Goal: Information Seeking & Learning: Compare options

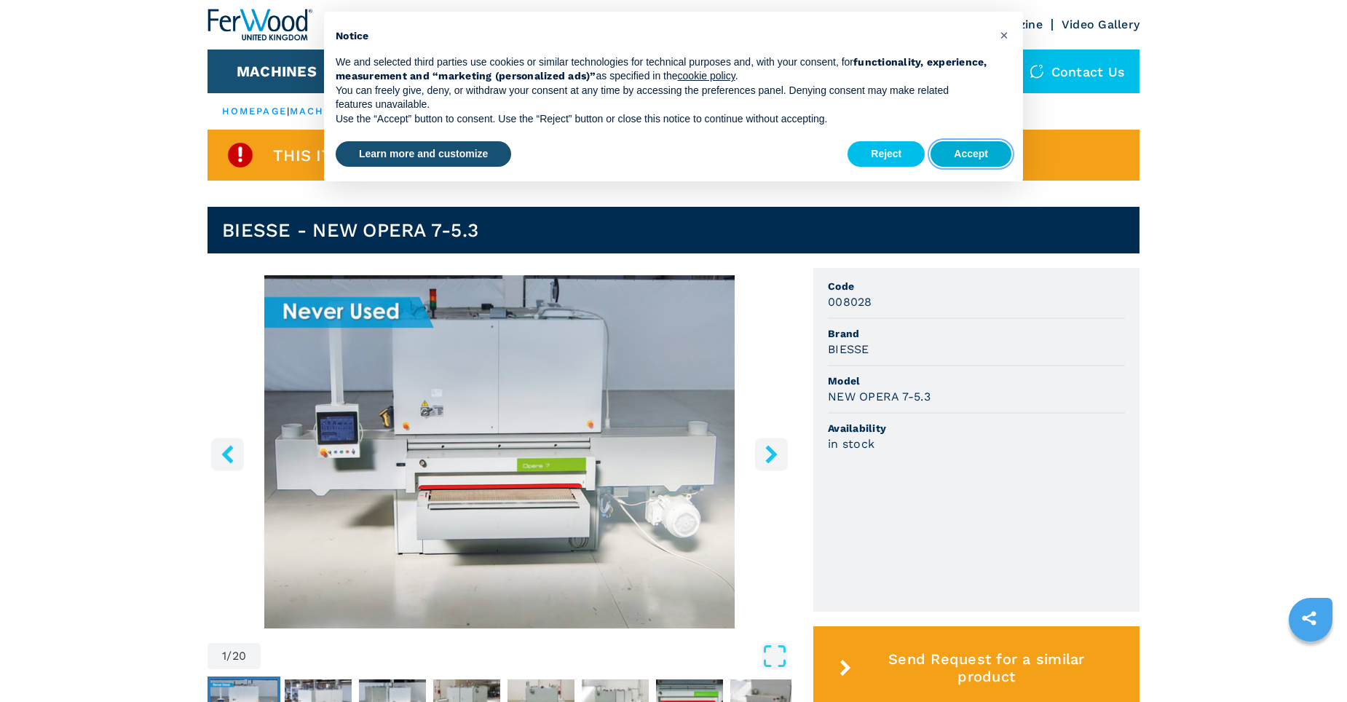
click at [965, 150] on button "Accept" at bounding box center [970, 154] width 81 height 26
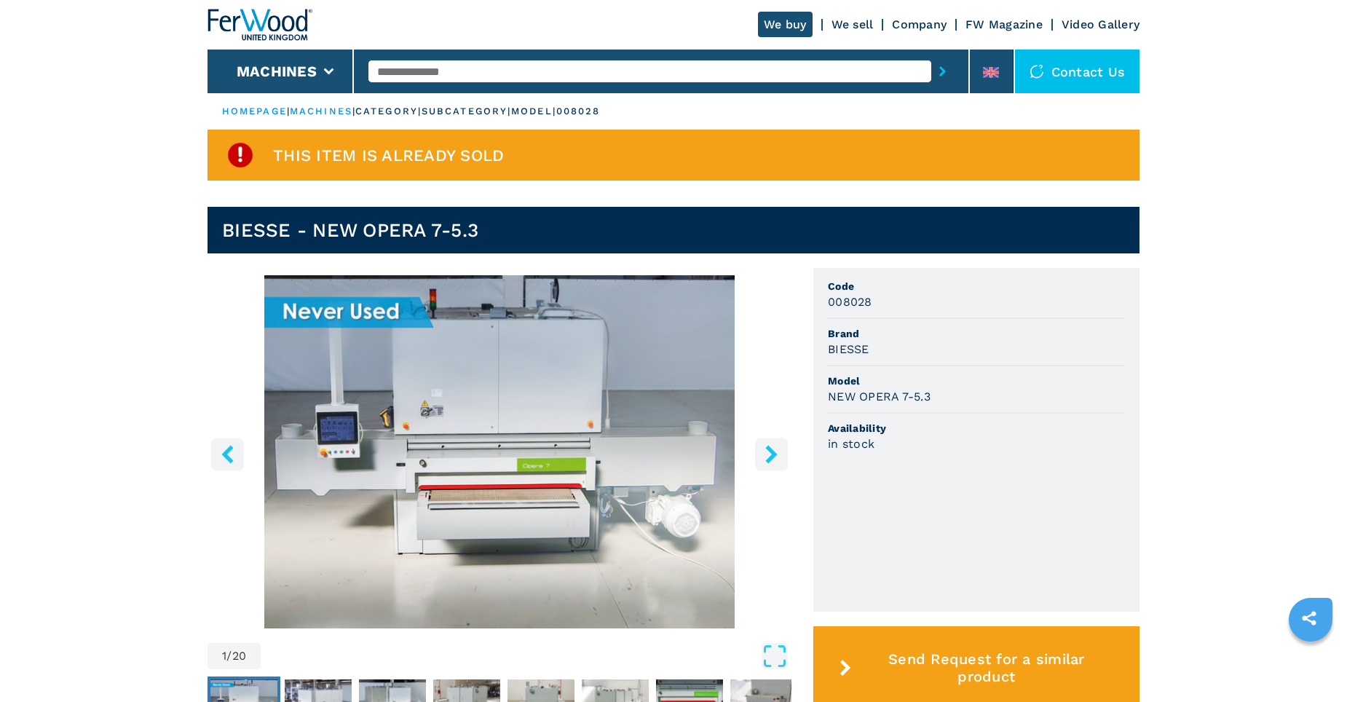
click at [851, 22] on link "We sell" at bounding box center [852, 24] width 42 height 14
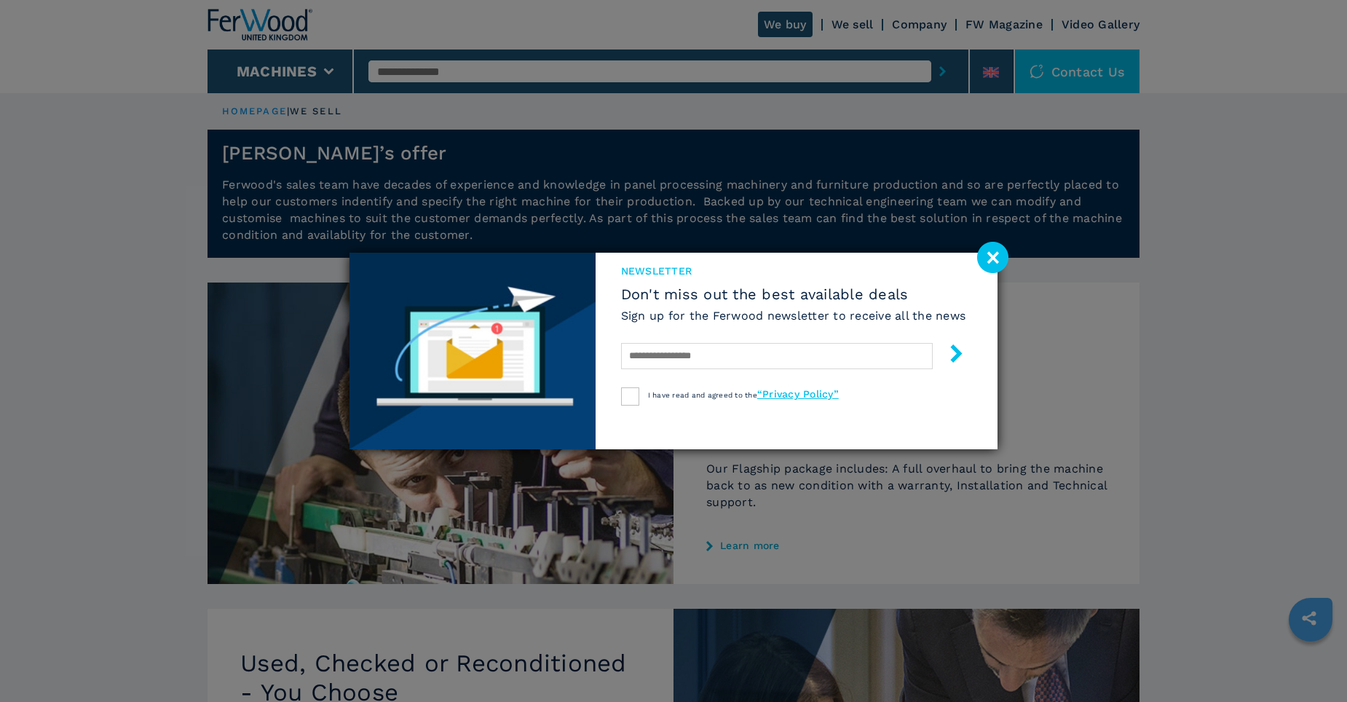
click at [994, 258] on image at bounding box center [992, 257] width 31 height 31
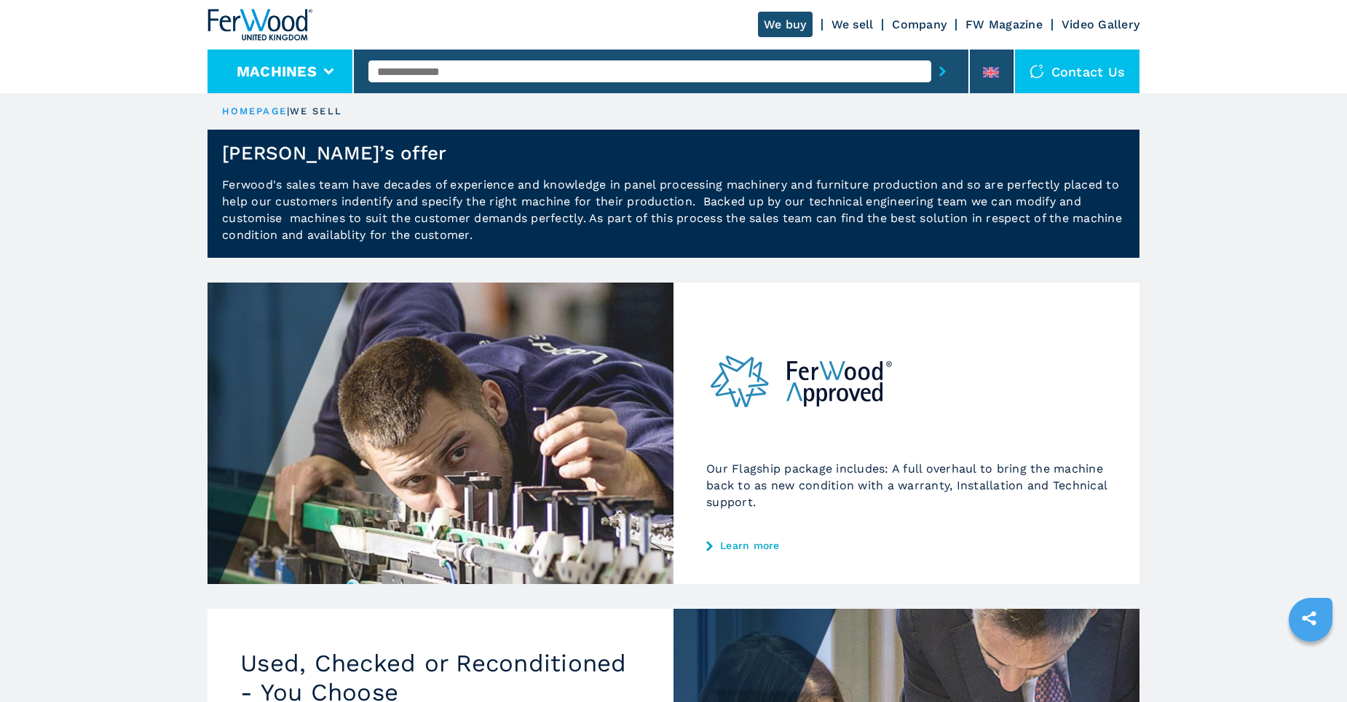
click at [326, 71] on icon at bounding box center [328, 71] width 10 height 7
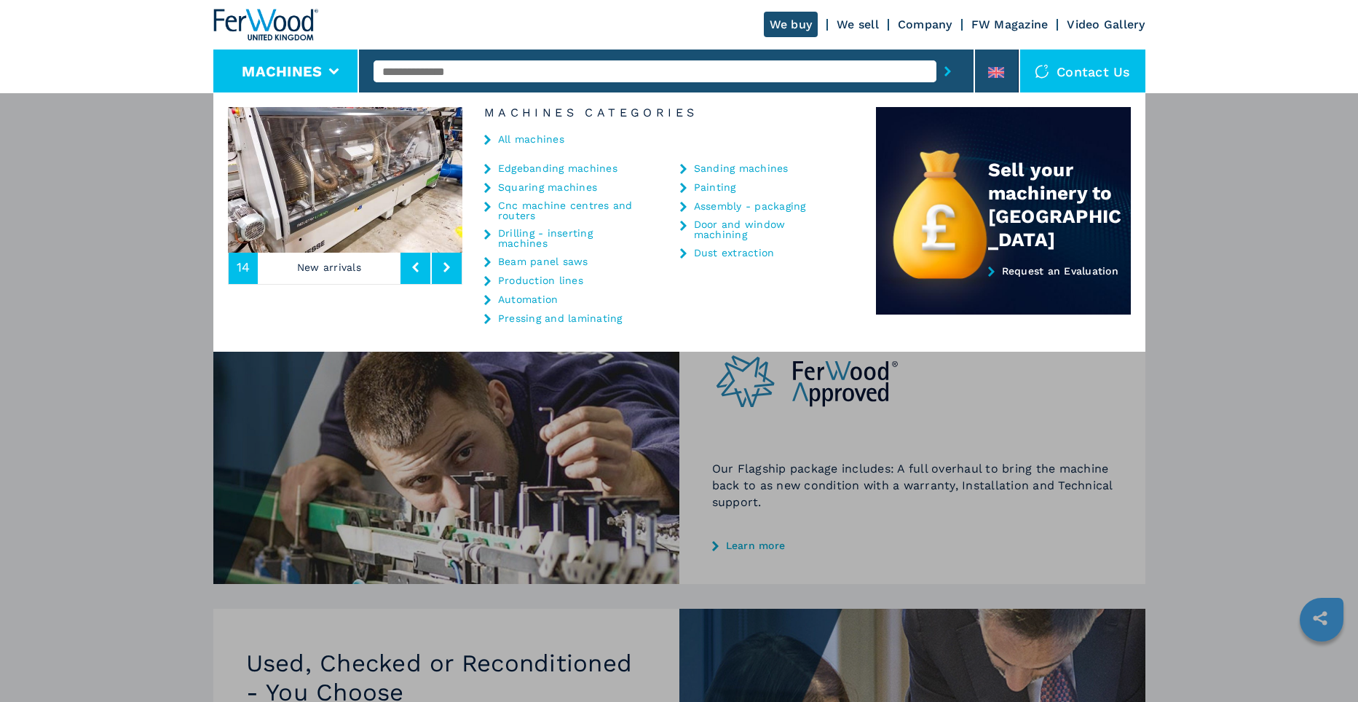
click at [534, 188] on link "Squaring machines" at bounding box center [547, 187] width 99 height 10
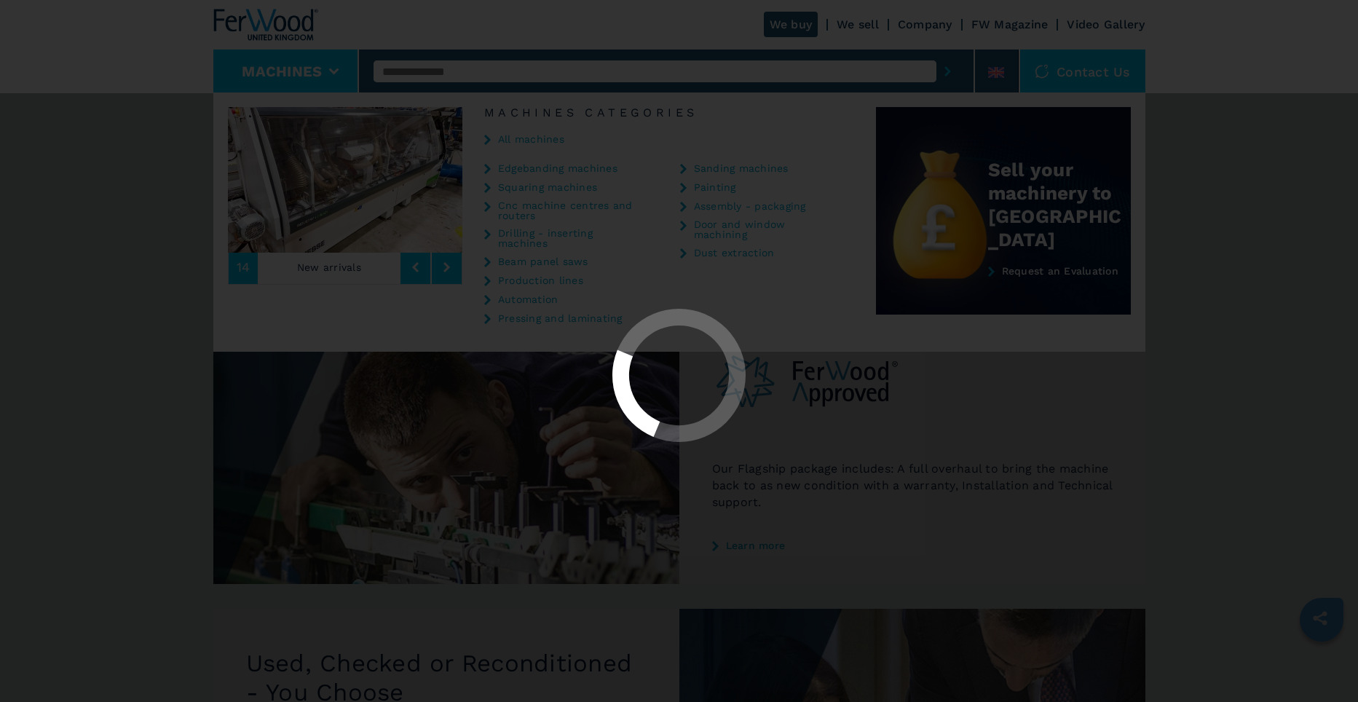
select select "**********"
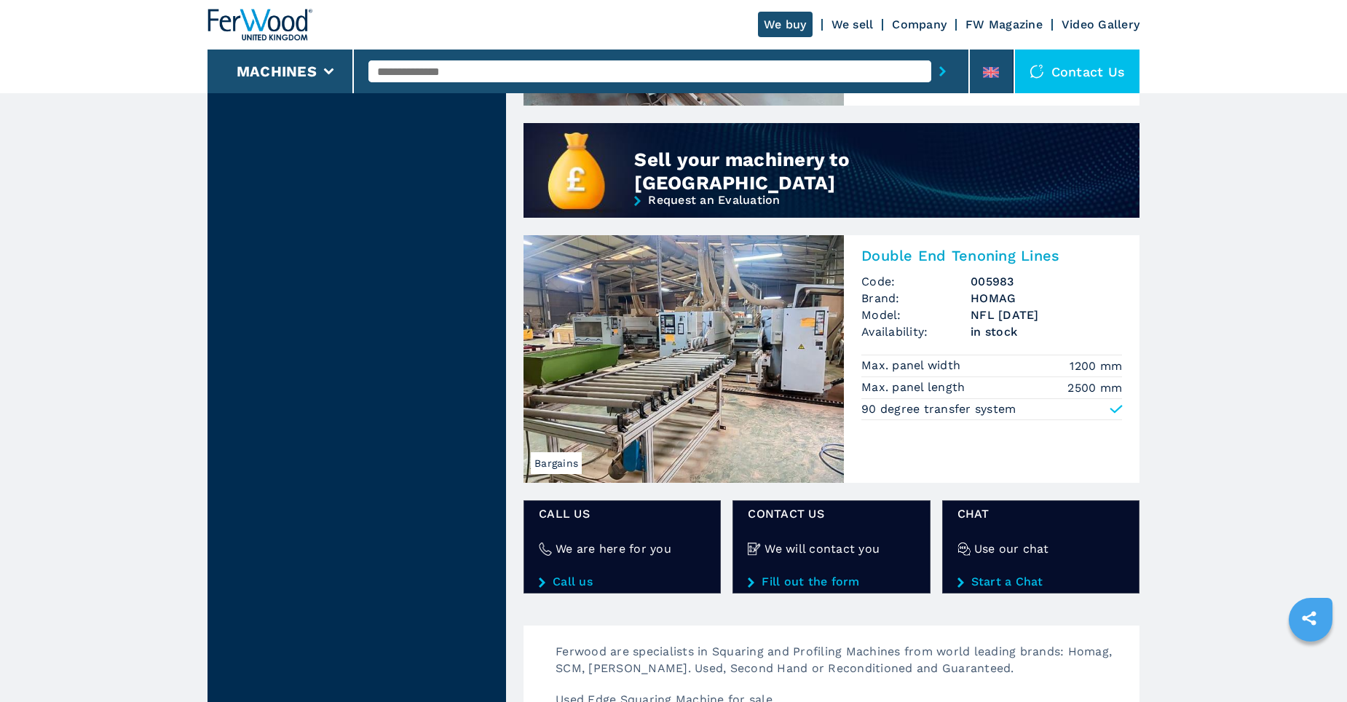
scroll to position [1128, 0]
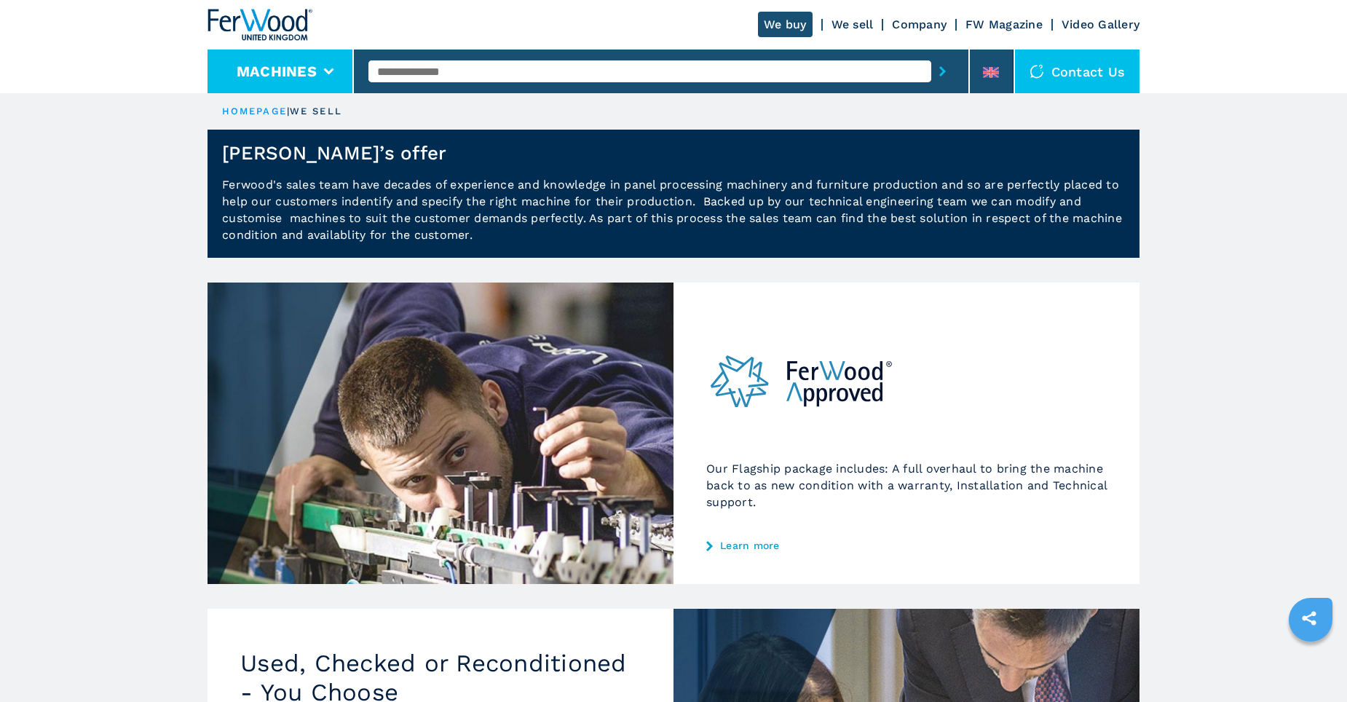
click at [274, 71] on button "Machines" at bounding box center [277, 71] width 80 height 17
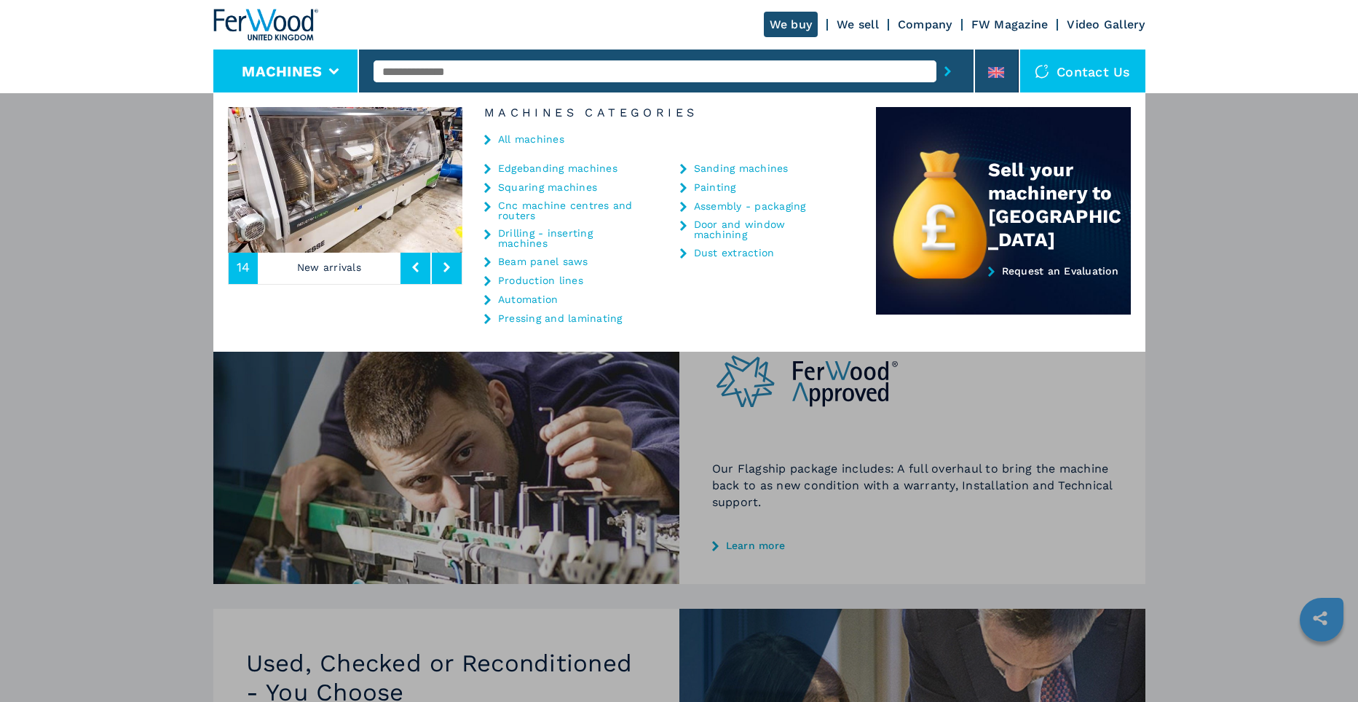
click at [731, 166] on link "Sanding machines" at bounding box center [741, 168] width 95 height 10
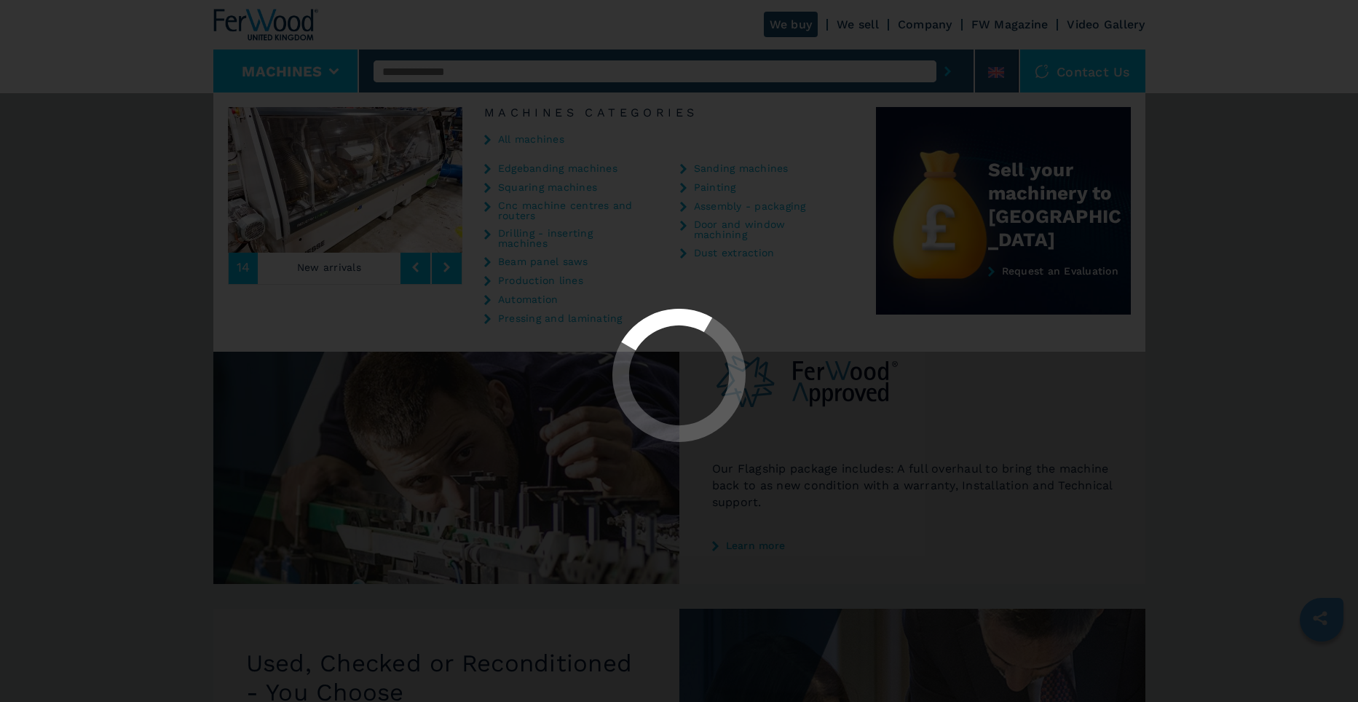
select select "**********"
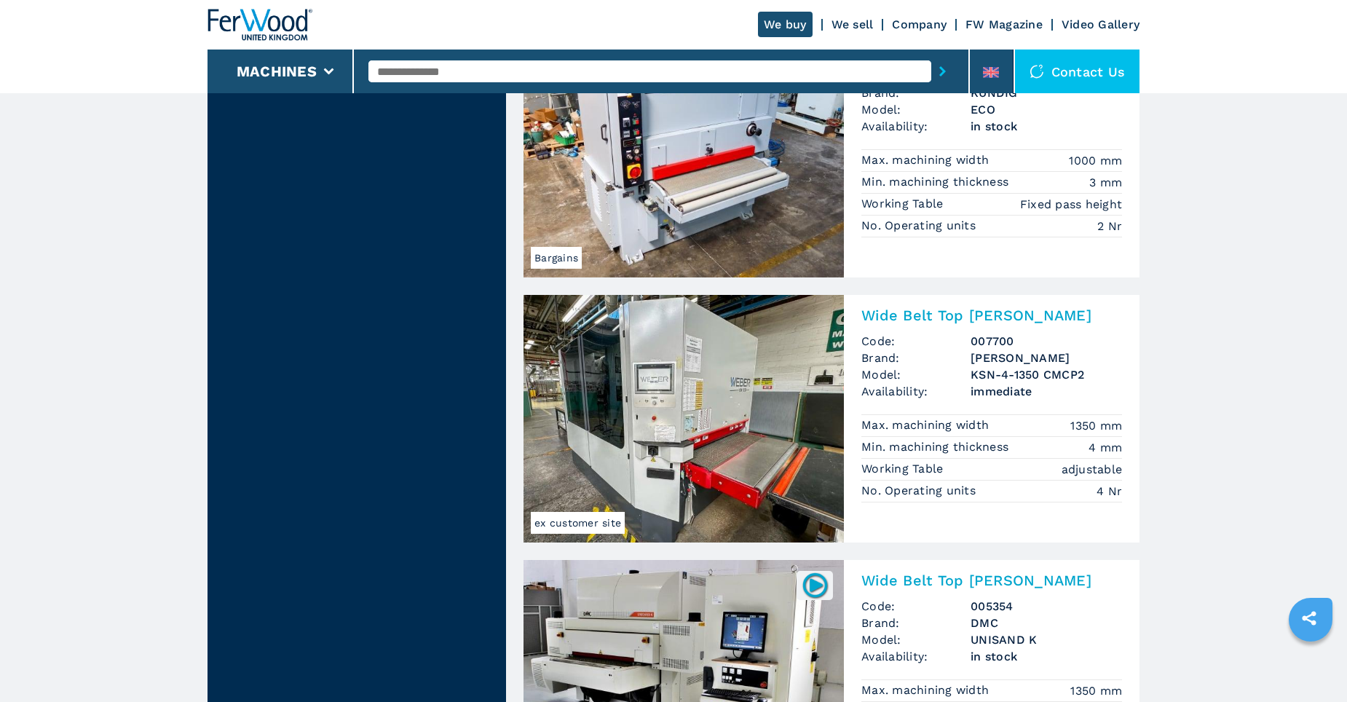
scroll to position [1310, 0]
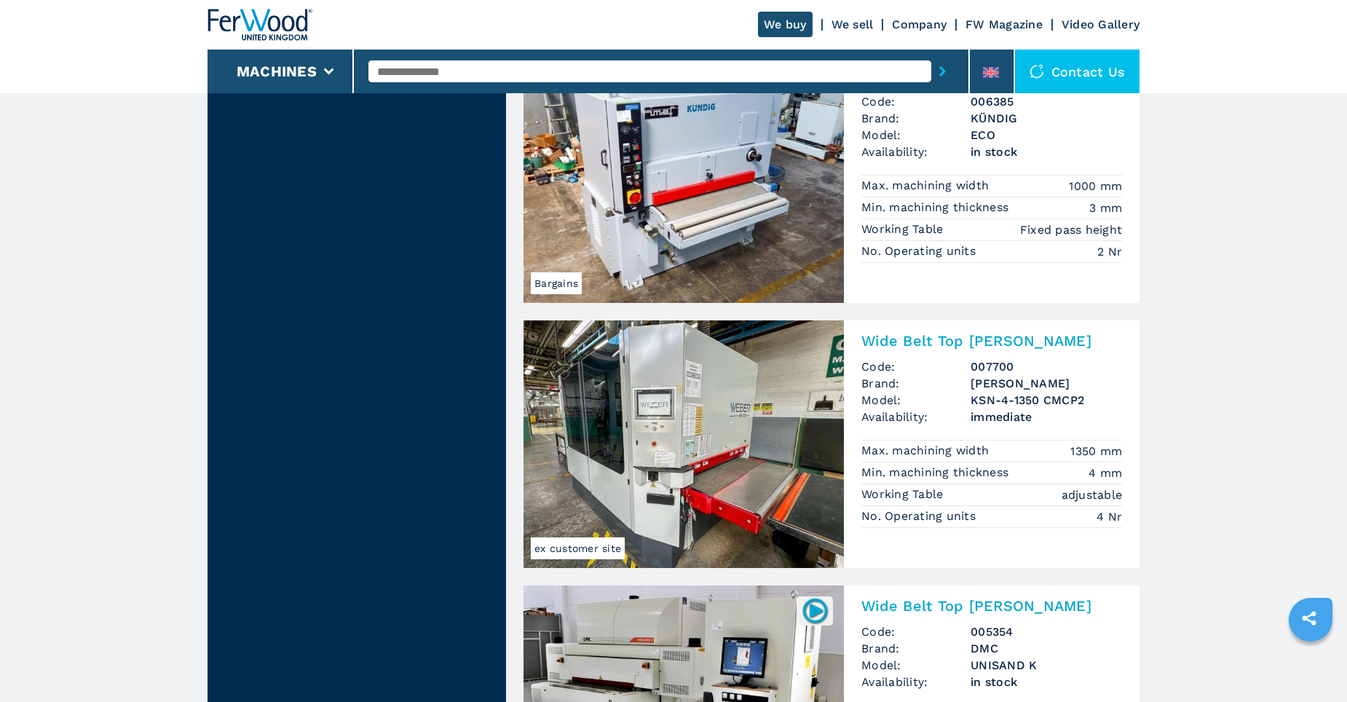
click at [646, 415] on img at bounding box center [683, 444] width 320 height 248
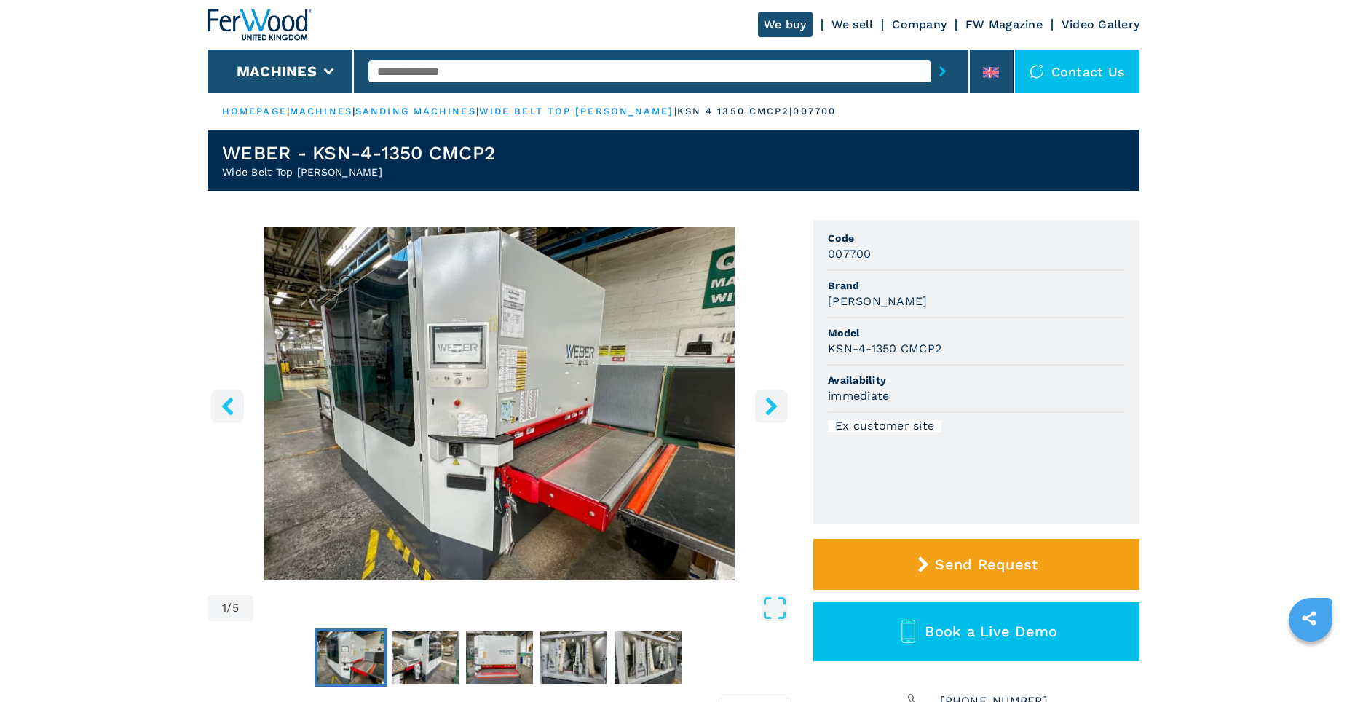
click at [772, 400] on icon "right-button" at bounding box center [771, 406] width 18 height 18
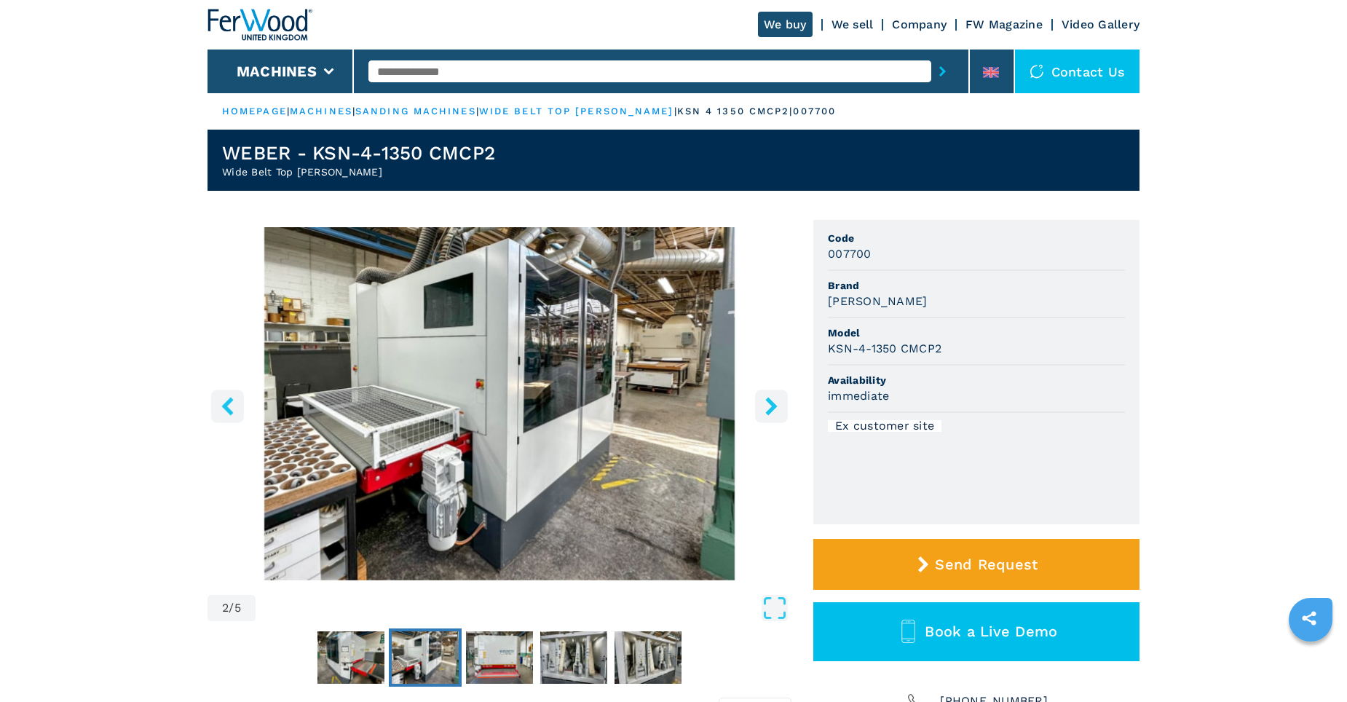
click at [769, 405] on icon "right-button" at bounding box center [771, 406] width 18 height 18
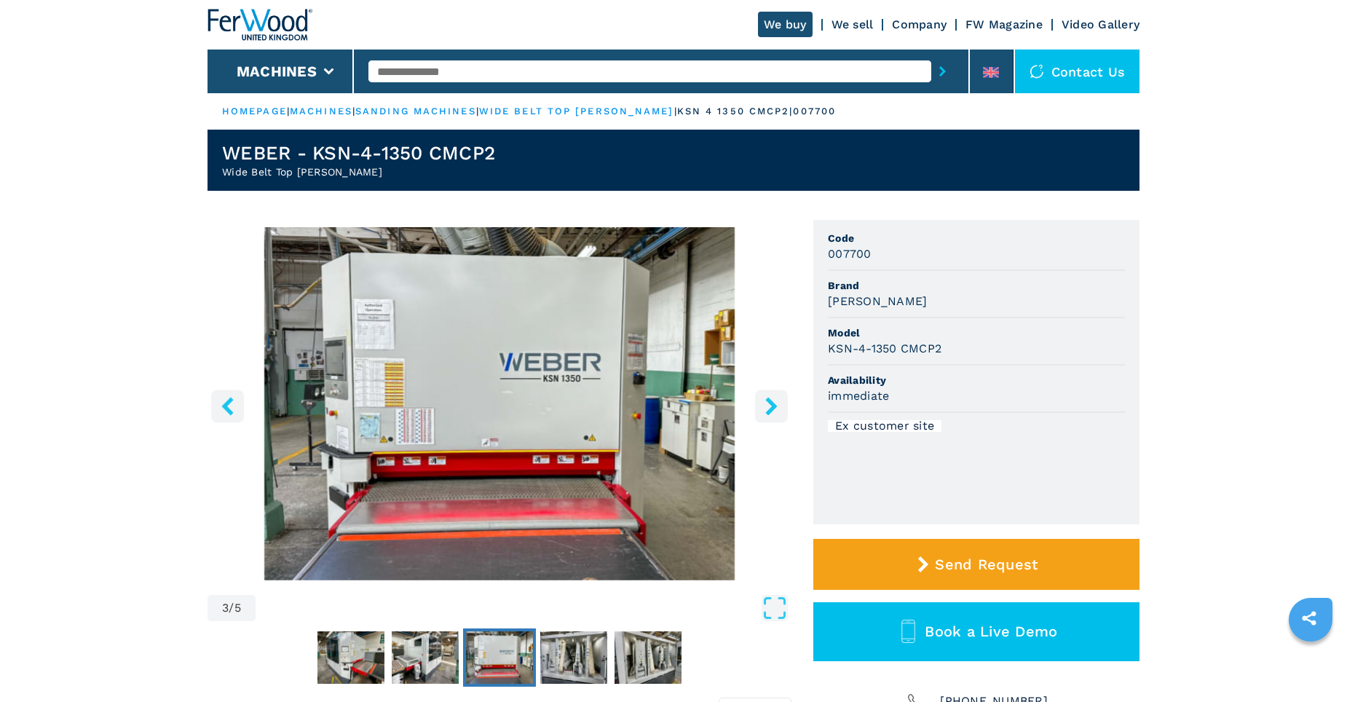
click at [769, 405] on icon "right-button" at bounding box center [771, 406] width 18 height 18
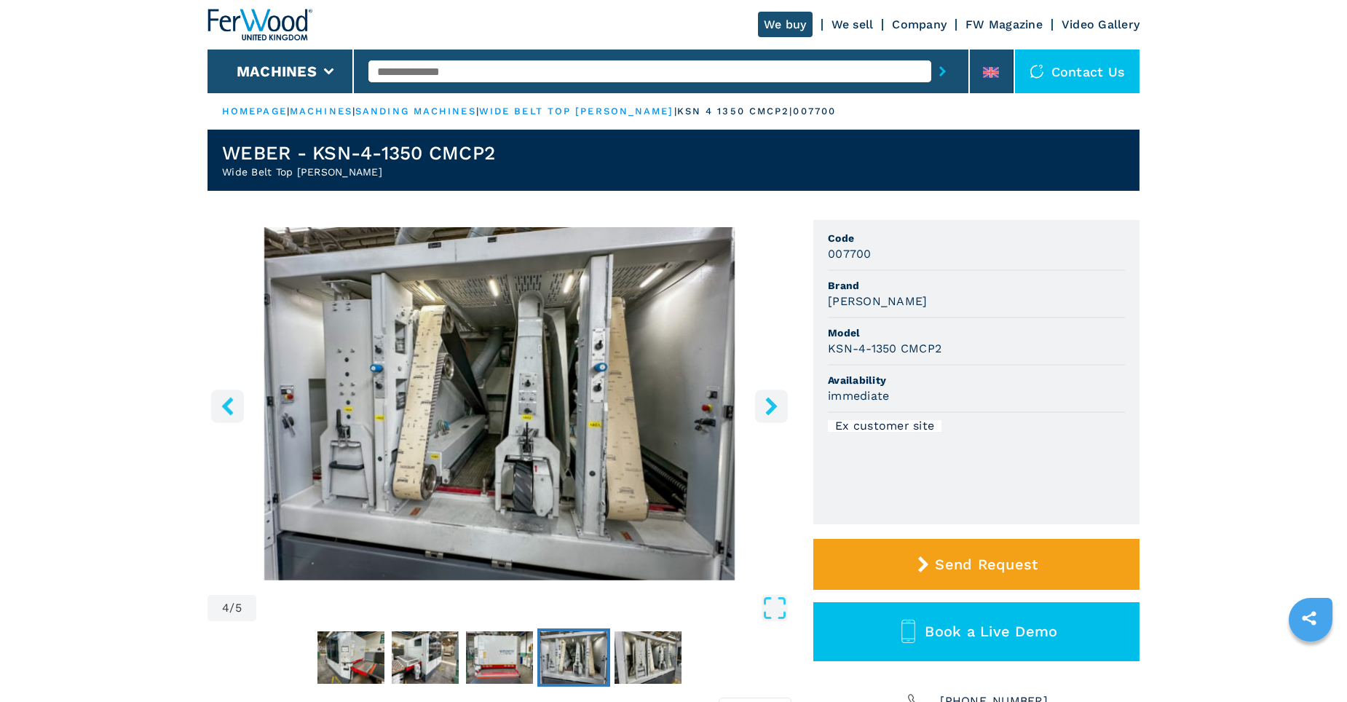
click at [769, 408] on icon "right-button" at bounding box center [771, 406] width 12 height 18
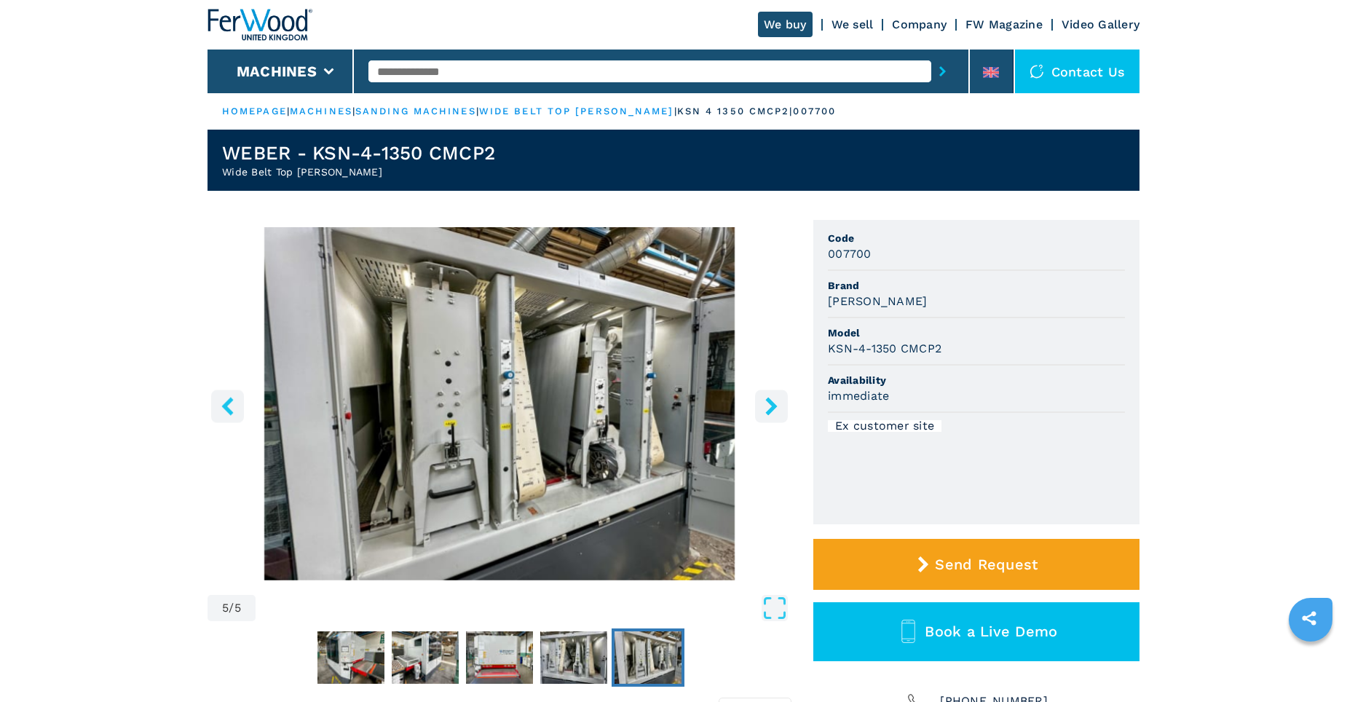
click at [769, 408] on icon "right-button" at bounding box center [771, 406] width 12 height 18
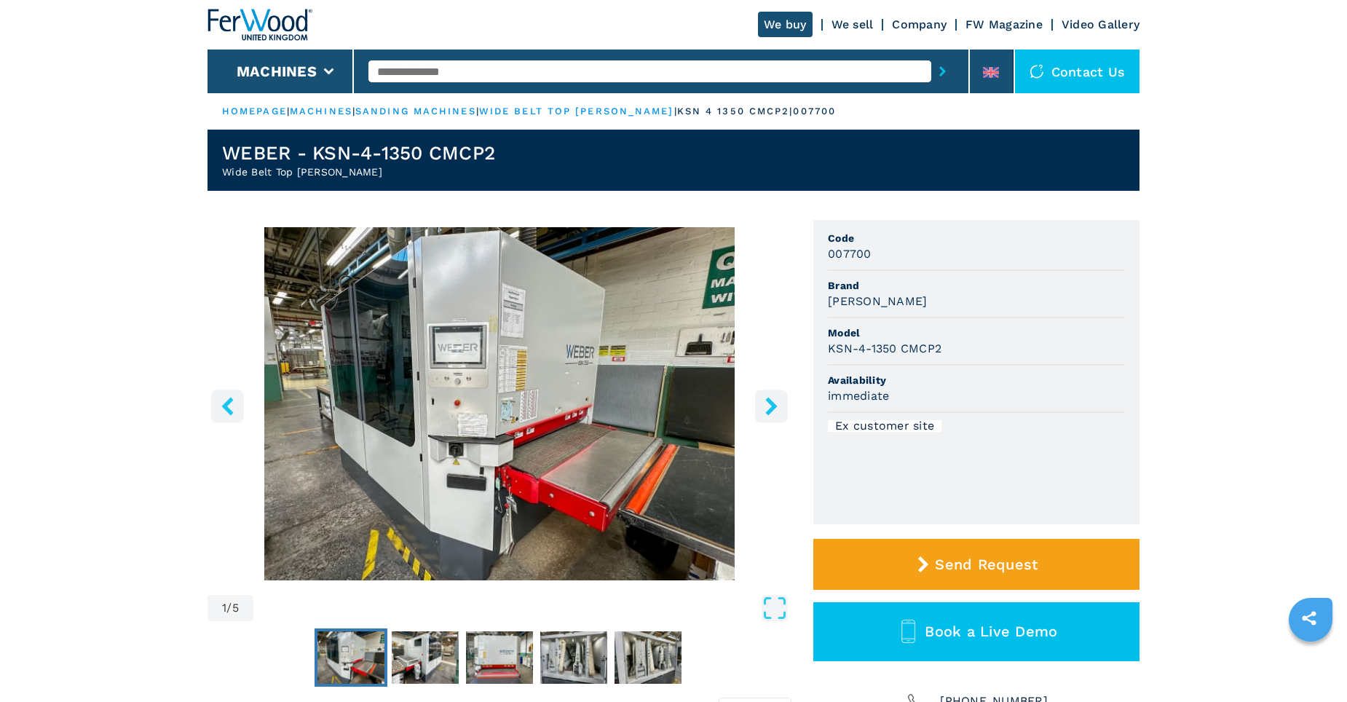
click at [769, 408] on icon "right-button" at bounding box center [771, 406] width 12 height 18
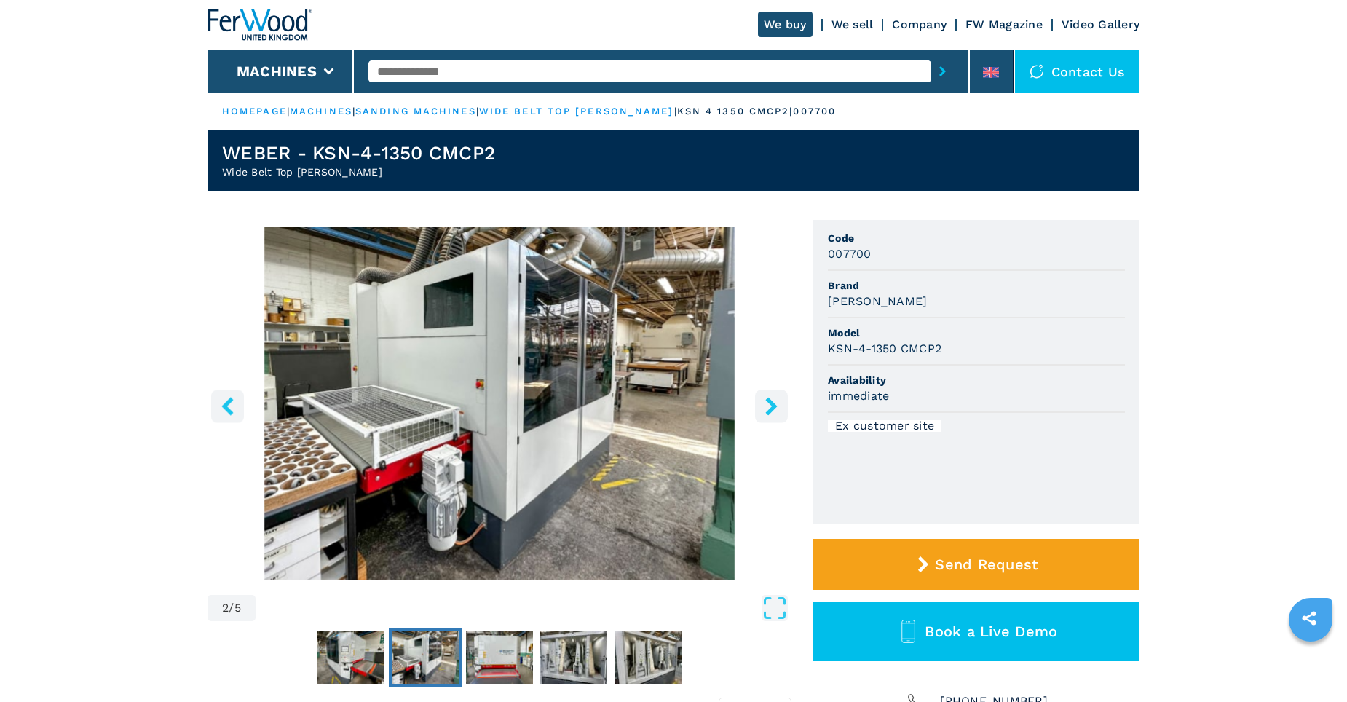
click at [769, 408] on icon "right-button" at bounding box center [771, 406] width 12 height 18
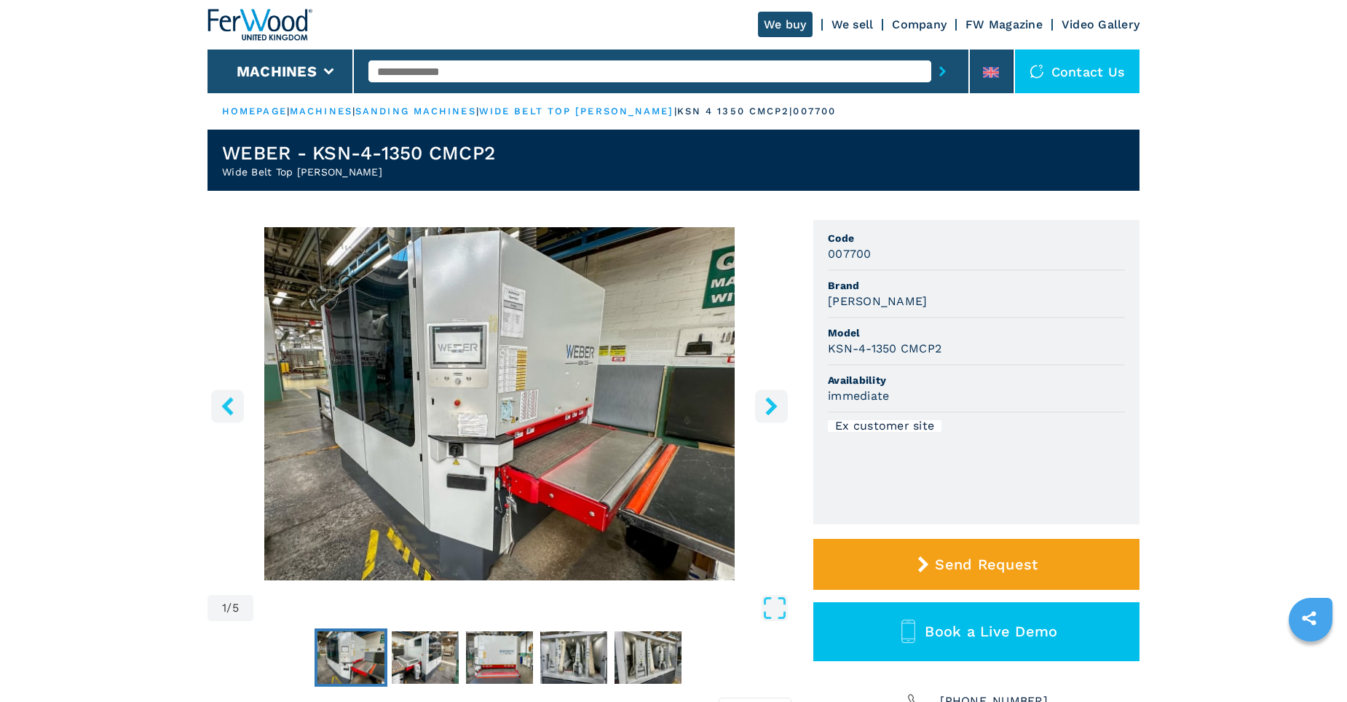
select select "**********"
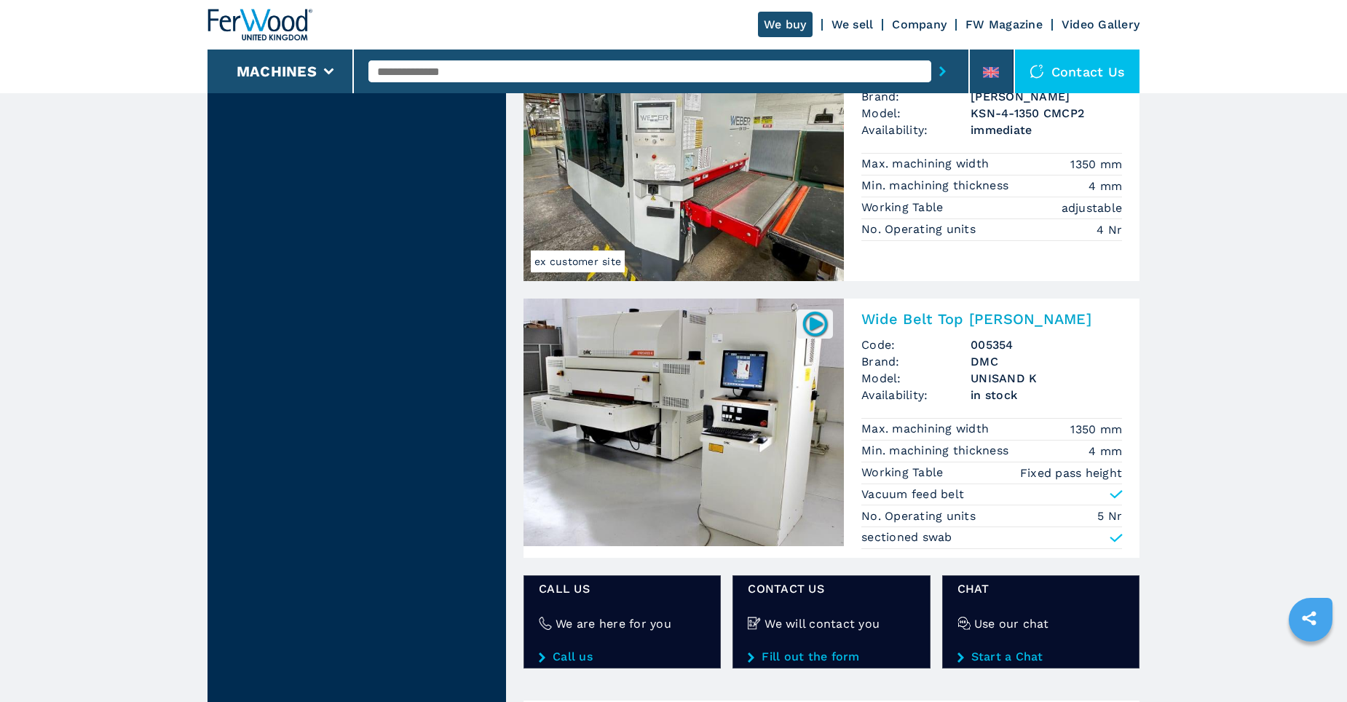
scroll to position [1602, 0]
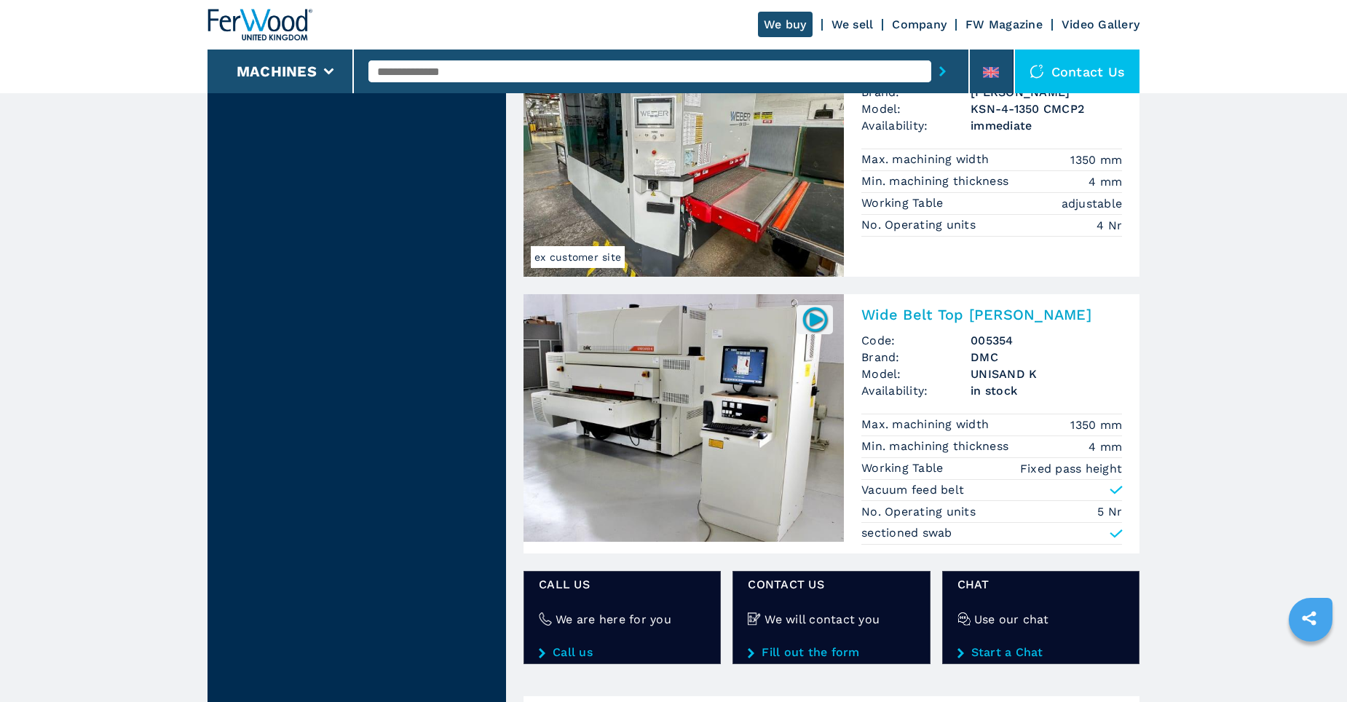
click at [646, 373] on img at bounding box center [683, 418] width 320 height 248
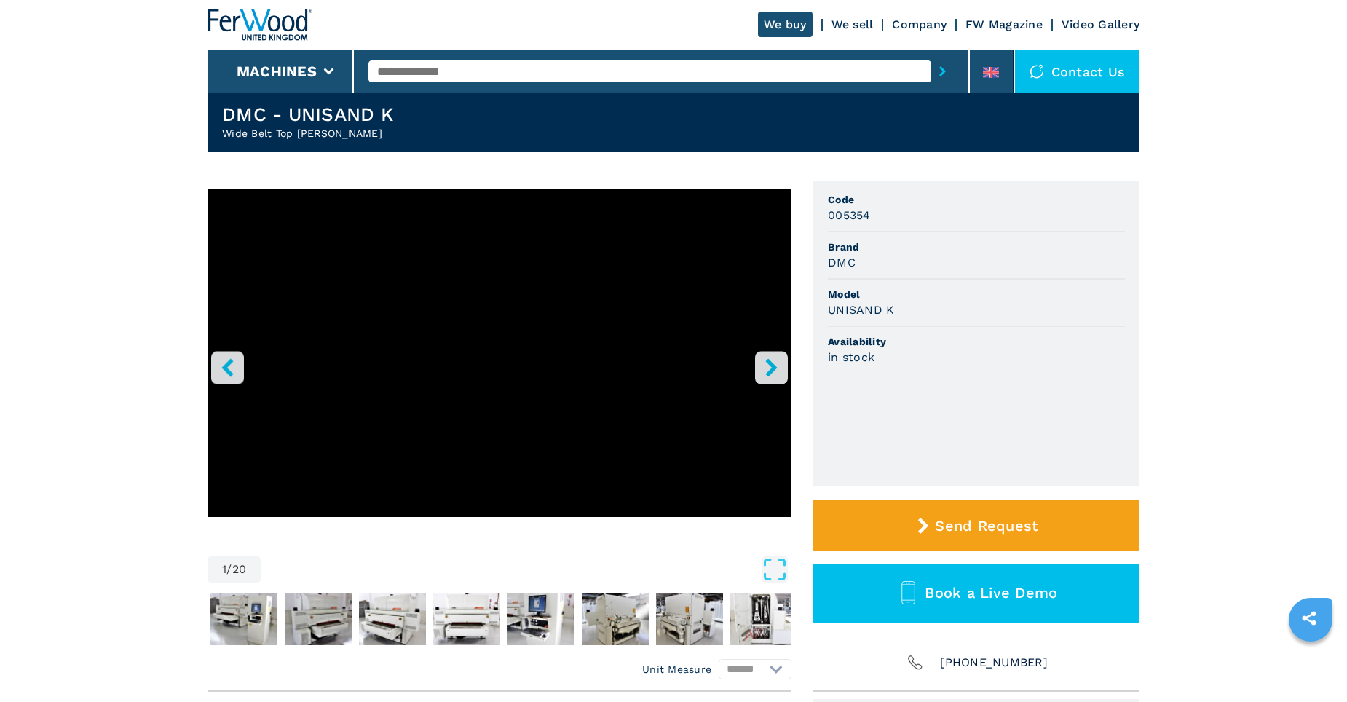
scroll to position [73, 0]
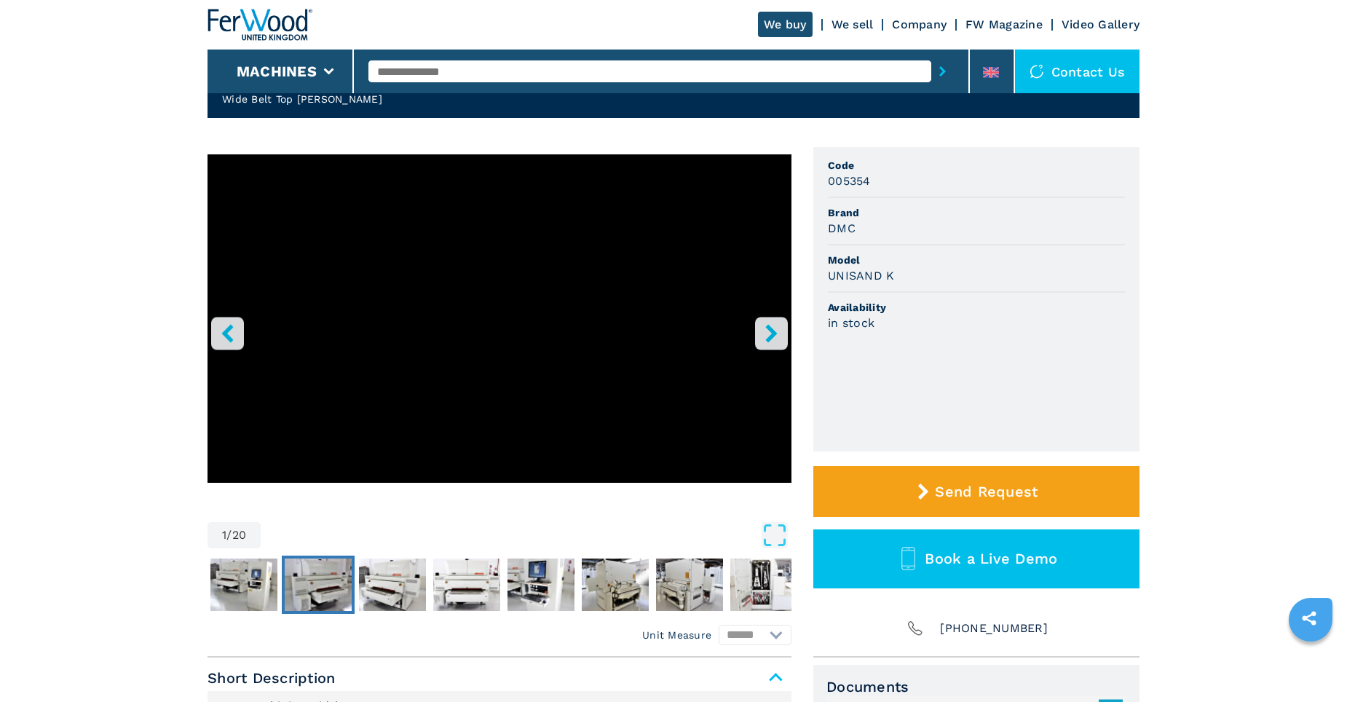
click at [317, 585] on img "Go to Slide 3" at bounding box center [318, 584] width 67 height 52
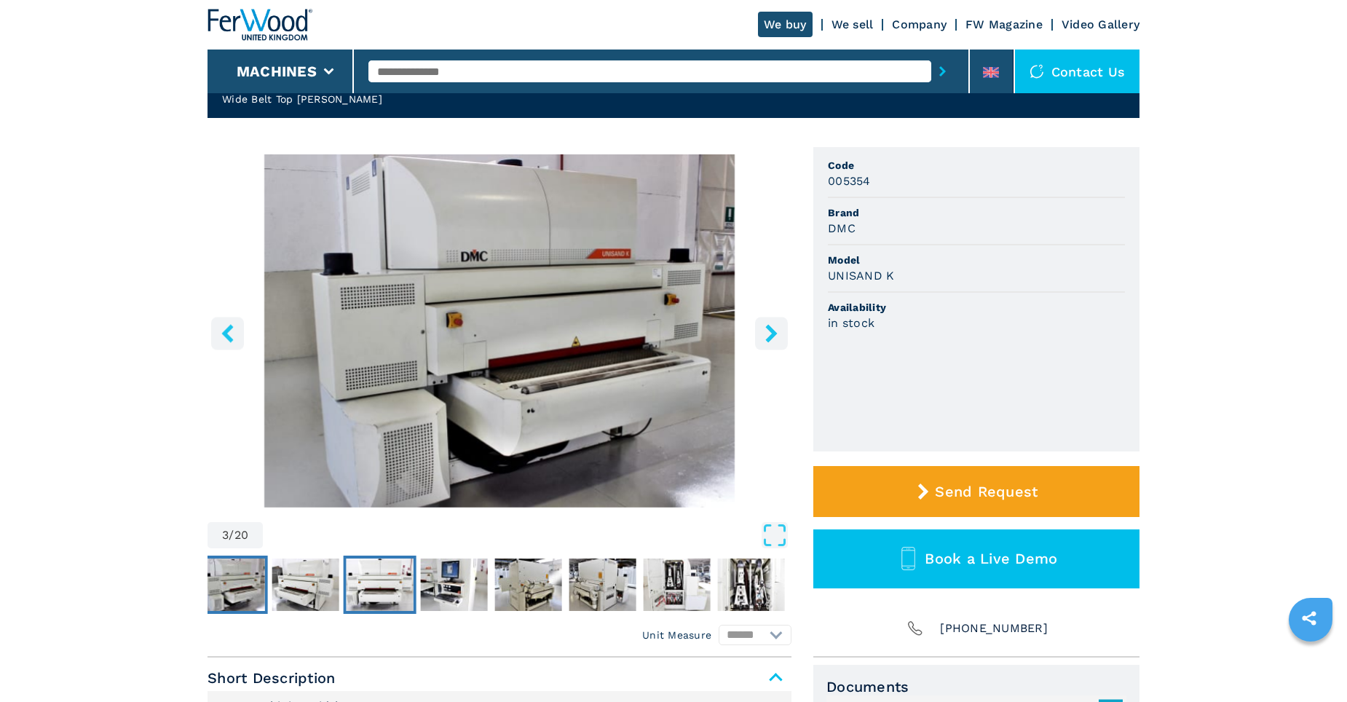
click at [379, 585] on img "Go to Slide 5" at bounding box center [380, 584] width 67 height 52
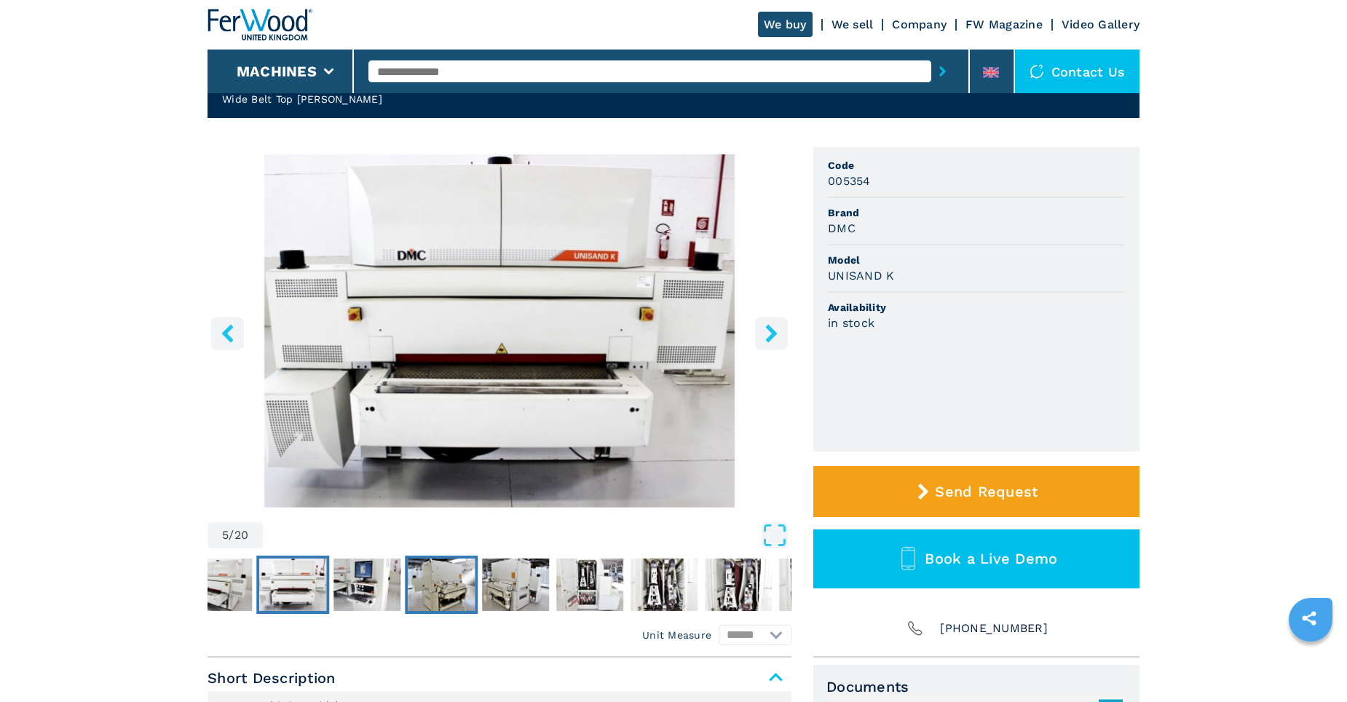
click at [435, 578] on img "Go to Slide 7" at bounding box center [441, 584] width 67 height 52
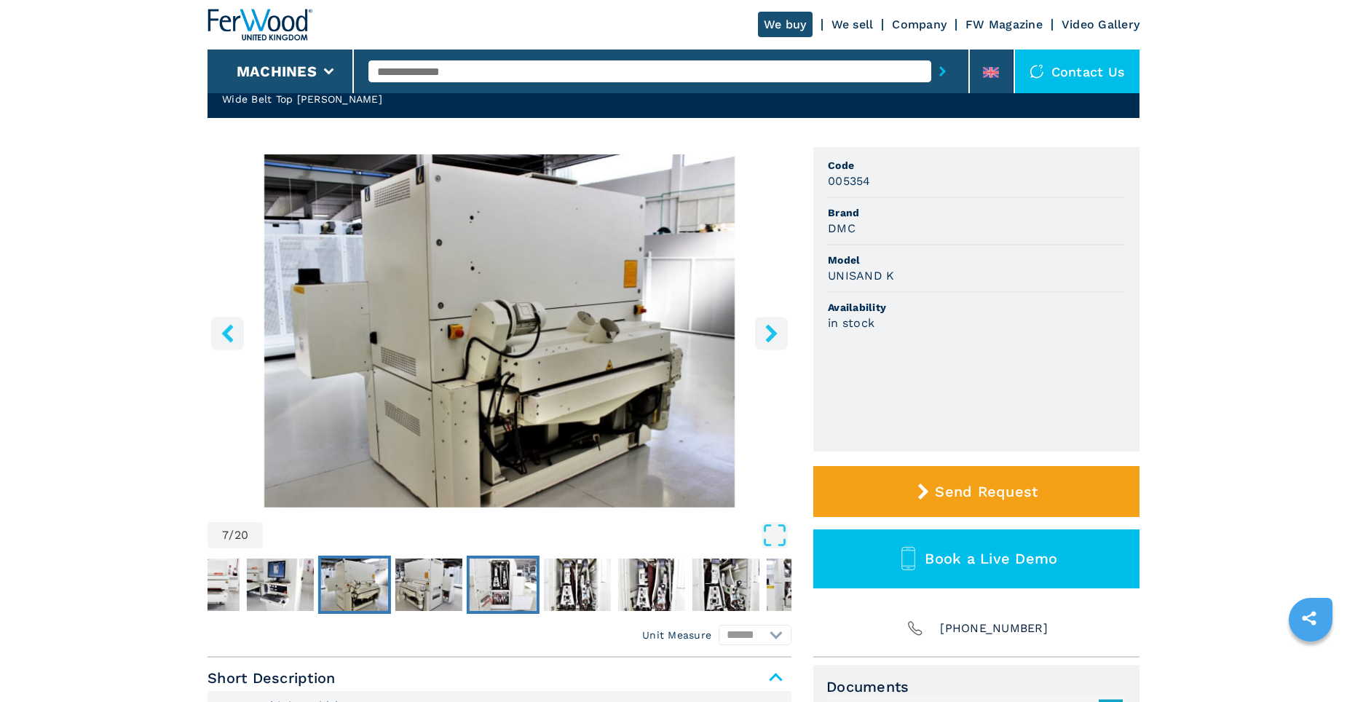
click at [496, 576] on img "Go to Slide 9" at bounding box center [503, 584] width 67 height 52
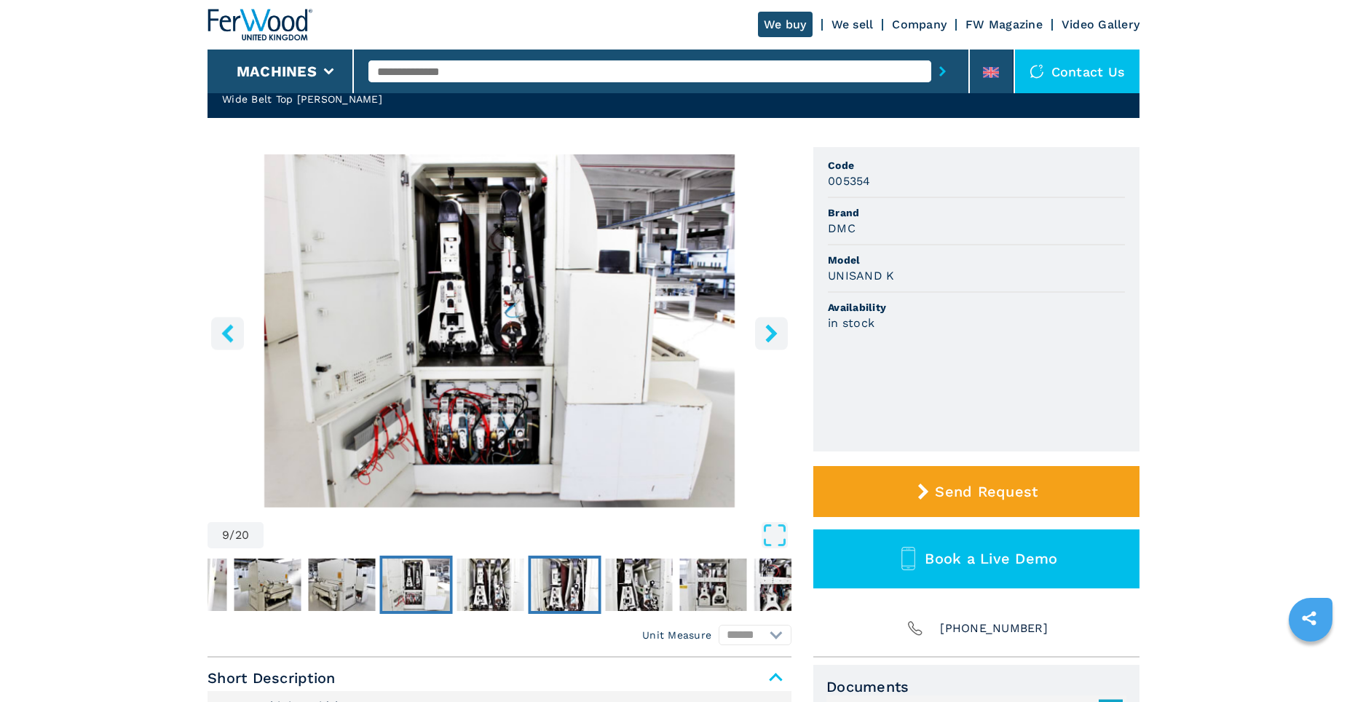
click at [555, 576] on img "Go to Slide 11" at bounding box center [564, 584] width 67 height 52
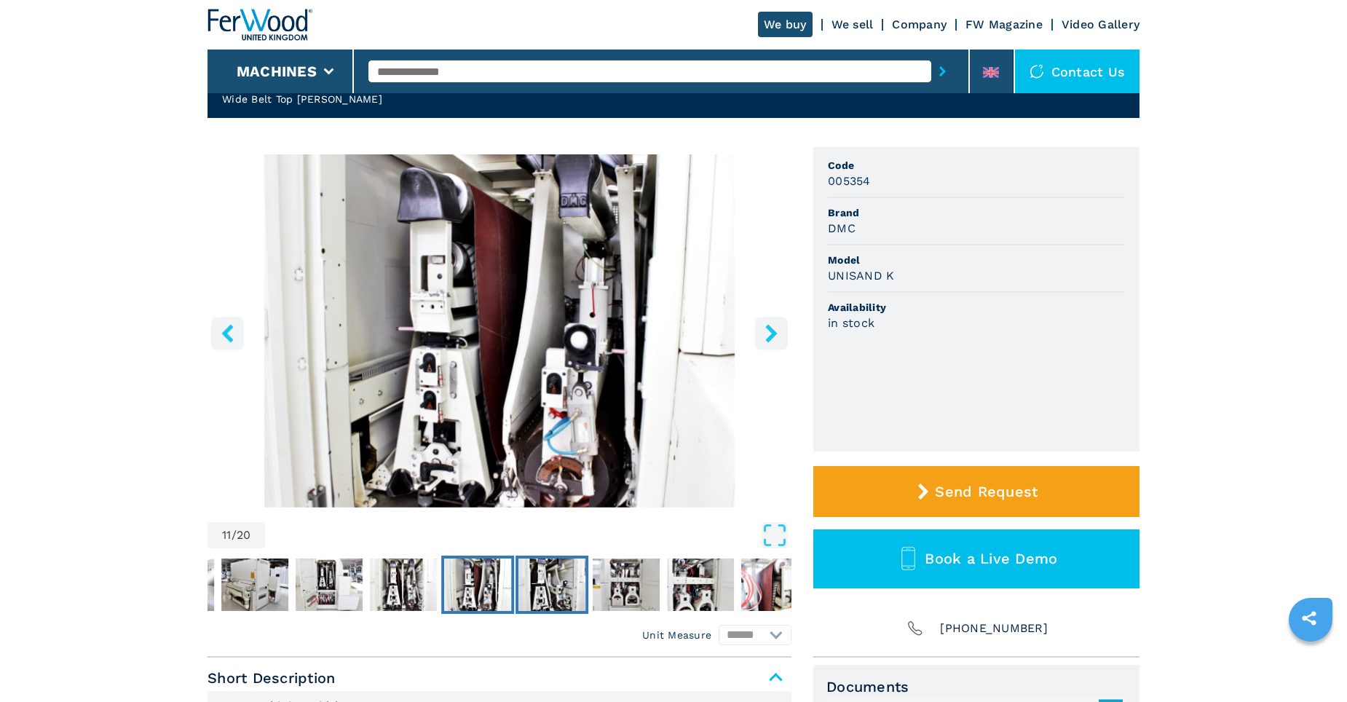
click at [560, 587] on img "Go to Slide 12" at bounding box center [551, 584] width 67 height 52
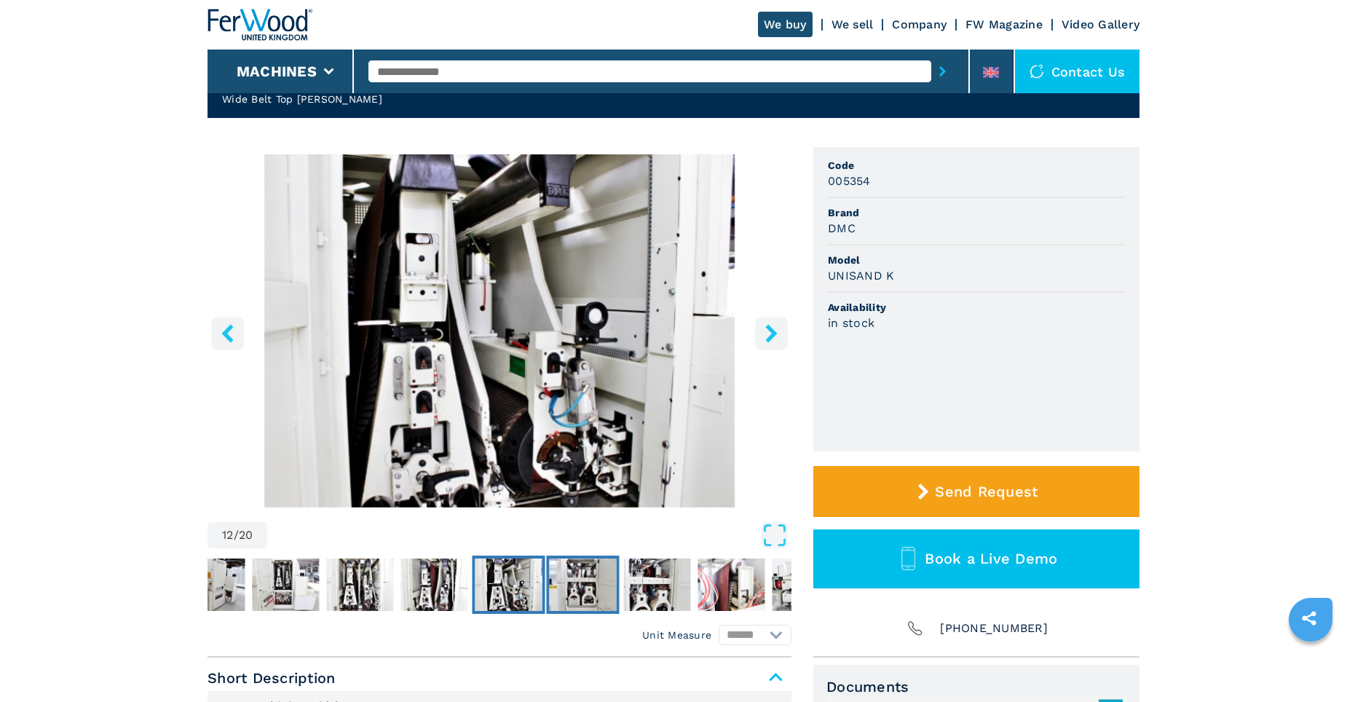
click at [583, 587] on img "Go to Slide 13" at bounding box center [582, 584] width 67 height 52
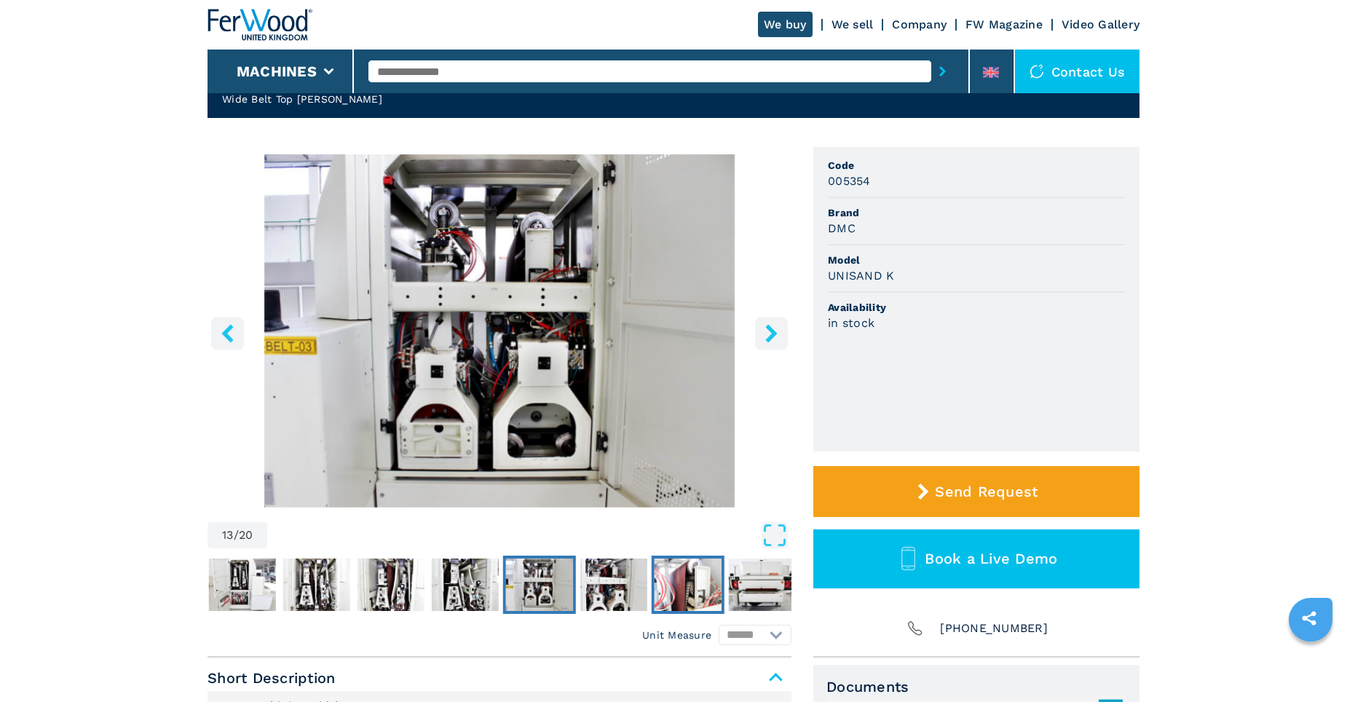
click at [692, 584] on img "Go to Slide 15" at bounding box center [687, 584] width 67 height 52
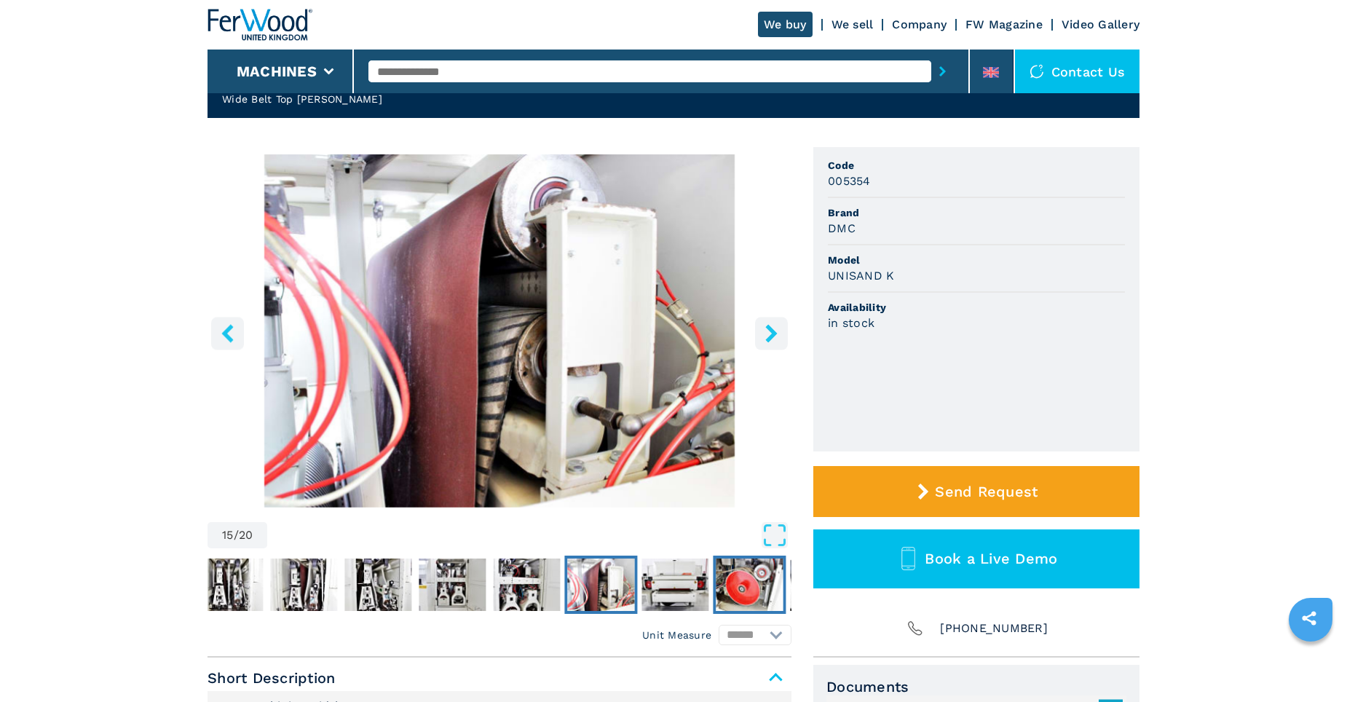
click at [716, 585] on img "Go to Slide 17" at bounding box center [749, 584] width 67 height 52
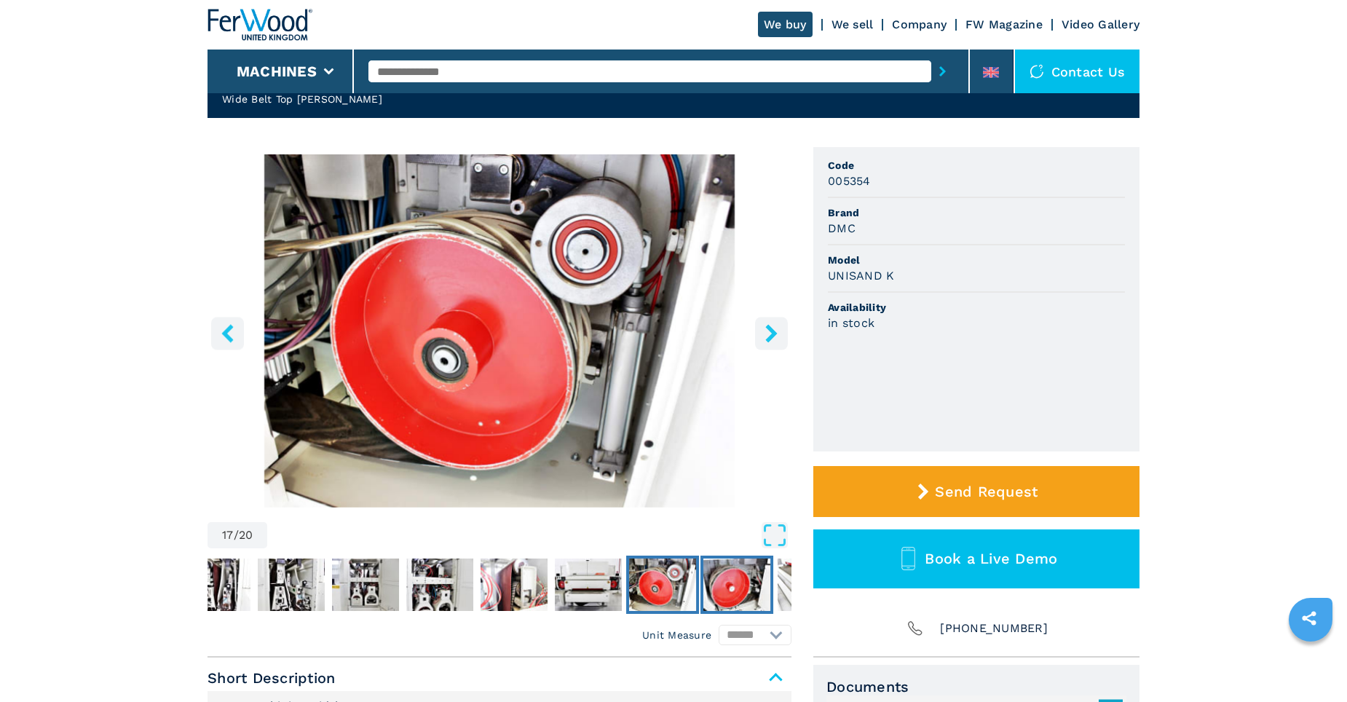
click at [731, 585] on img "Go to Slide 18" at bounding box center [736, 584] width 67 height 52
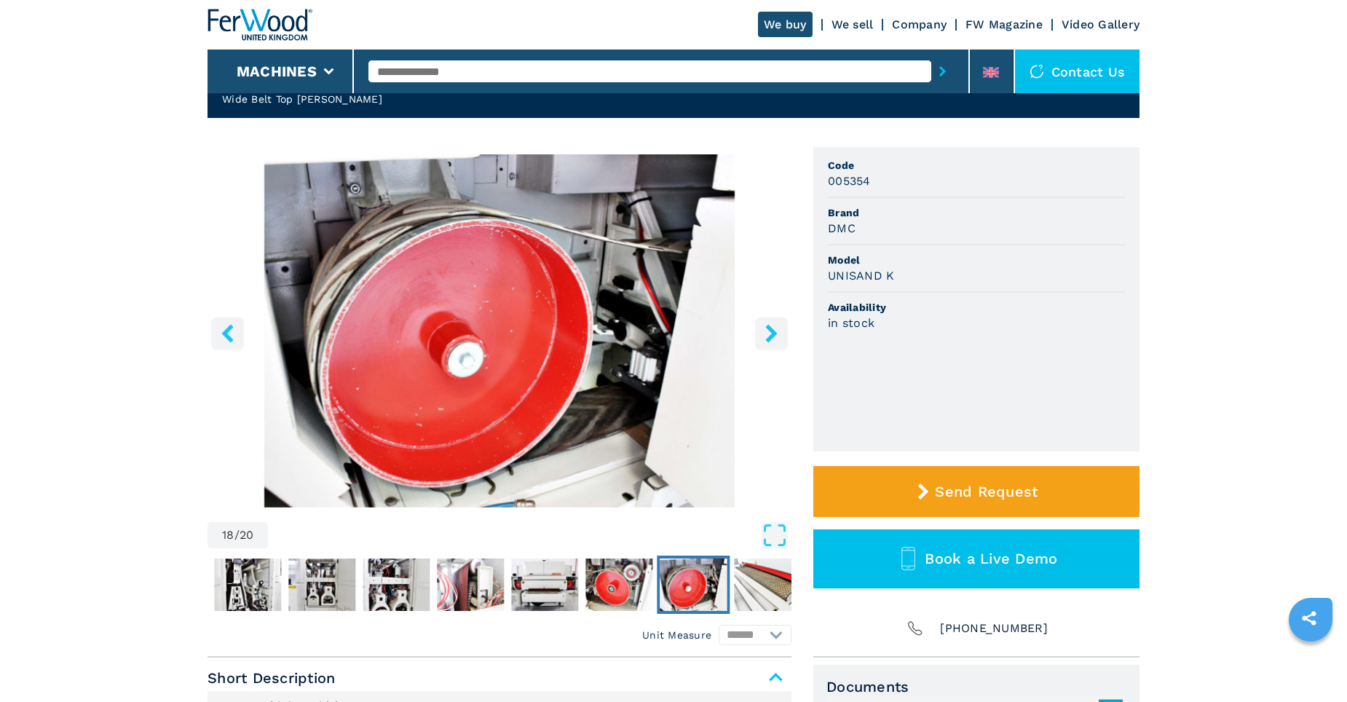
click at [668, 589] on img "Go to Slide 18" at bounding box center [693, 584] width 67 height 52
click at [611, 590] on img "Go to Slide 17" at bounding box center [618, 584] width 67 height 52
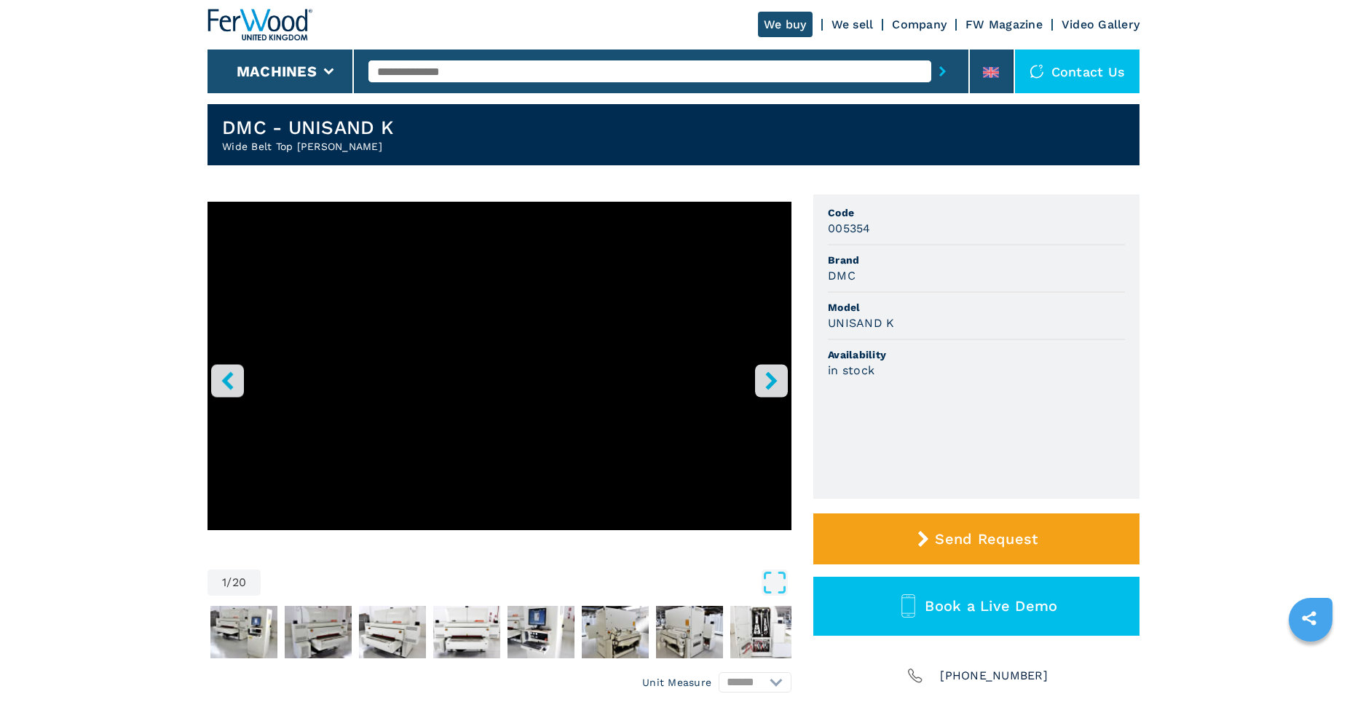
select select "**********"
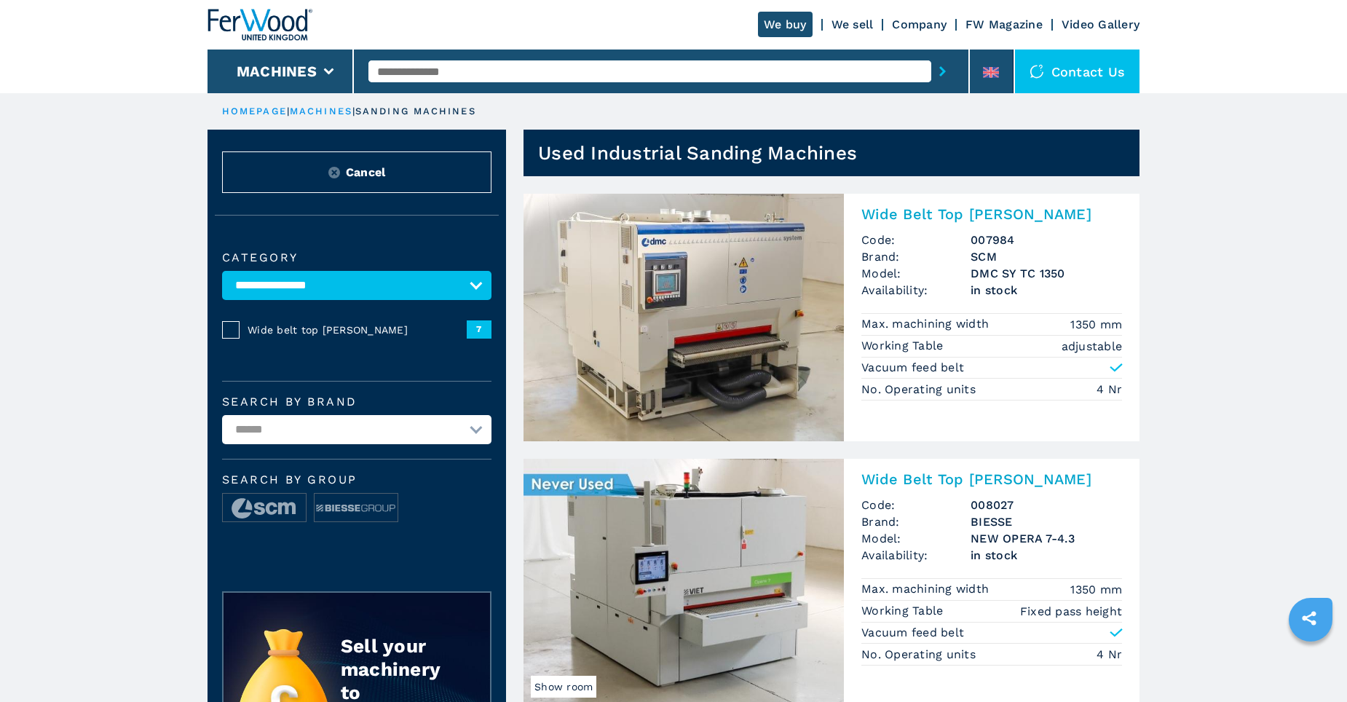
click at [736, 570] on img at bounding box center [683, 583] width 320 height 248
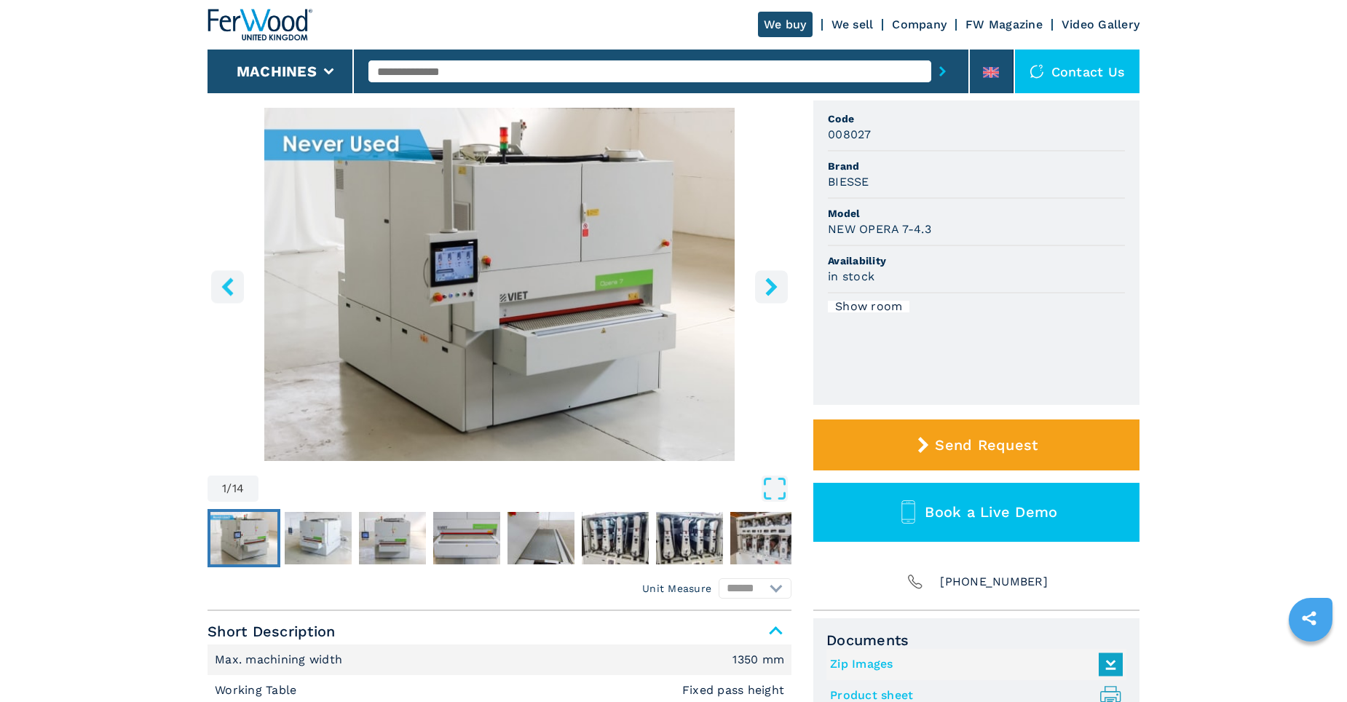
scroll to position [146, 0]
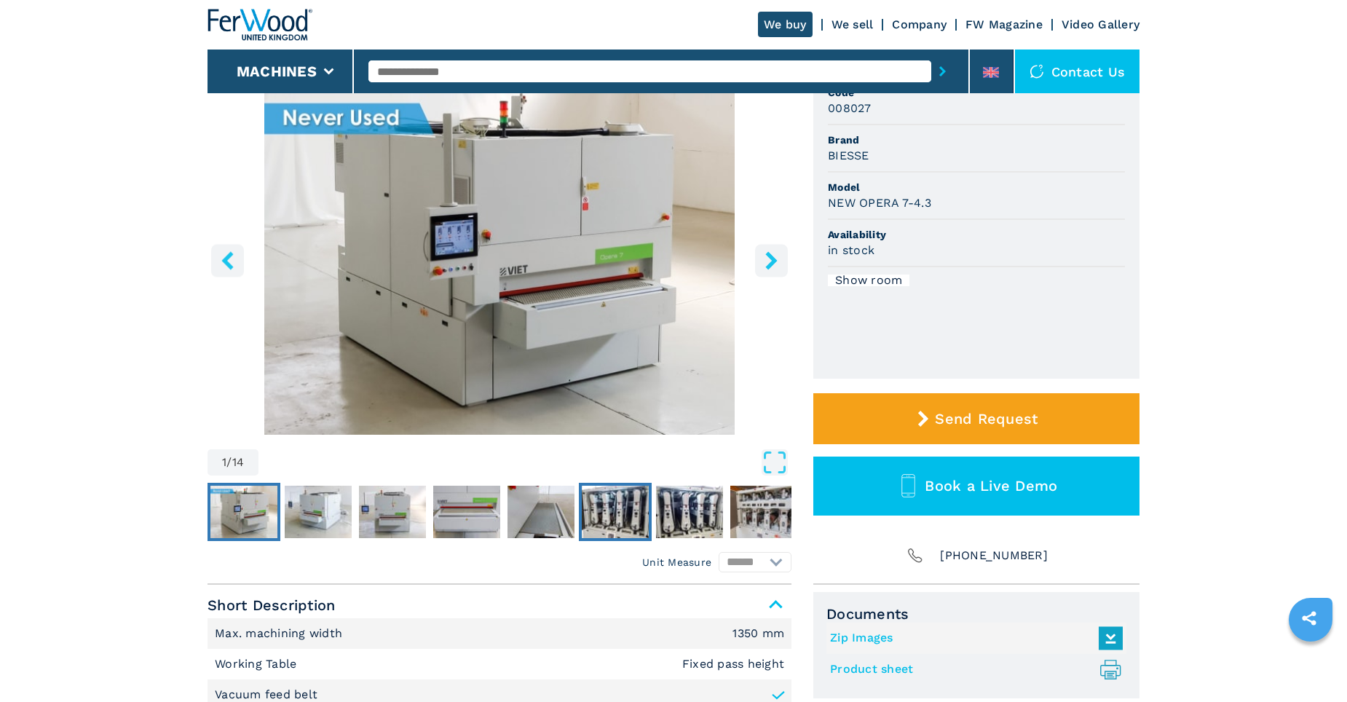
click at [616, 517] on img "Go to Slide 6" at bounding box center [615, 512] width 67 height 52
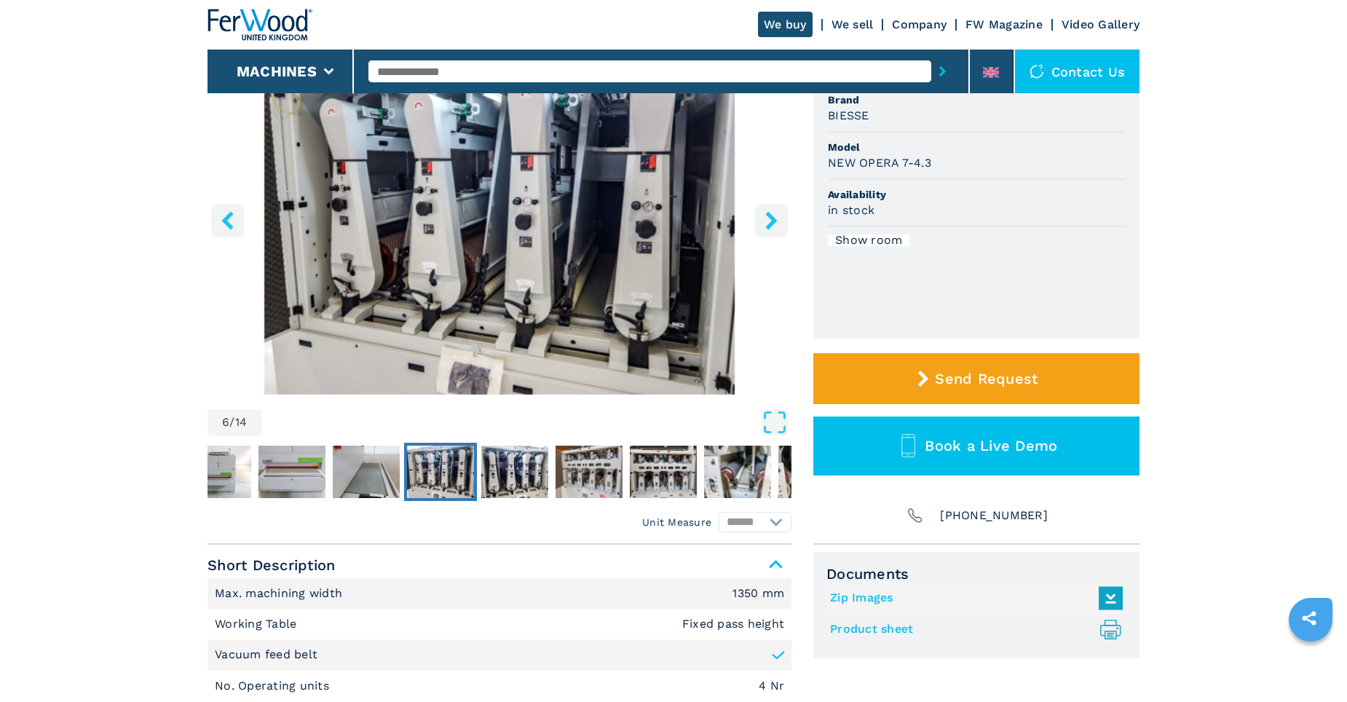
scroll to position [218, 0]
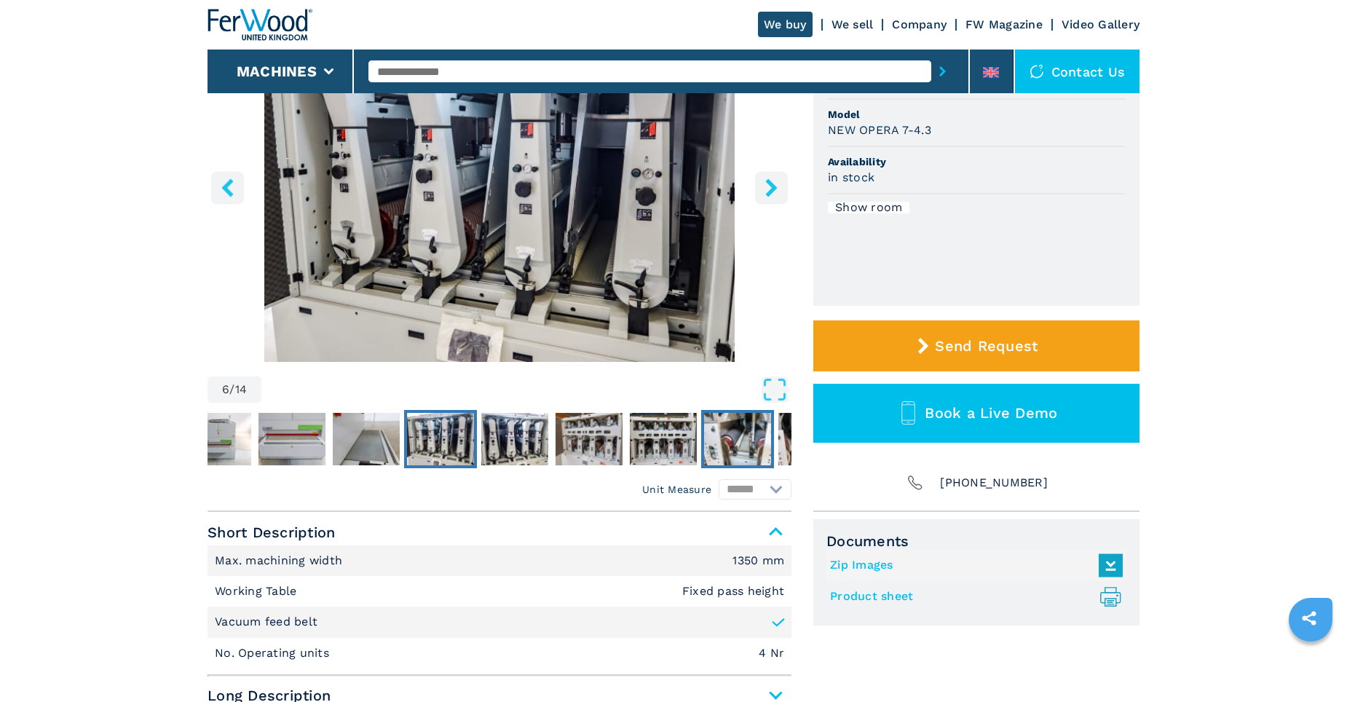
click at [738, 440] on img "Go to Slide 10" at bounding box center [737, 439] width 67 height 52
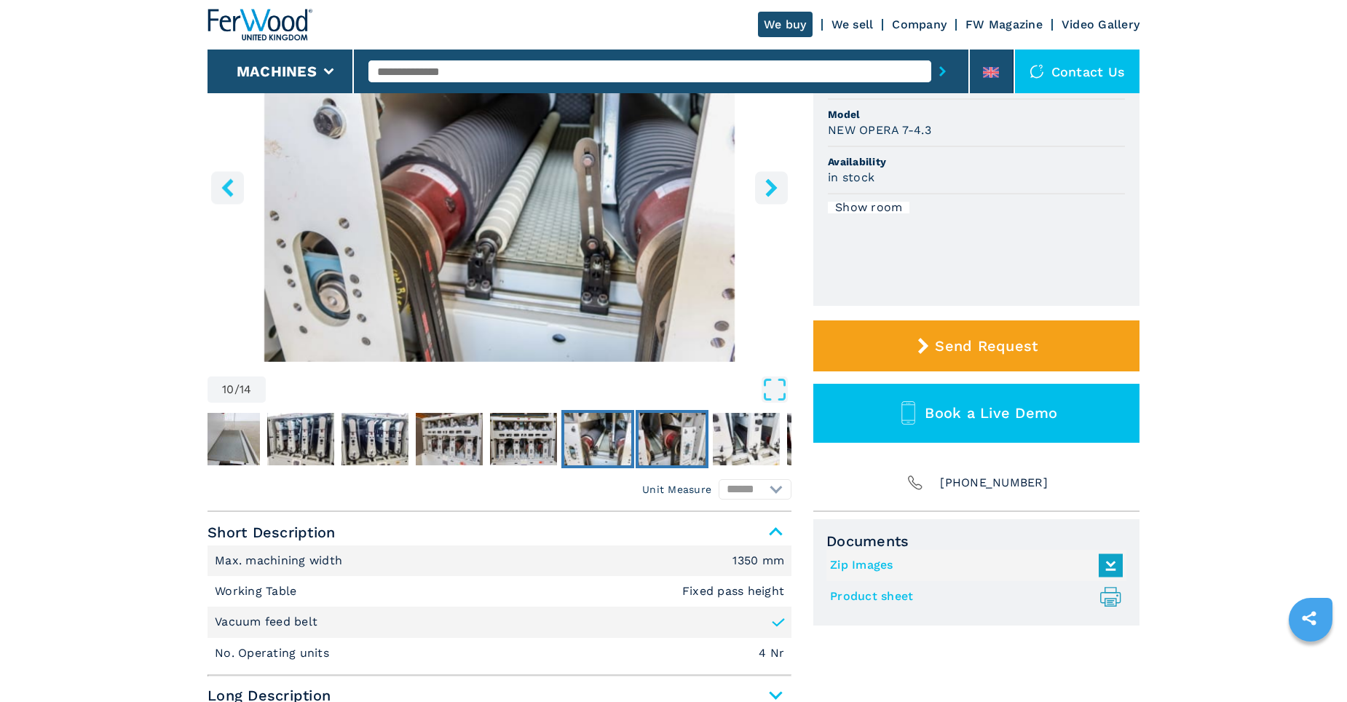
click at [676, 435] on img "Go to Slide 11" at bounding box center [671, 439] width 67 height 52
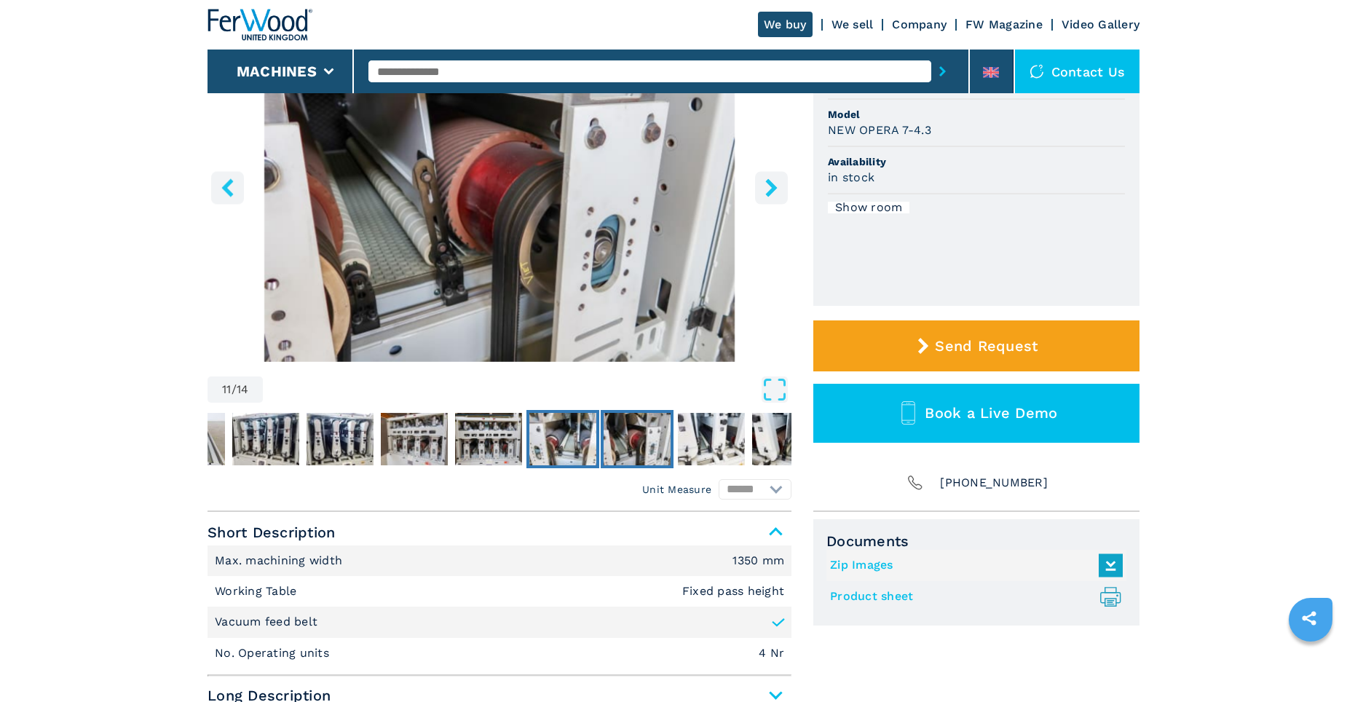
click at [563, 438] on img "Go to Slide 10" at bounding box center [562, 439] width 67 height 52
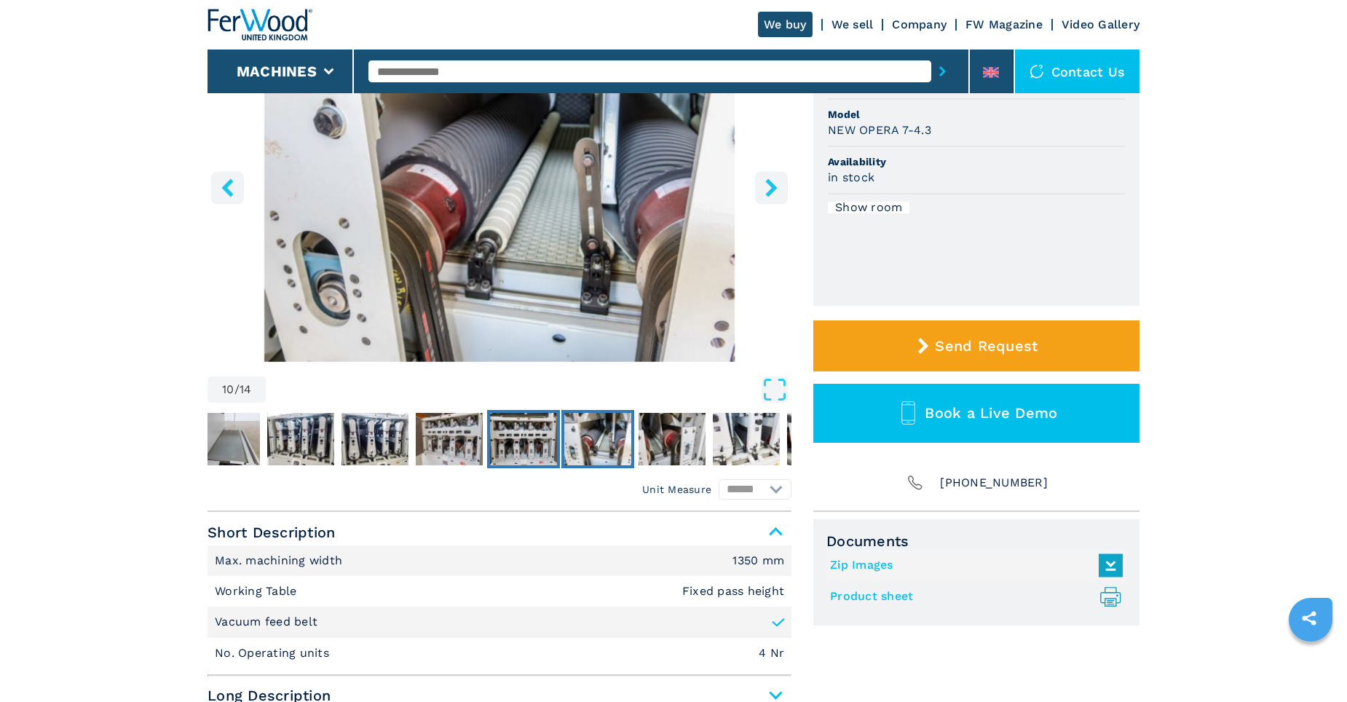
click at [532, 437] on img "Go to Slide 9" at bounding box center [523, 439] width 67 height 52
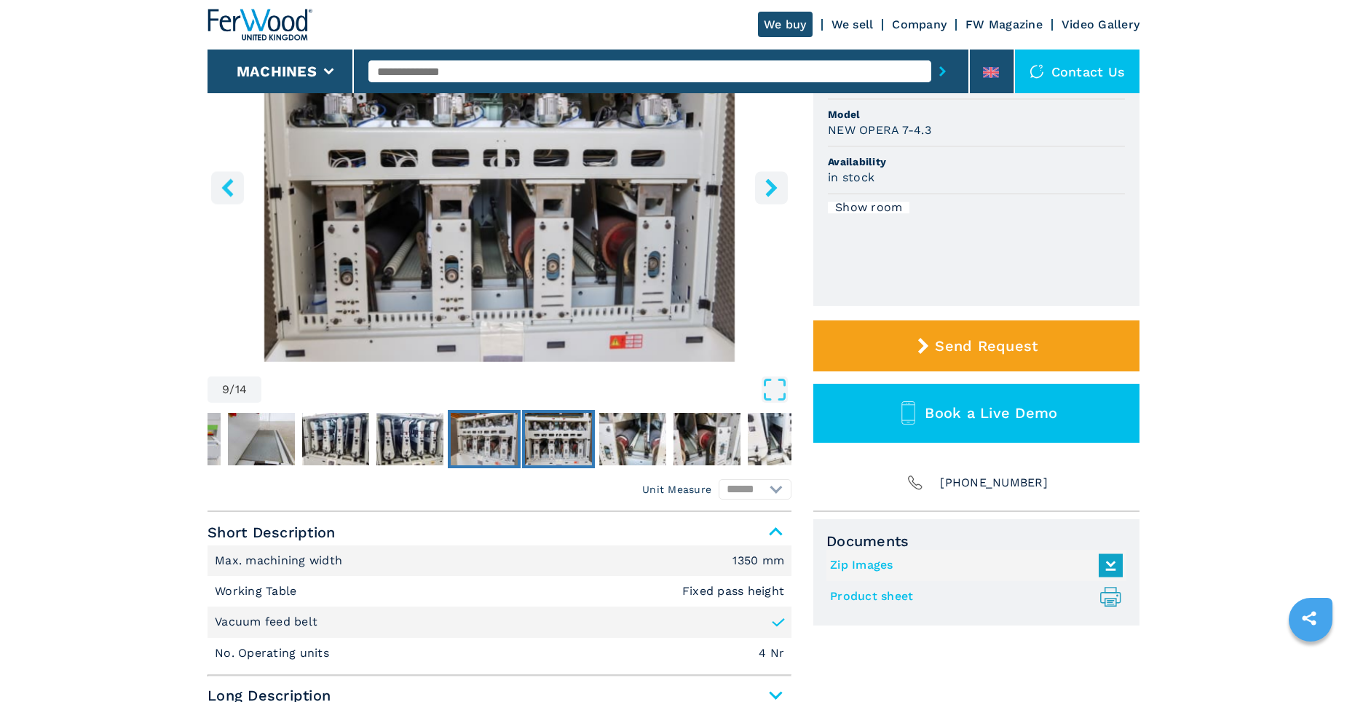
click at [460, 436] on img "Go to Slide 8" at bounding box center [484, 439] width 67 height 52
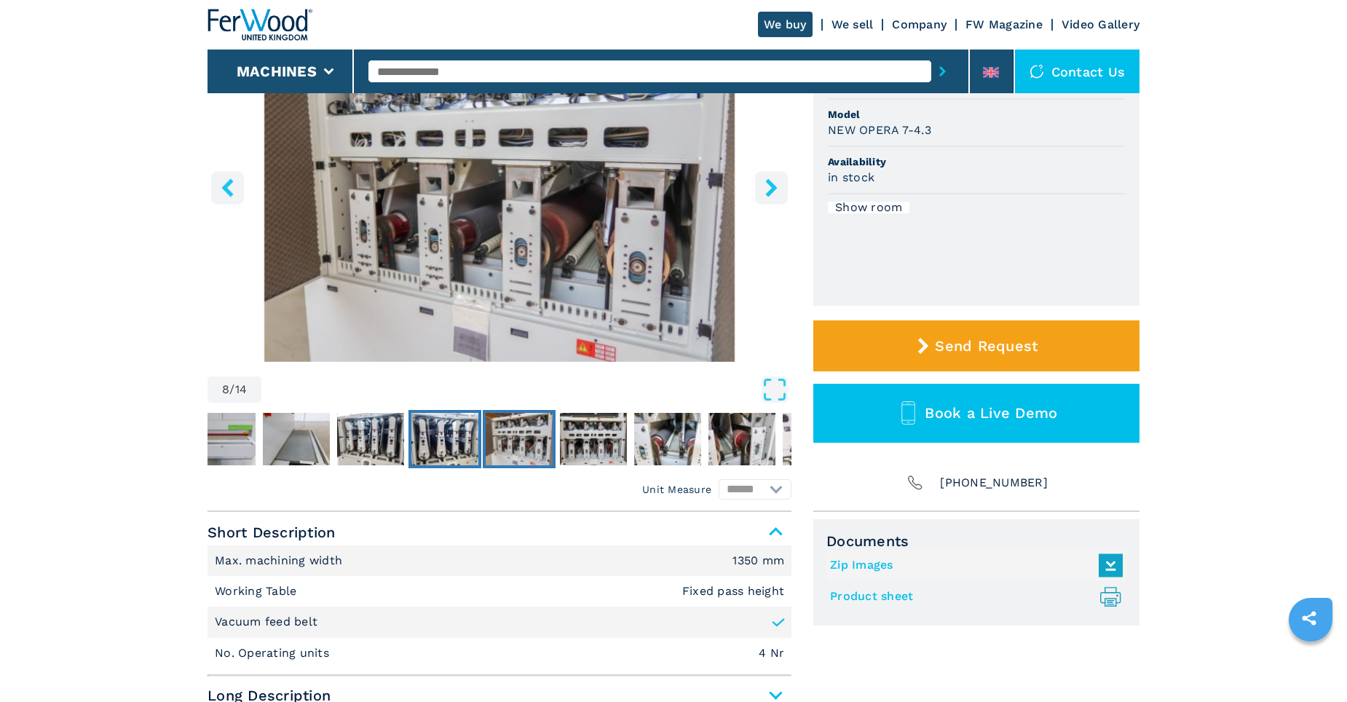
click at [443, 438] on img "Go to Slide 7" at bounding box center [444, 439] width 67 height 52
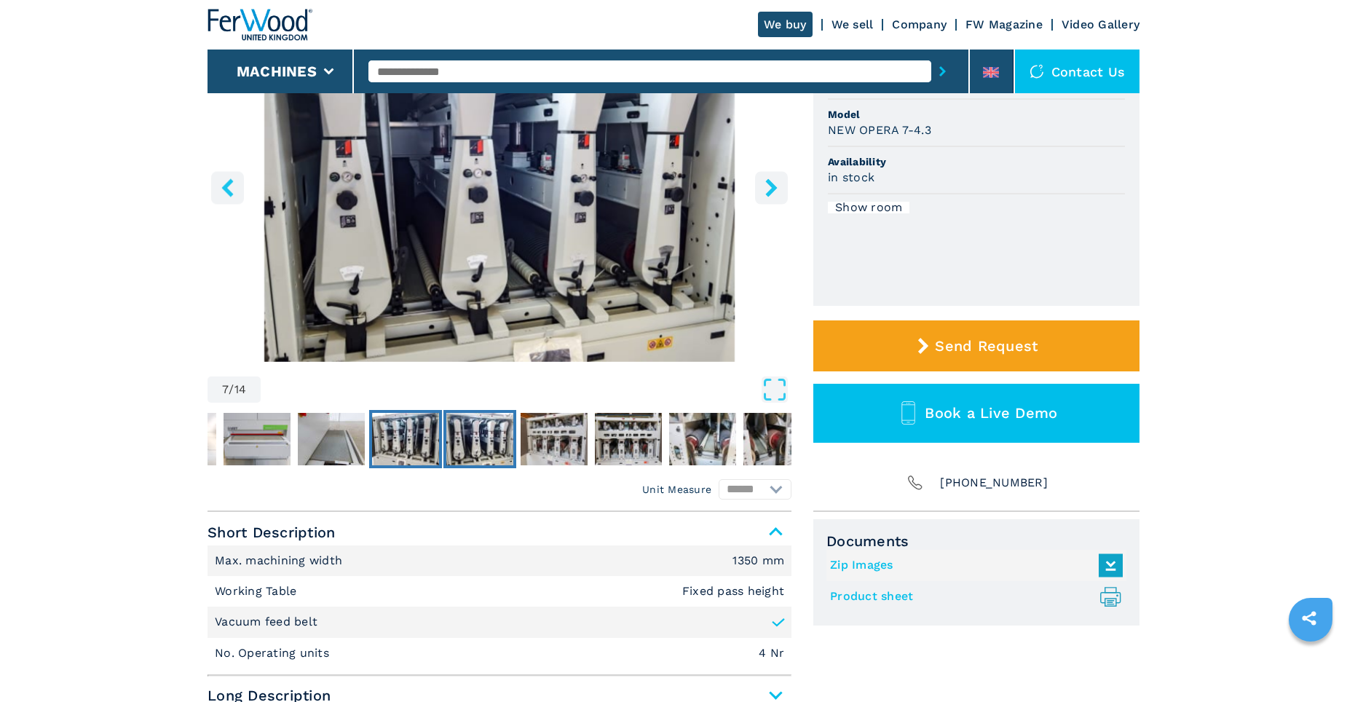
click at [405, 438] on img "Go to Slide 6" at bounding box center [405, 439] width 67 height 52
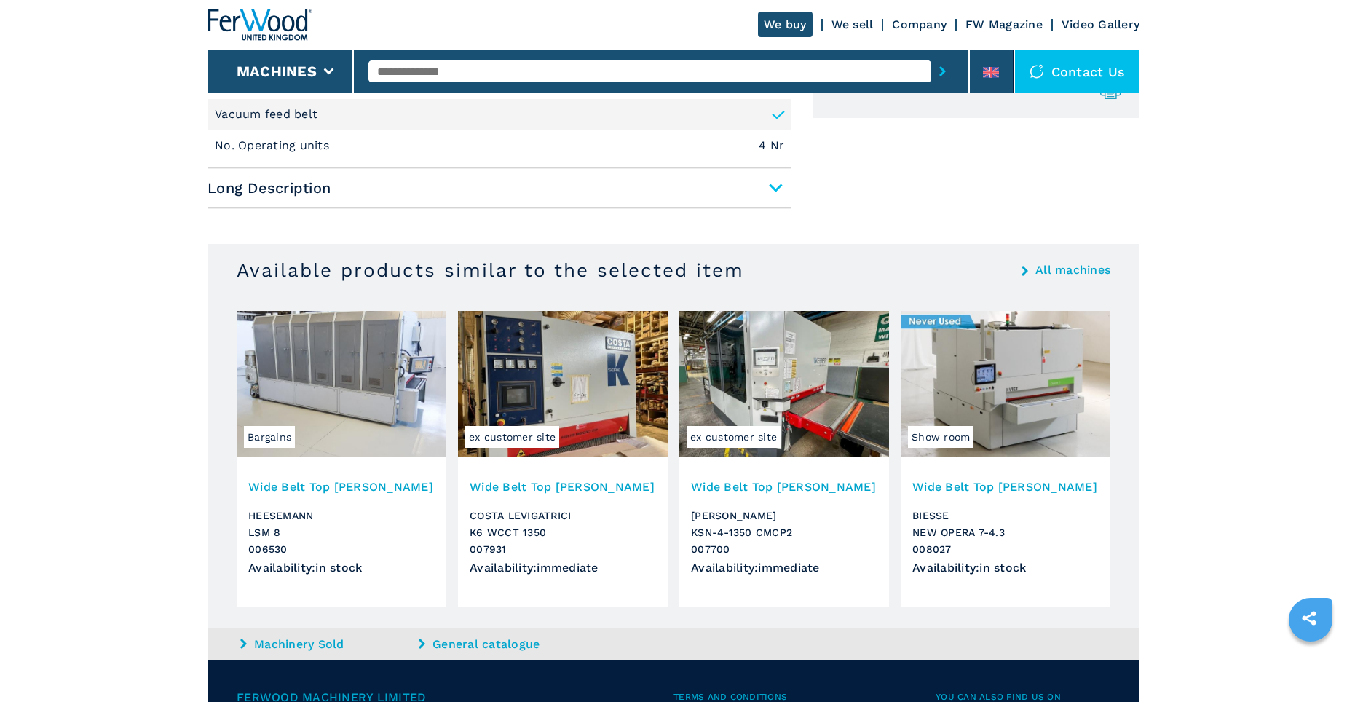
scroll to position [728, 0]
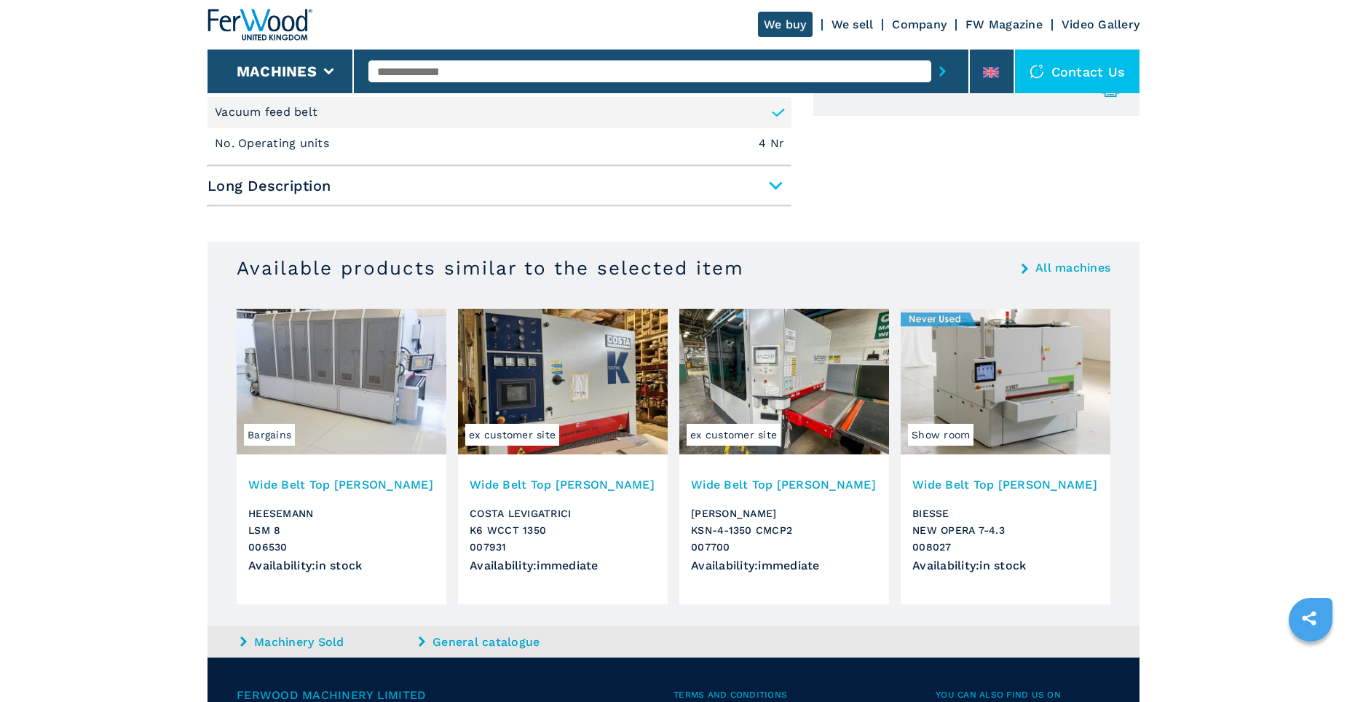
click at [340, 360] on img at bounding box center [342, 382] width 210 height 146
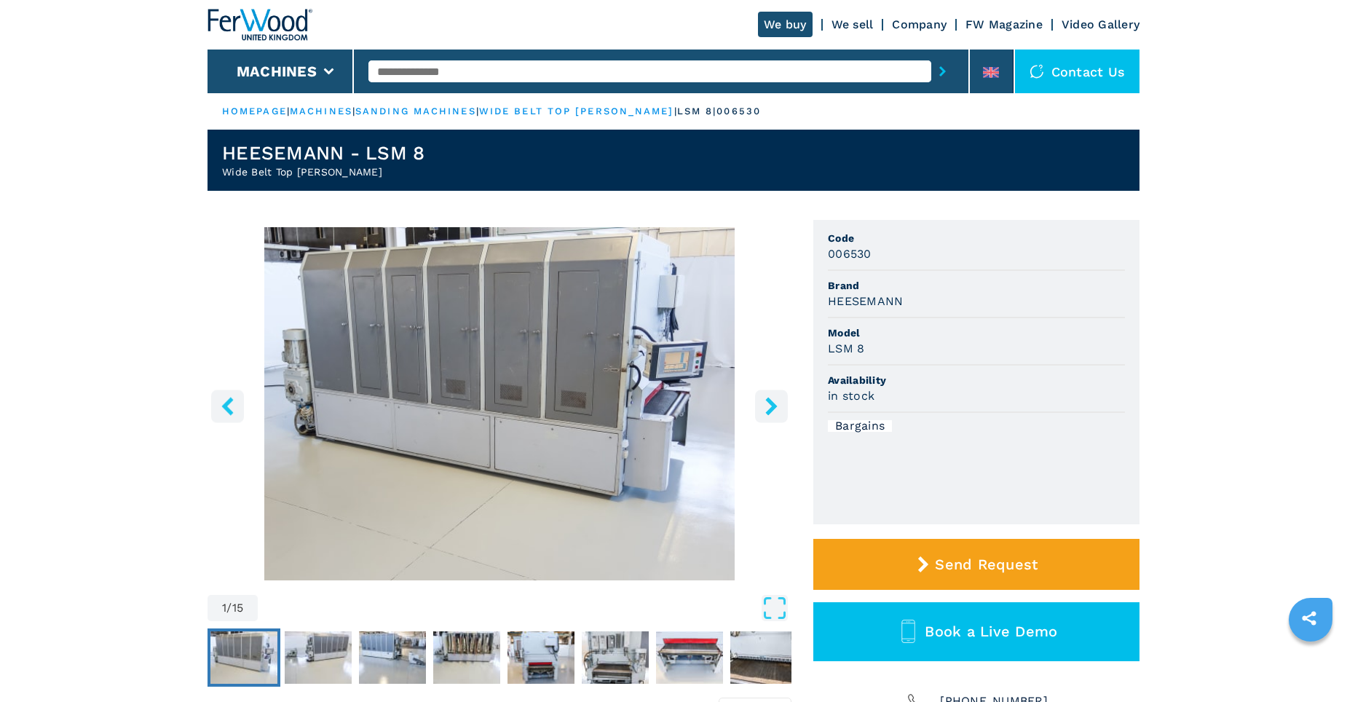
click at [773, 408] on icon "right-button" at bounding box center [771, 406] width 12 height 18
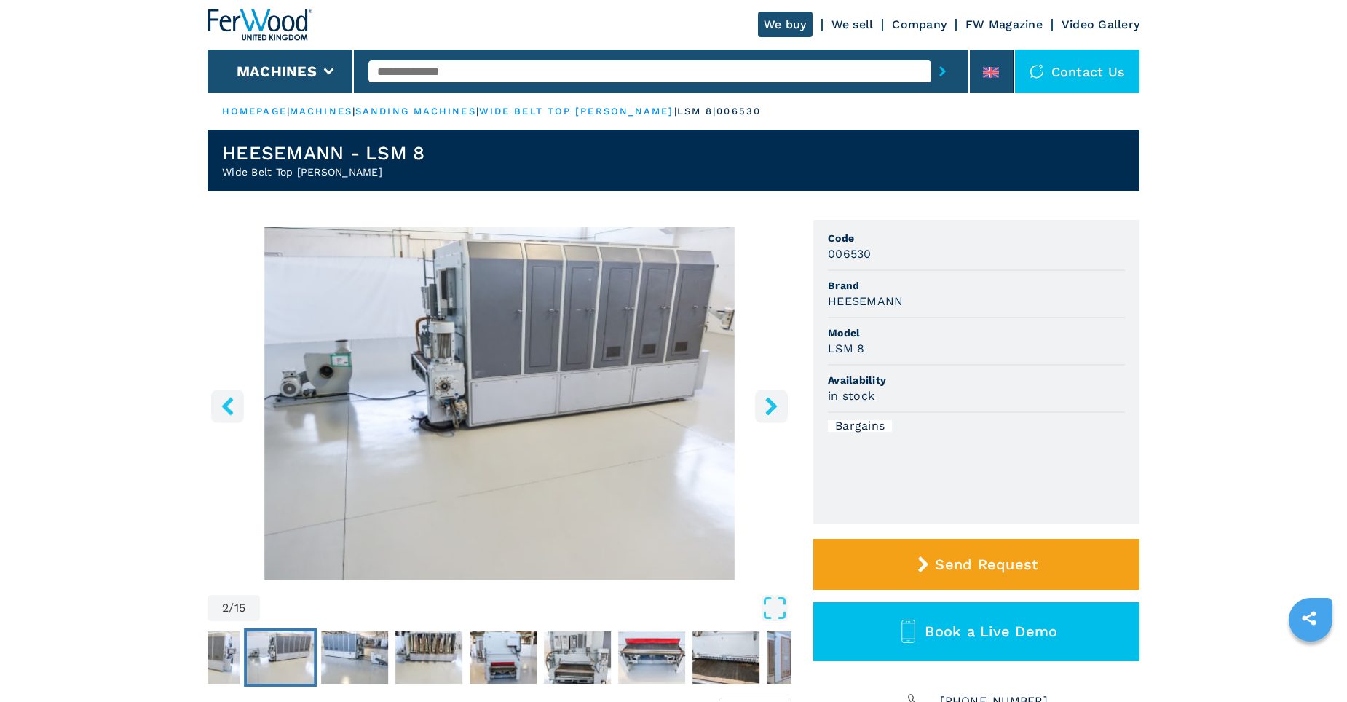
click at [772, 413] on icon "right-button" at bounding box center [771, 406] width 18 height 18
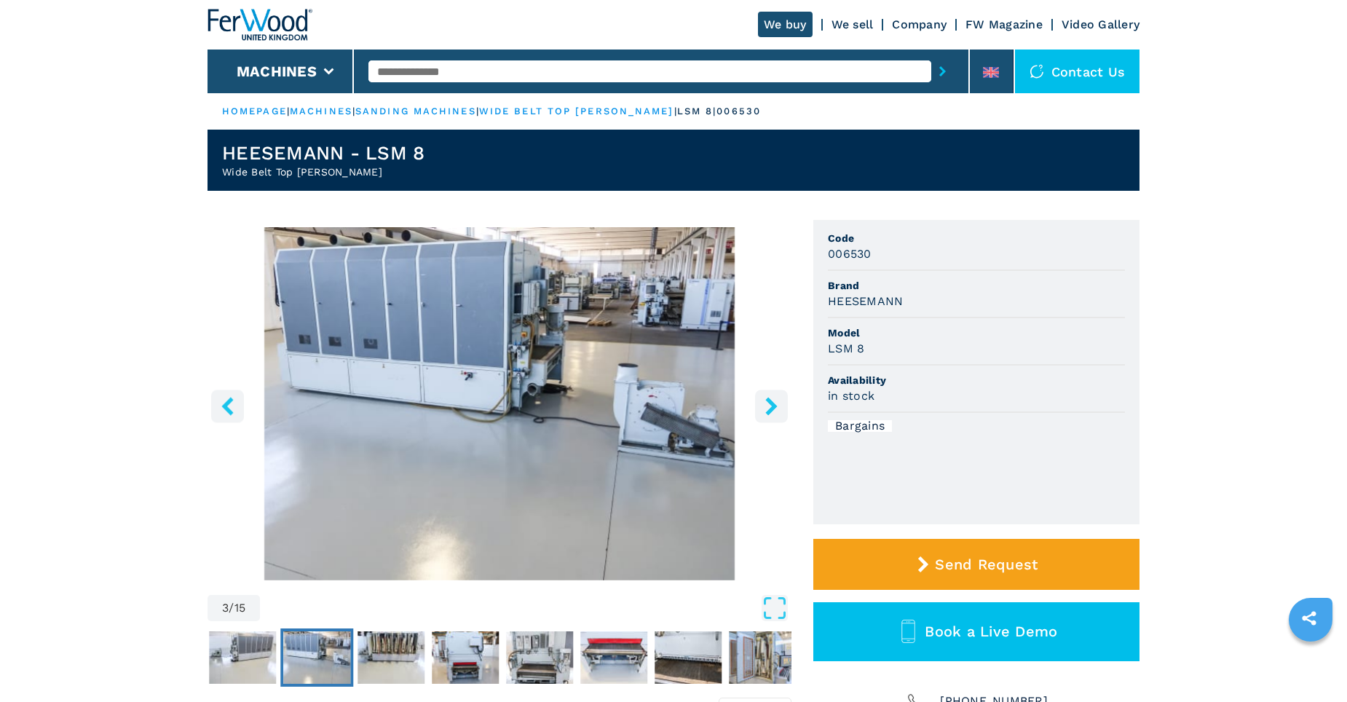
click at [773, 411] on icon "right-button" at bounding box center [771, 406] width 18 height 18
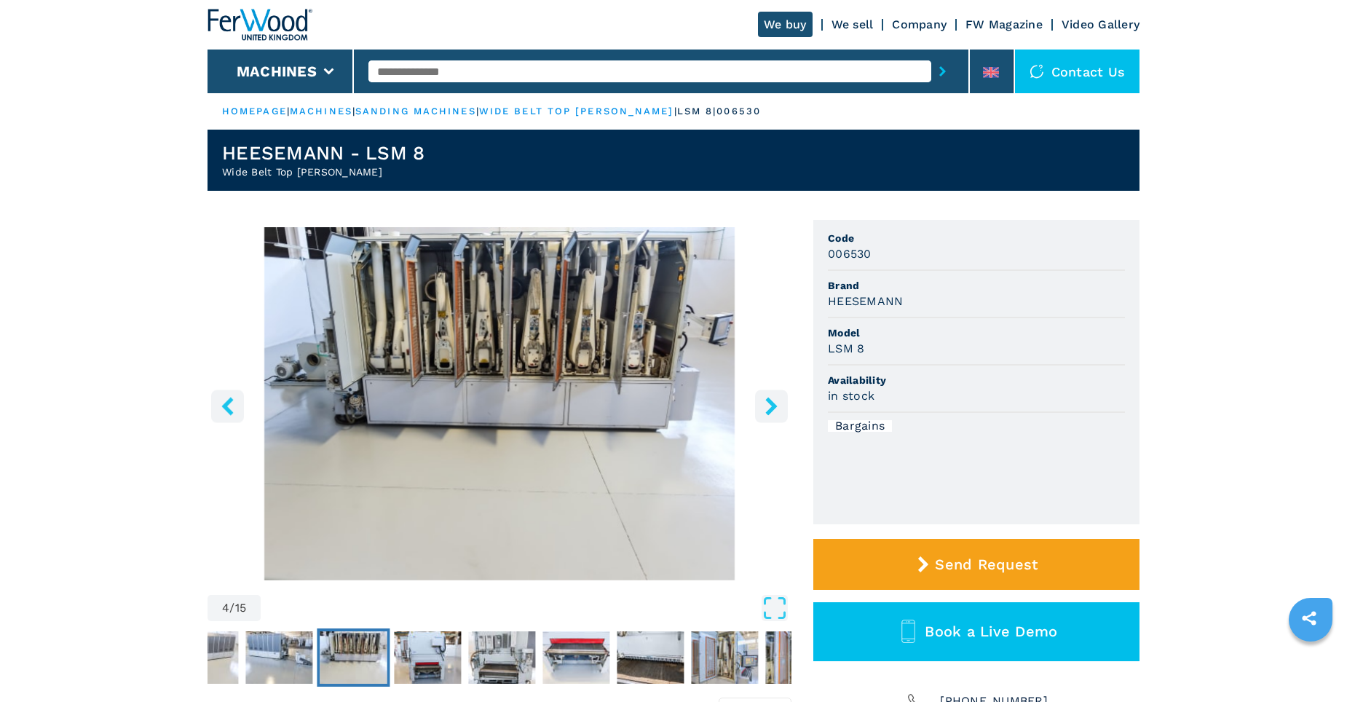
click at [770, 411] on icon "right-button" at bounding box center [771, 406] width 12 height 18
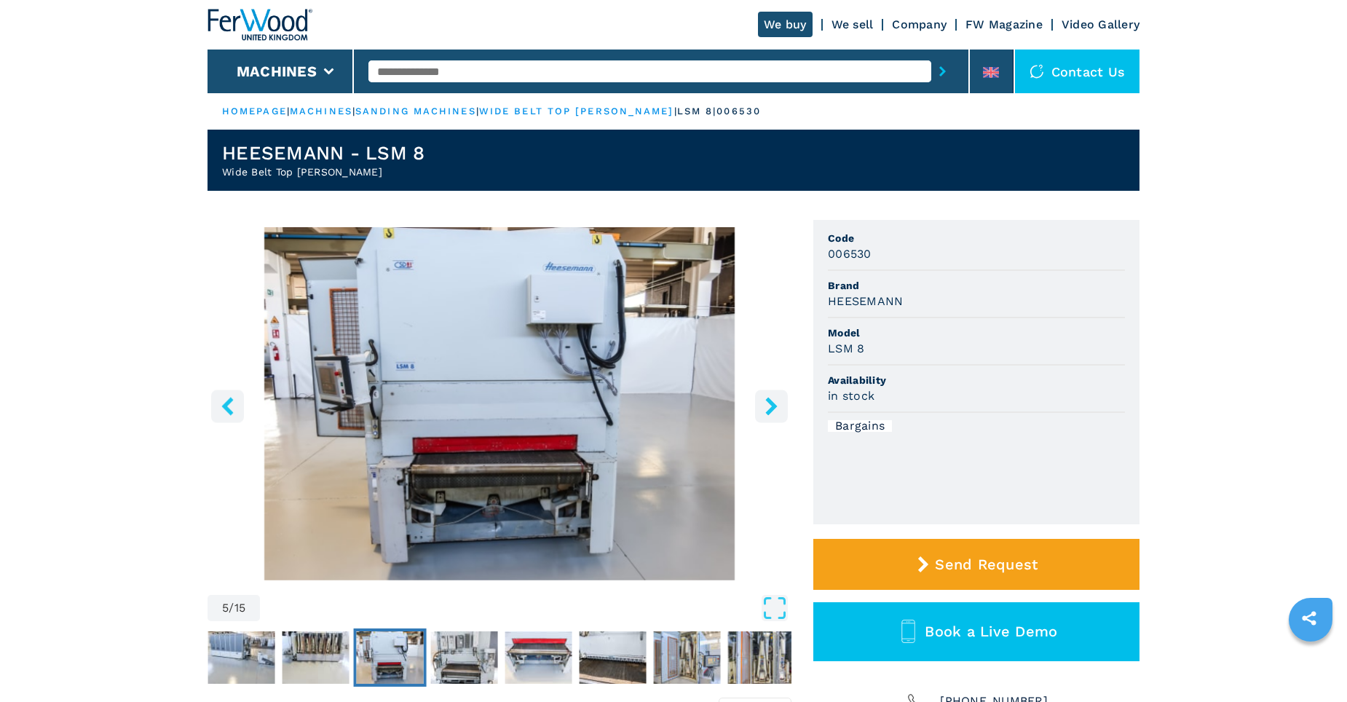
click at [766, 408] on icon "right-button" at bounding box center [771, 406] width 18 height 18
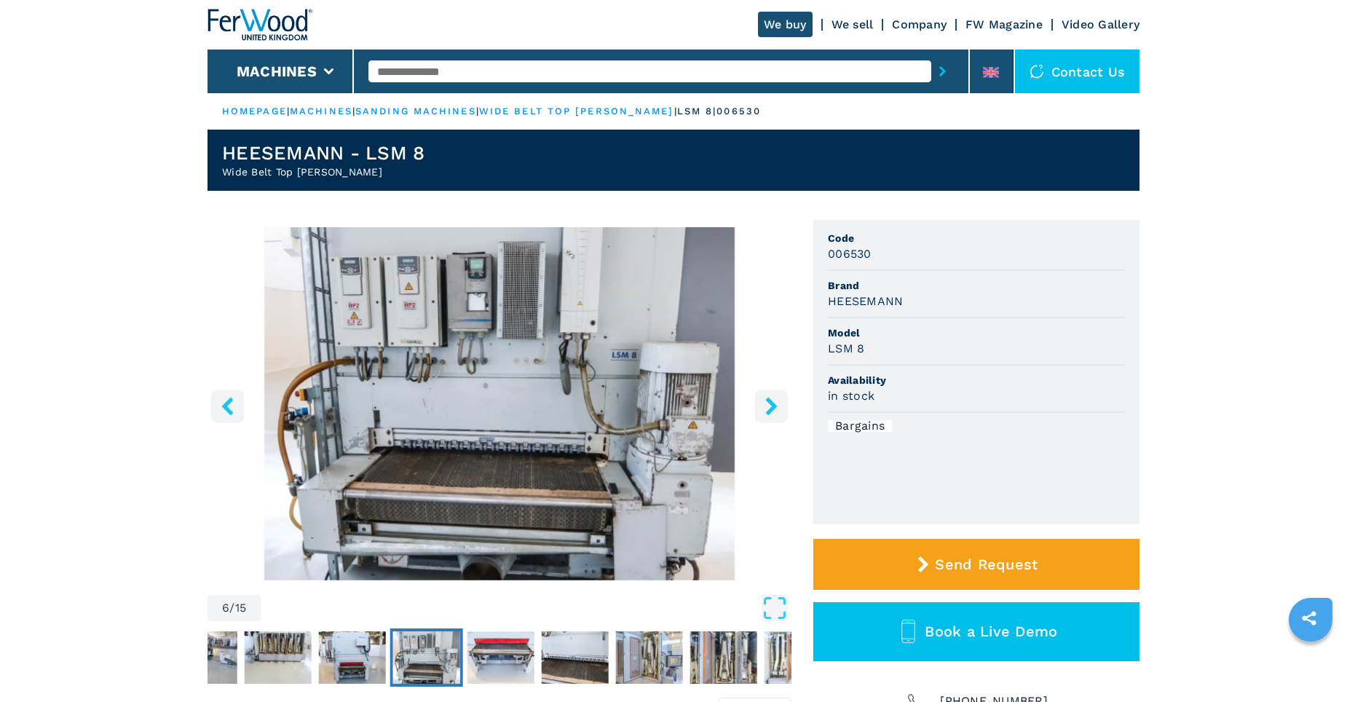
click at [766, 408] on icon "right-button" at bounding box center [771, 406] width 18 height 18
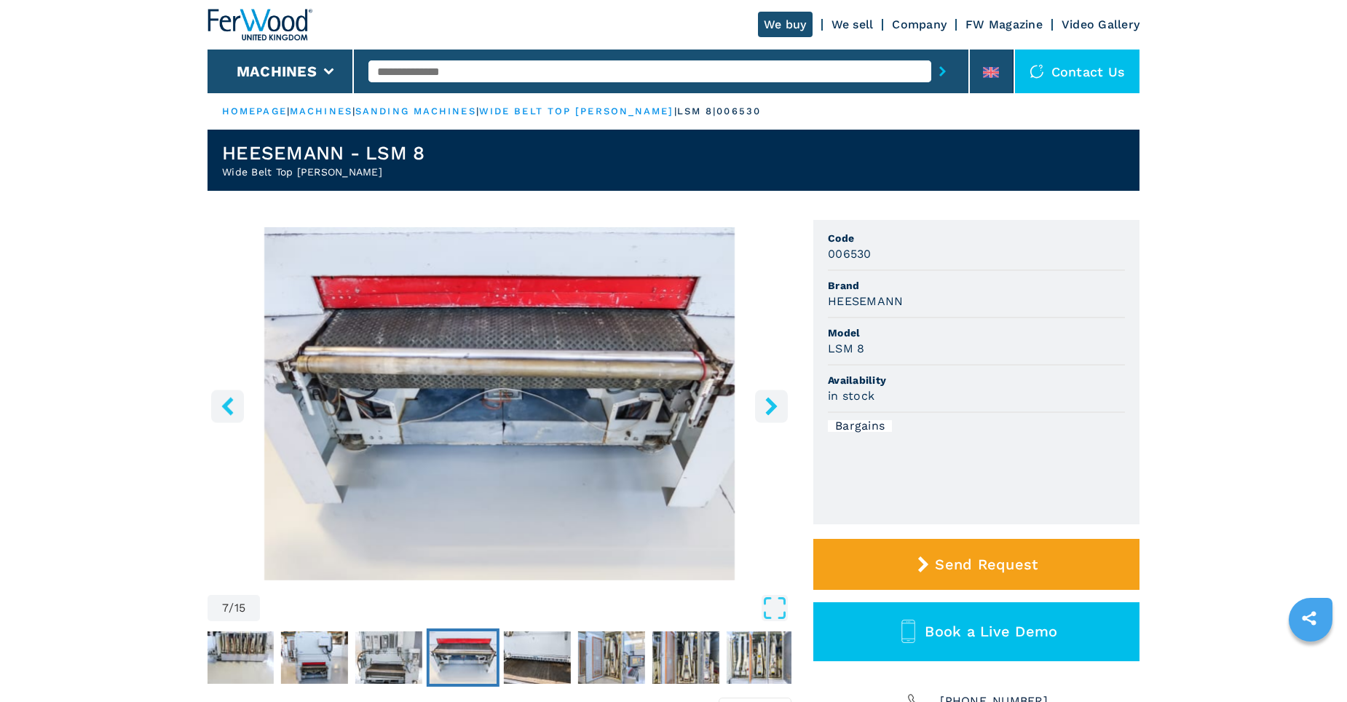
click at [772, 405] on icon "right-button" at bounding box center [771, 406] width 12 height 18
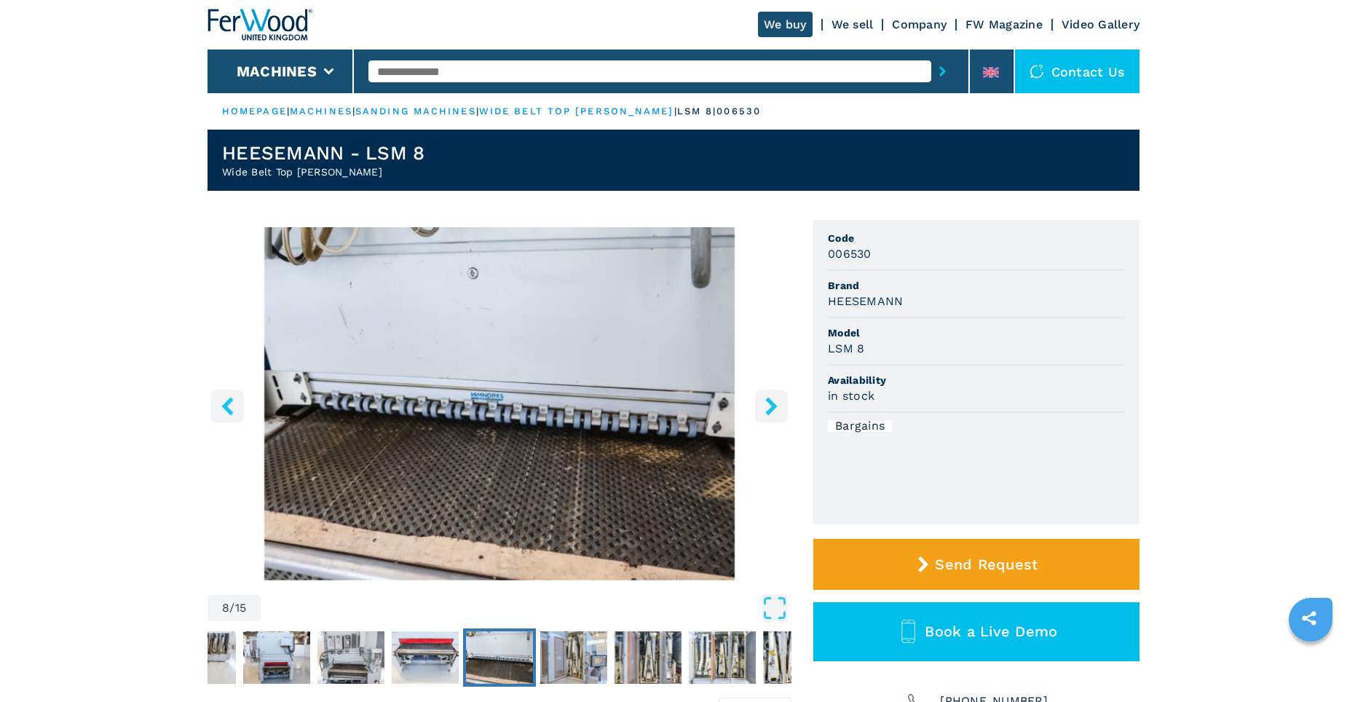
click at [772, 405] on icon "right-button" at bounding box center [771, 406] width 12 height 18
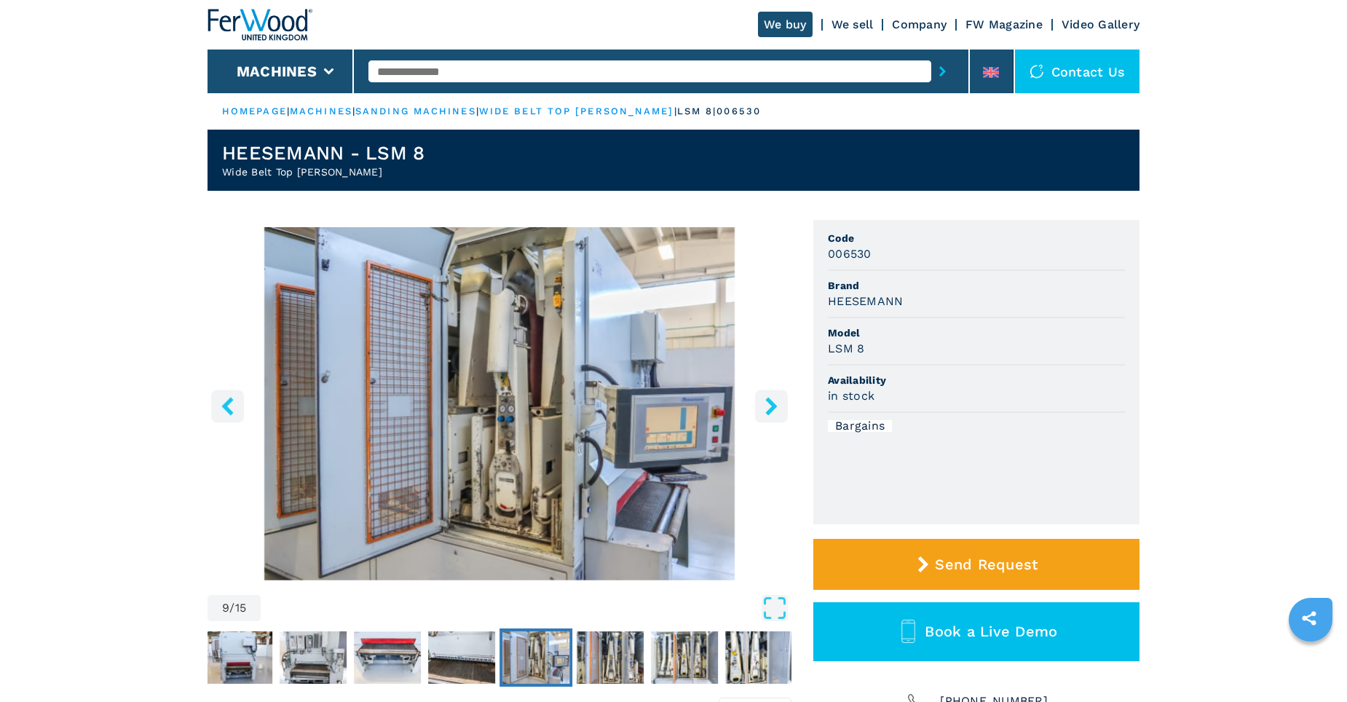
click at [772, 405] on icon "right-button" at bounding box center [771, 406] width 12 height 18
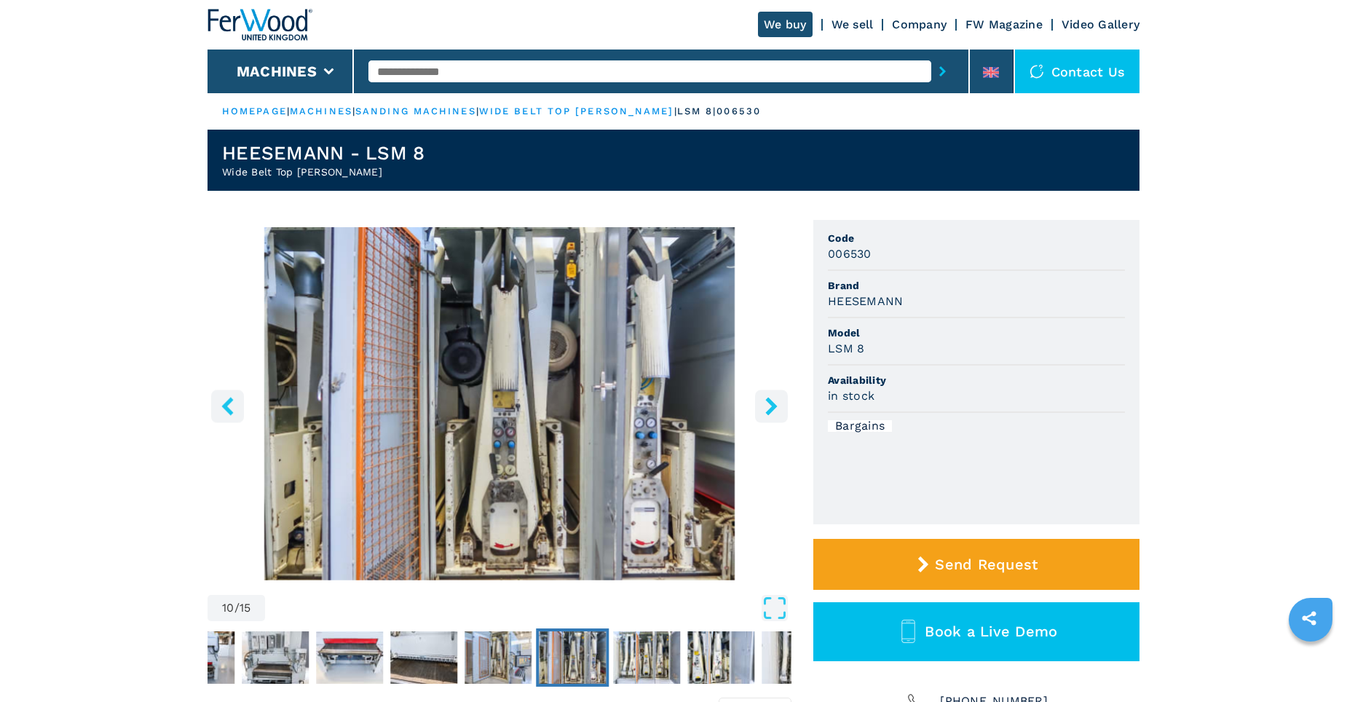
click at [772, 405] on icon "right-button" at bounding box center [771, 406] width 12 height 18
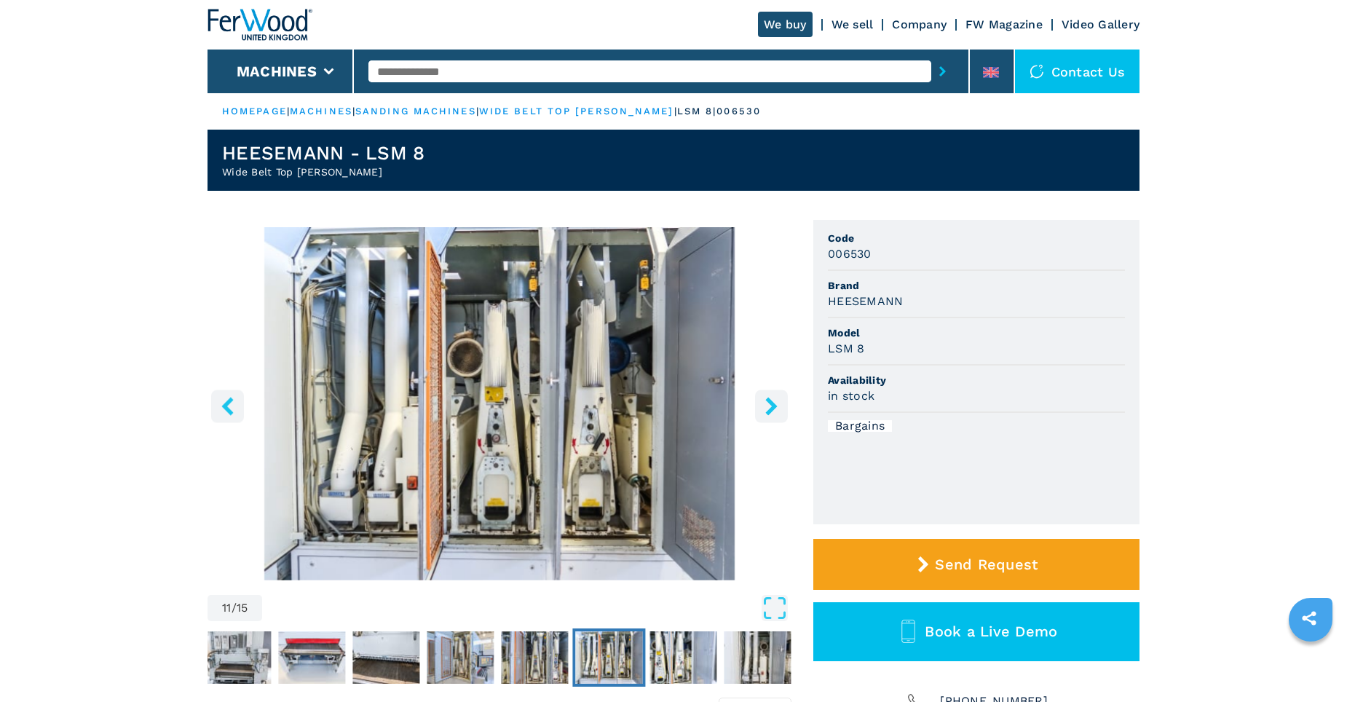
click at [772, 405] on icon "right-button" at bounding box center [771, 406] width 12 height 18
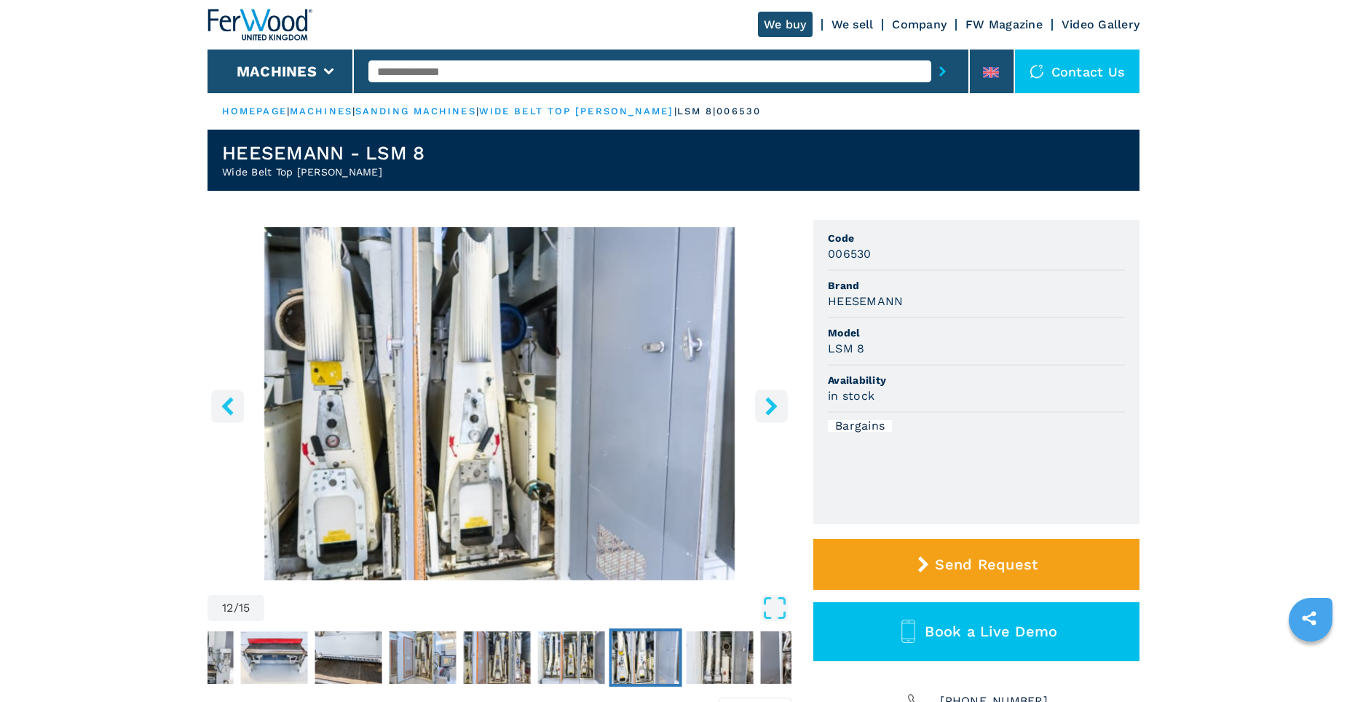
click at [772, 404] on icon "right-button" at bounding box center [771, 406] width 12 height 18
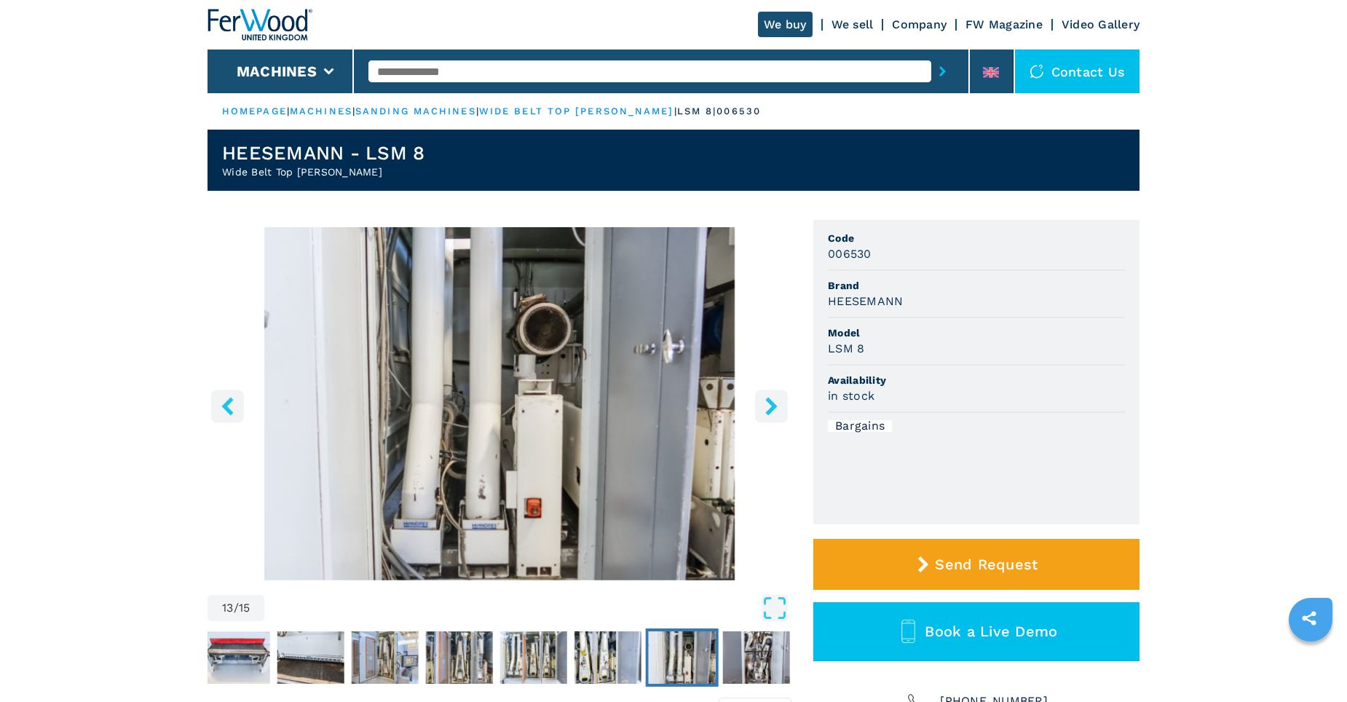
click at [772, 404] on icon "right-button" at bounding box center [771, 406] width 12 height 18
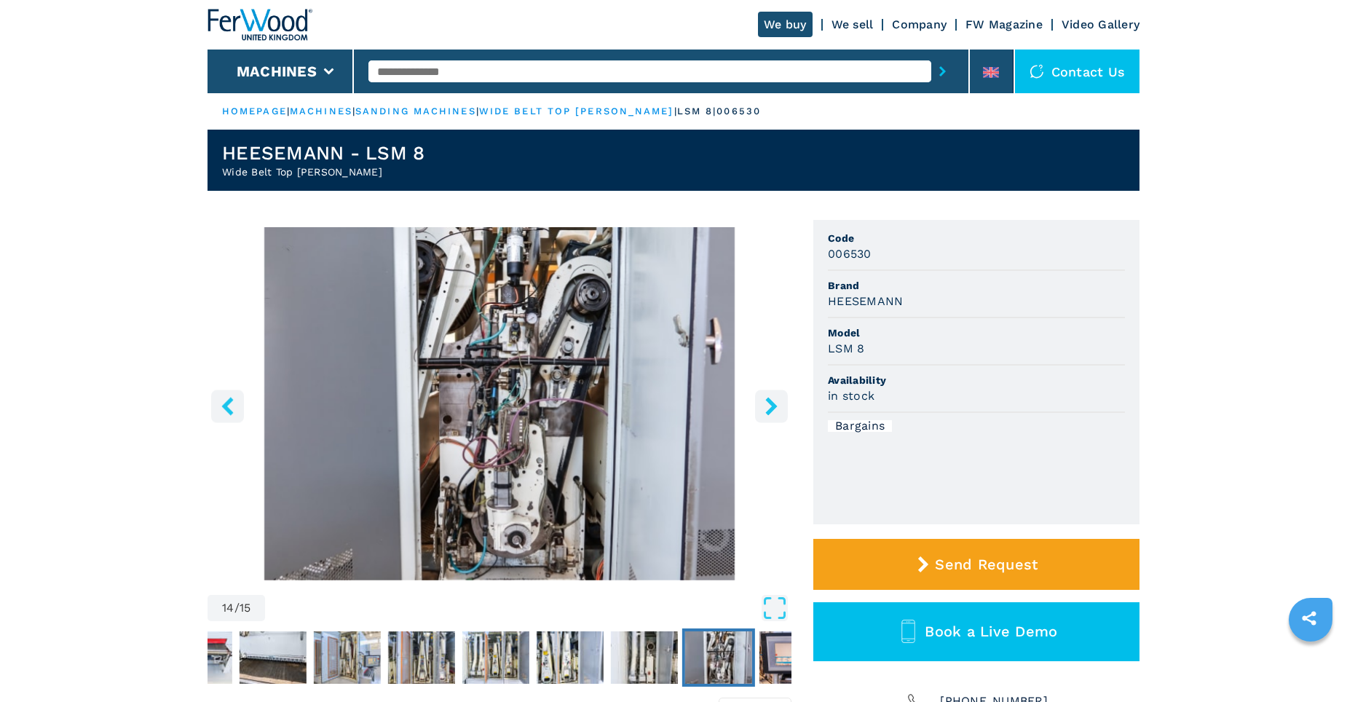
click at [772, 404] on icon "right-button" at bounding box center [771, 406] width 12 height 18
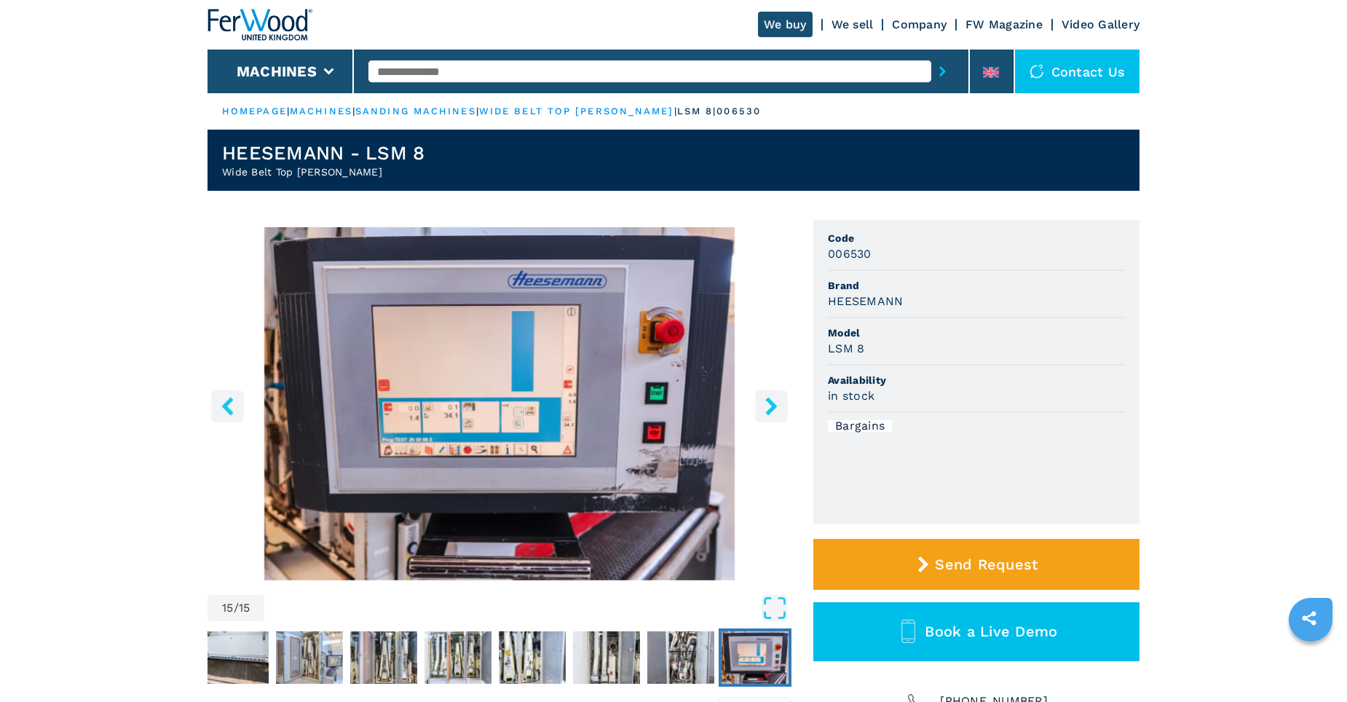
click at [772, 404] on icon "right-button" at bounding box center [771, 406] width 12 height 18
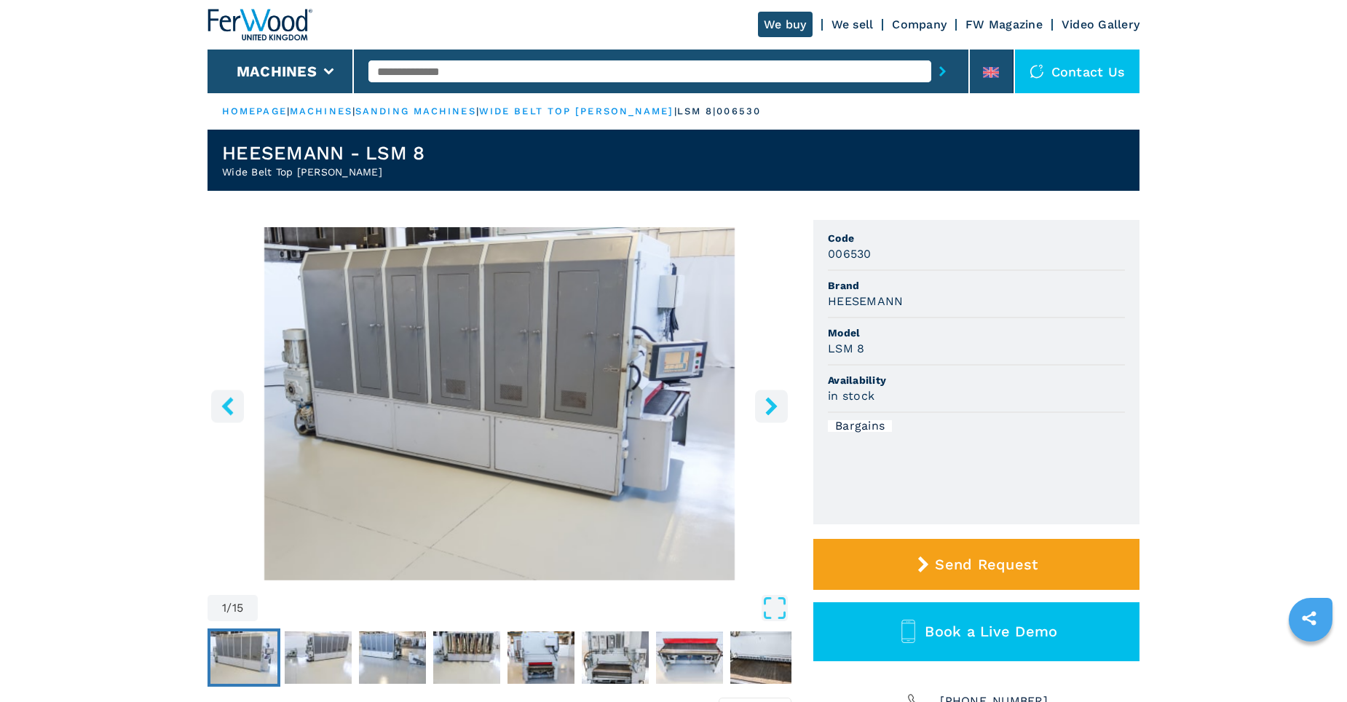
click at [772, 404] on icon "right-button" at bounding box center [771, 406] width 12 height 18
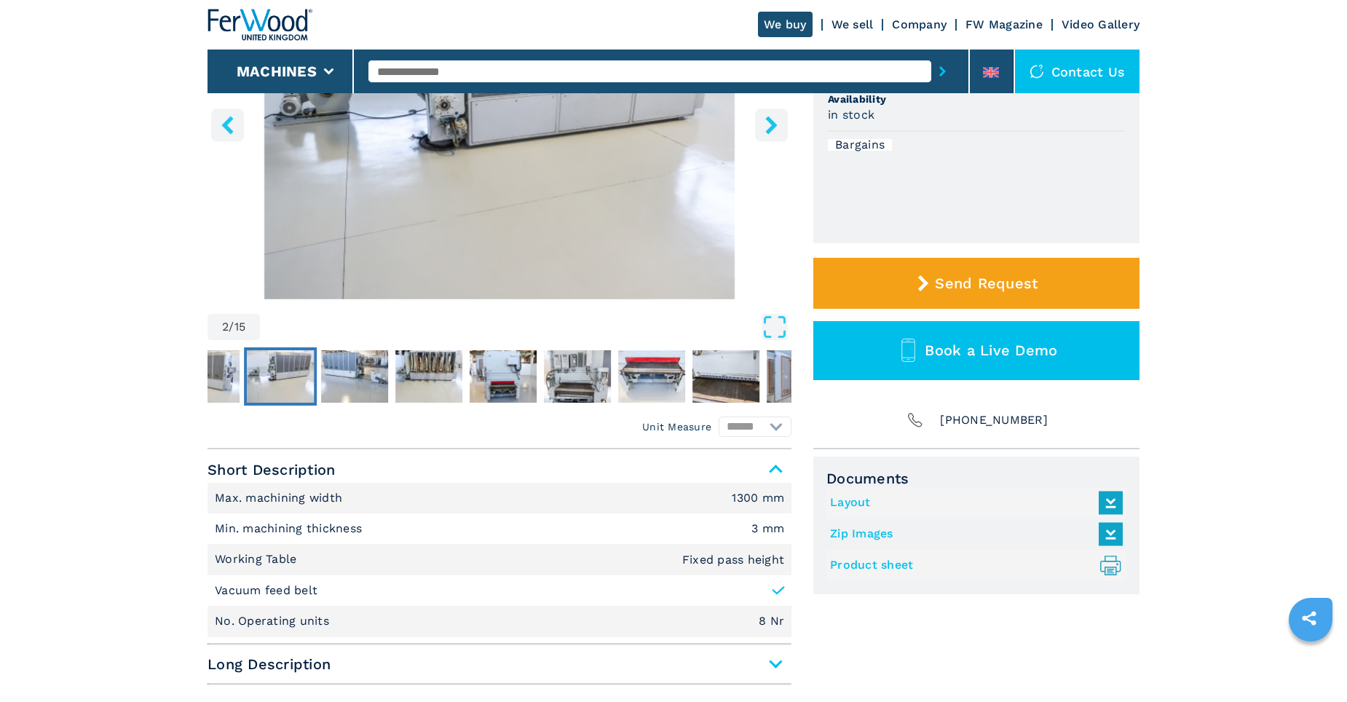
scroll to position [291, 0]
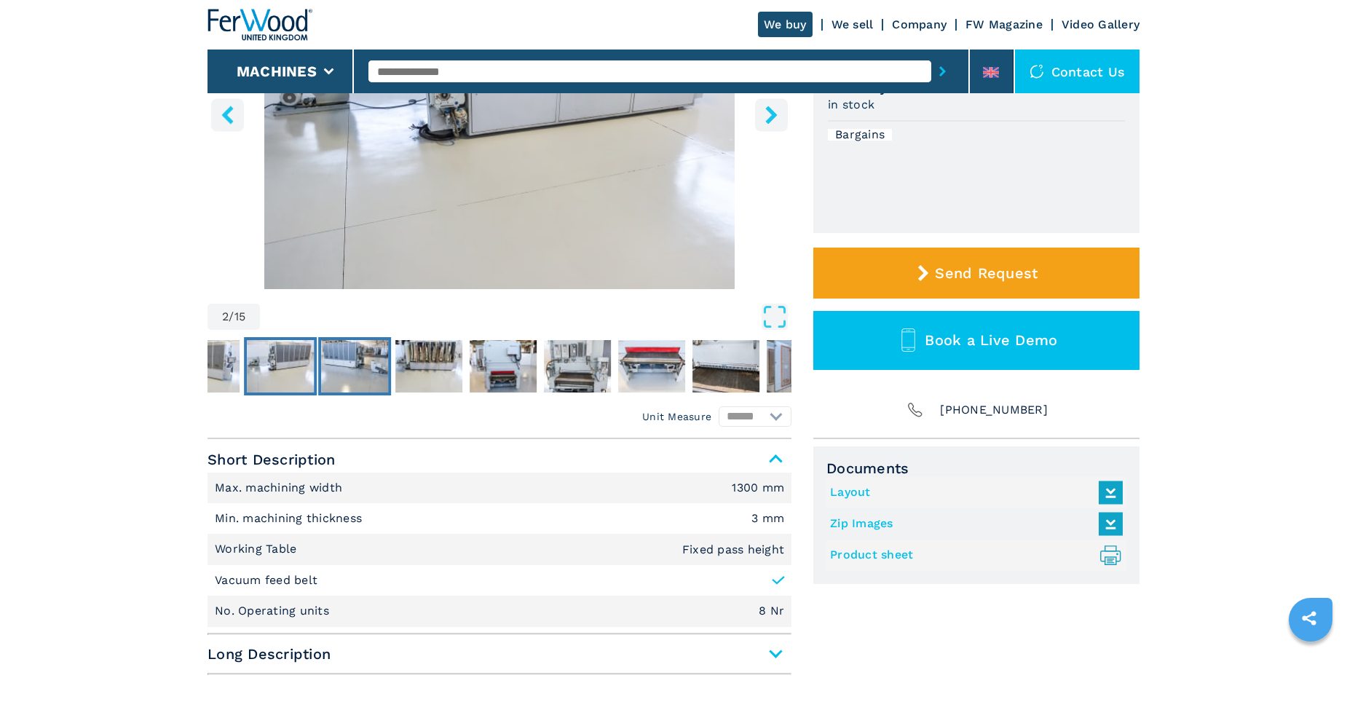
click at [357, 370] on img "Go to Slide 3" at bounding box center [354, 366] width 67 height 52
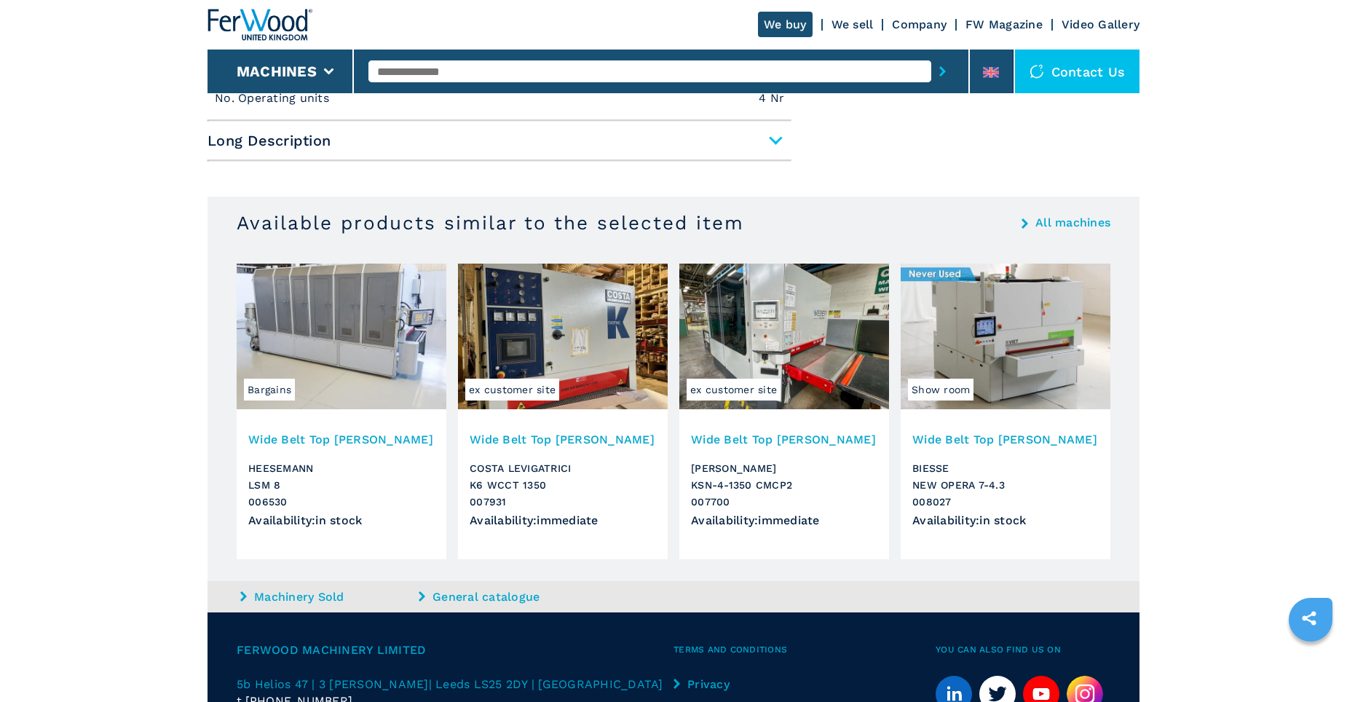
scroll to position [767, 0]
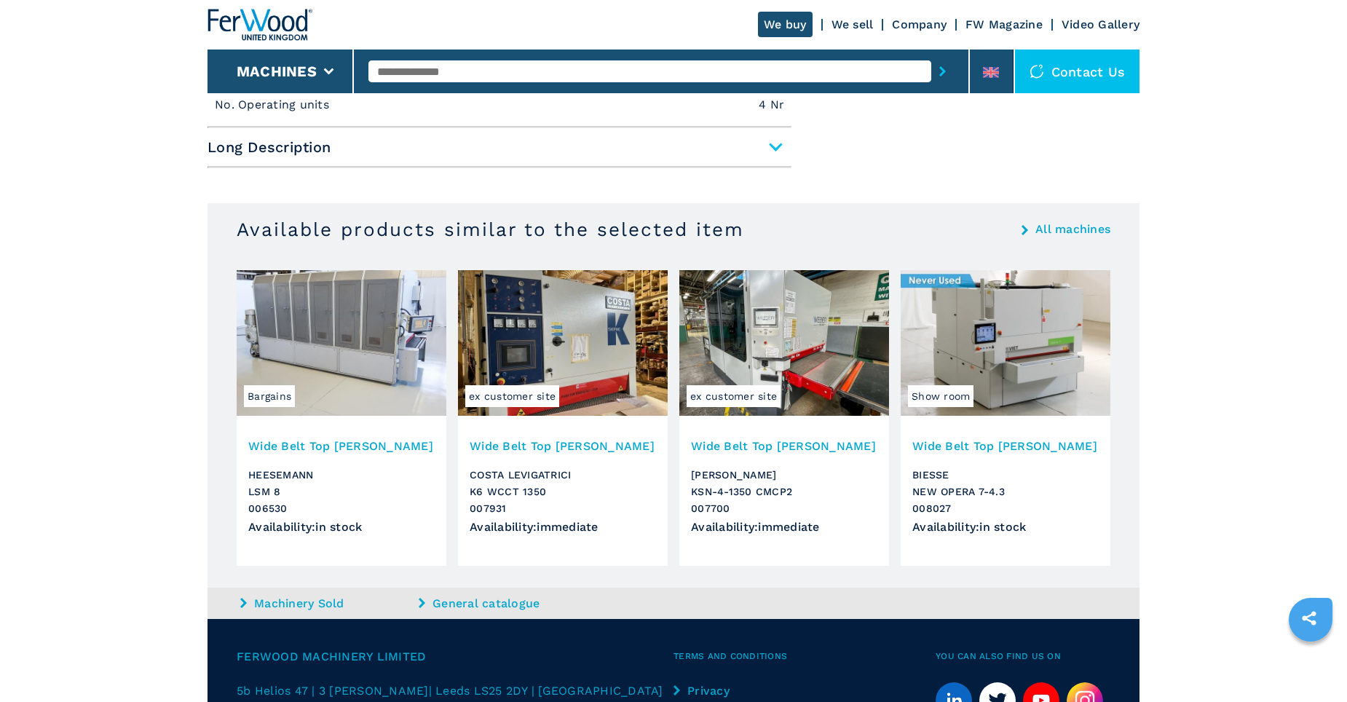
click at [991, 325] on img at bounding box center [1005, 343] width 210 height 146
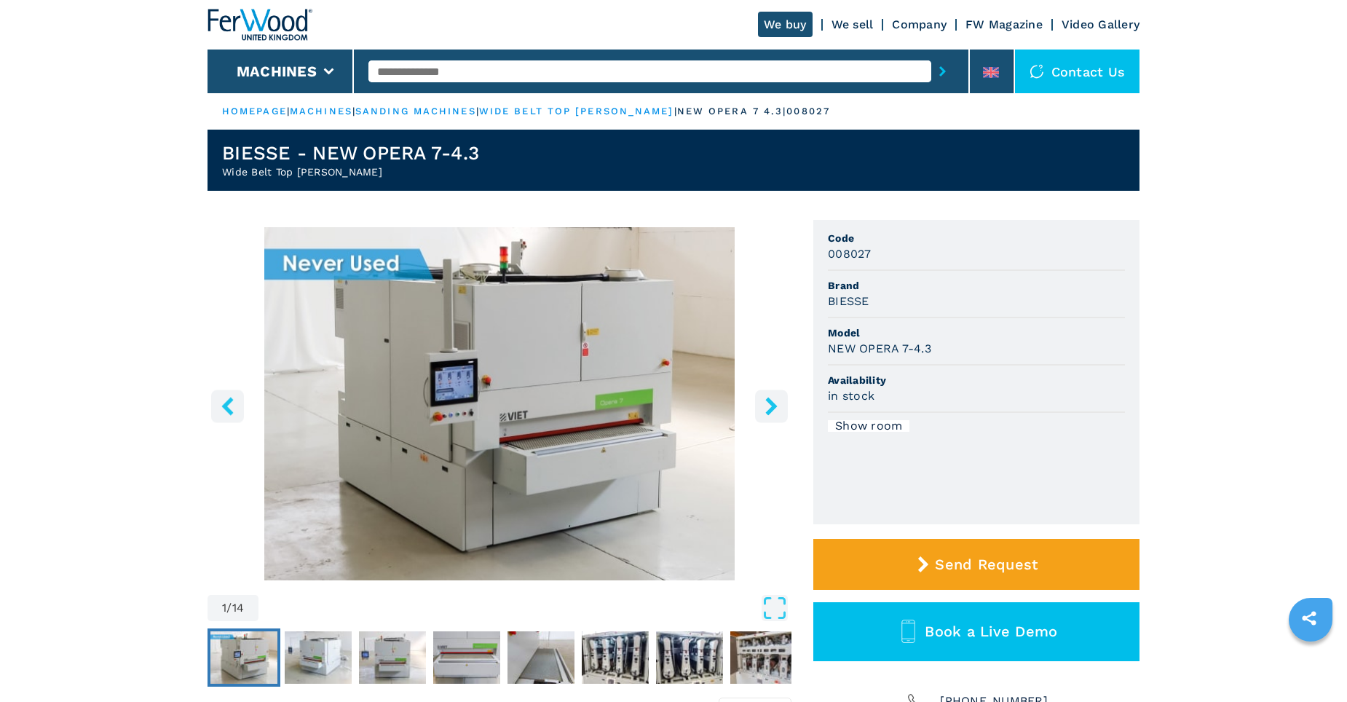
click at [768, 409] on icon "right-button" at bounding box center [771, 406] width 18 height 18
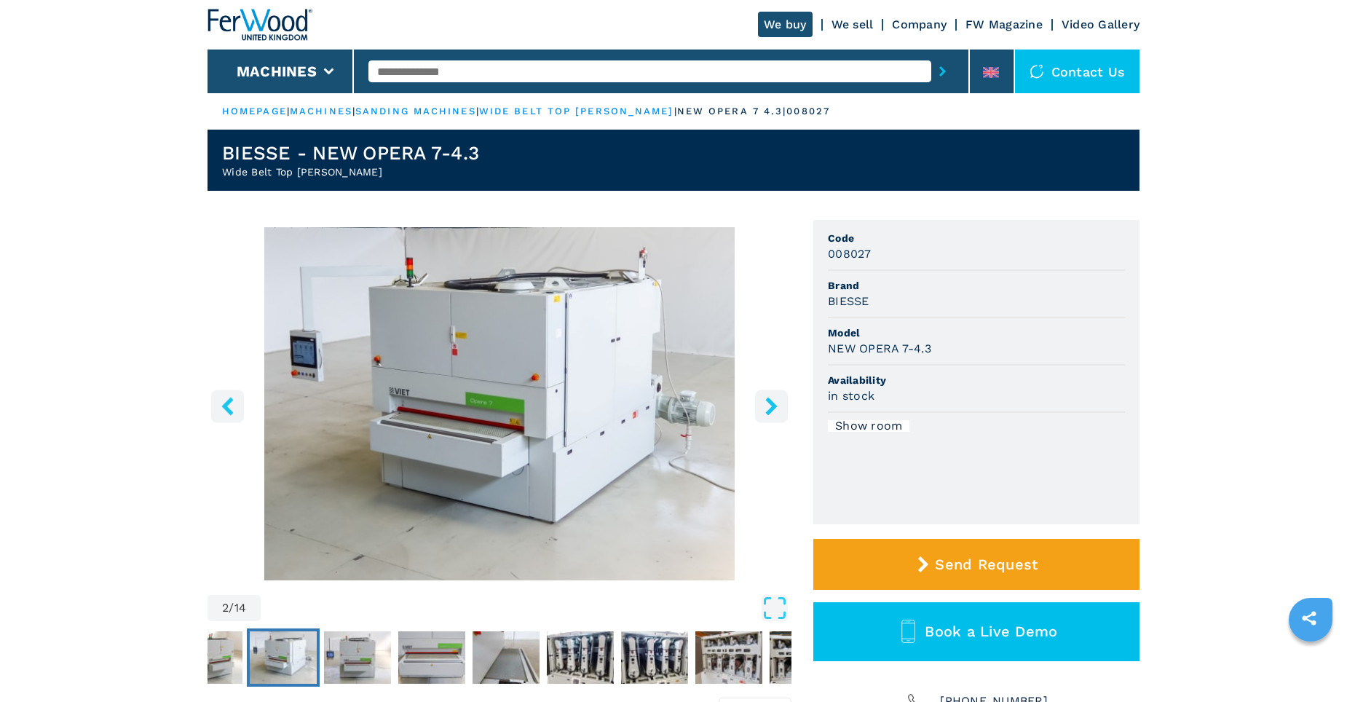
click at [768, 409] on icon "right-button" at bounding box center [771, 406] width 18 height 18
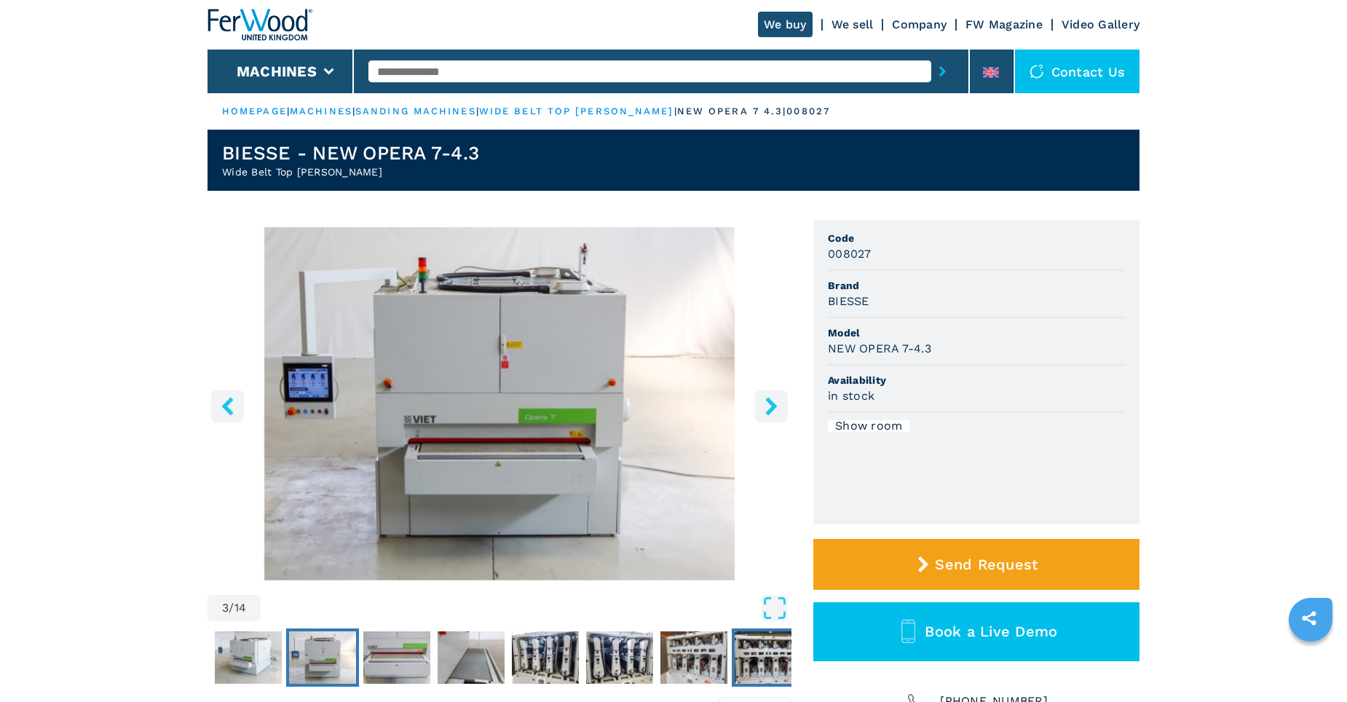
click at [765, 663] on img "Go to Slide 9" at bounding box center [768, 657] width 67 height 52
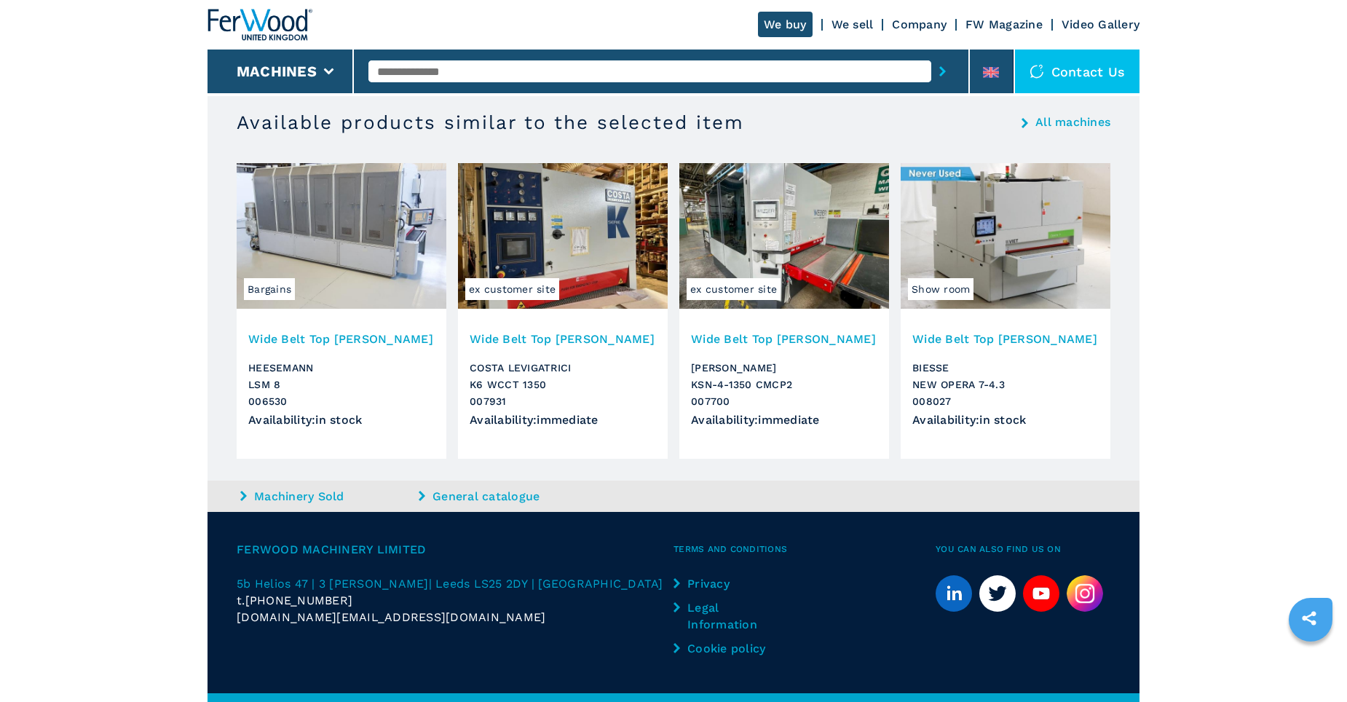
scroll to position [801, 0]
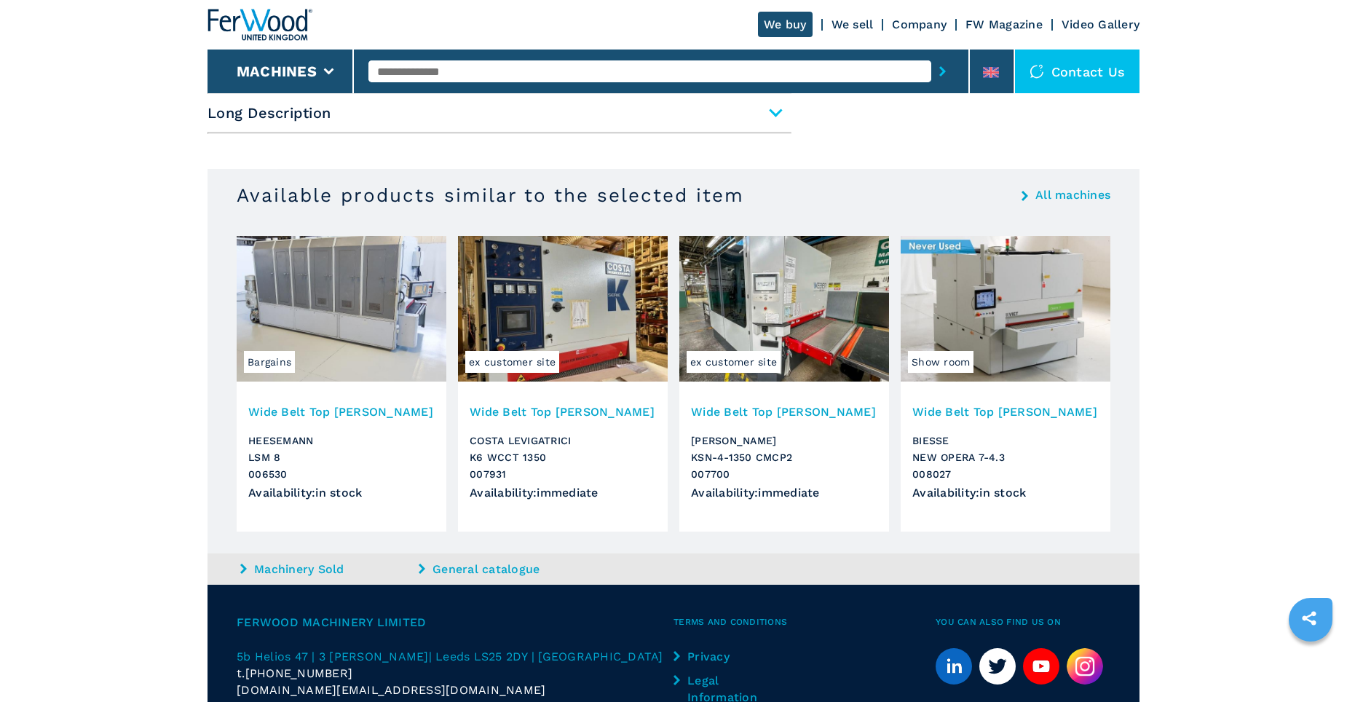
click at [546, 299] on img at bounding box center [563, 309] width 210 height 146
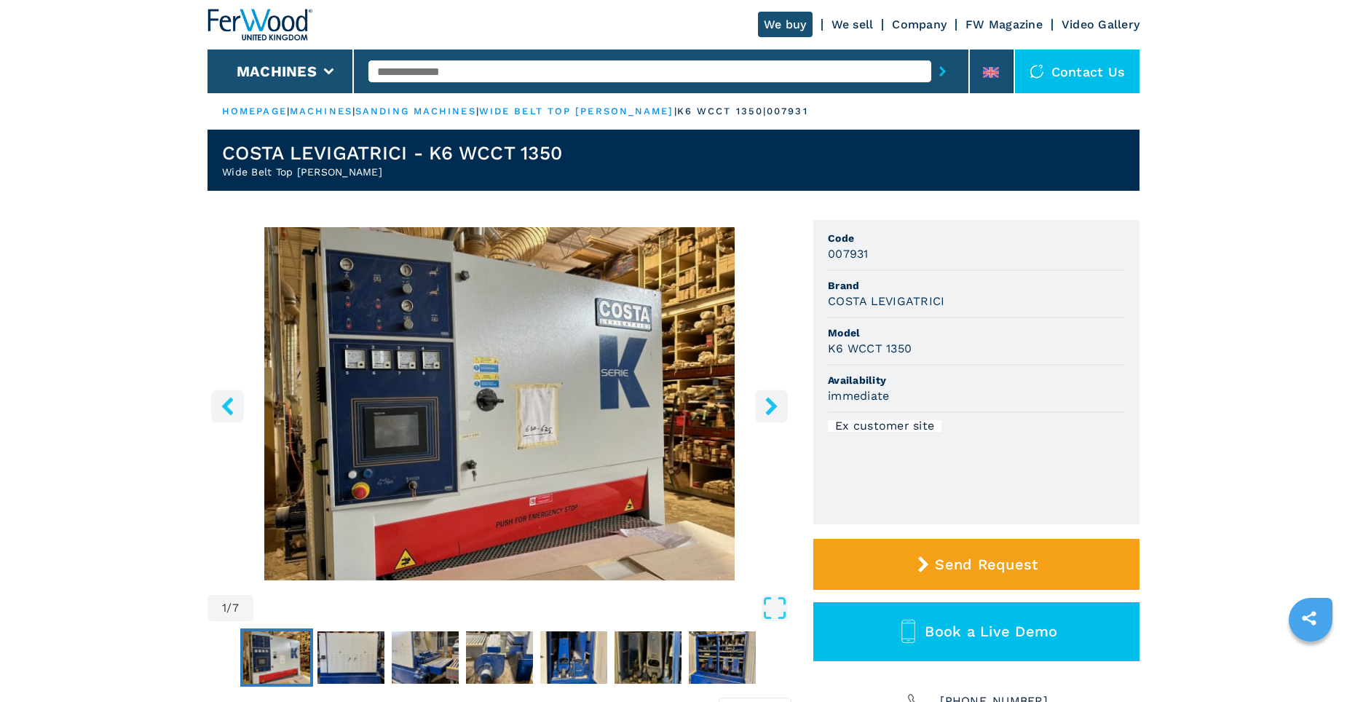
click at [767, 409] on icon "right-button" at bounding box center [771, 406] width 18 height 18
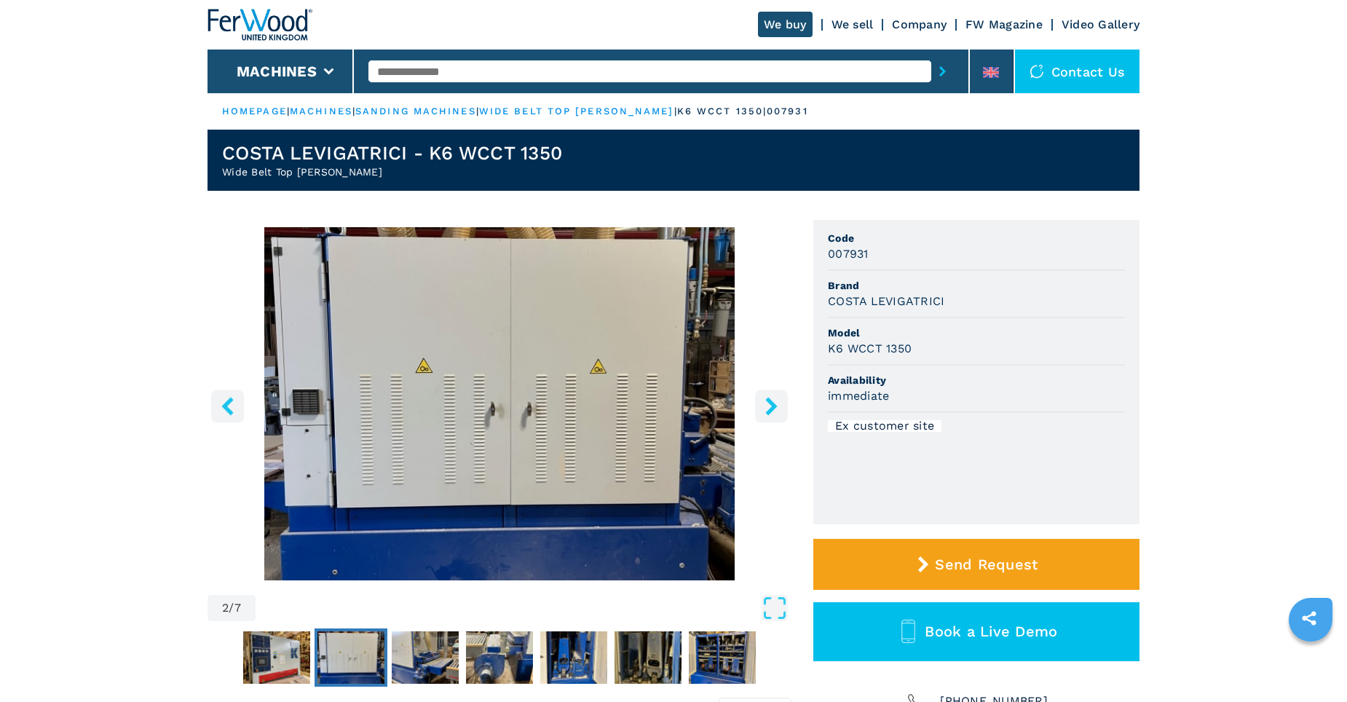
click at [776, 406] on icon "right-button" at bounding box center [771, 406] width 12 height 18
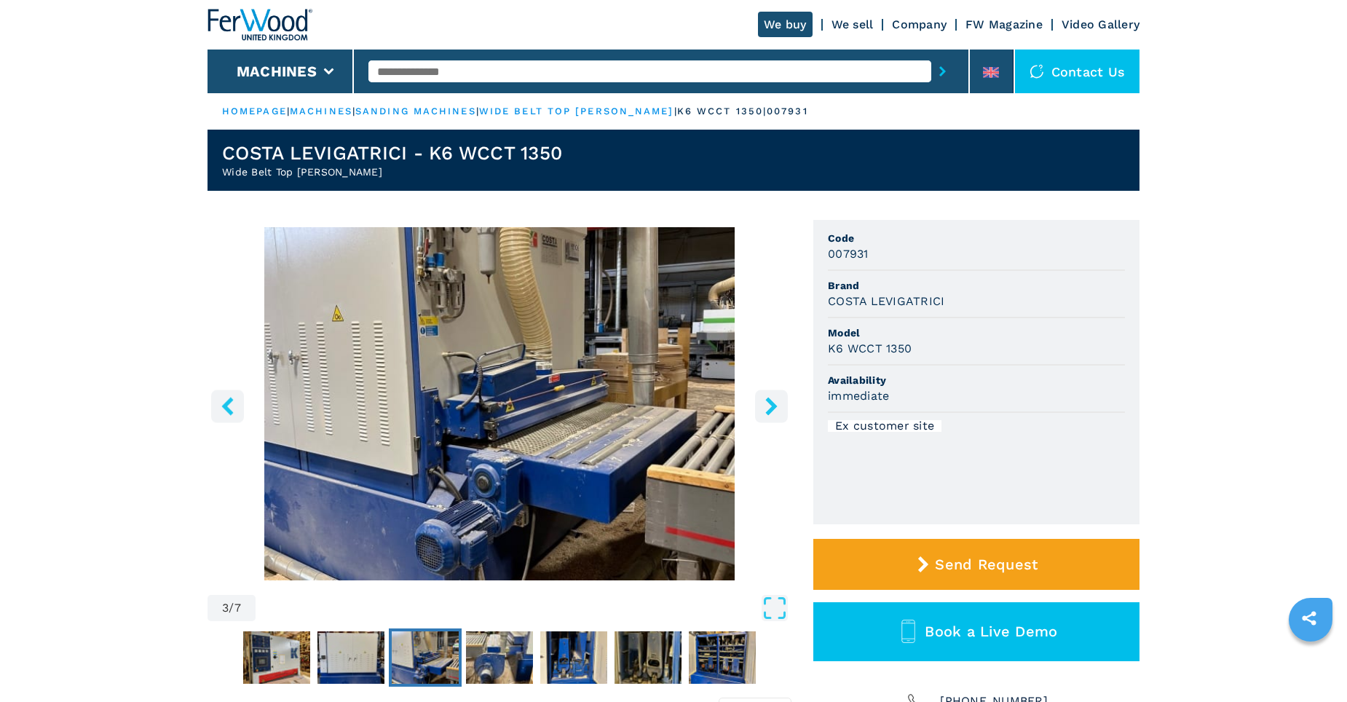
click at [775, 405] on icon "right-button" at bounding box center [771, 406] width 12 height 18
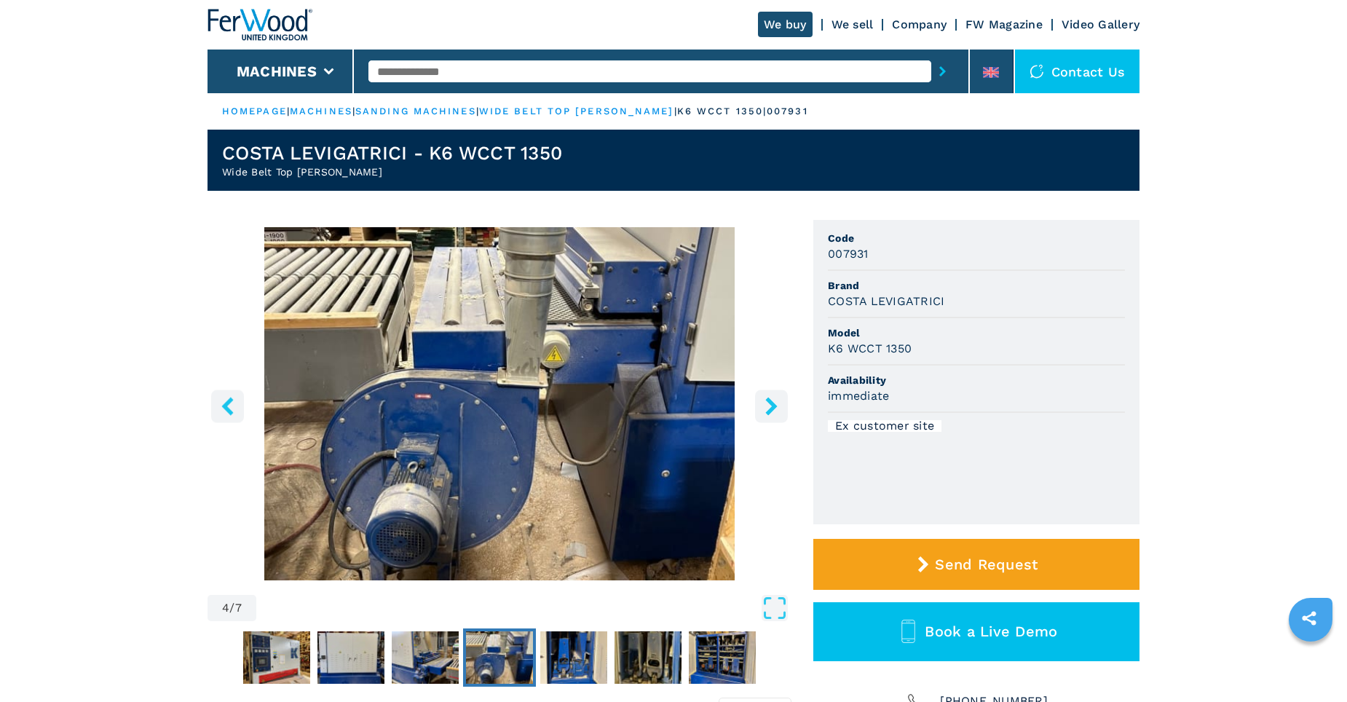
click at [775, 405] on icon "right-button" at bounding box center [771, 406] width 12 height 18
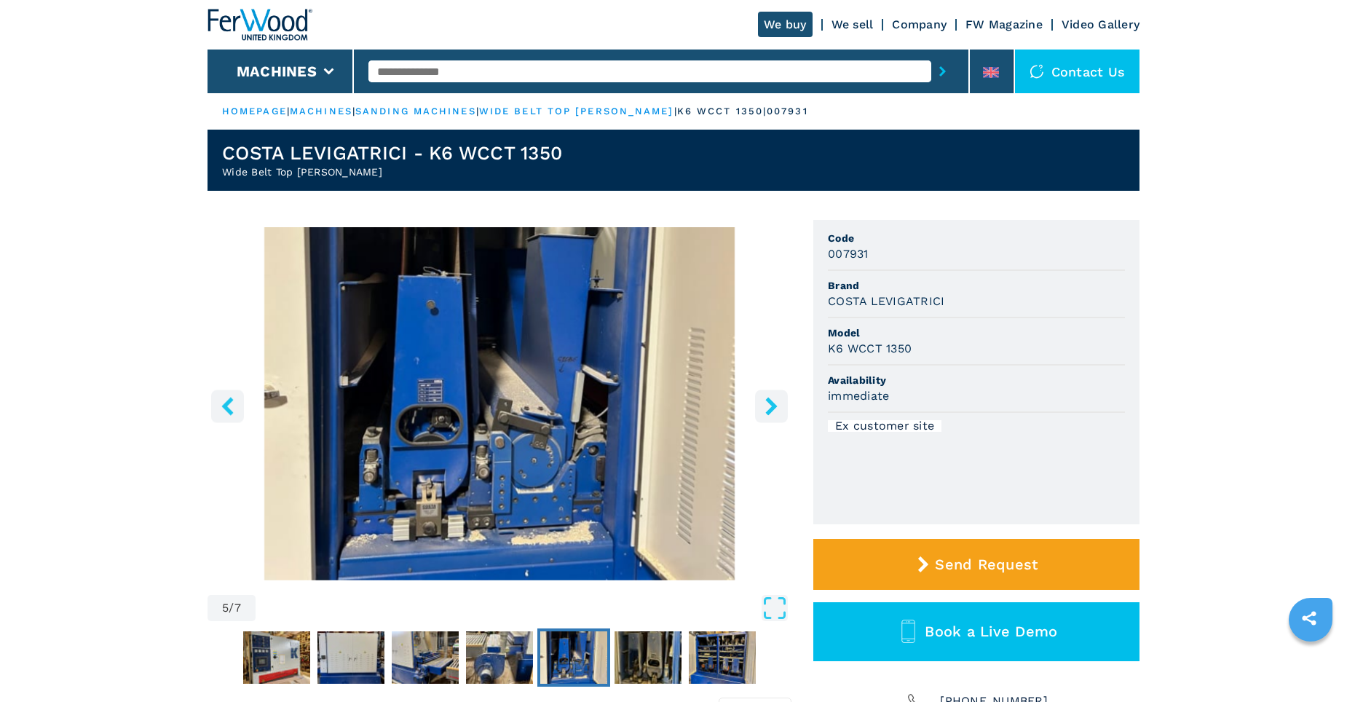
click at [775, 405] on icon "right-button" at bounding box center [771, 406] width 12 height 18
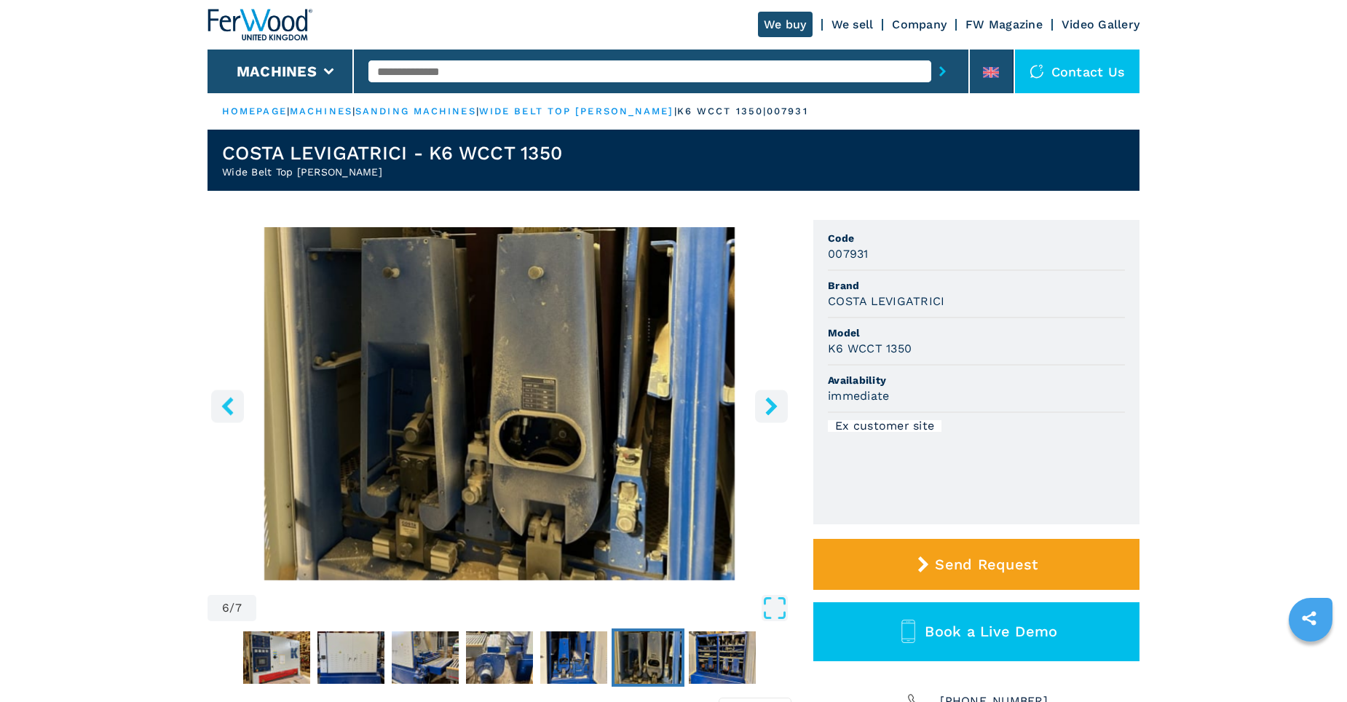
click at [775, 405] on icon "right-button" at bounding box center [771, 406] width 12 height 18
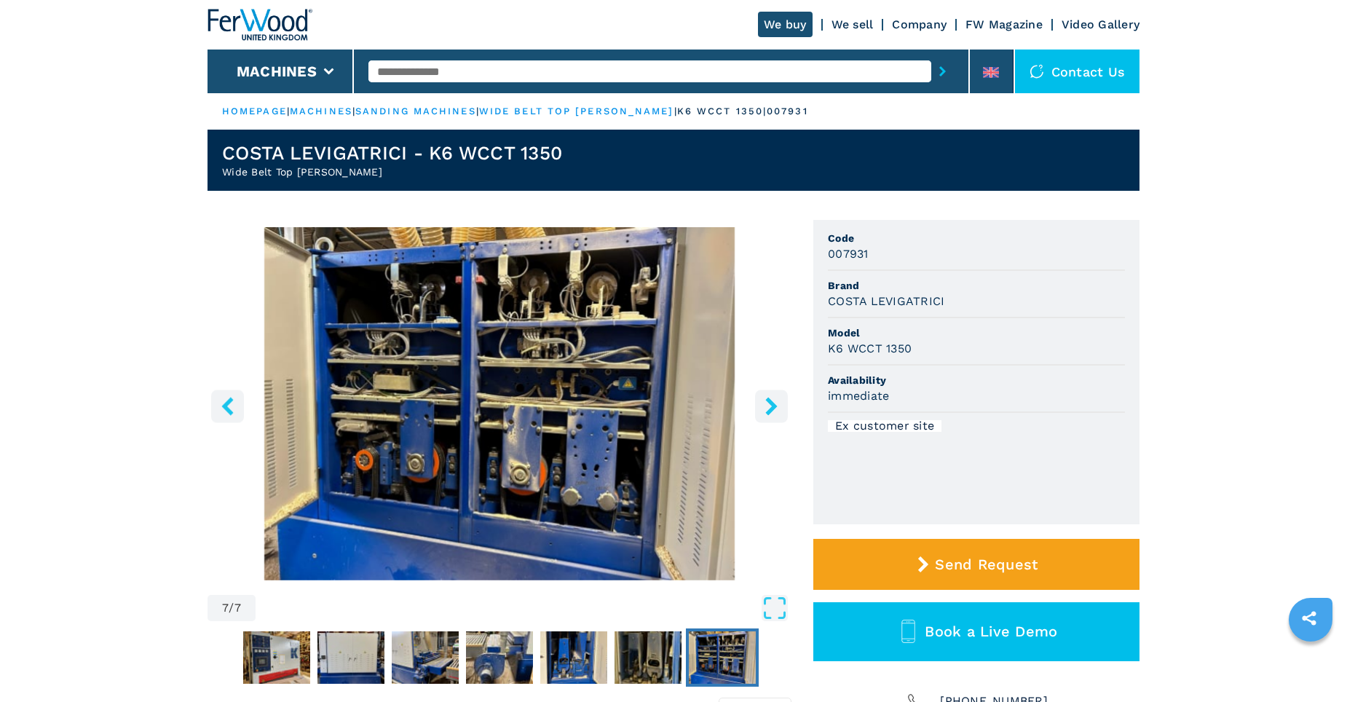
click at [775, 405] on icon "right-button" at bounding box center [771, 406] width 12 height 18
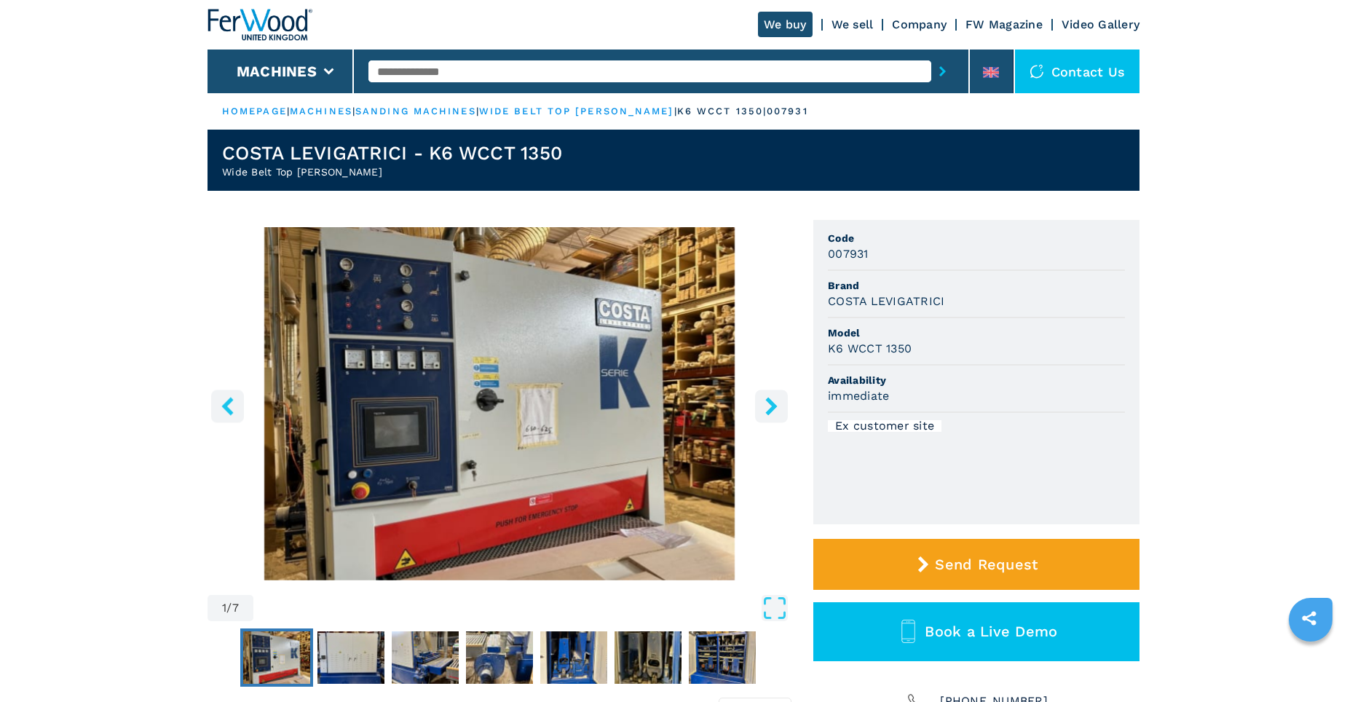
click at [775, 405] on icon "right-button" at bounding box center [771, 406] width 12 height 18
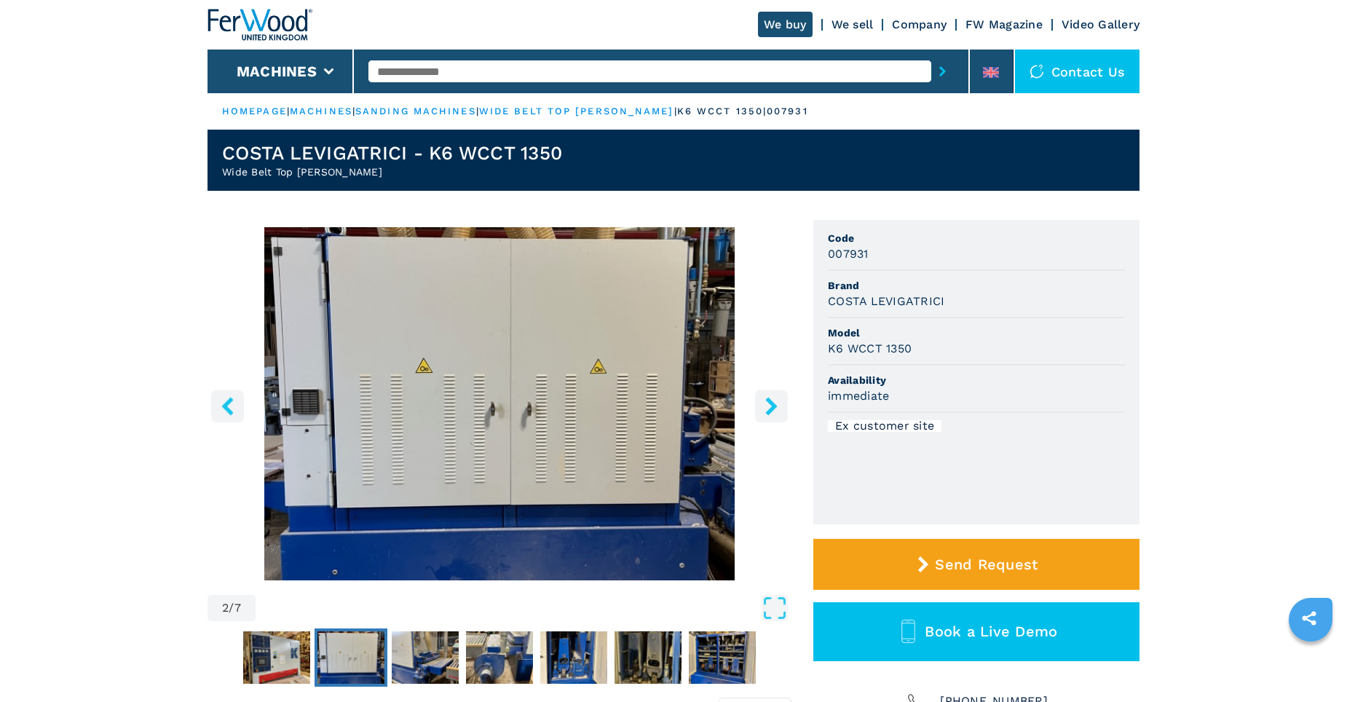
click at [775, 405] on icon "right-button" at bounding box center [771, 406] width 12 height 18
click at [769, 405] on icon "right-button" at bounding box center [771, 406] width 18 height 18
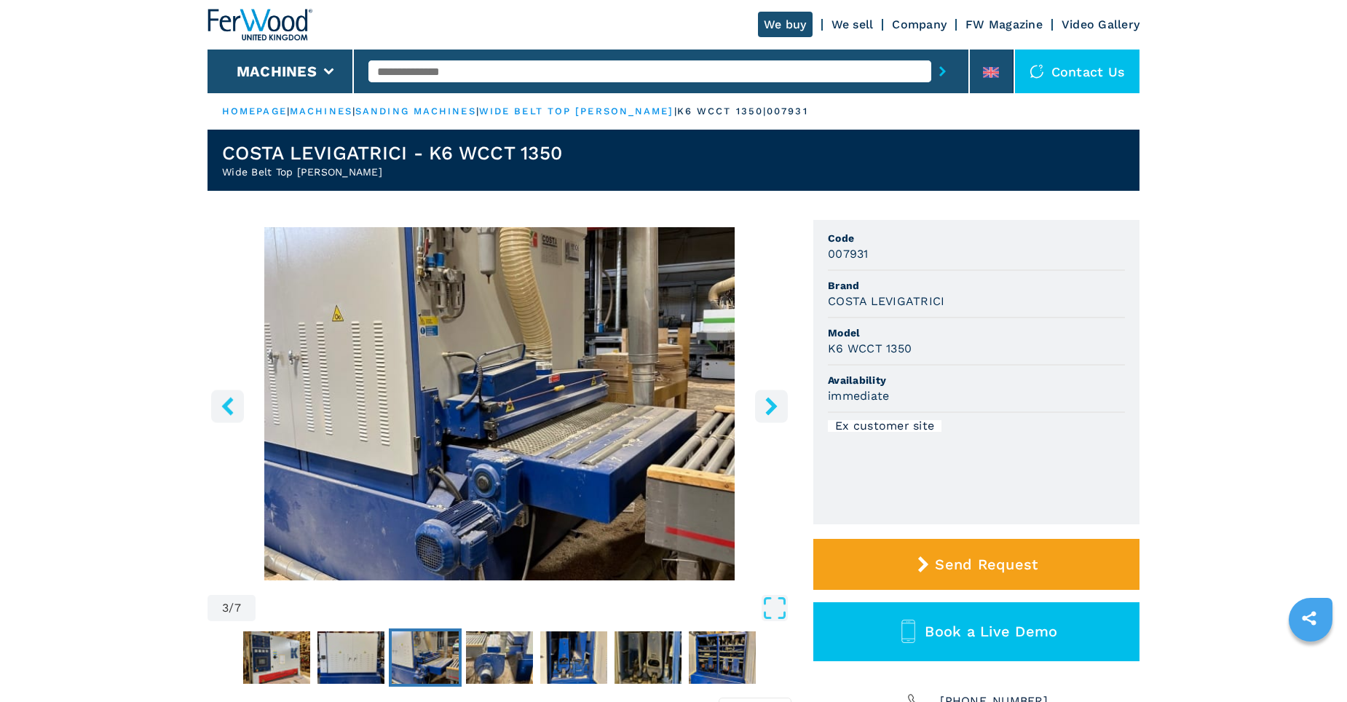
click at [768, 405] on icon "right-button" at bounding box center [771, 406] width 18 height 18
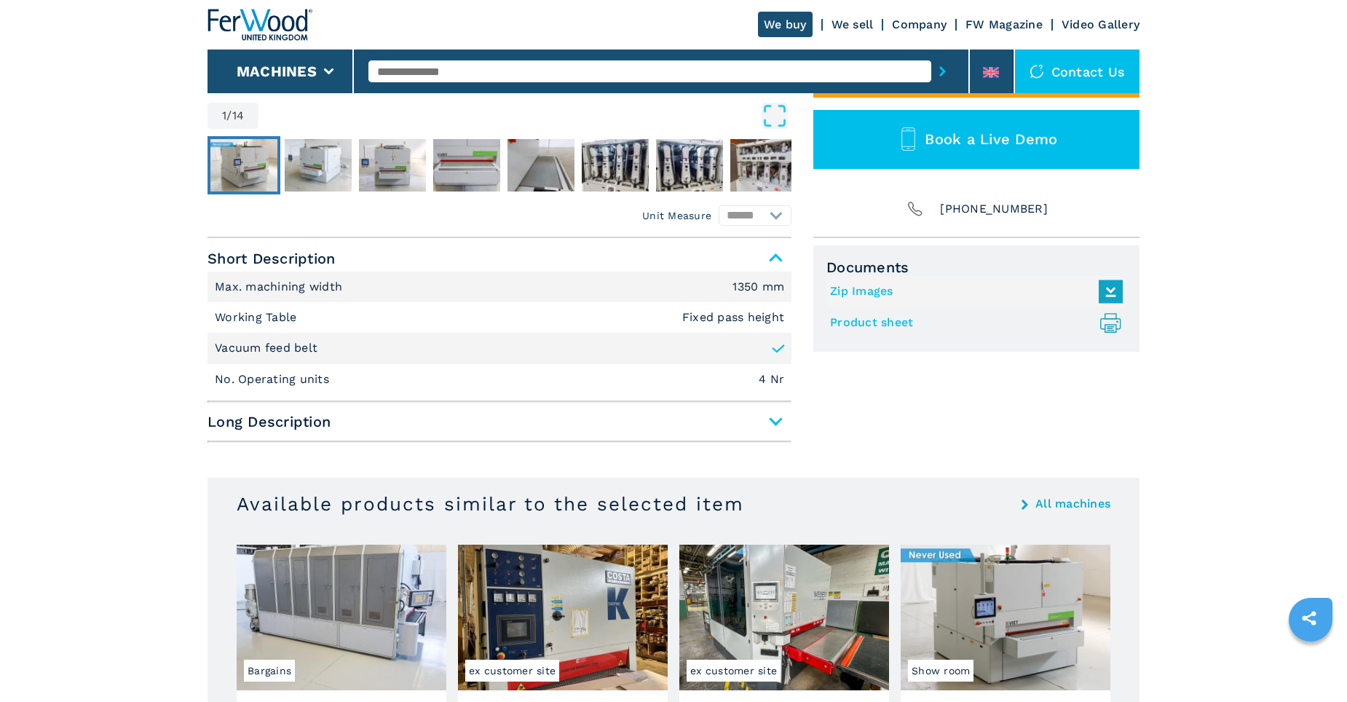
scroll to position [364, 0]
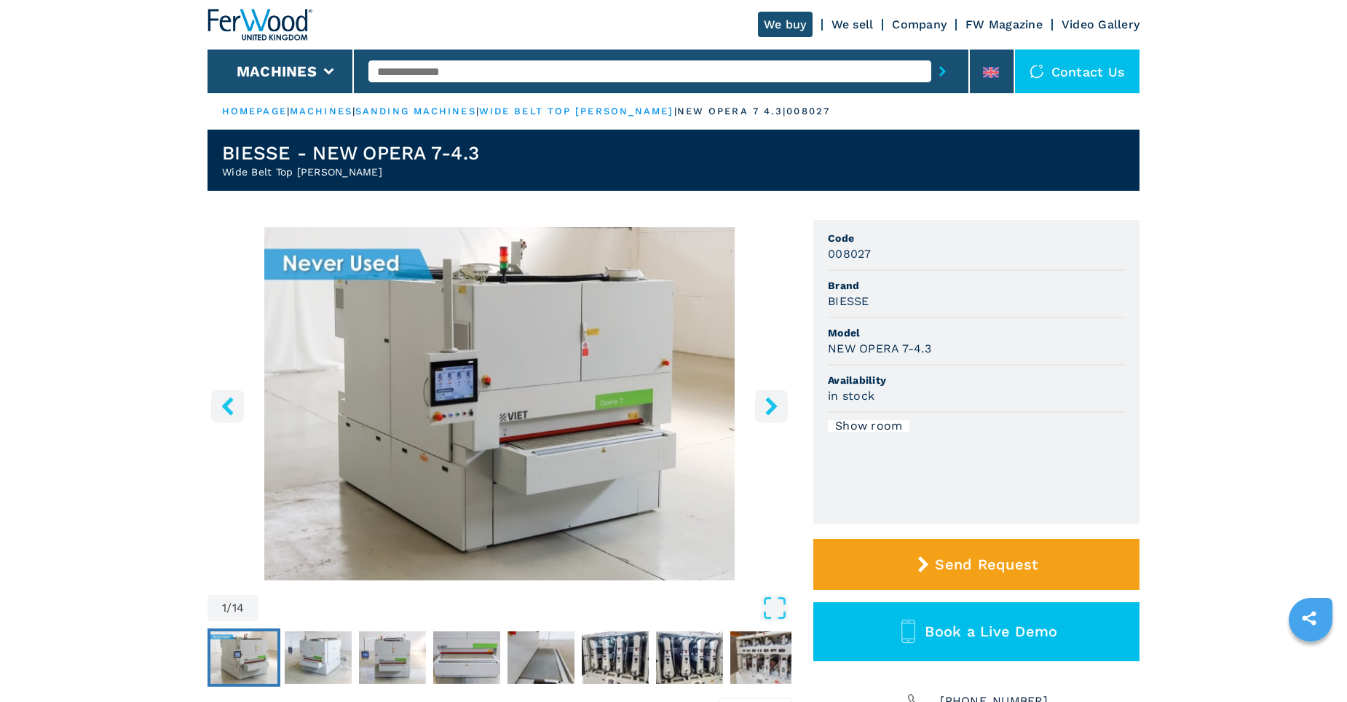
select select "**********"
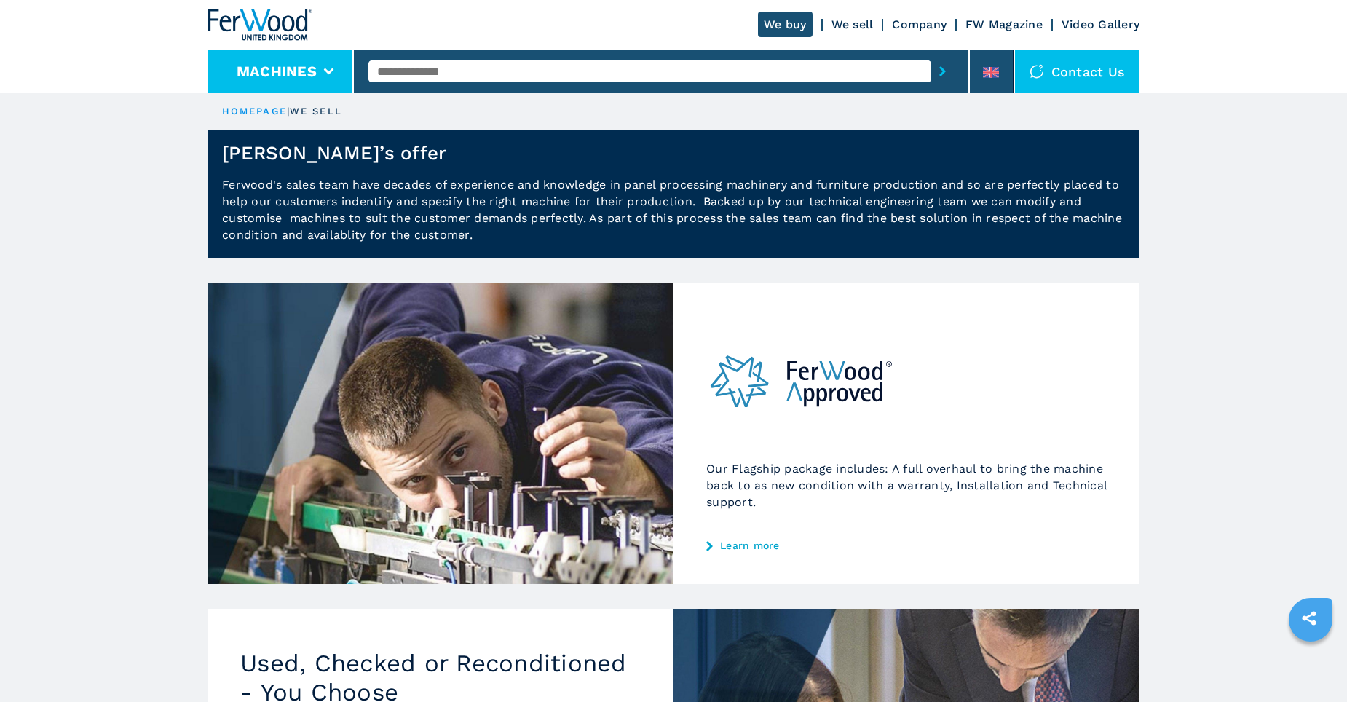
click at [282, 73] on button "Machines" at bounding box center [277, 71] width 80 height 17
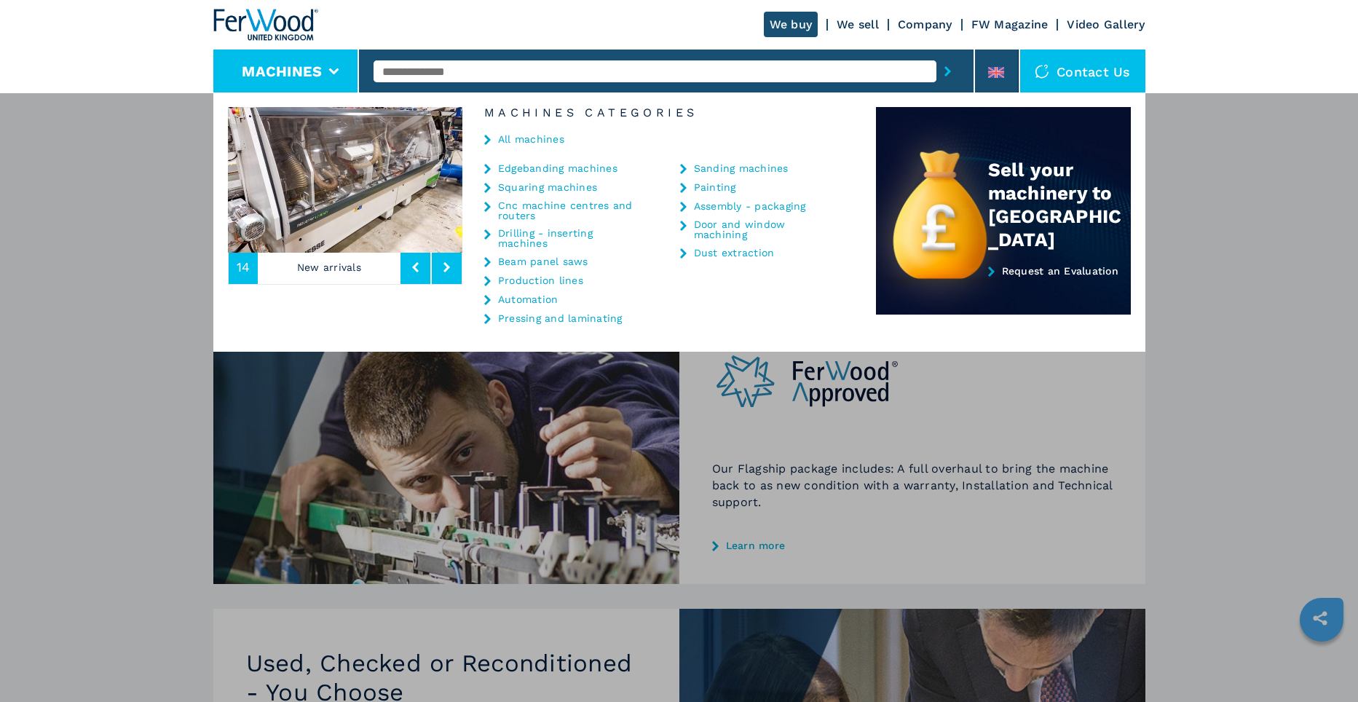
click at [587, 170] on link "Edgebanding machines" at bounding box center [557, 168] width 119 height 10
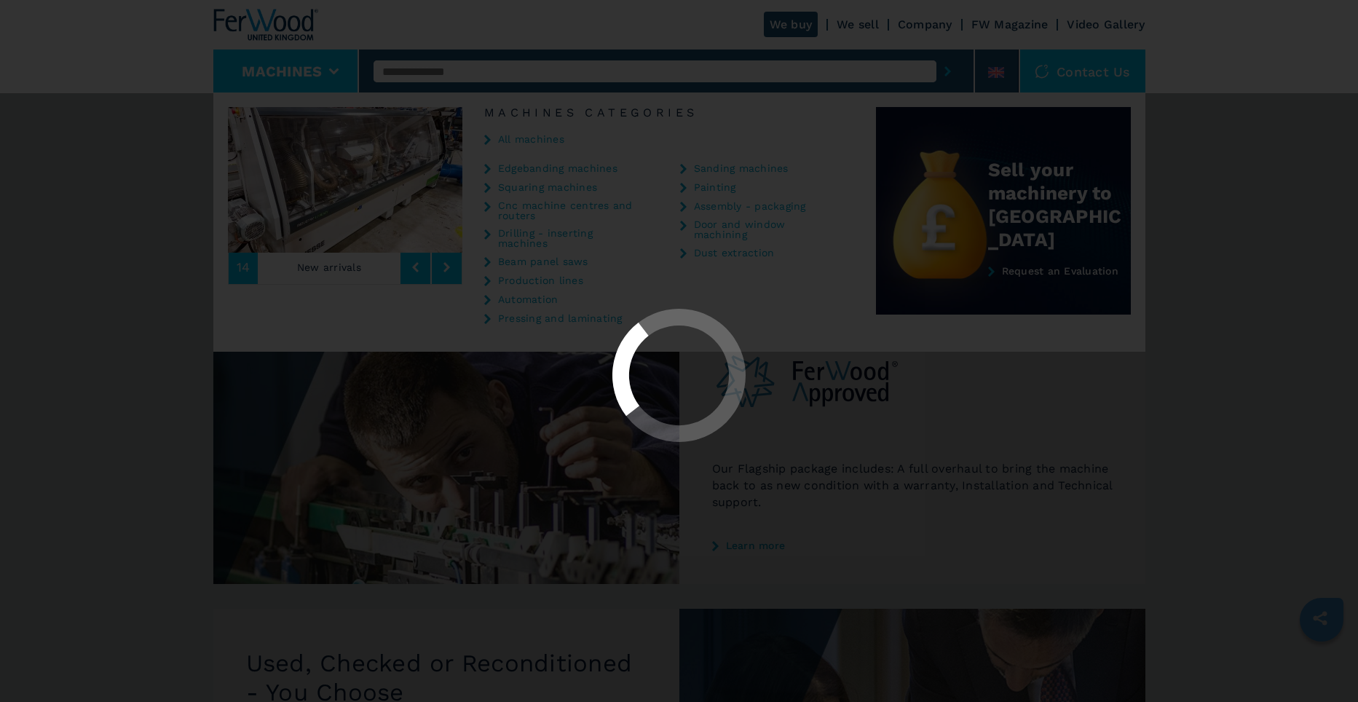
select select "**********"
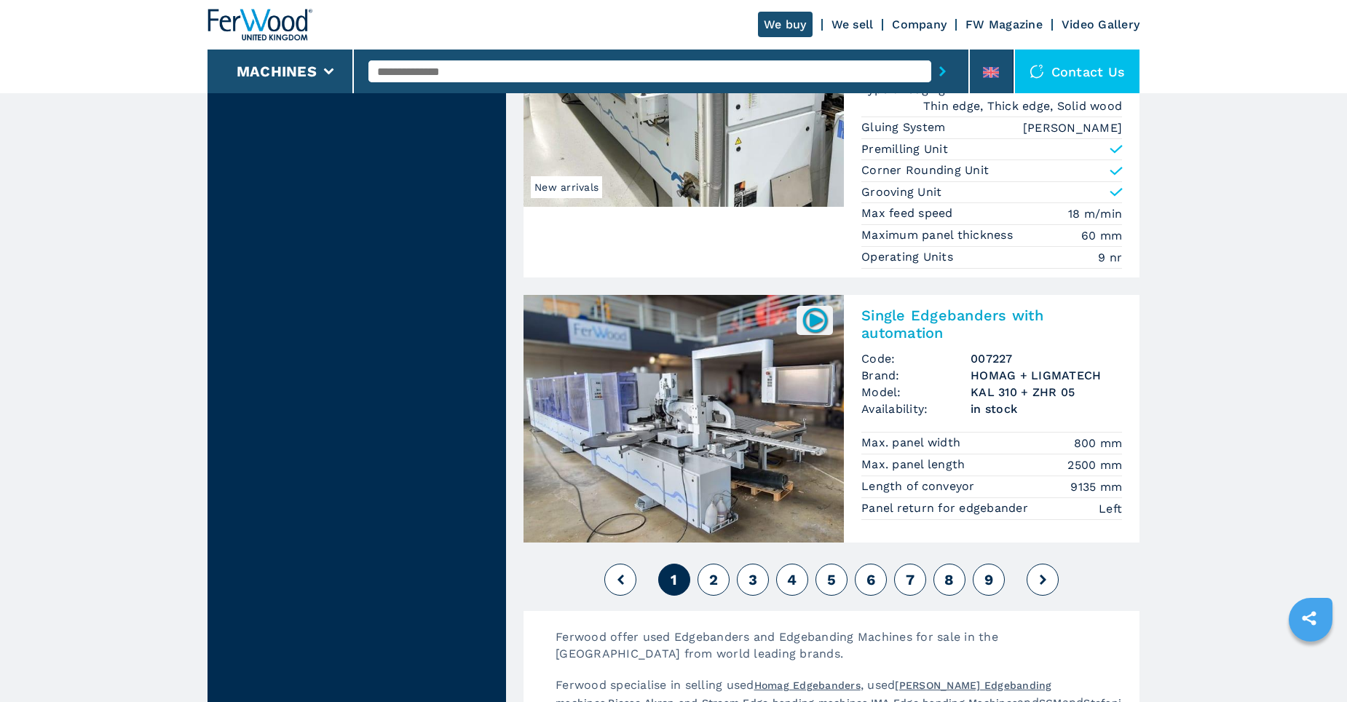
scroll to position [3287, 0]
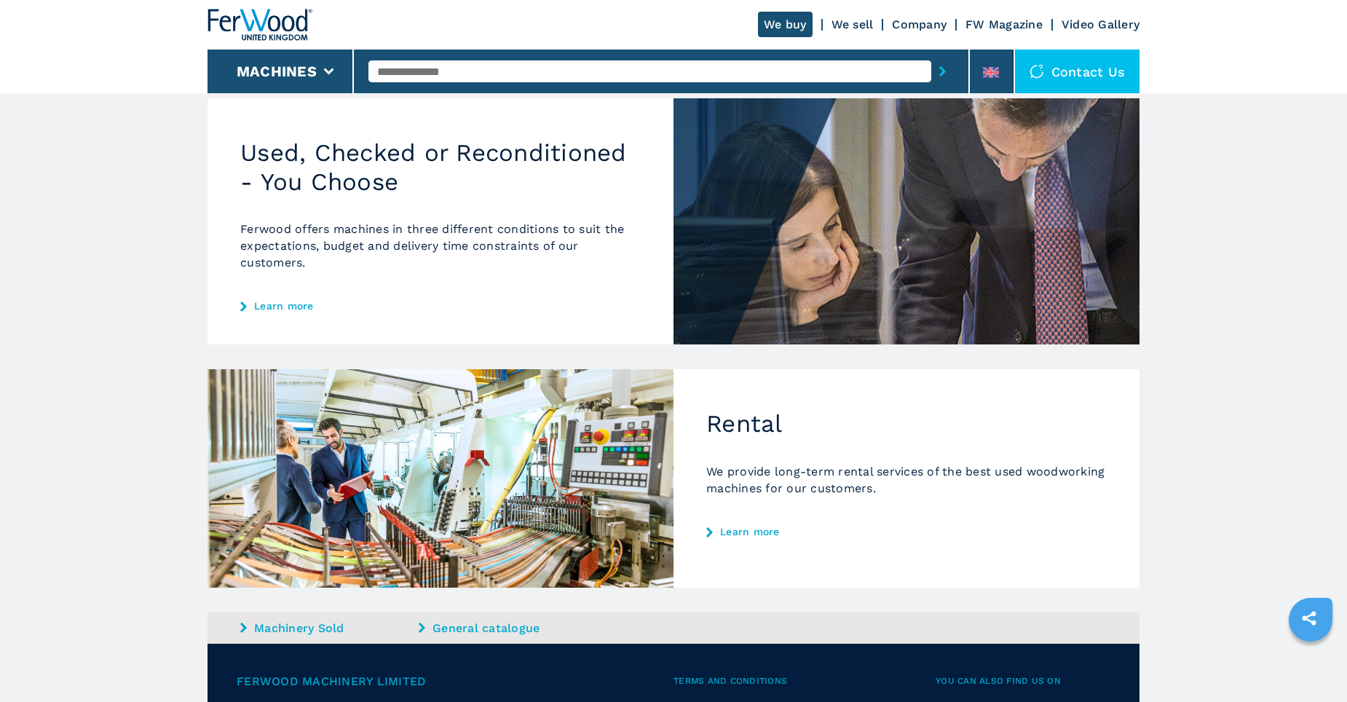
scroll to position [582, 0]
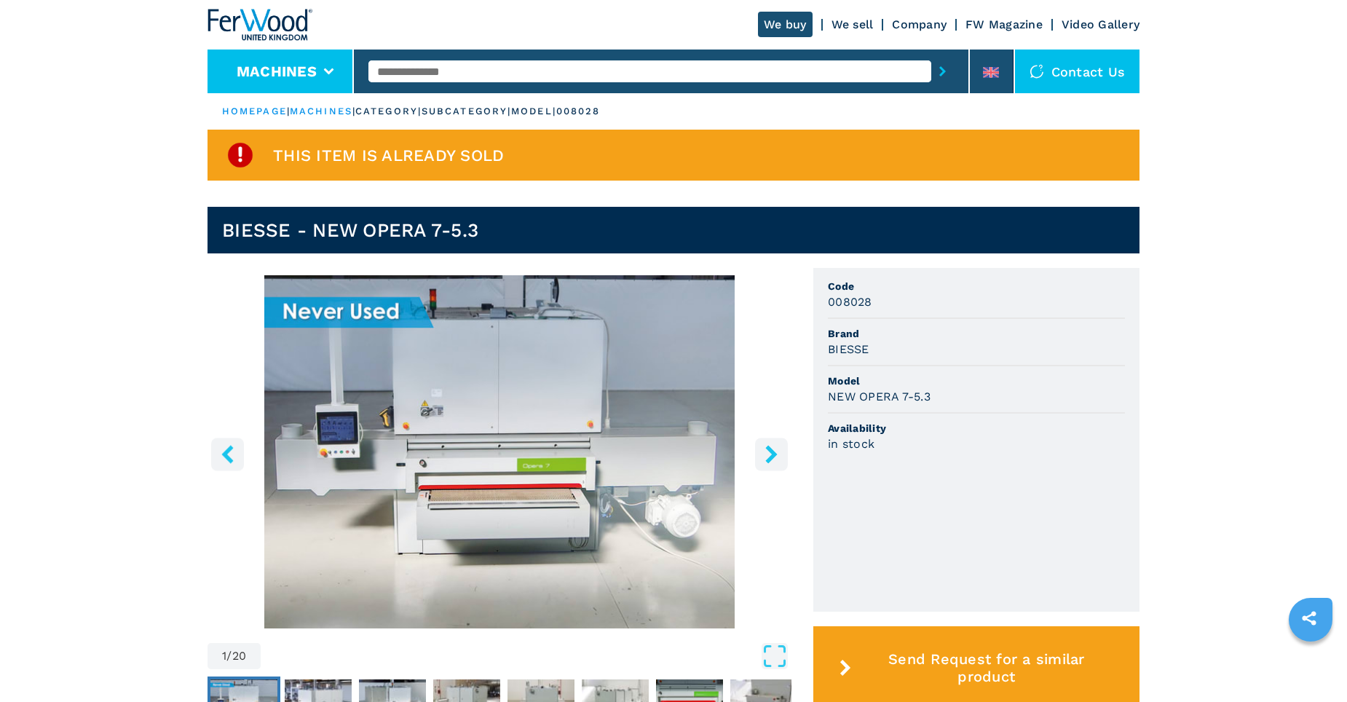
click at [310, 71] on button "Machines" at bounding box center [277, 71] width 80 height 17
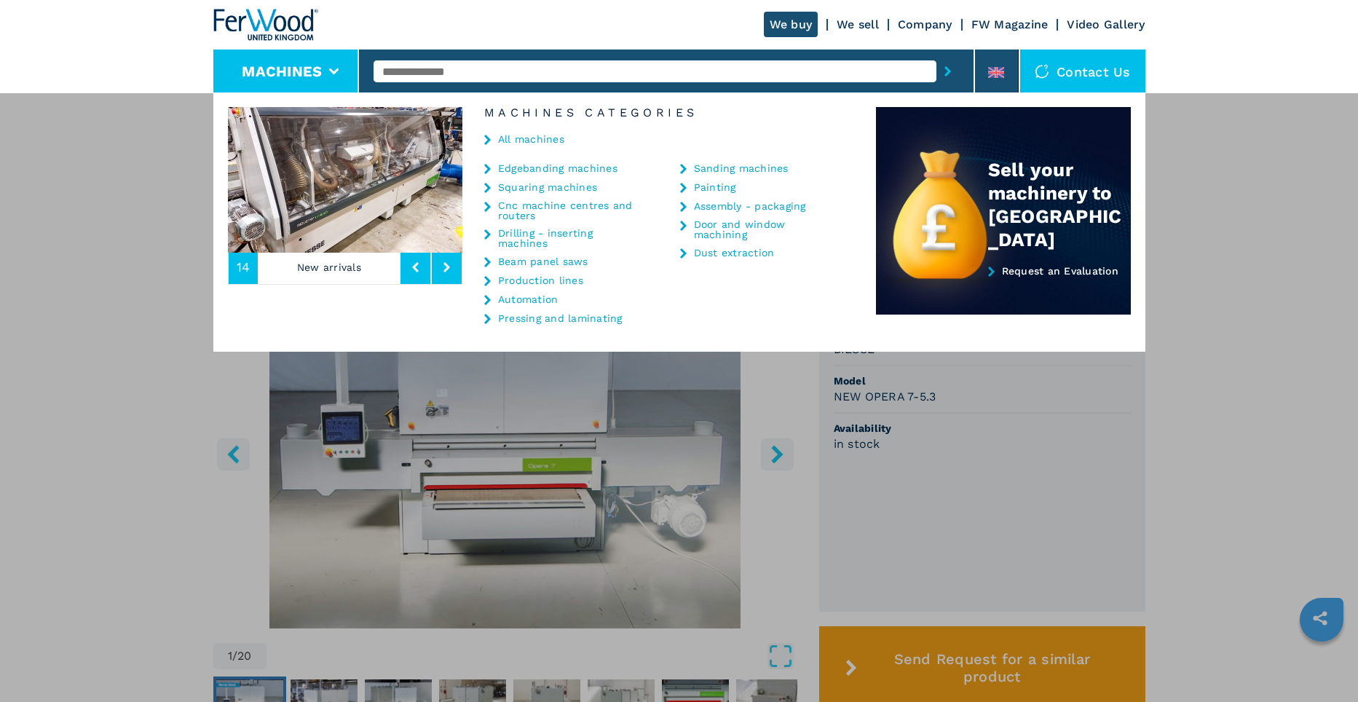
click at [535, 207] on link "Cnc machine centres and routers" at bounding box center [571, 210] width 146 height 20
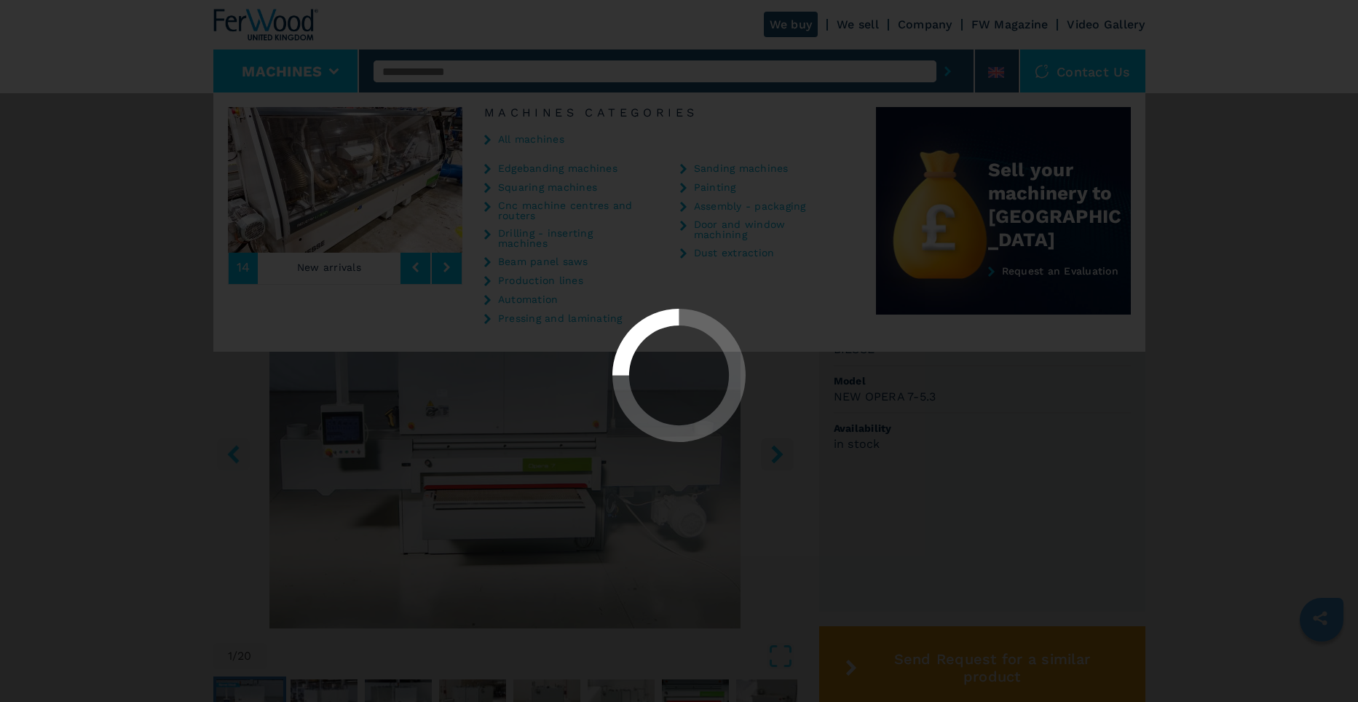
select select "**********"
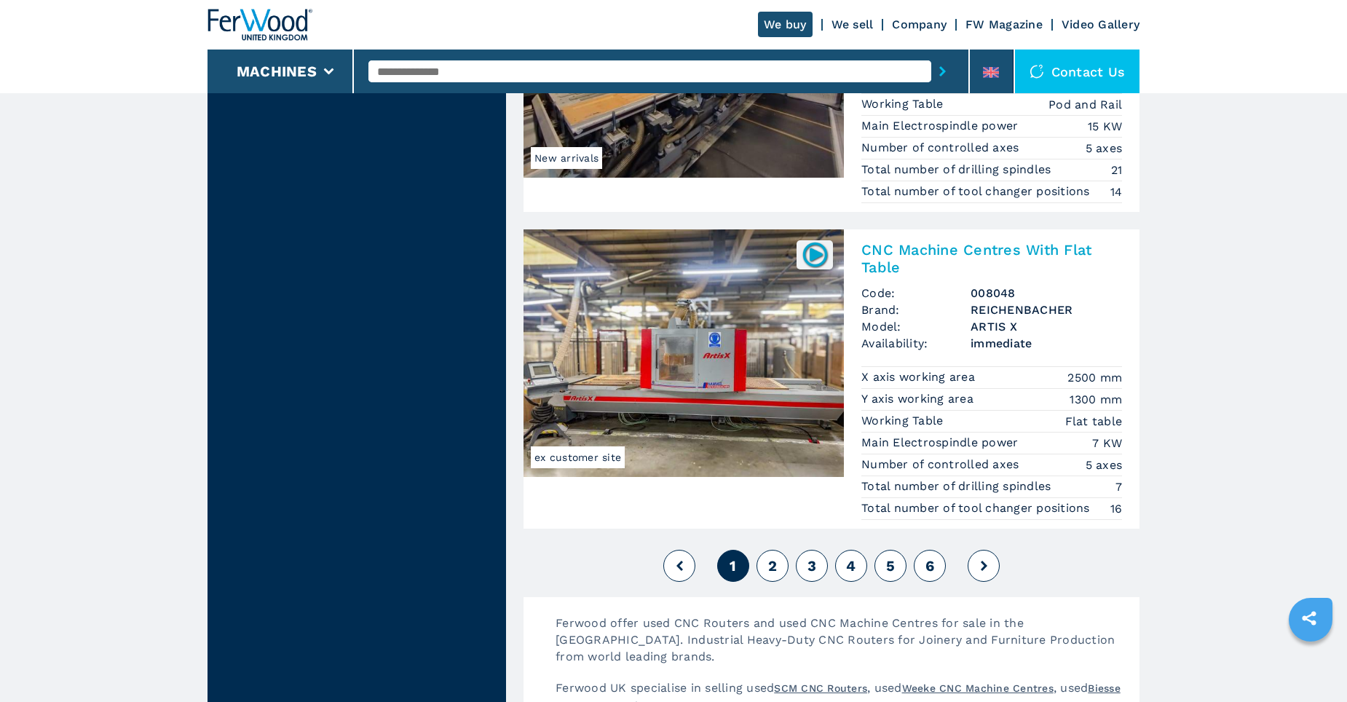
scroll to position [3421, 0]
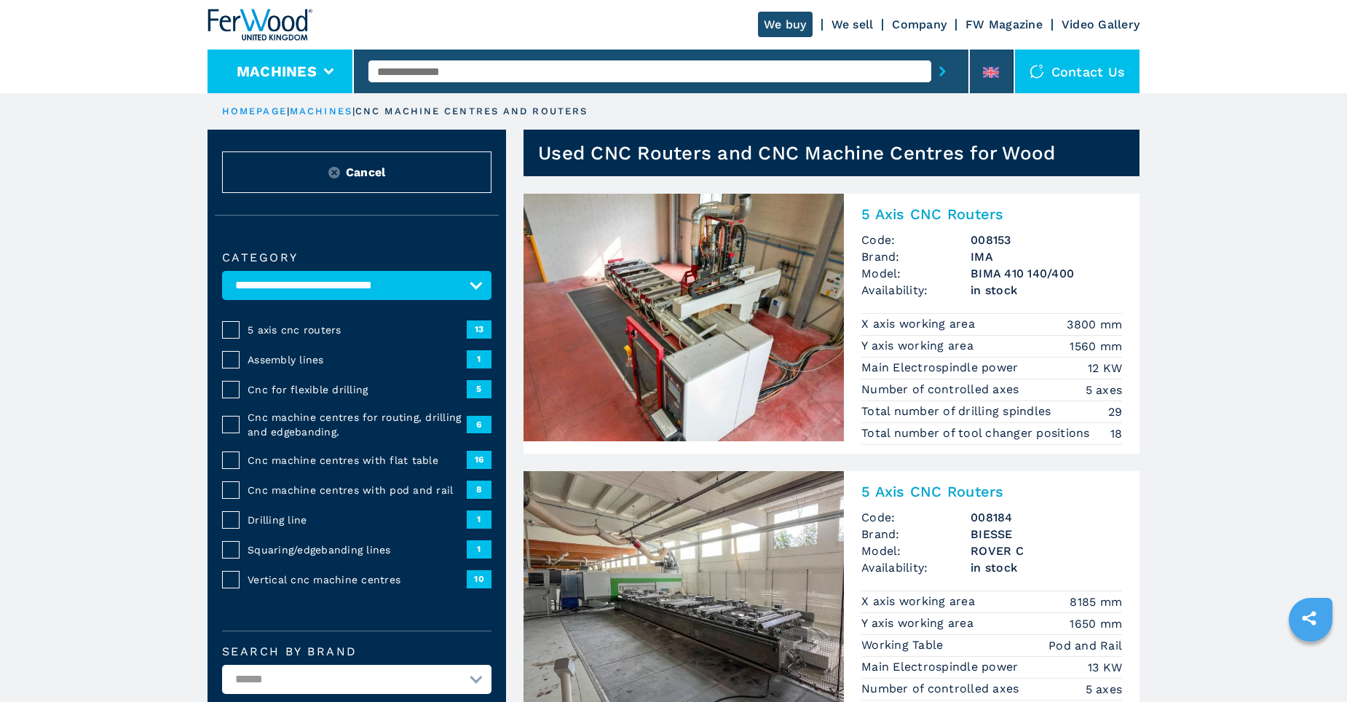
click at [316, 69] on button "Machines" at bounding box center [277, 71] width 80 height 17
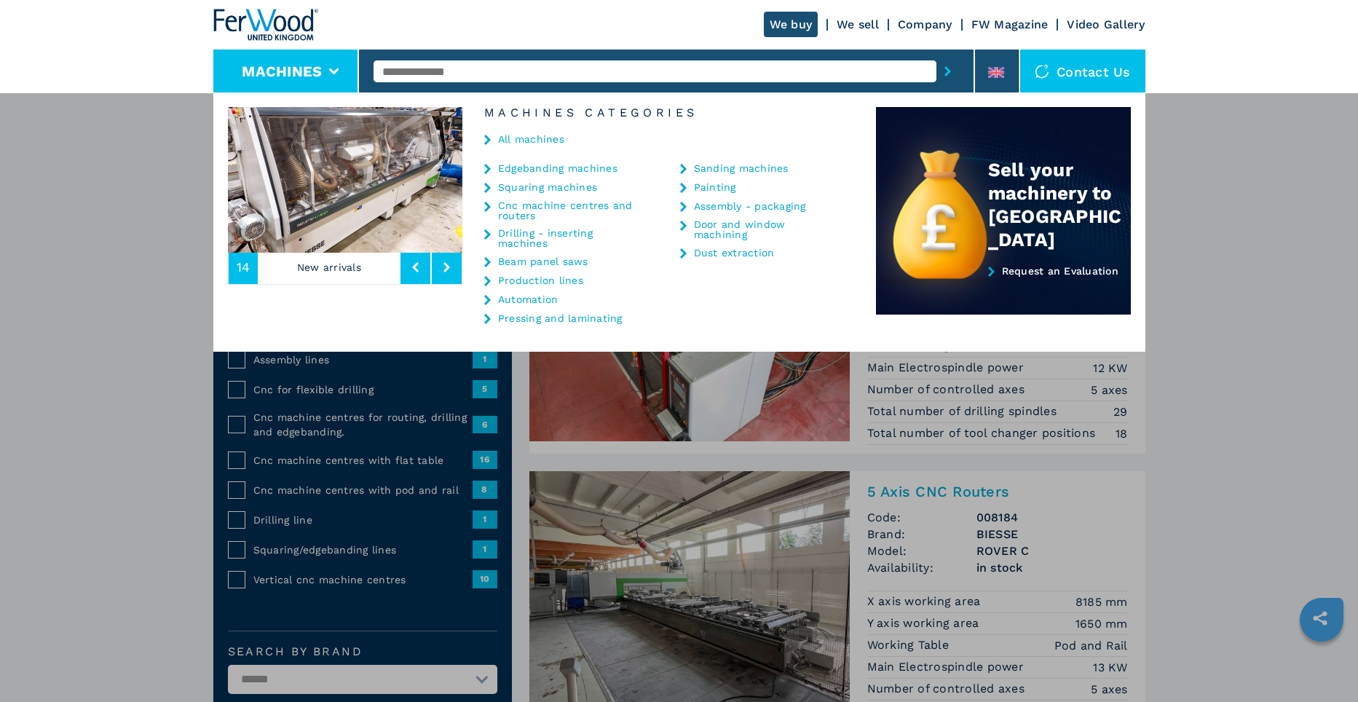
click at [523, 240] on link "Drilling - inserting machines" at bounding box center [571, 238] width 146 height 20
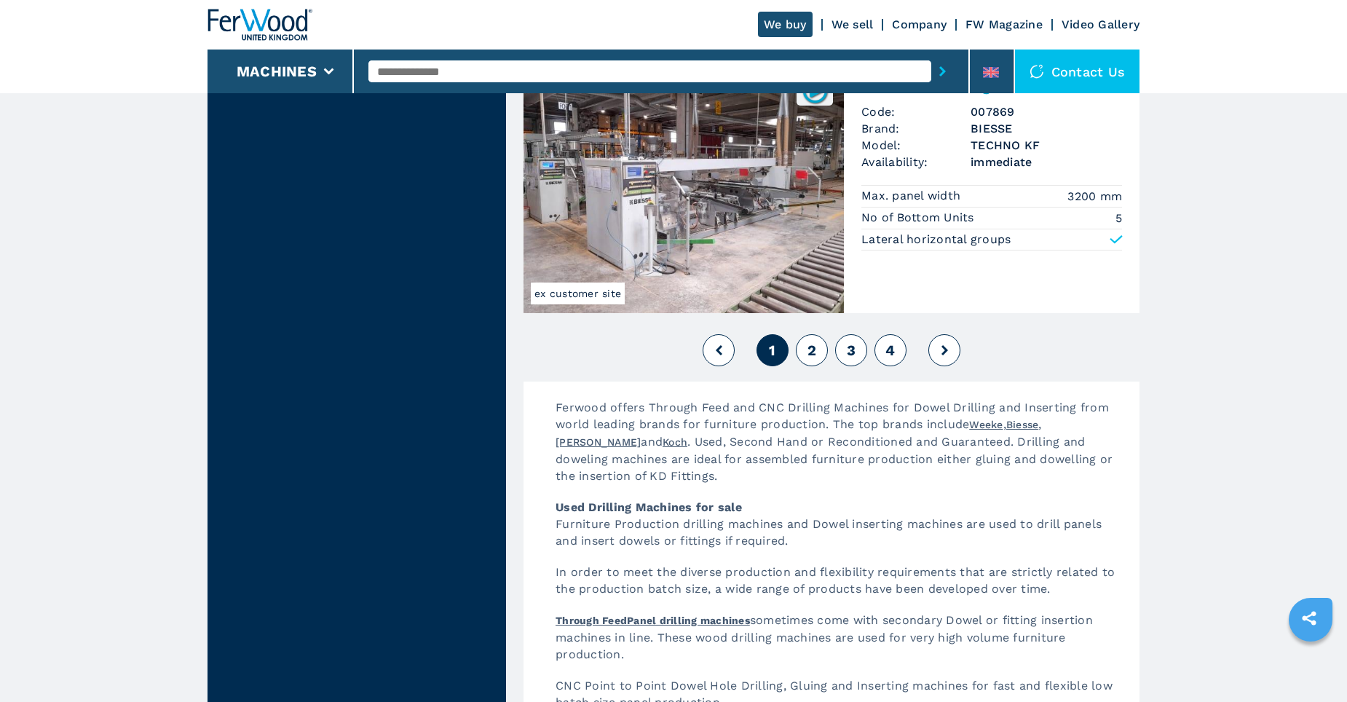
scroll to position [3276, 0]
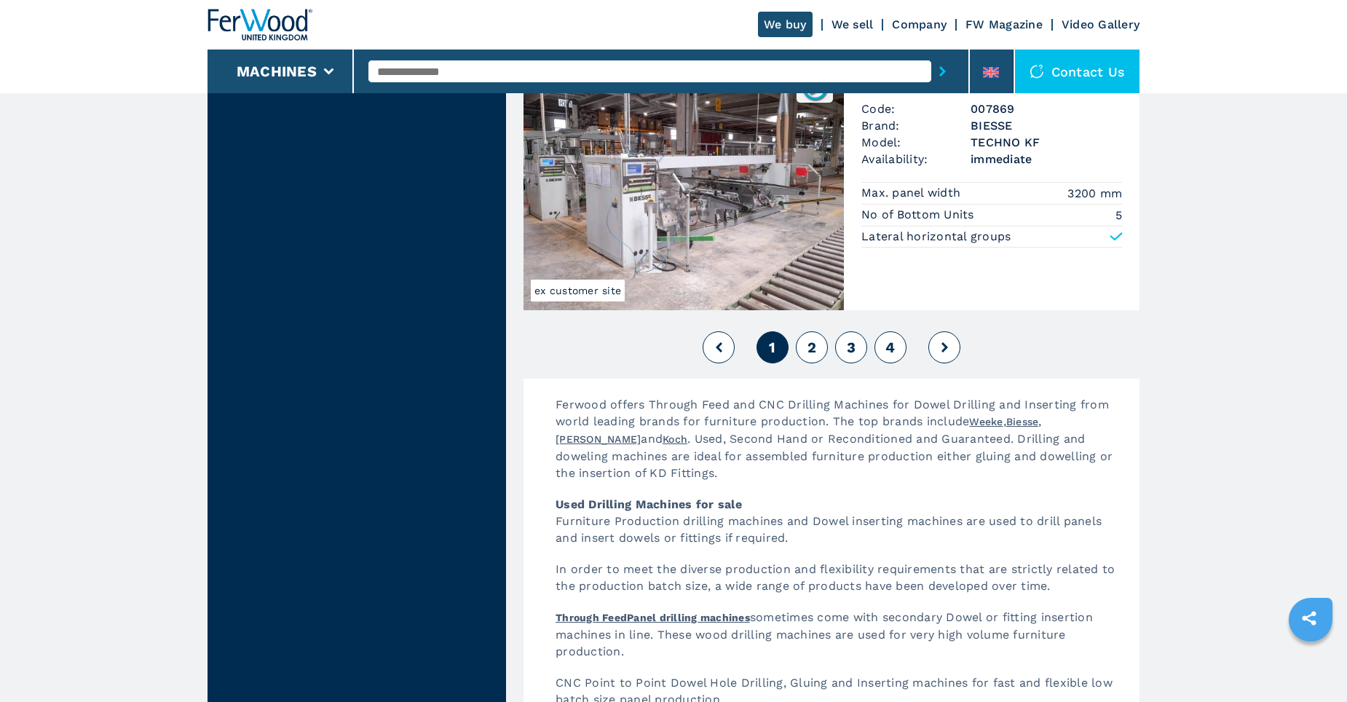
click at [814, 349] on span "2" at bounding box center [811, 346] width 9 height 17
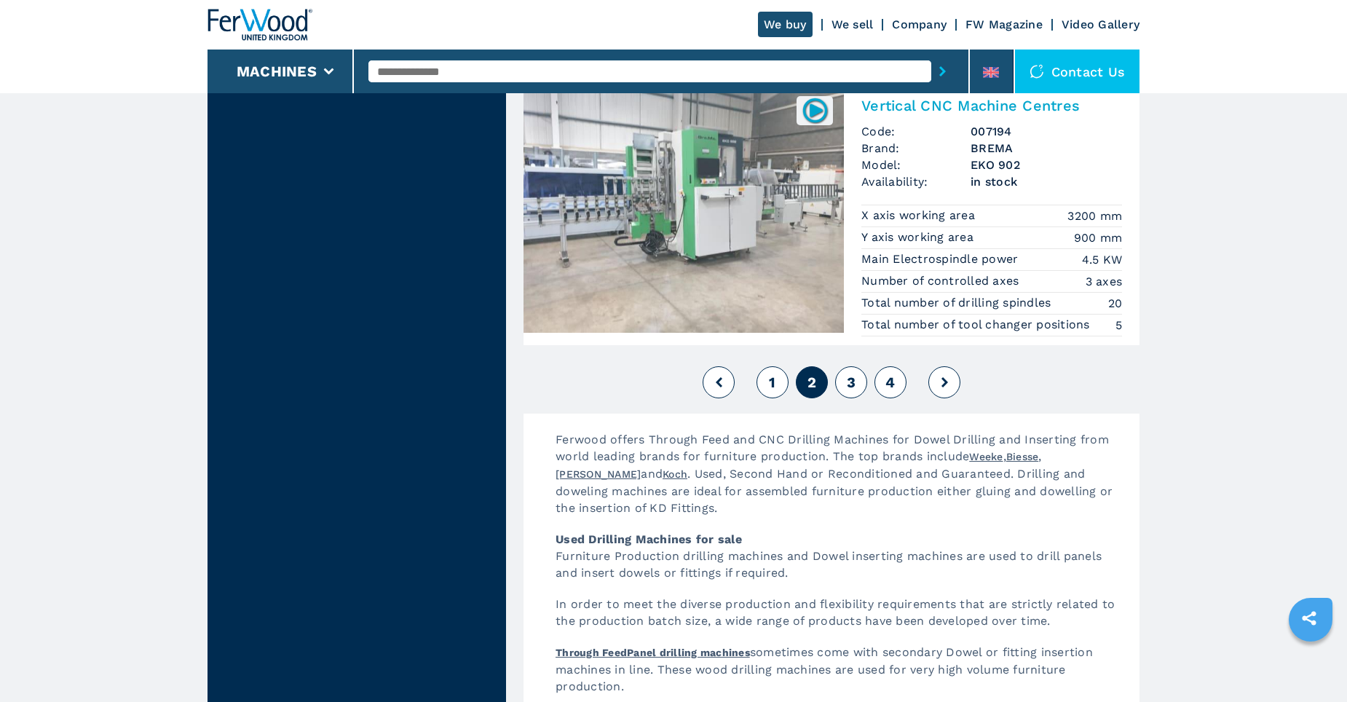
scroll to position [3276, 0]
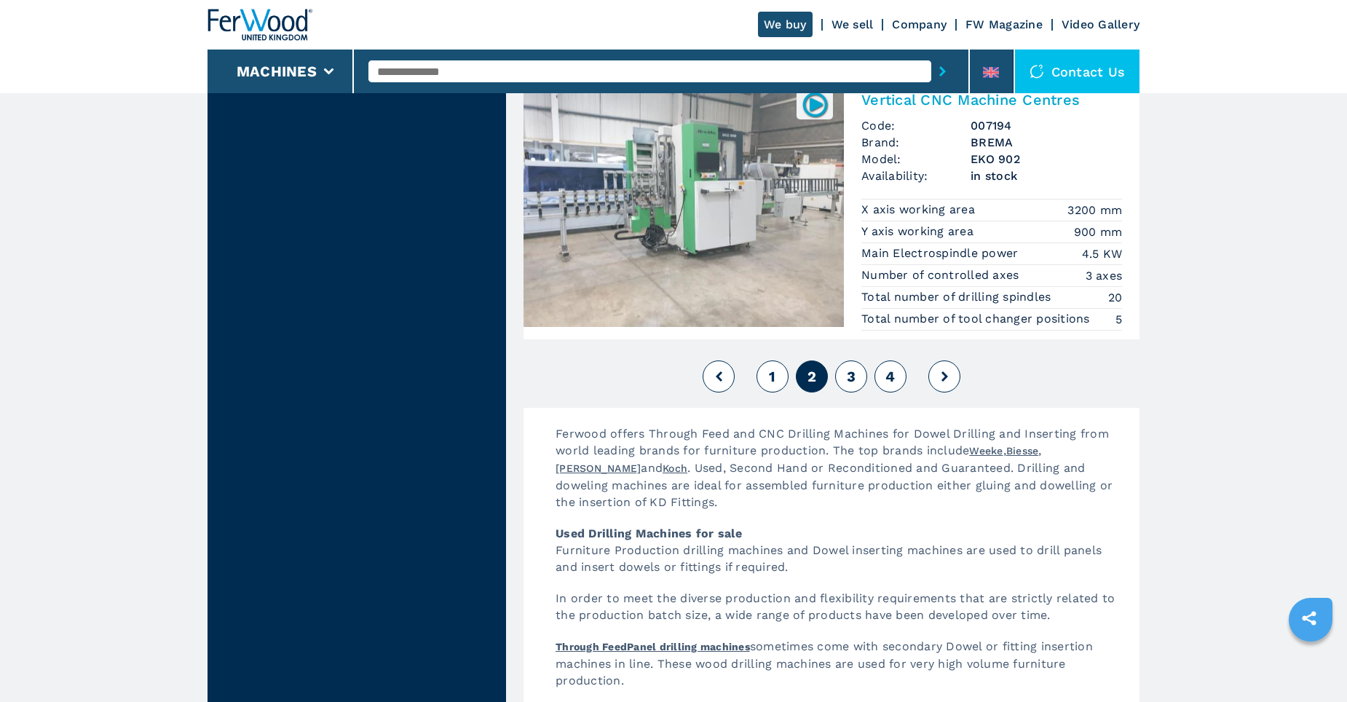
click at [852, 383] on span "3" at bounding box center [851, 376] width 9 height 17
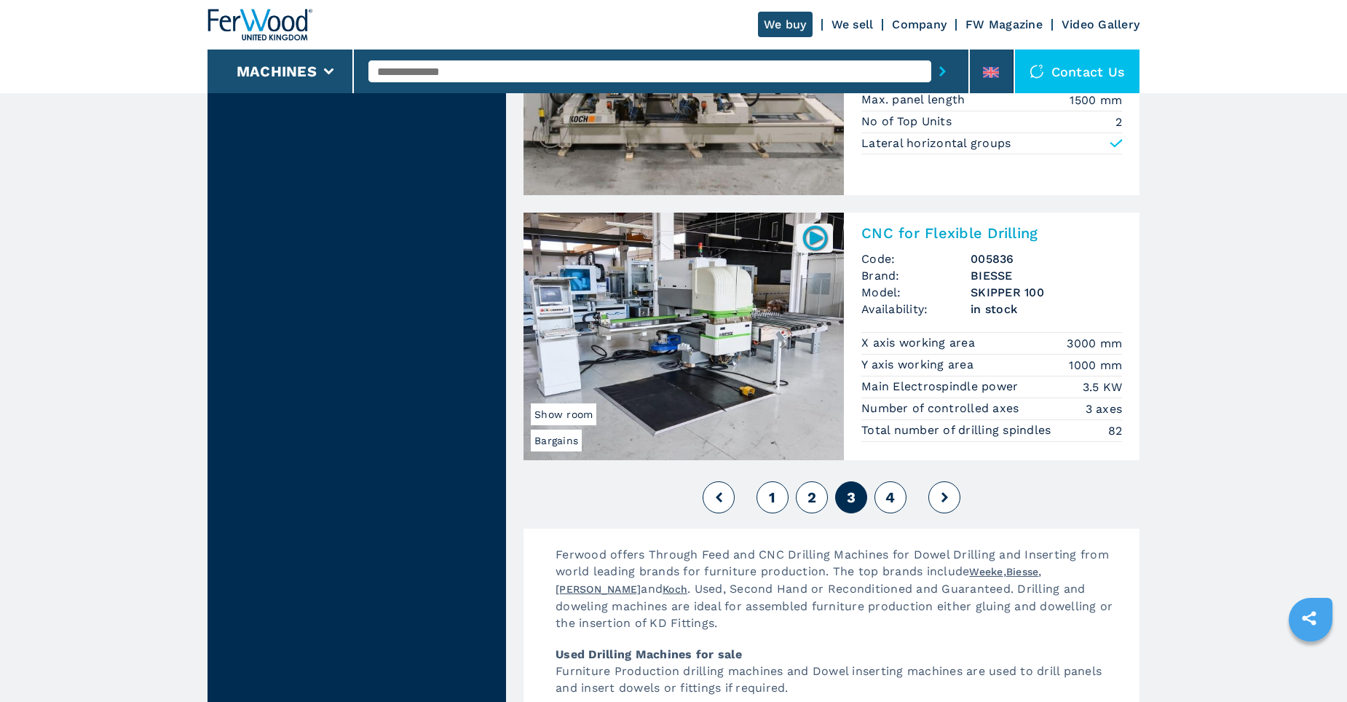
scroll to position [3203, 0]
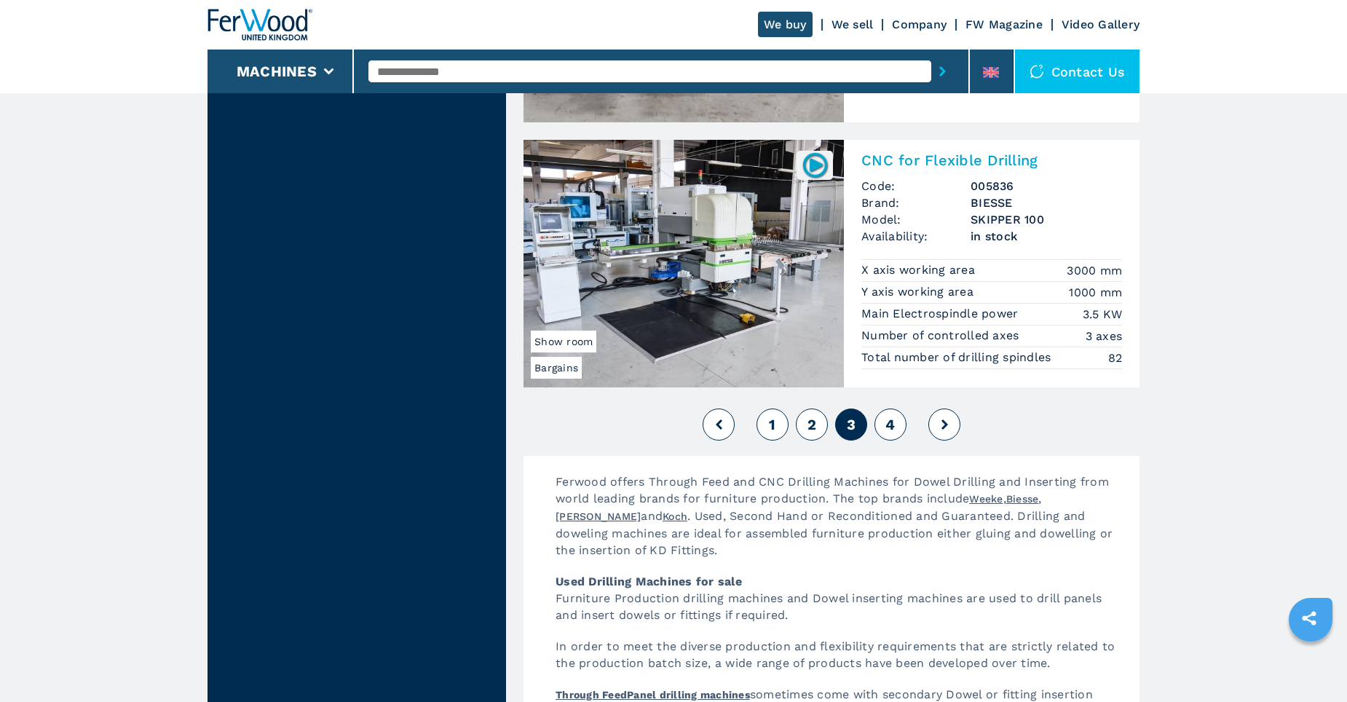
click at [892, 427] on span "4" at bounding box center [889, 424] width 9 height 17
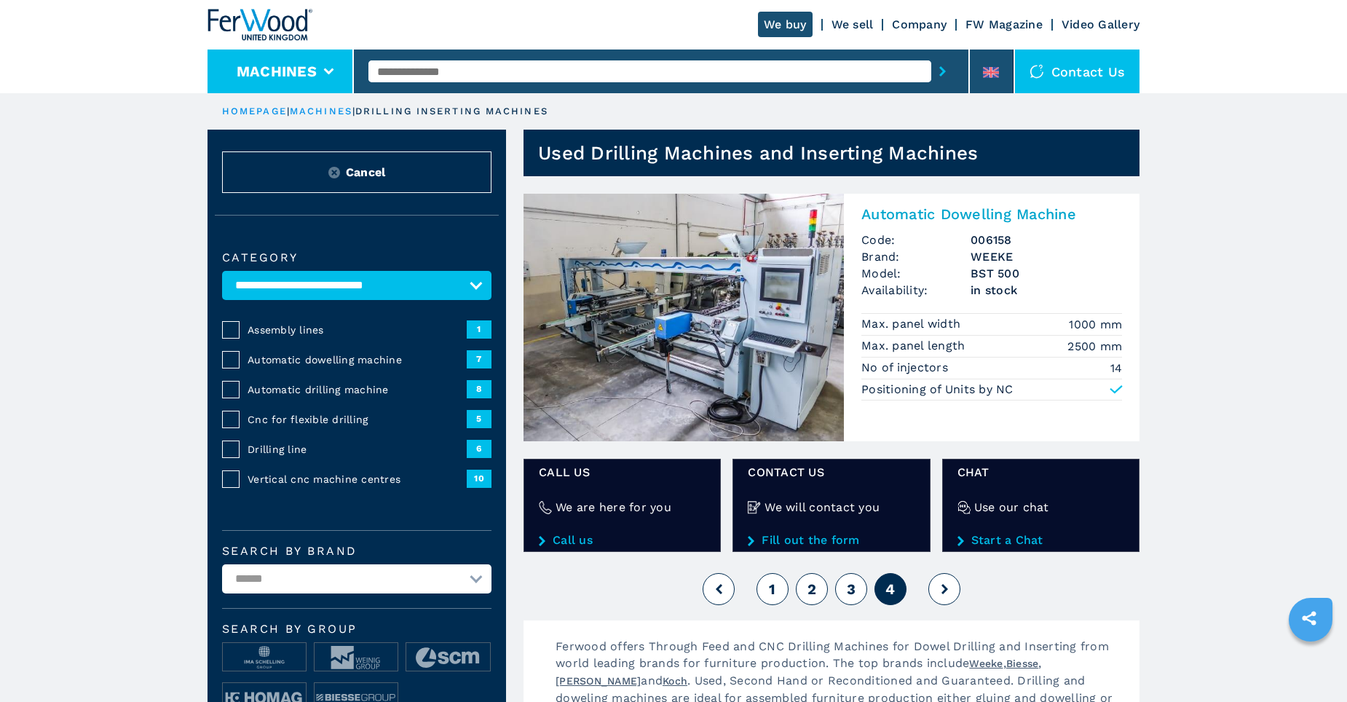
click at [282, 74] on button "Machines" at bounding box center [277, 71] width 80 height 17
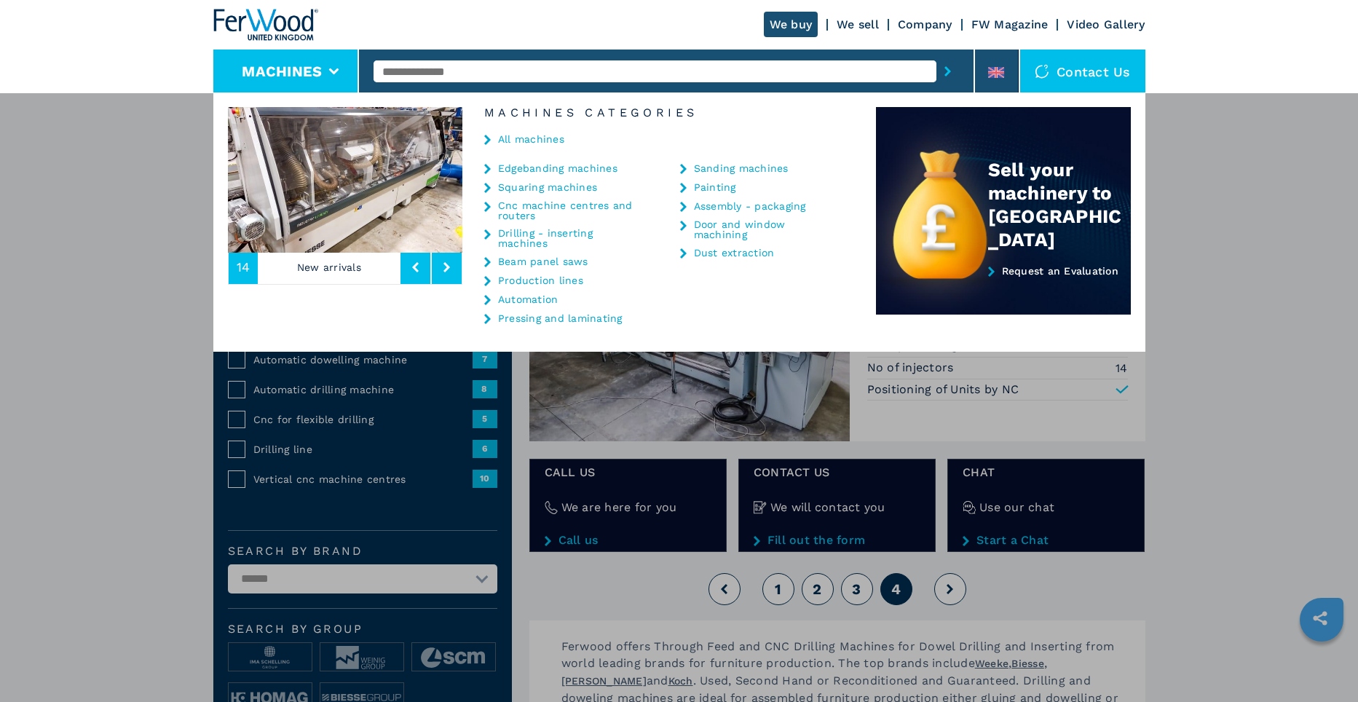
click at [539, 320] on link "Pressing and laminating" at bounding box center [560, 318] width 124 height 10
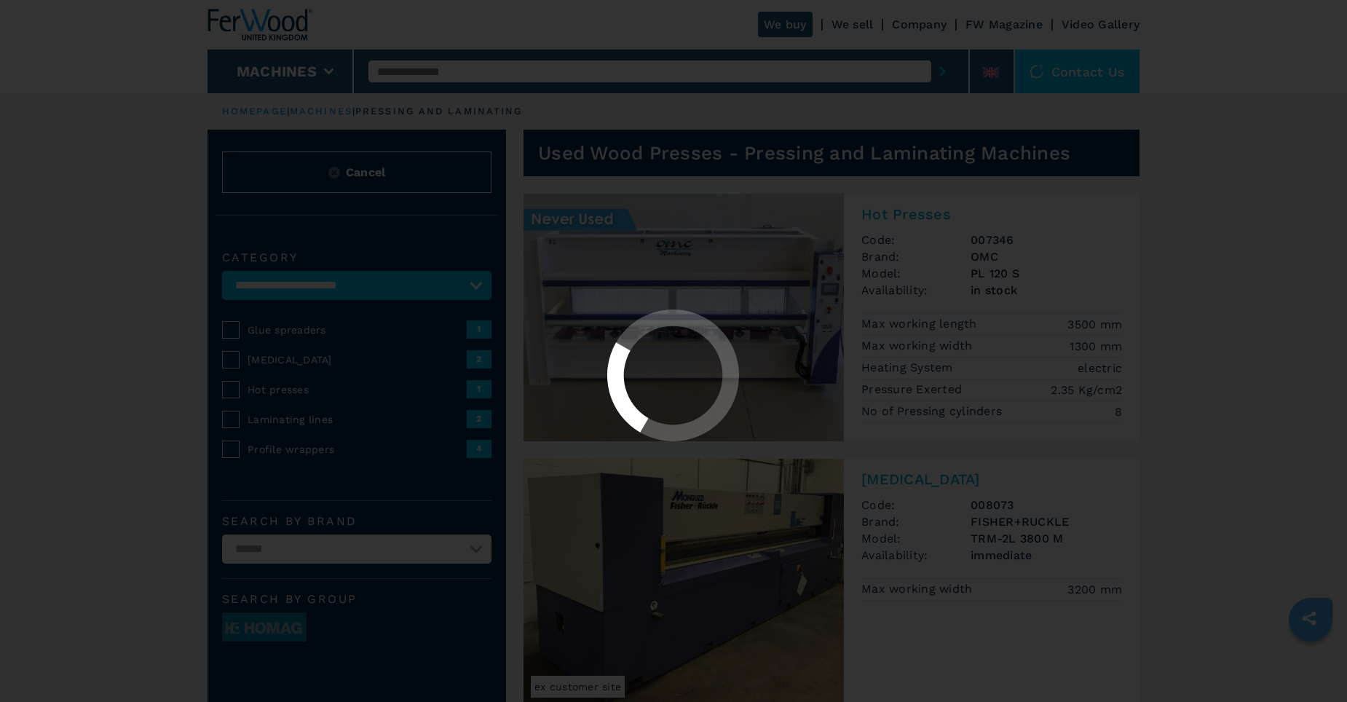
select select "**********"
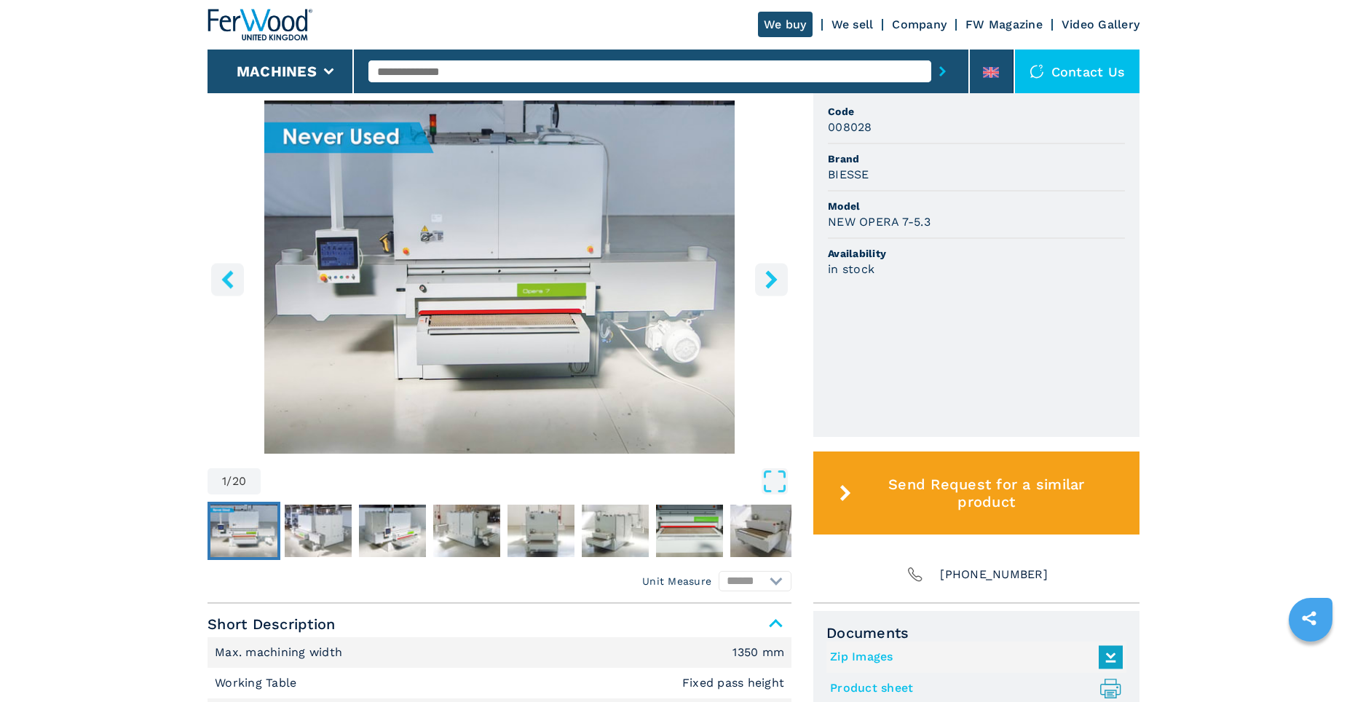
scroll to position [218, 0]
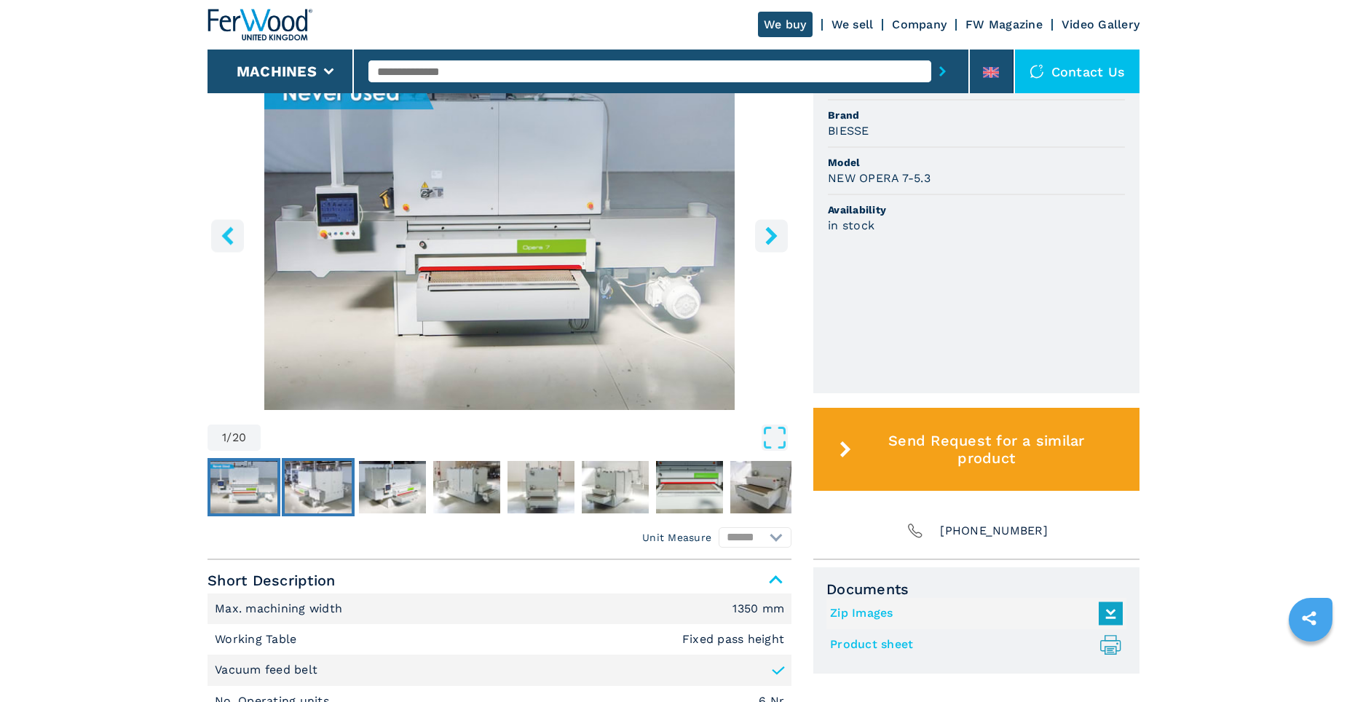
click at [310, 493] on img "Go to Slide 2" at bounding box center [318, 487] width 67 height 52
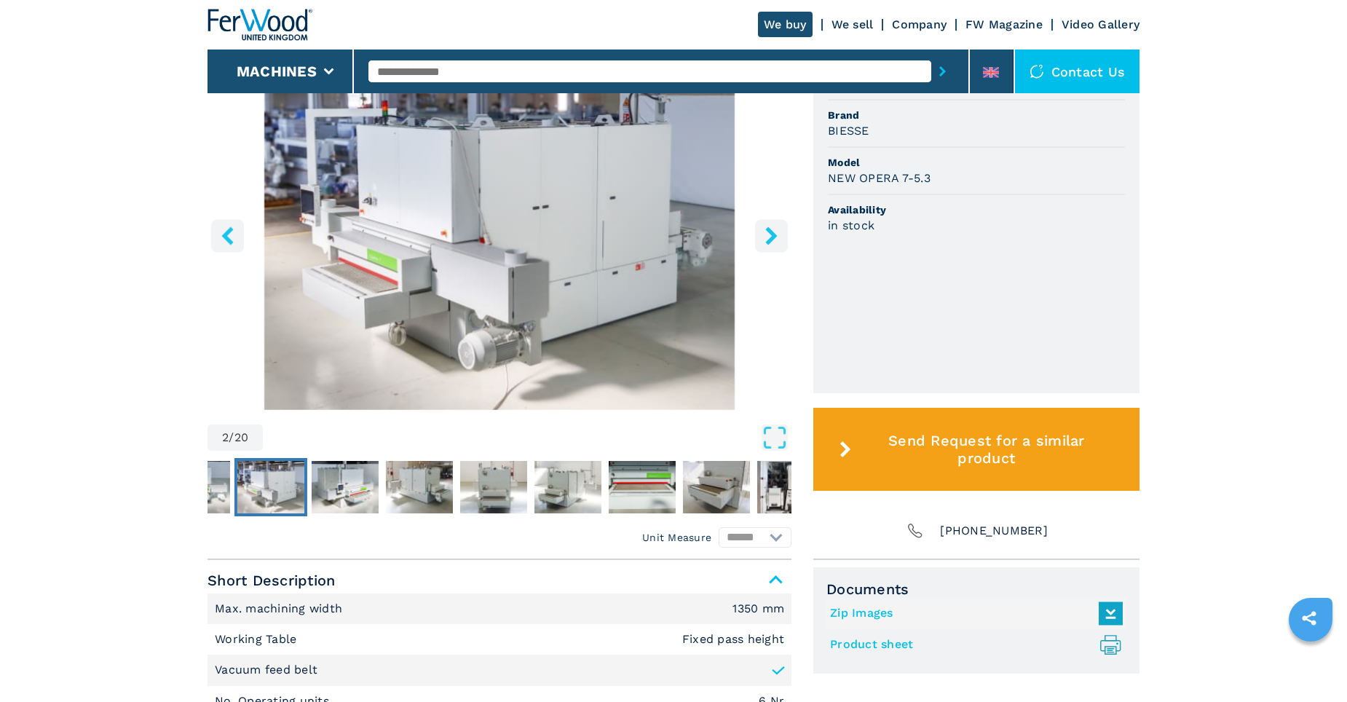
click at [769, 237] on icon "right-button" at bounding box center [771, 235] width 18 height 18
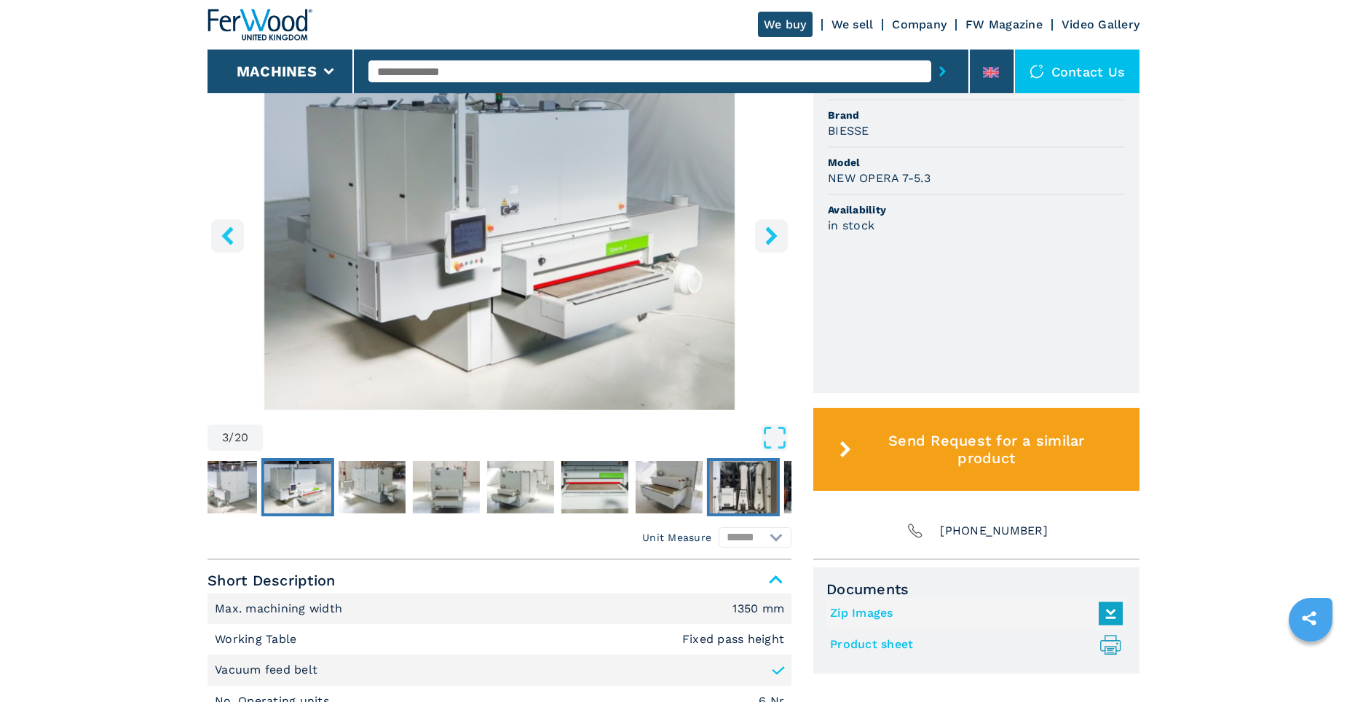
click at [753, 494] on img "Go to Slide 9" at bounding box center [743, 487] width 67 height 52
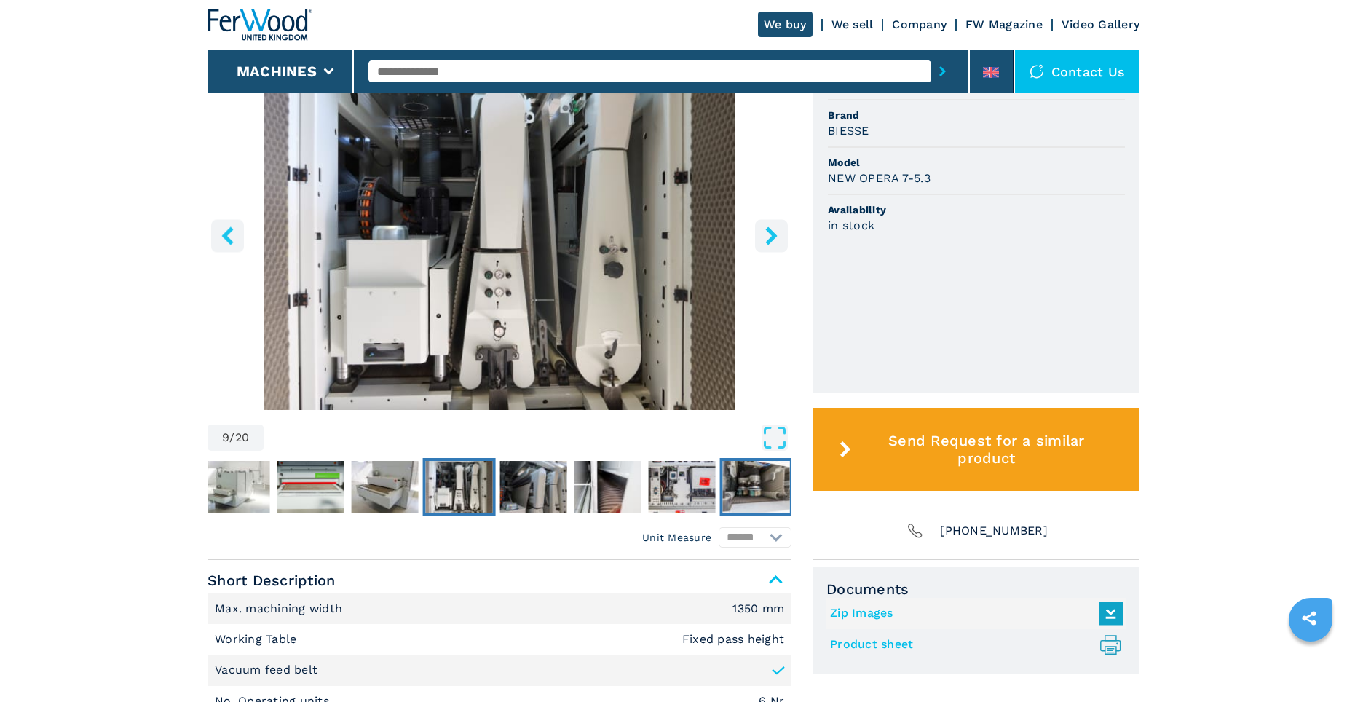
click at [769, 481] on img "Go to Slide 13" at bounding box center [756, 487] width 67 height 52
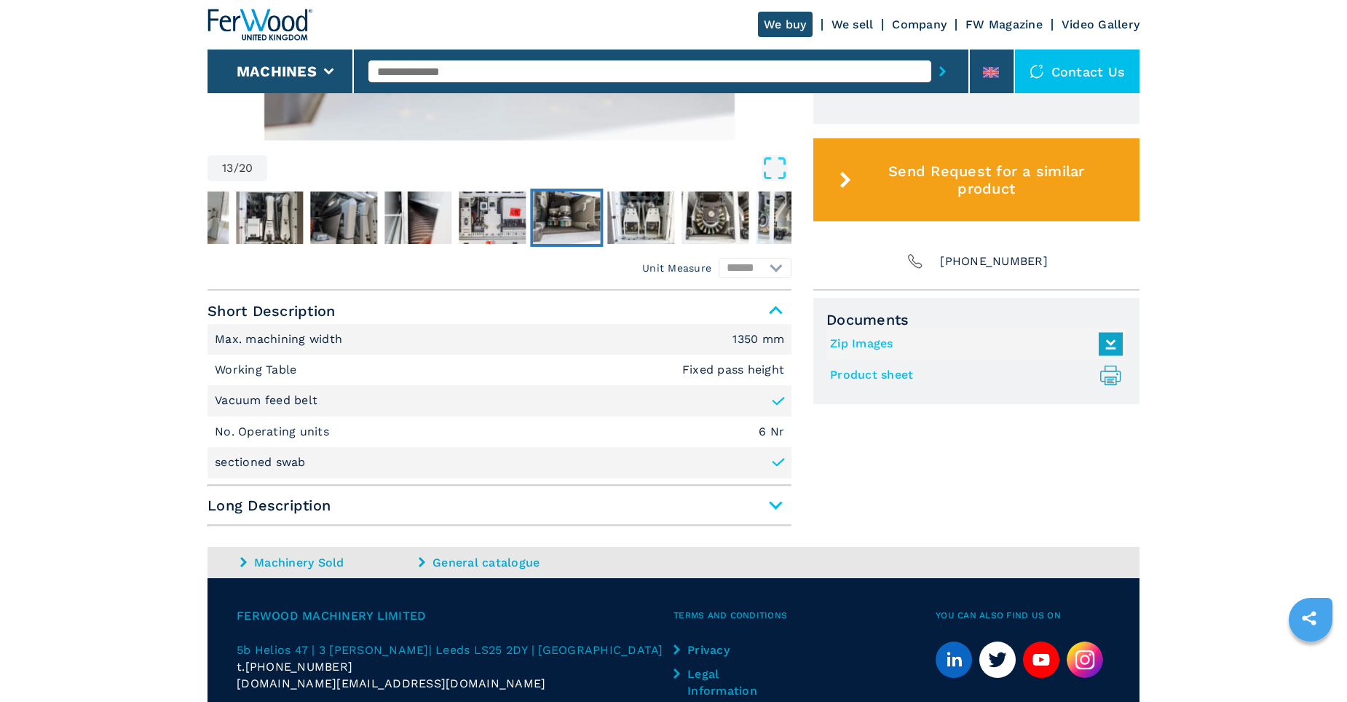
scroll to position [301, 0]
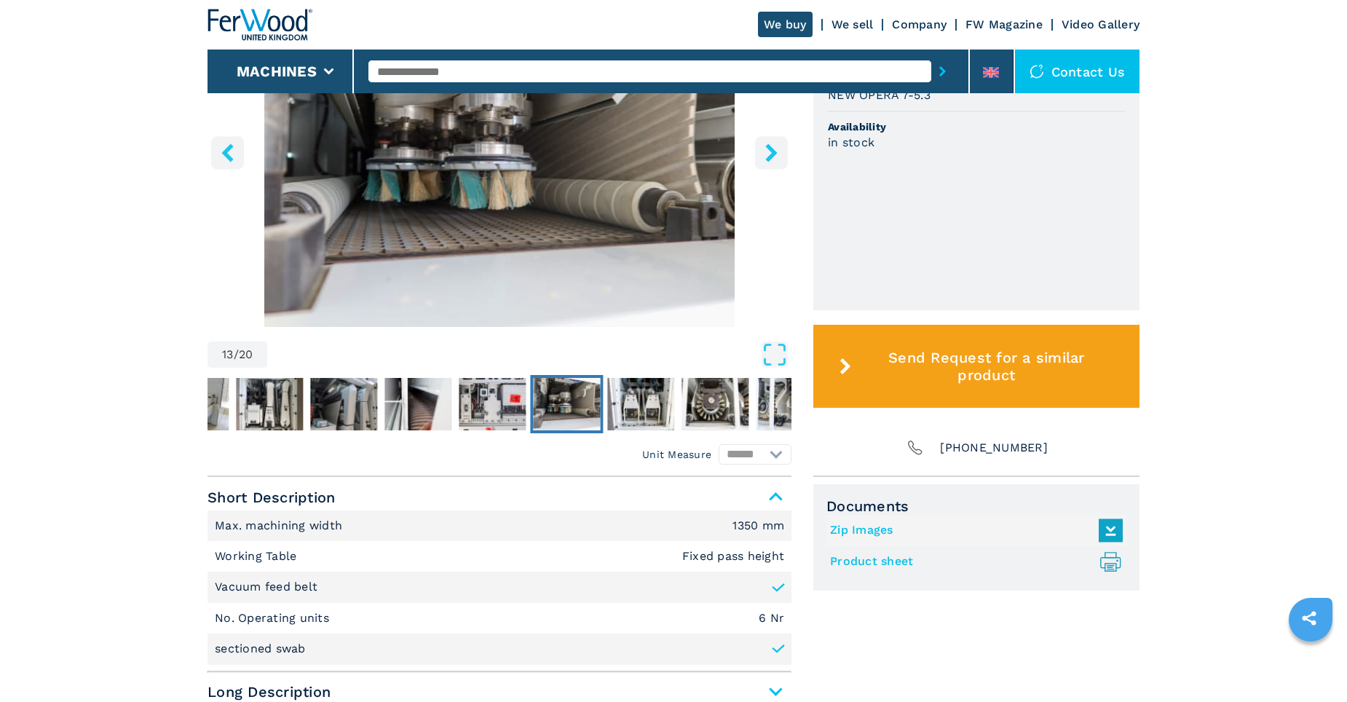
click at [232, 151] on icon "left-button" at bounding box center [227, 152] width 18 height 18
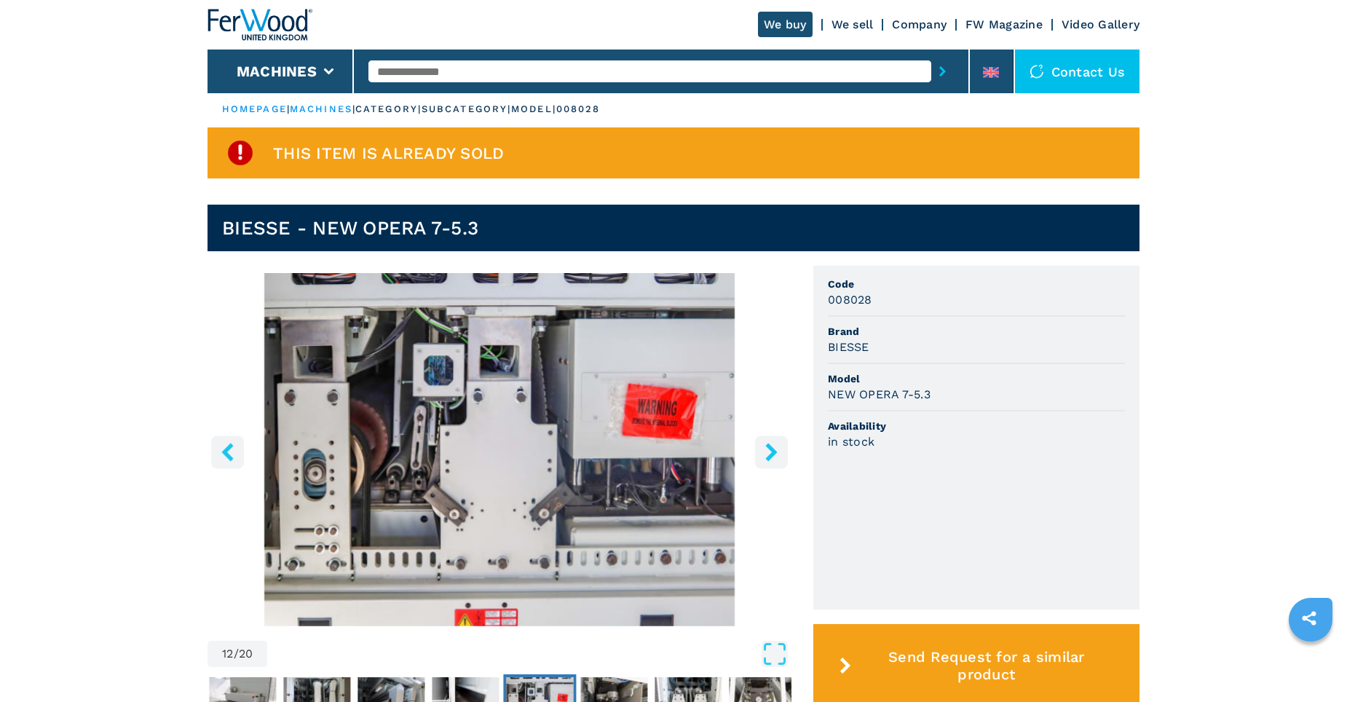
scroll to position [0, 0]
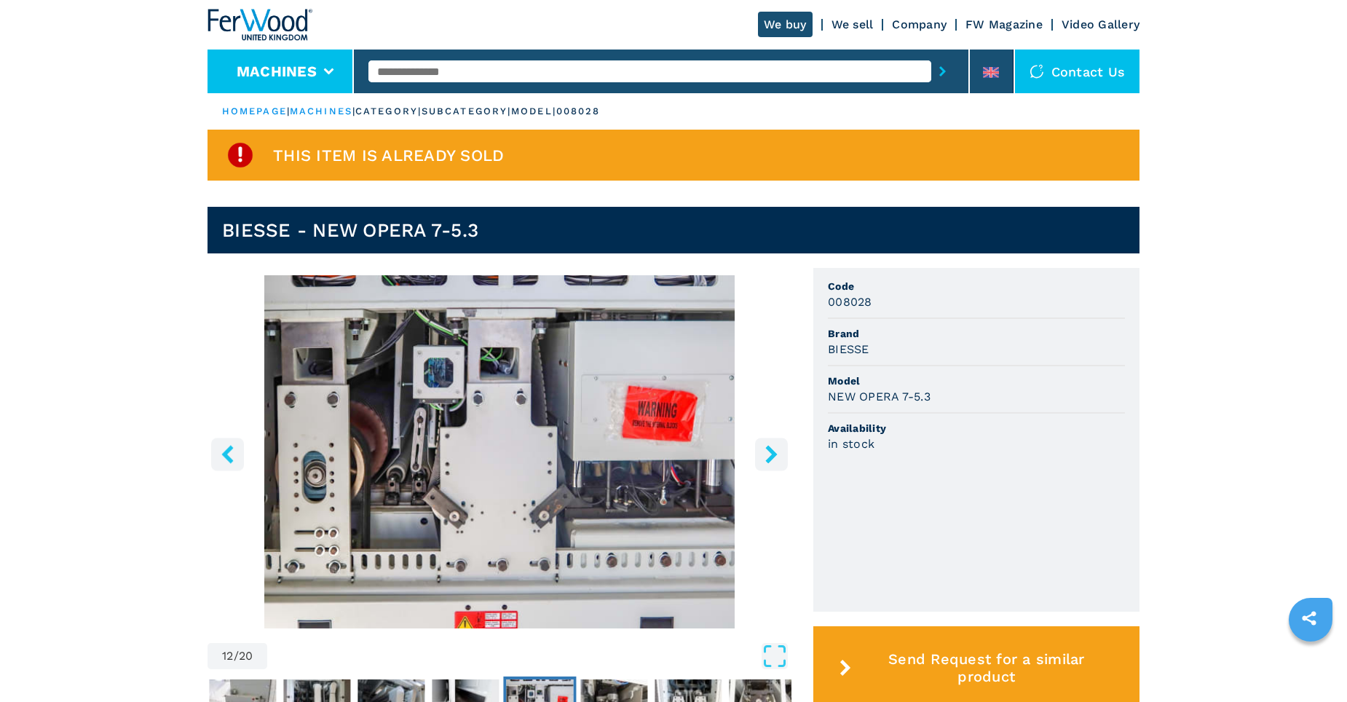
click at [329, 72] on icon at bounding box center [328, 71] width 10 height 7
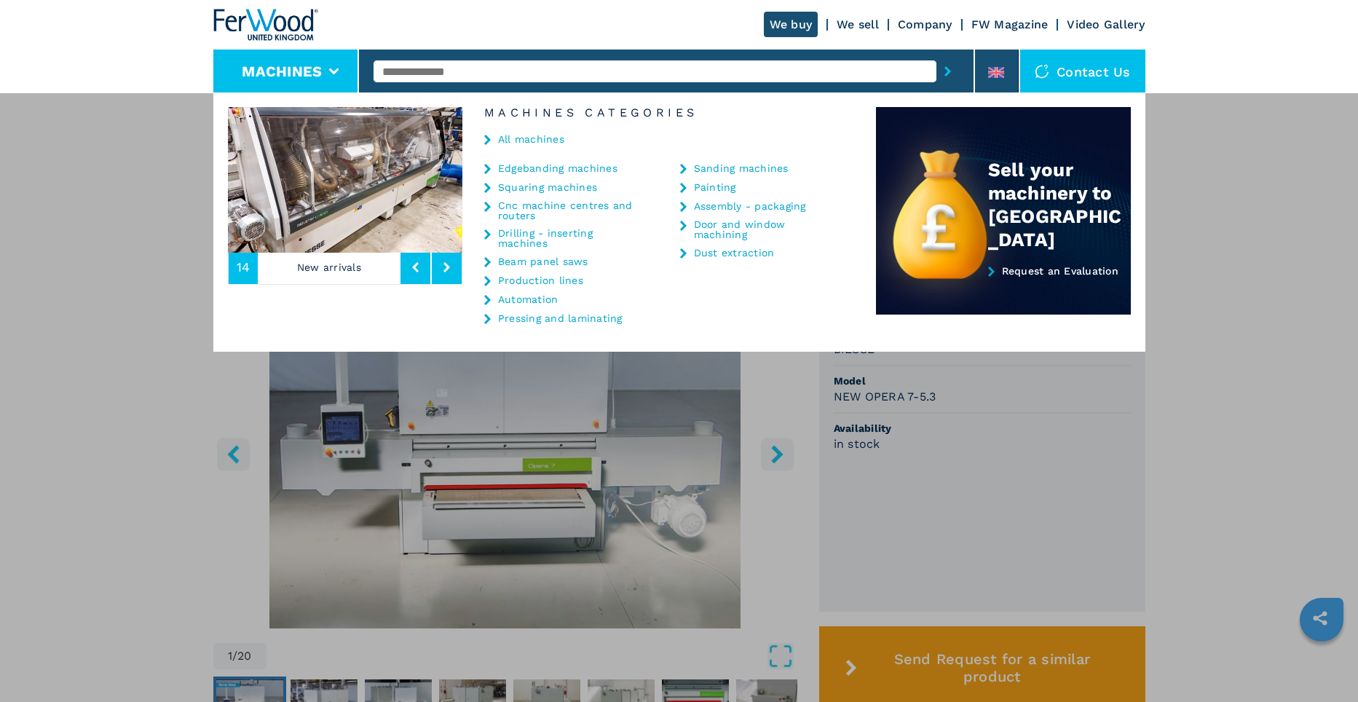
click at [716, 168] on link "Sanding machines" at bounding box center [741, 168] width 95 height 10
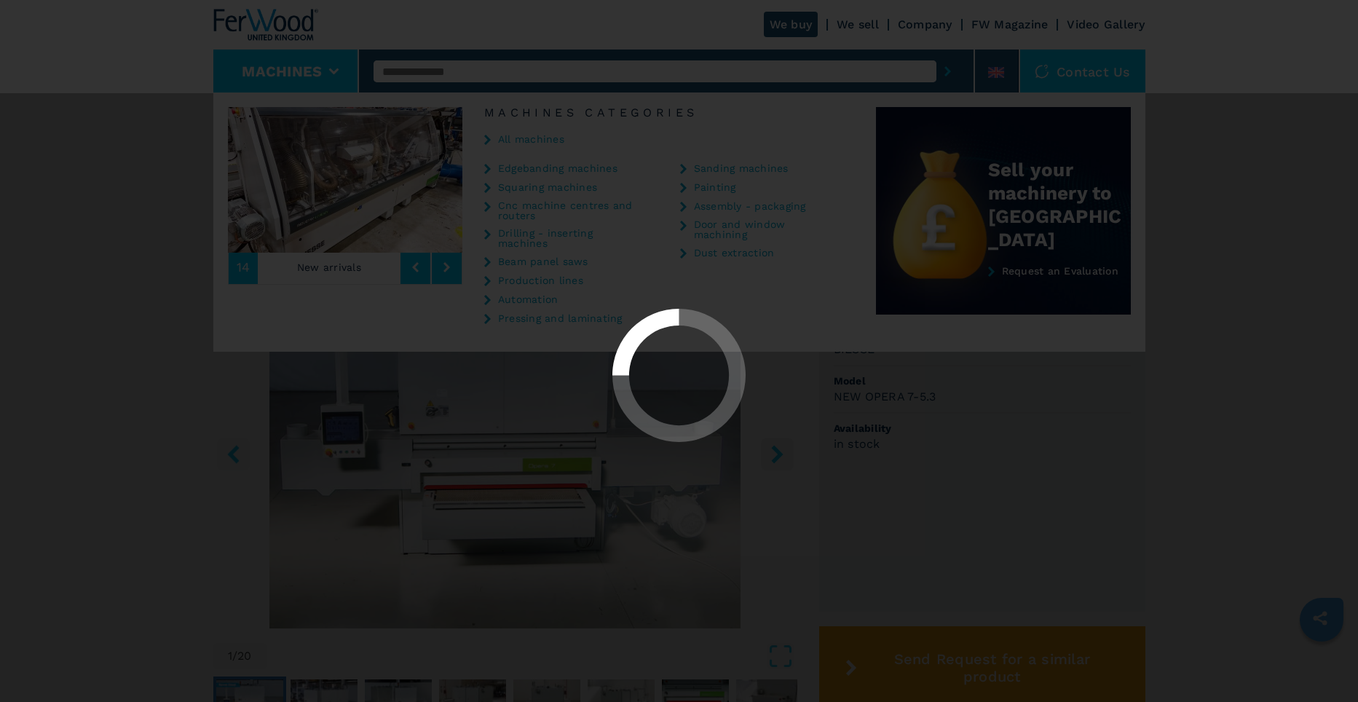
select select "**********"
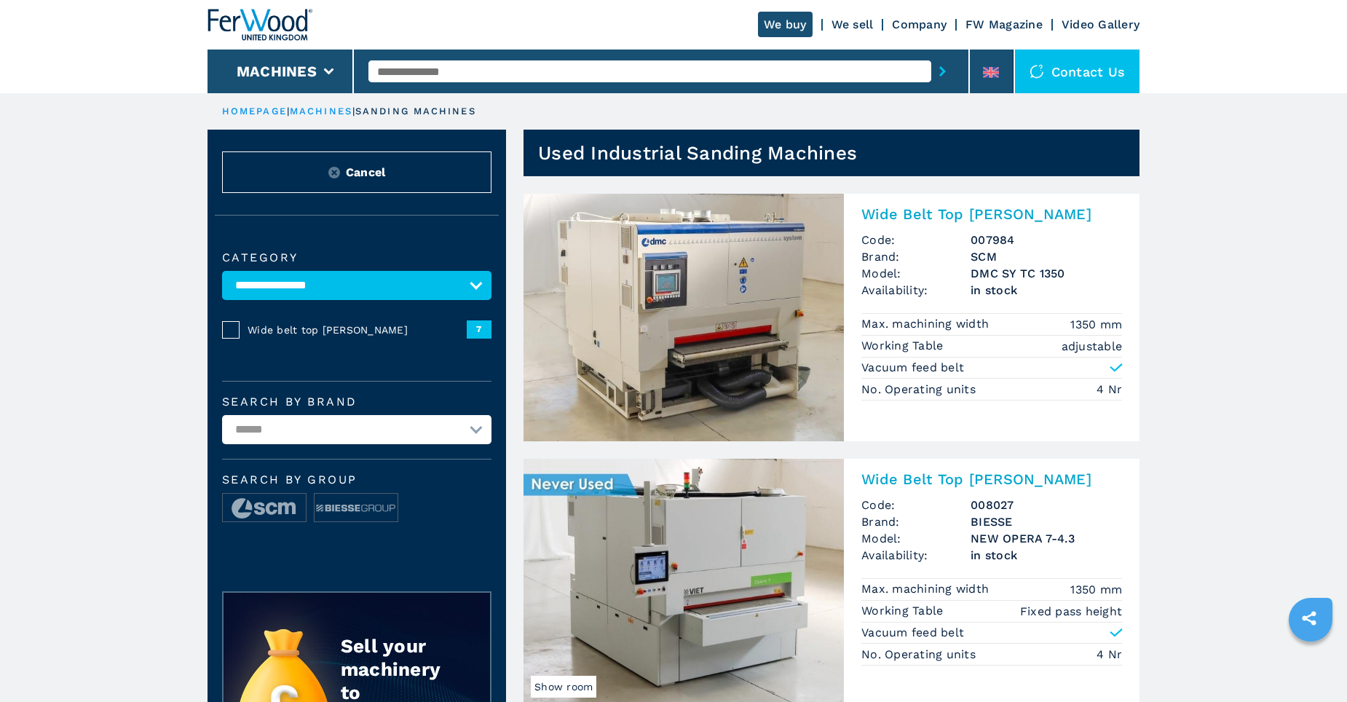
click at [707, 582] on img at bounding box center [683, 583] width 320 height 248
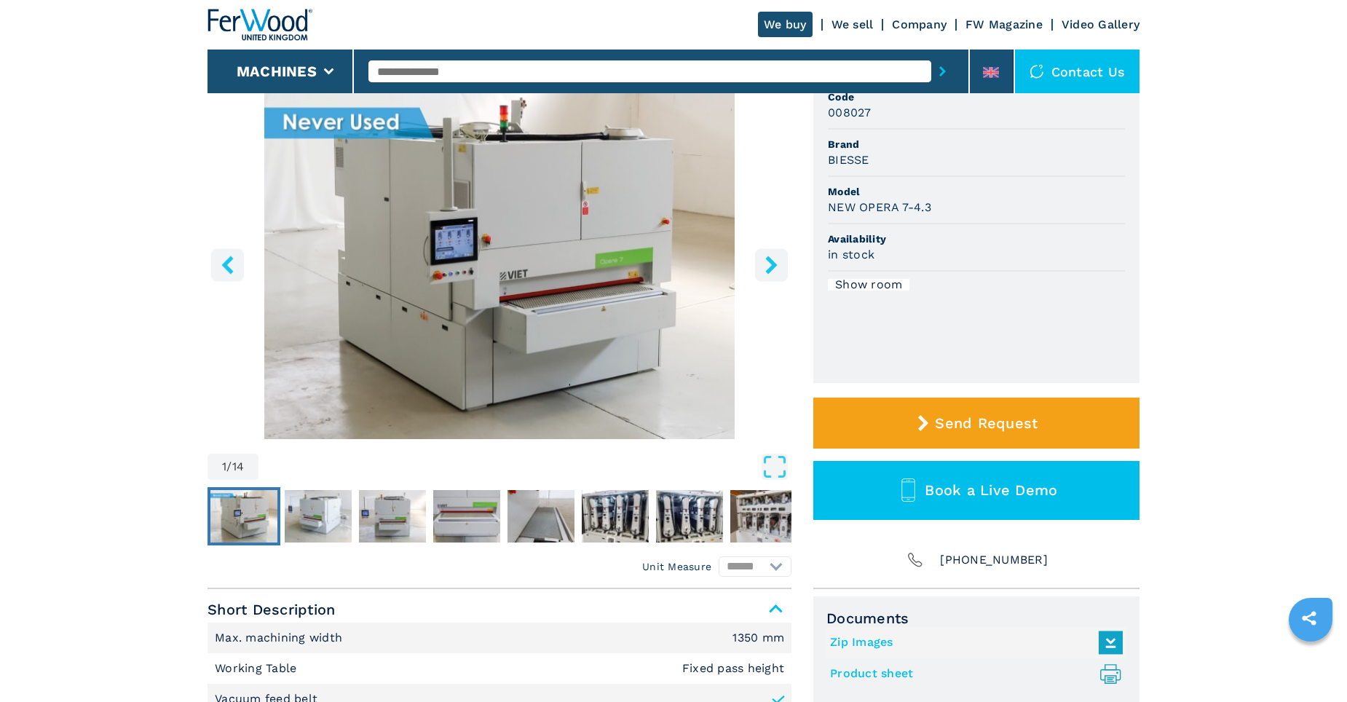
scroll to position [146, 0]
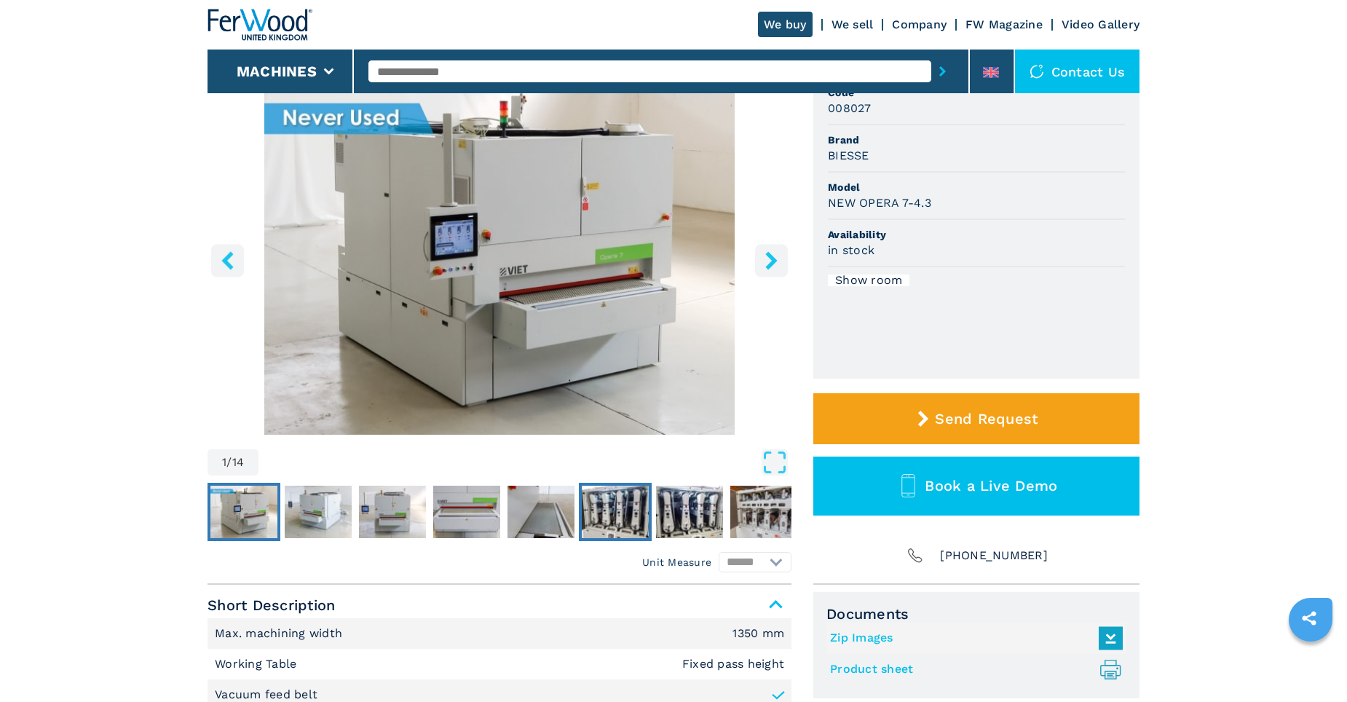
click at [614, 518] on img "Go to Slide 6" at bounding box center [615, 512] width 67 height 52
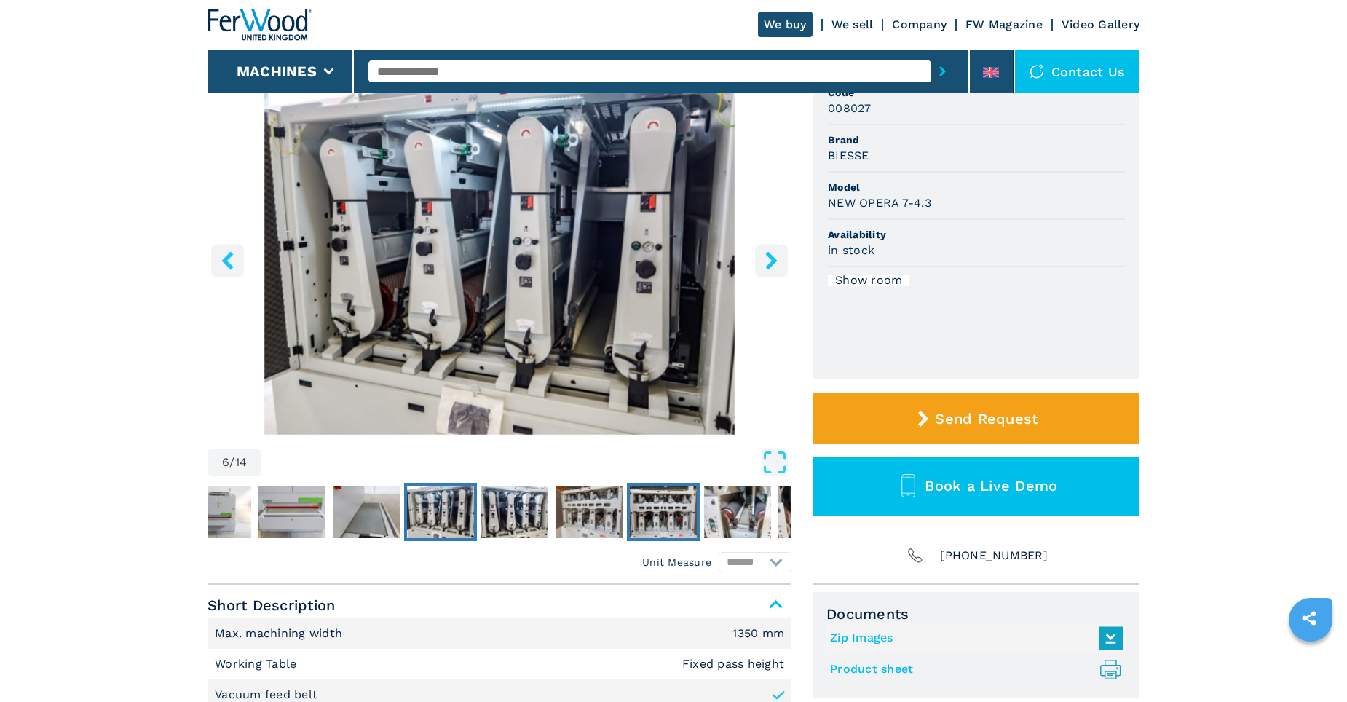
click at [670, 518] on img "Go to Slide 9" at bounding box center [663, 512] width 67 height 52
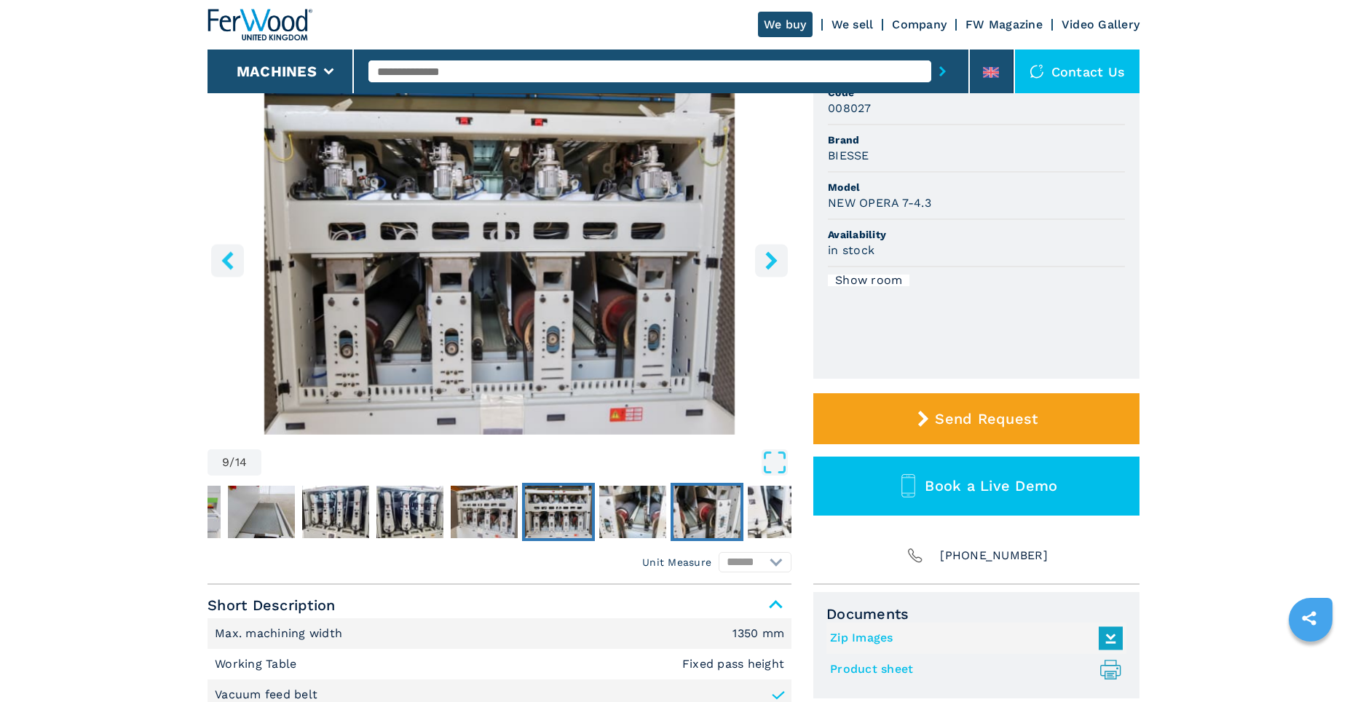
click at [708, 512] on img "Go to Slide 11" at bounding box center [706, 512] width 67 height 52
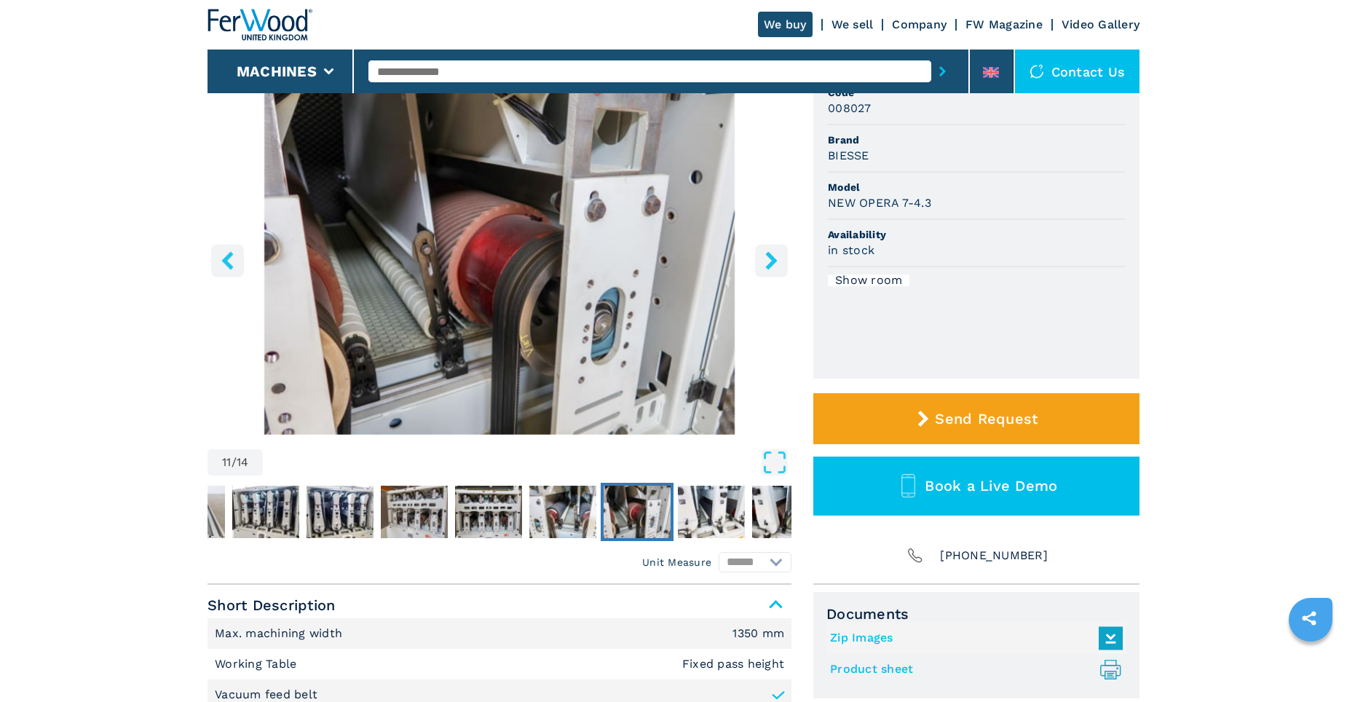
click at [632, 518] on img "Go to Slide 11" at bounding box center [636, 512] width 67 height 52
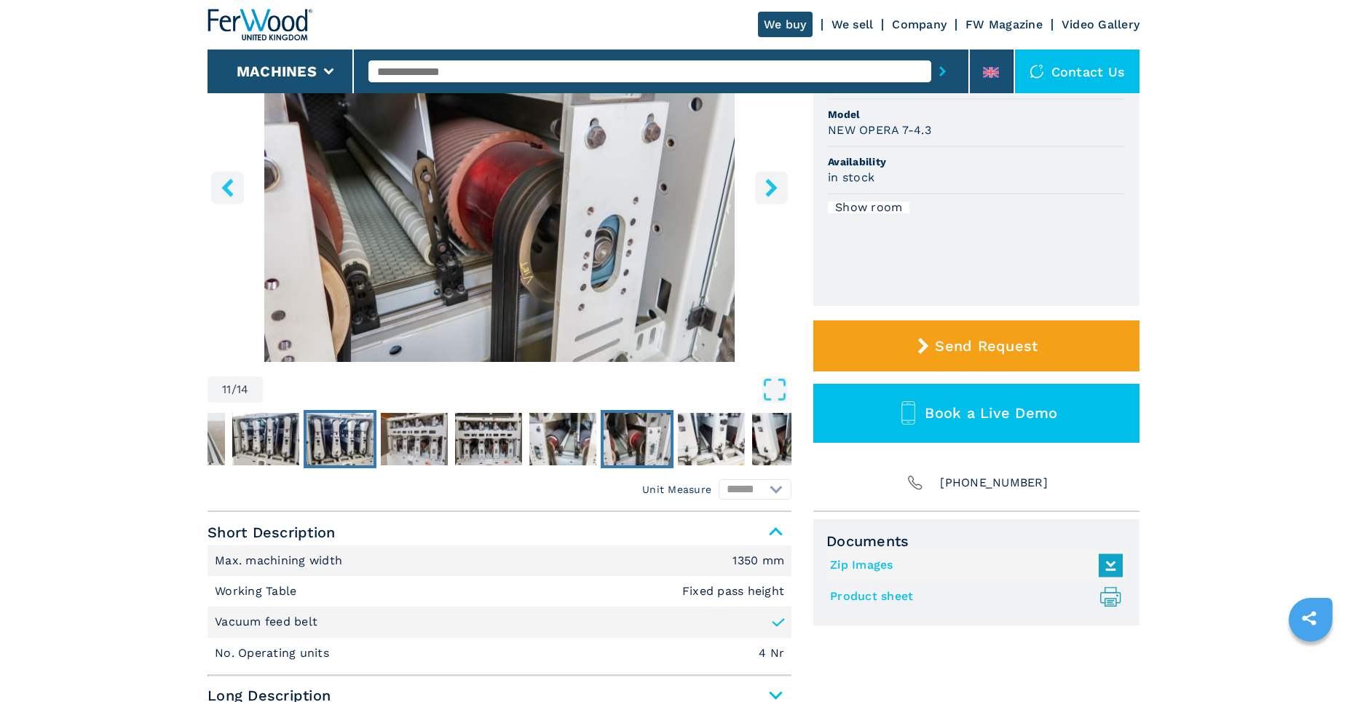
click at [353, 433] on img "Go to Slide 7" at bounding box center [339, 439] width 67 height 52
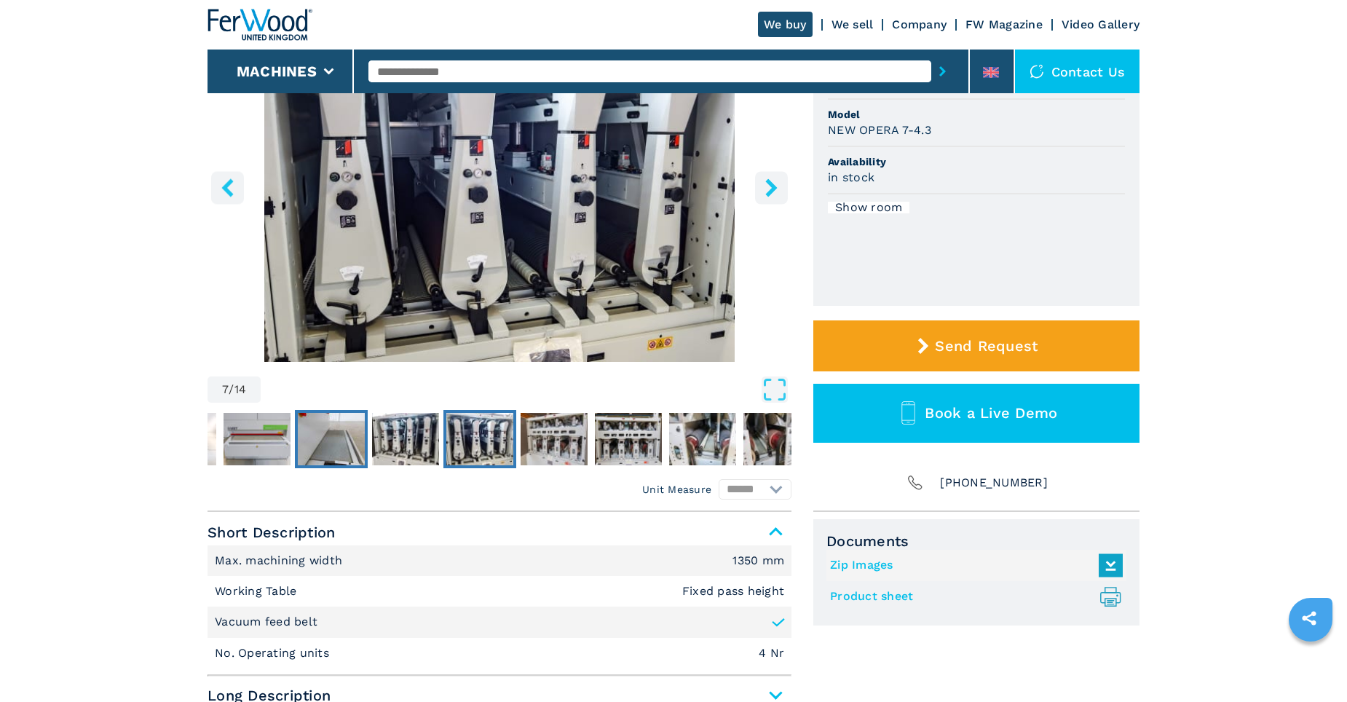
click at [327, 438] on img "Go to Slide 5" at bounding box center [331, 439] width 67 height 52
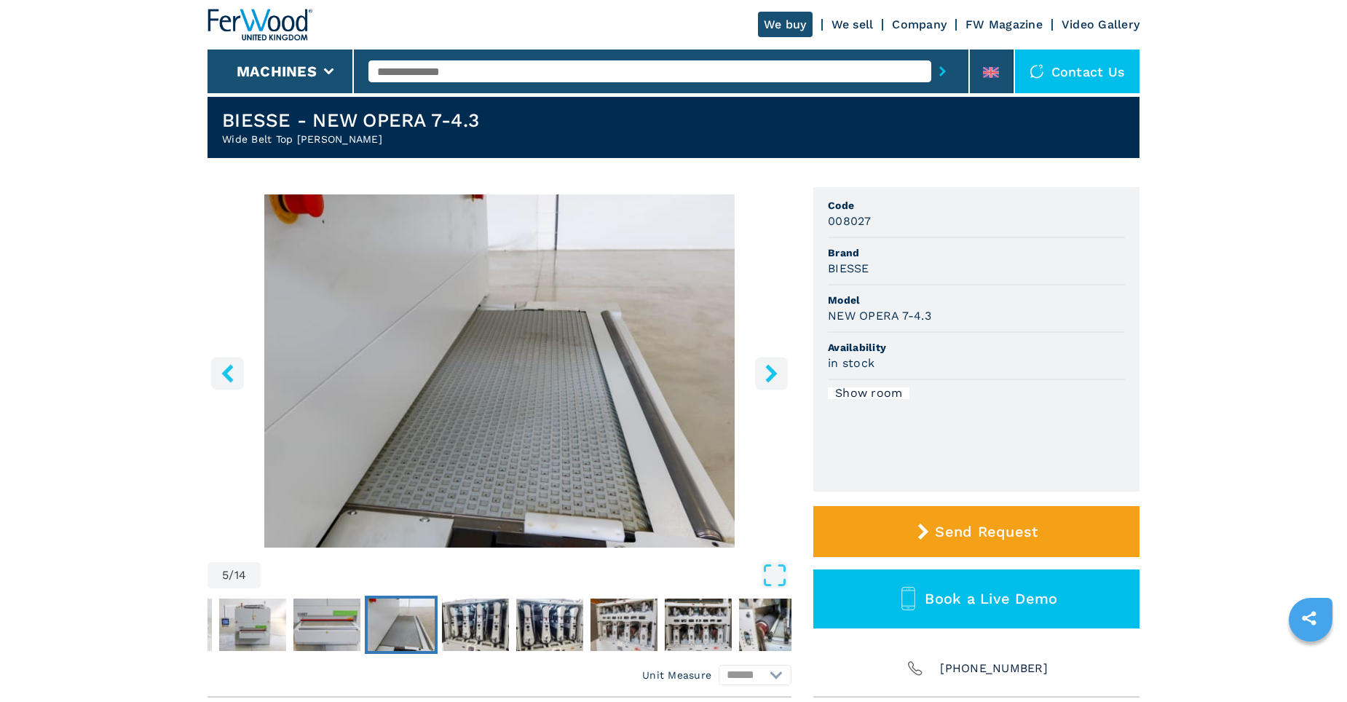
scroll to position [0, 0]
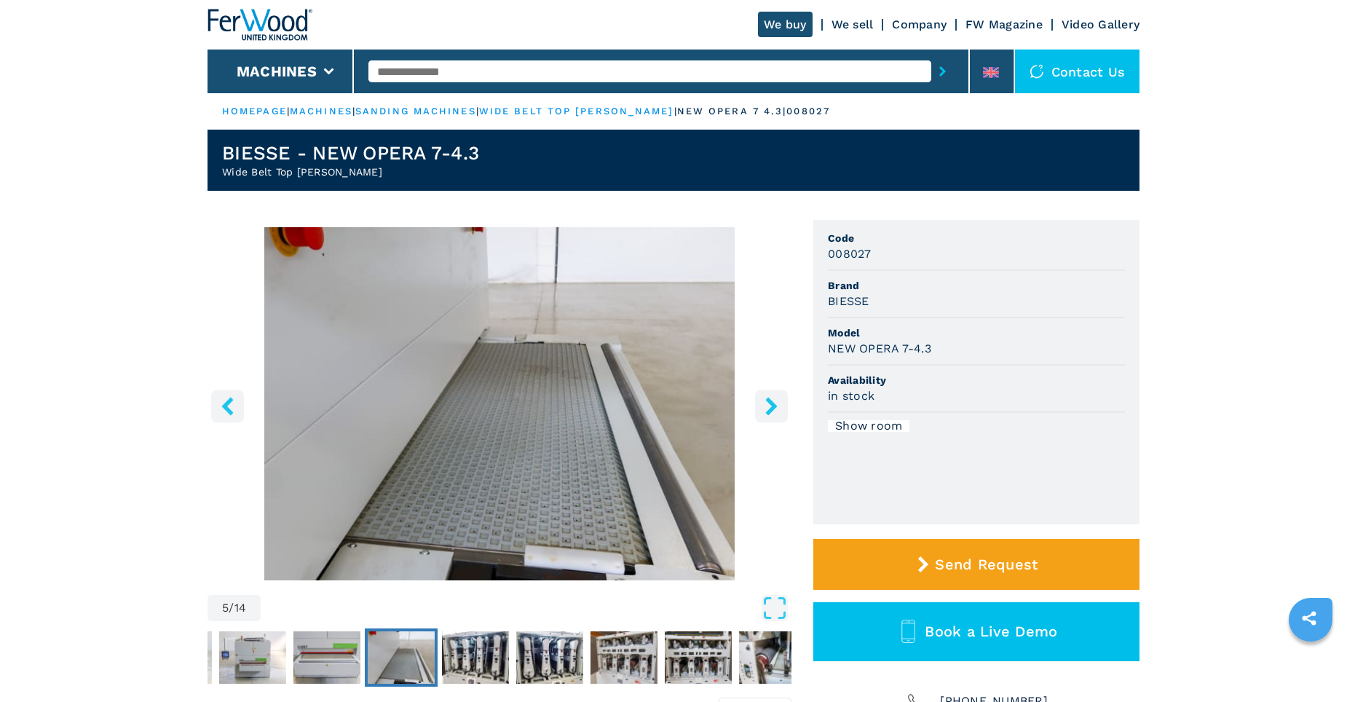
click at [302, 173] on h2 "Wide Belt Top [PERSON_NAME]" at bounding box center [350, 172] width 257 height 15
click at [225, 410] on icon "left-button" at bounding box center [227, 406] width 18 height 18
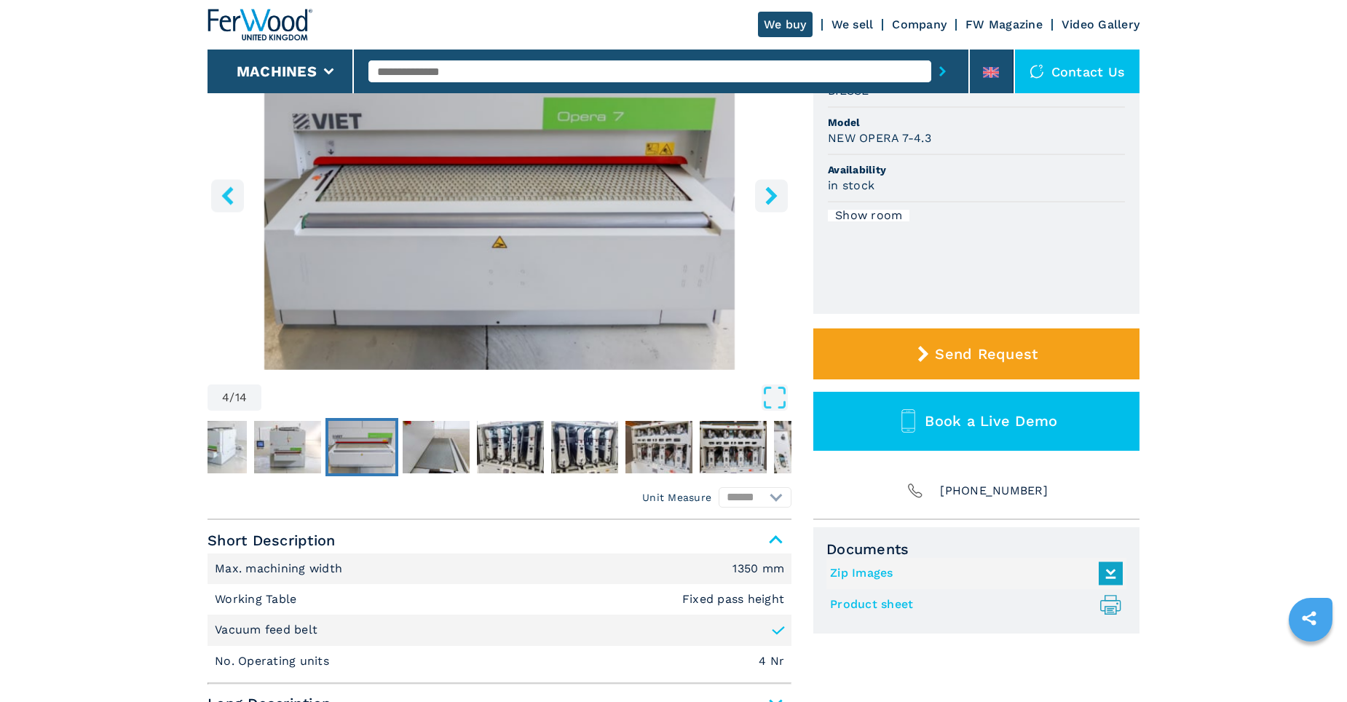
scroll to position [146, 0]
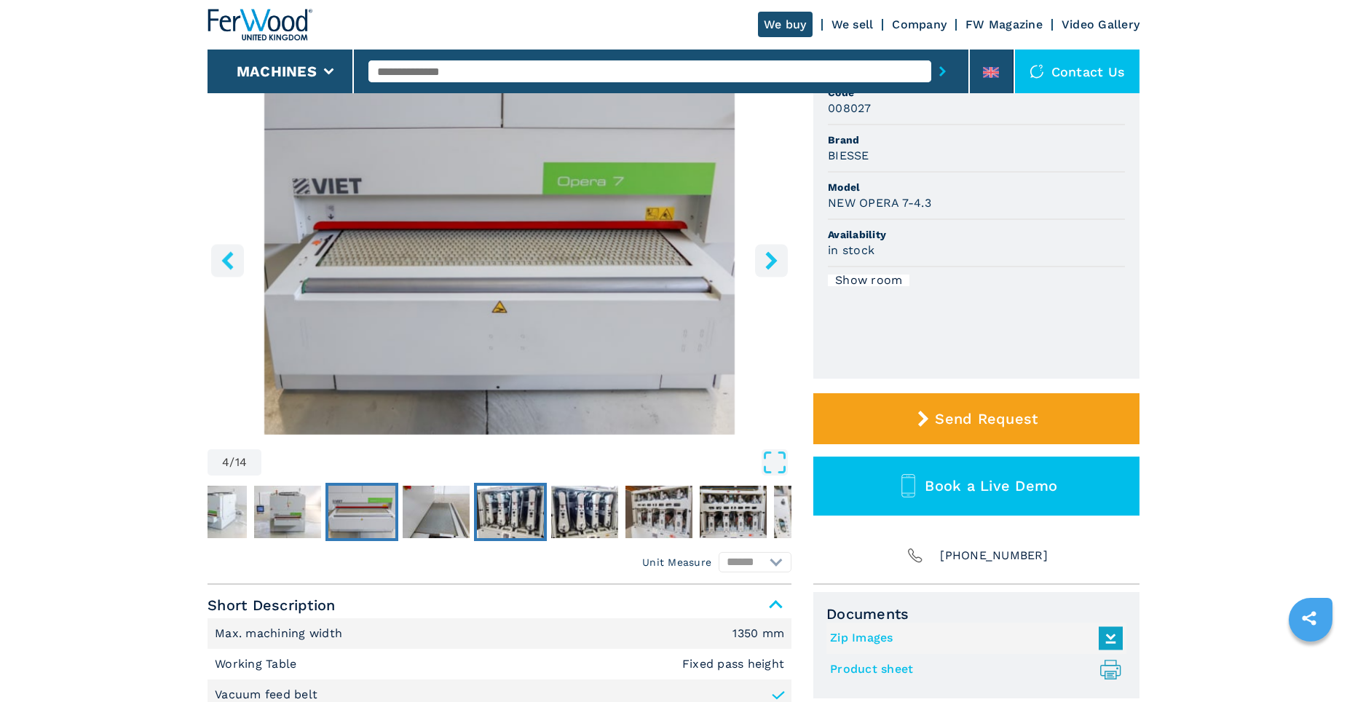
click at [520, 507] on img "Go to Slide 6" at bounding box center [510, 512] width 67 height 52
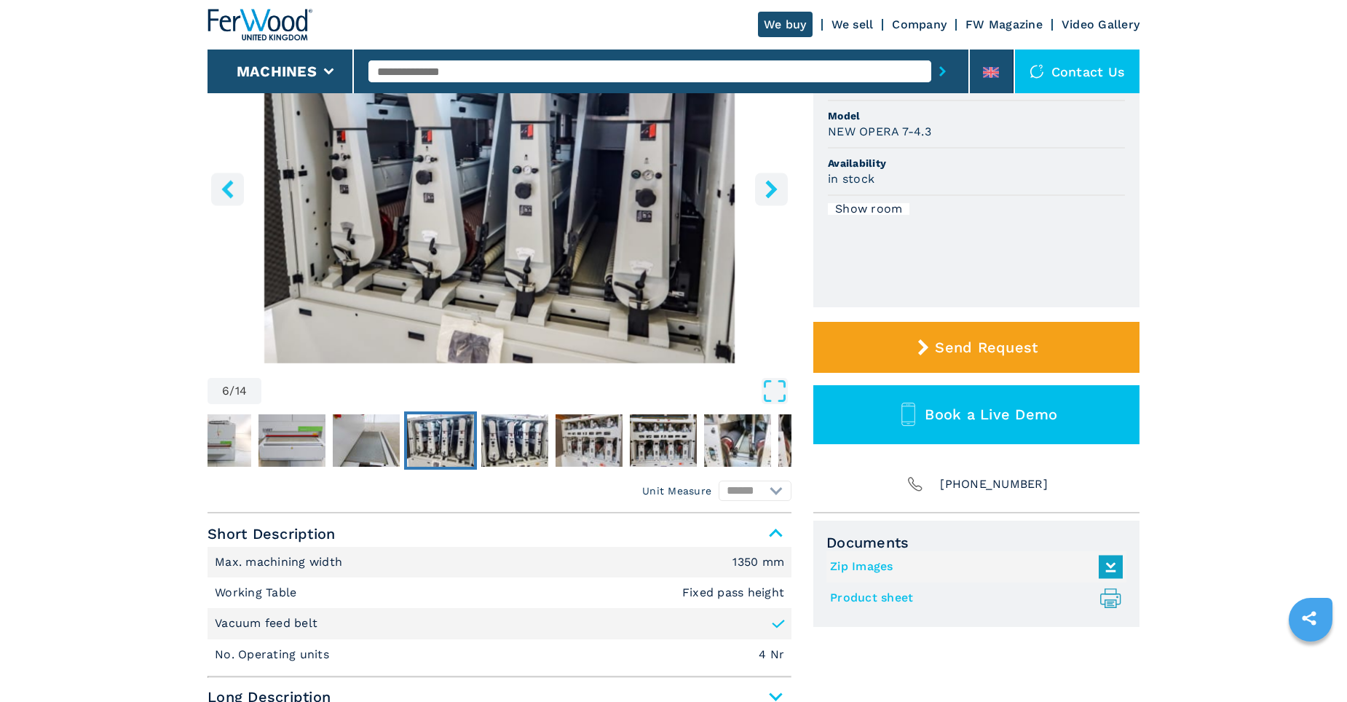
scroll to position [218, 0]
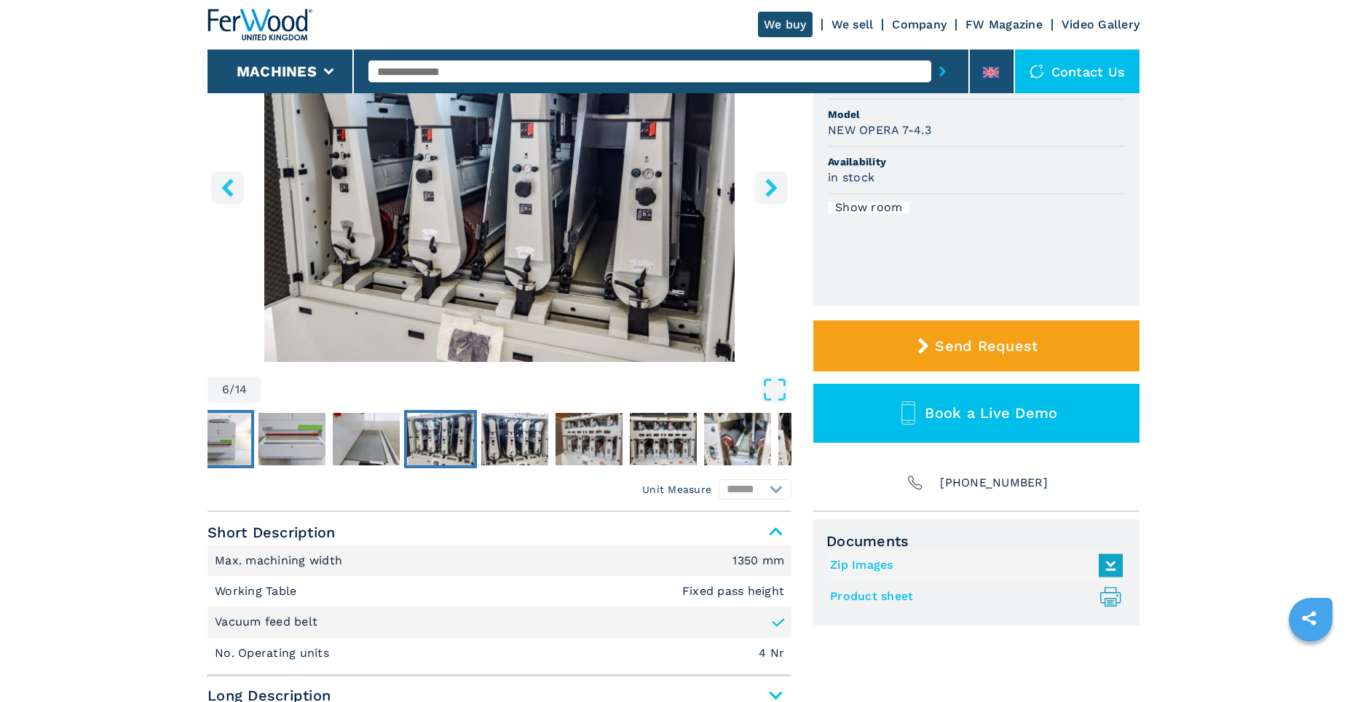
click at [218, 443] on img "Go to Slide 3" at bounding box center [217, 439] width 67 height 52
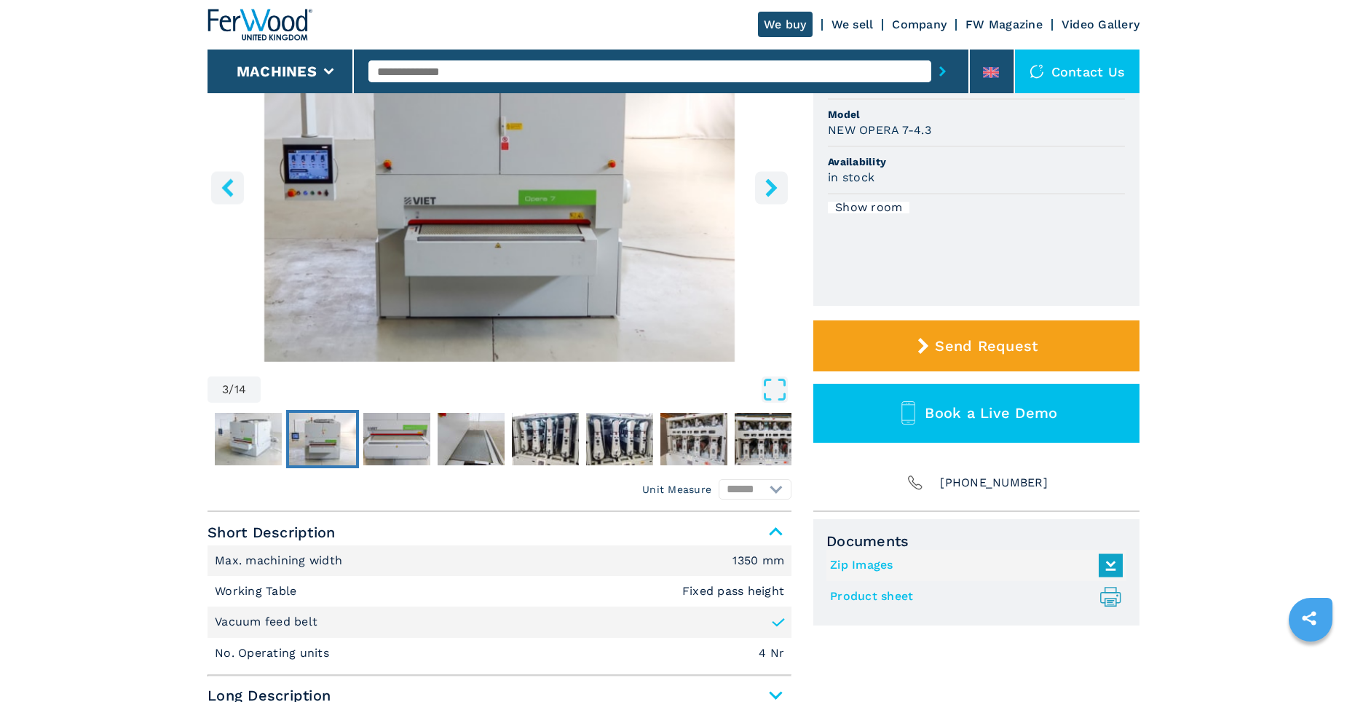
click at [320, 440] on img "Go to Slide 3" at bounding box center [322, 439] width 67 height 52
click at [399, 440] on img "Go to Slide 4" at bounding box center [396, 439] width 67 height 52
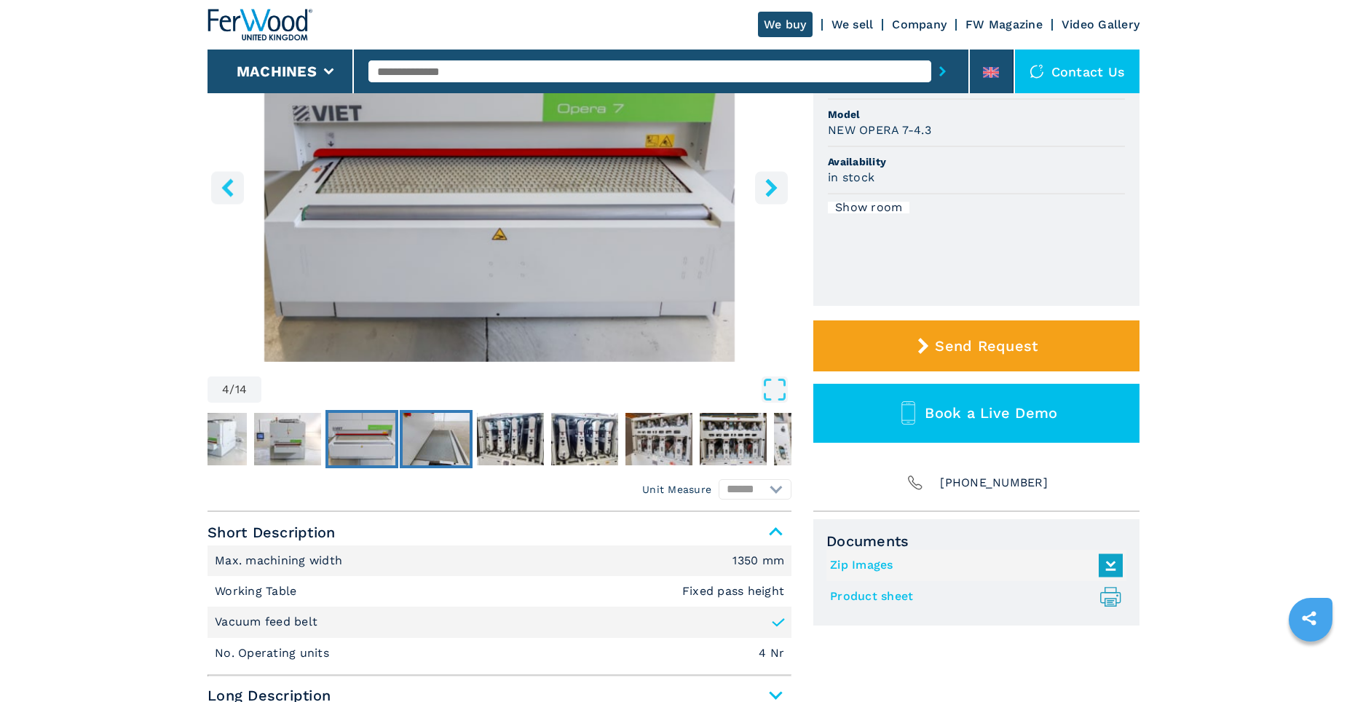
click at [440, 441] on img "Go to Slide 5" at bounding box center [436, 439] width 67 height 52
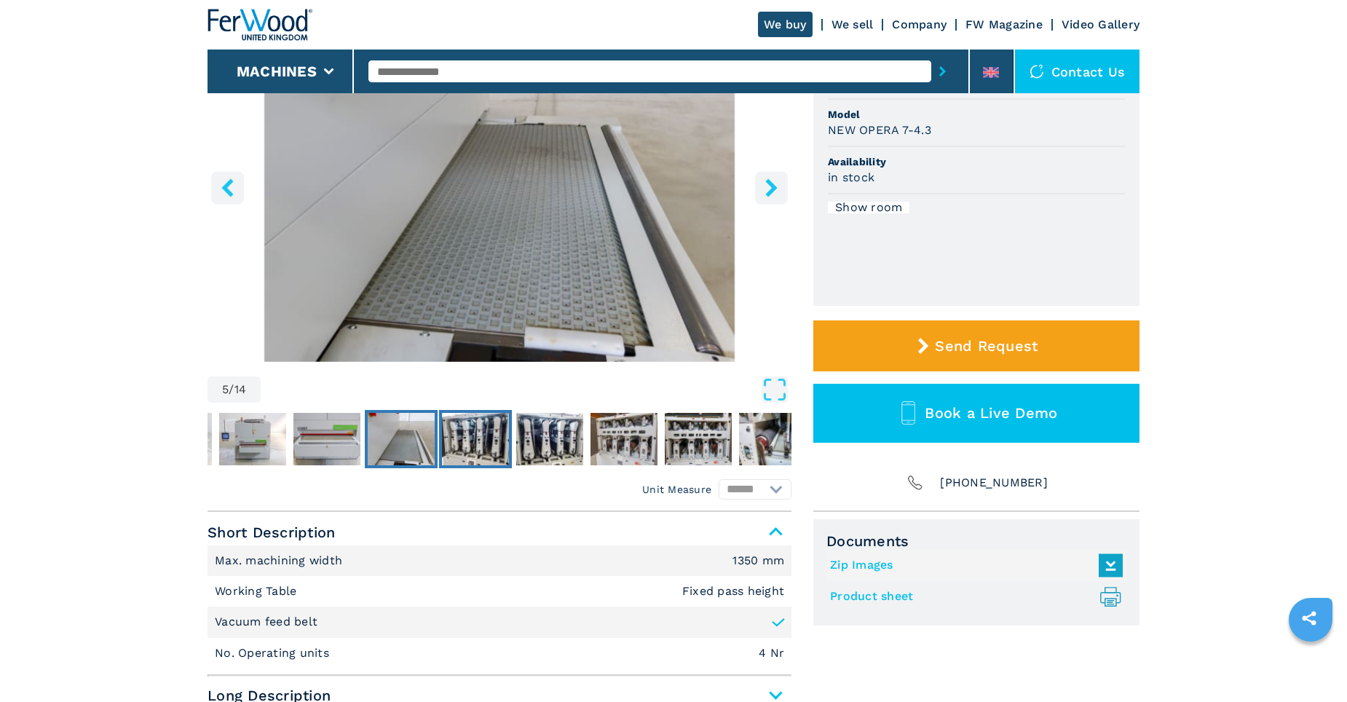
click at [500, 441] on img "Go to Slide 6" at bounding box center [475, 439] width 67 height 52
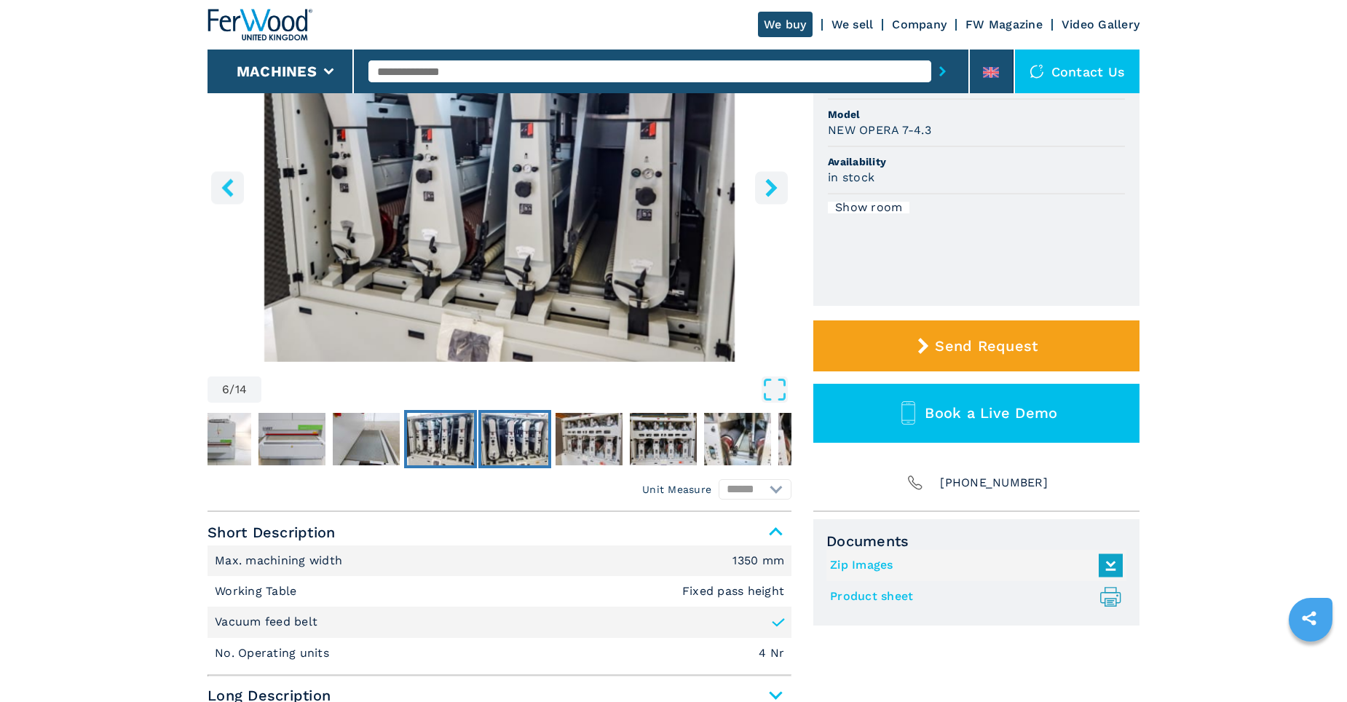
click at [523, 443] on img "Go to Slide 7" at bounding box center [514, 439] width 67 height 52
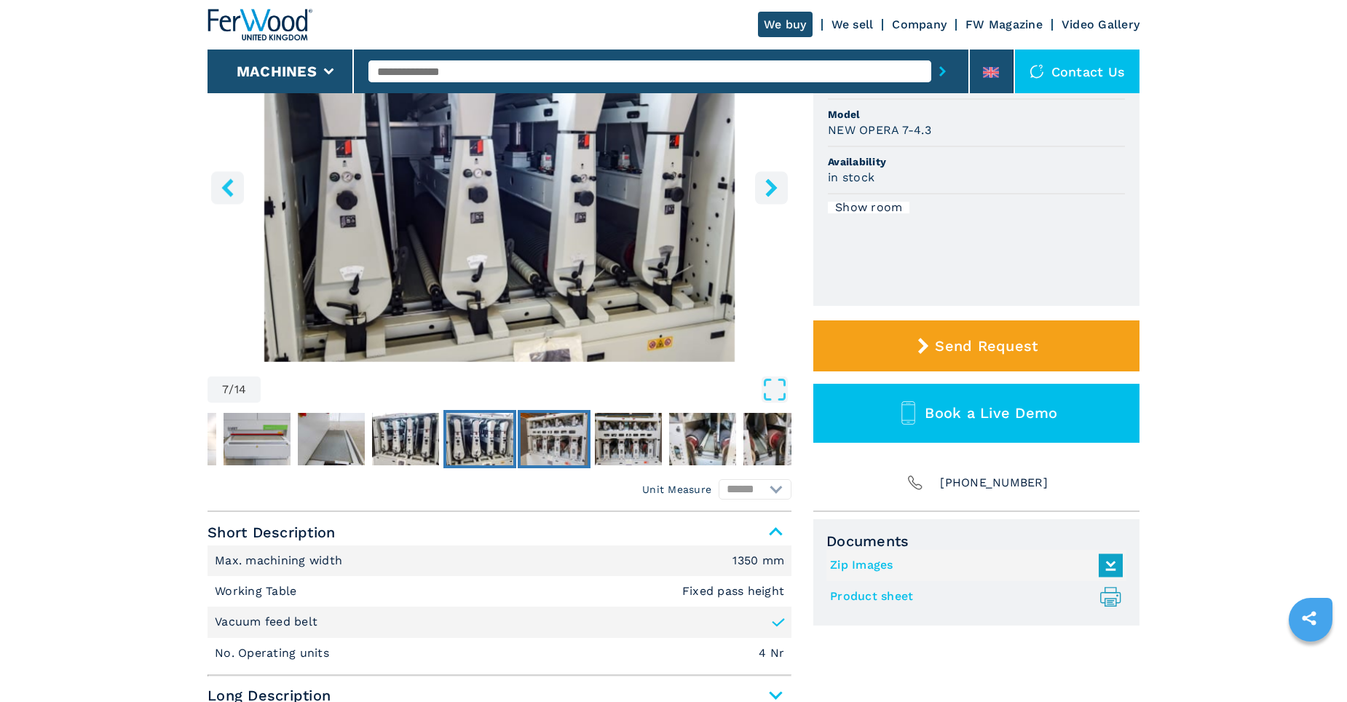
click at [562, 444] on img "Go to Slide 8" at bounding box center [553, 439] width 67 height 52
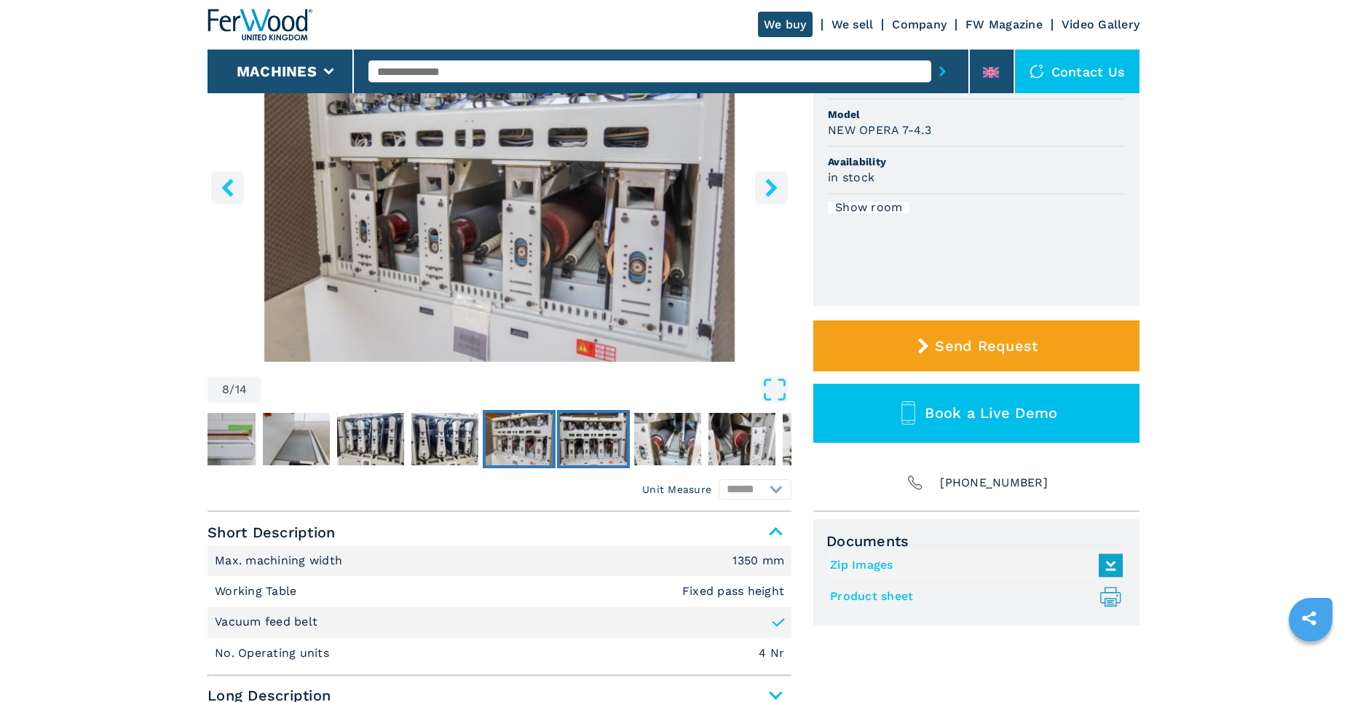
click at [598, 441] on img "Go to Slide 9" at bounding box center [593, 439] width 67 height 52
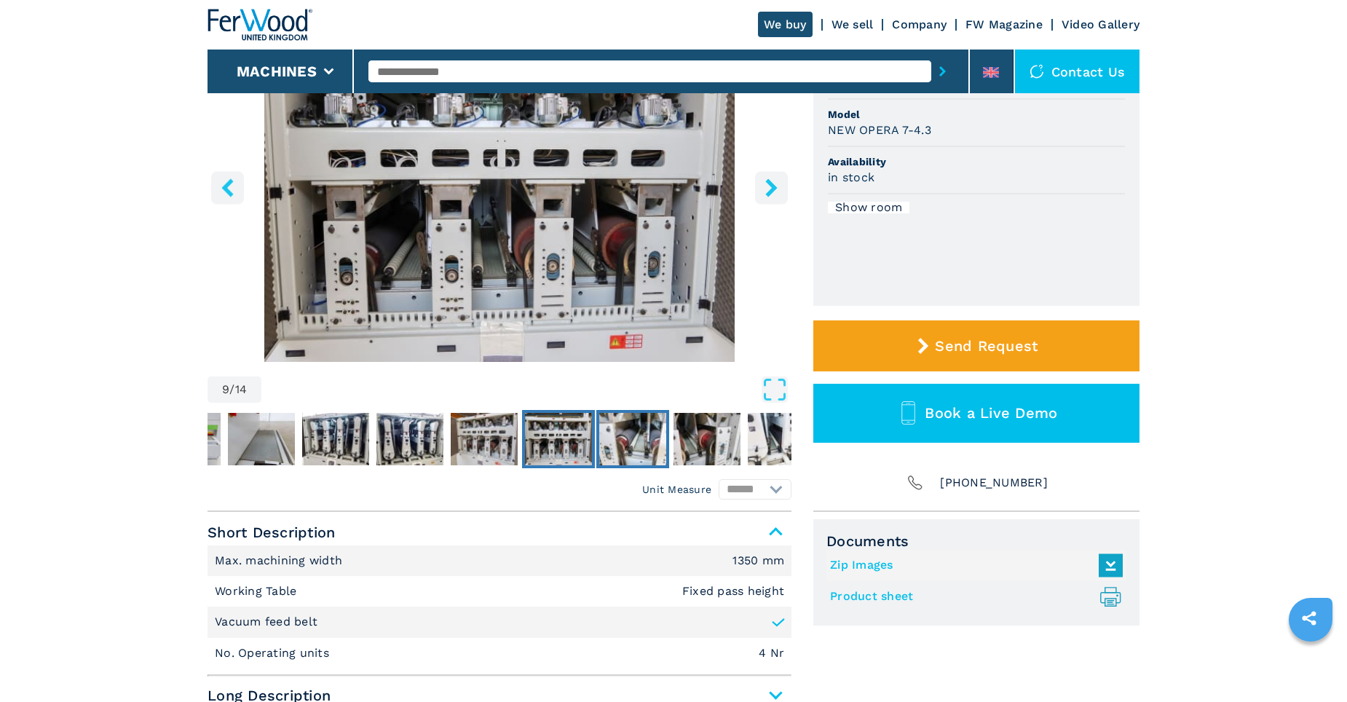
click at [639, 435] on img "Go to Slide 10" at bounding box center [632, 439] width 67 height 52
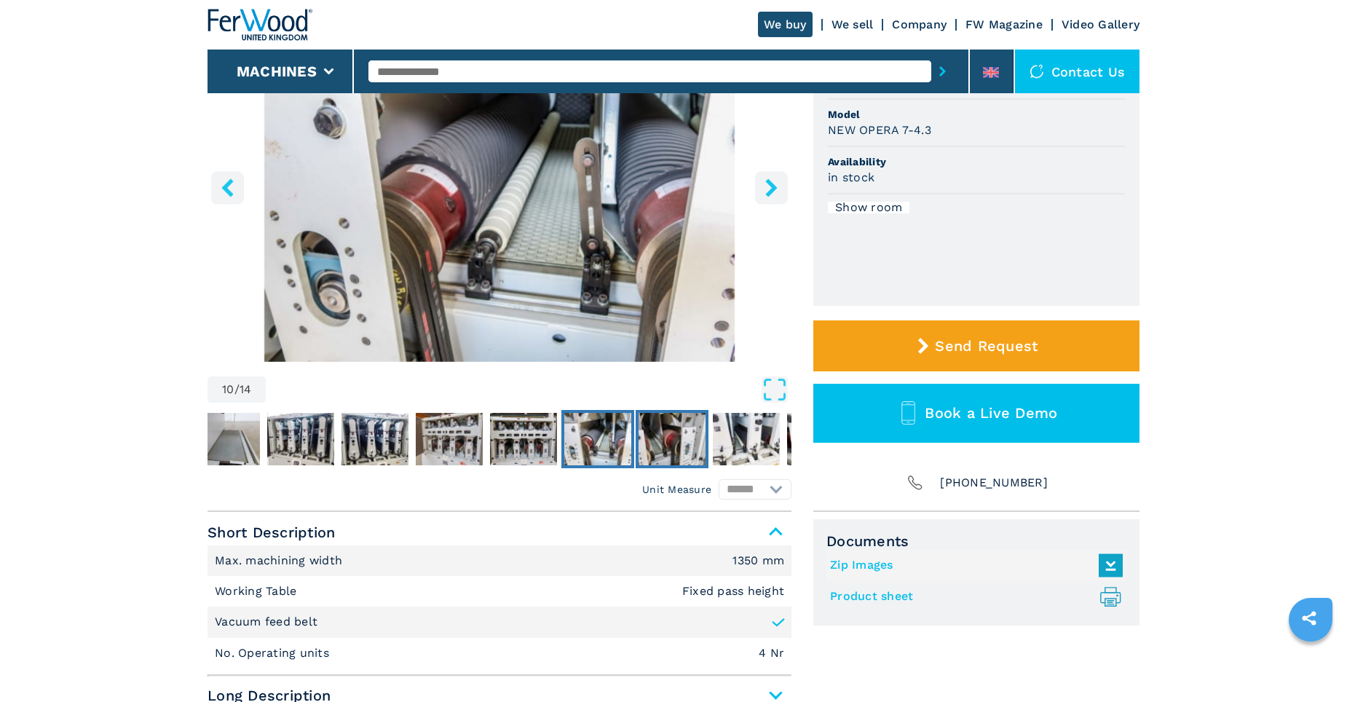
click at [689, 438] on img "Go to Slide 11" at bounding box center [671, 439] width 67 height 52
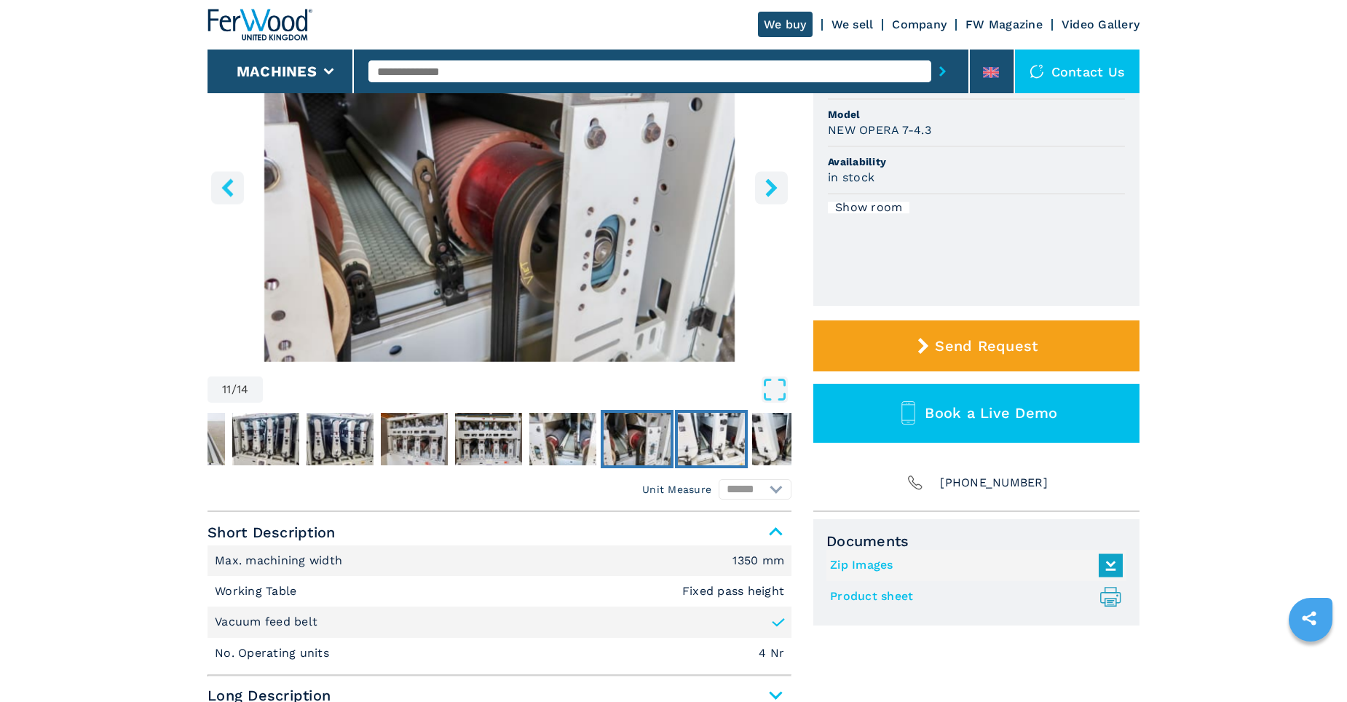
click at [719, 438] on img "Go to Slide 12" at bounding box center [711, 439] width 67 height 52
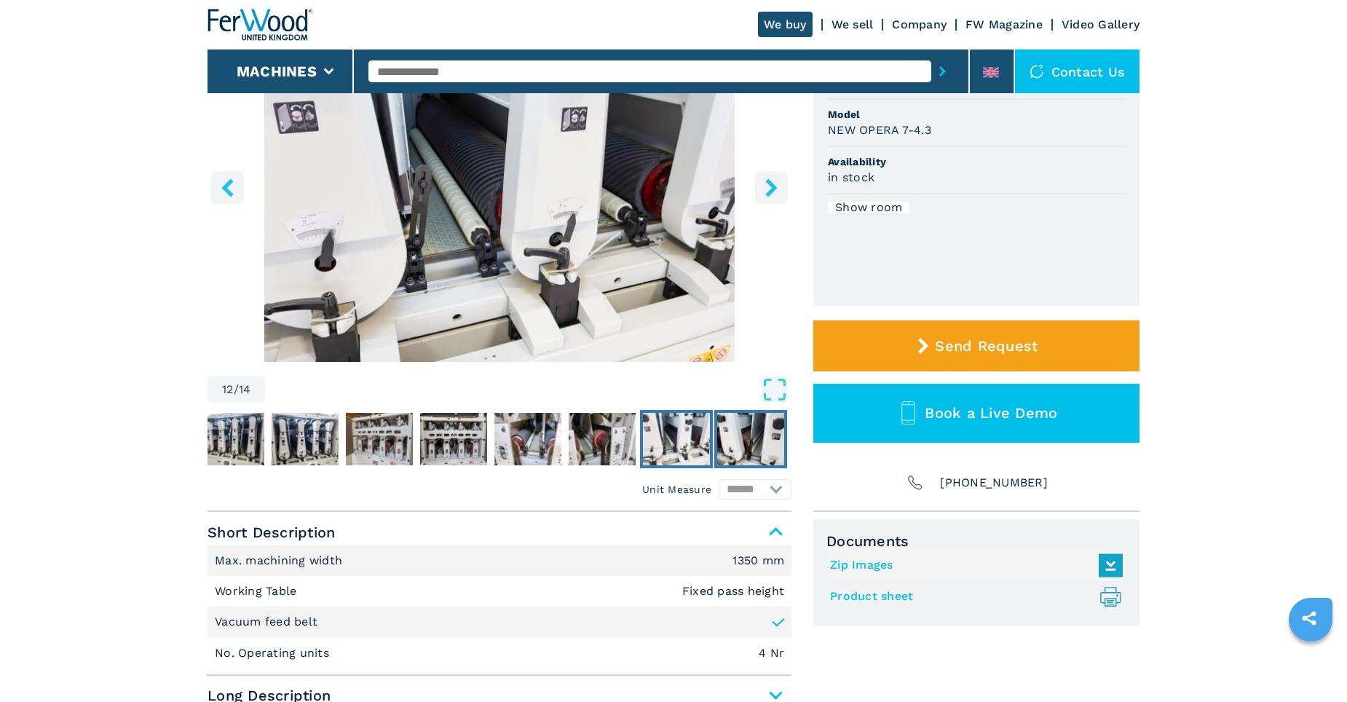
click at [748, 441] on img "Go to Slide 13" at bounding box center [750, 439] width 67 height 52
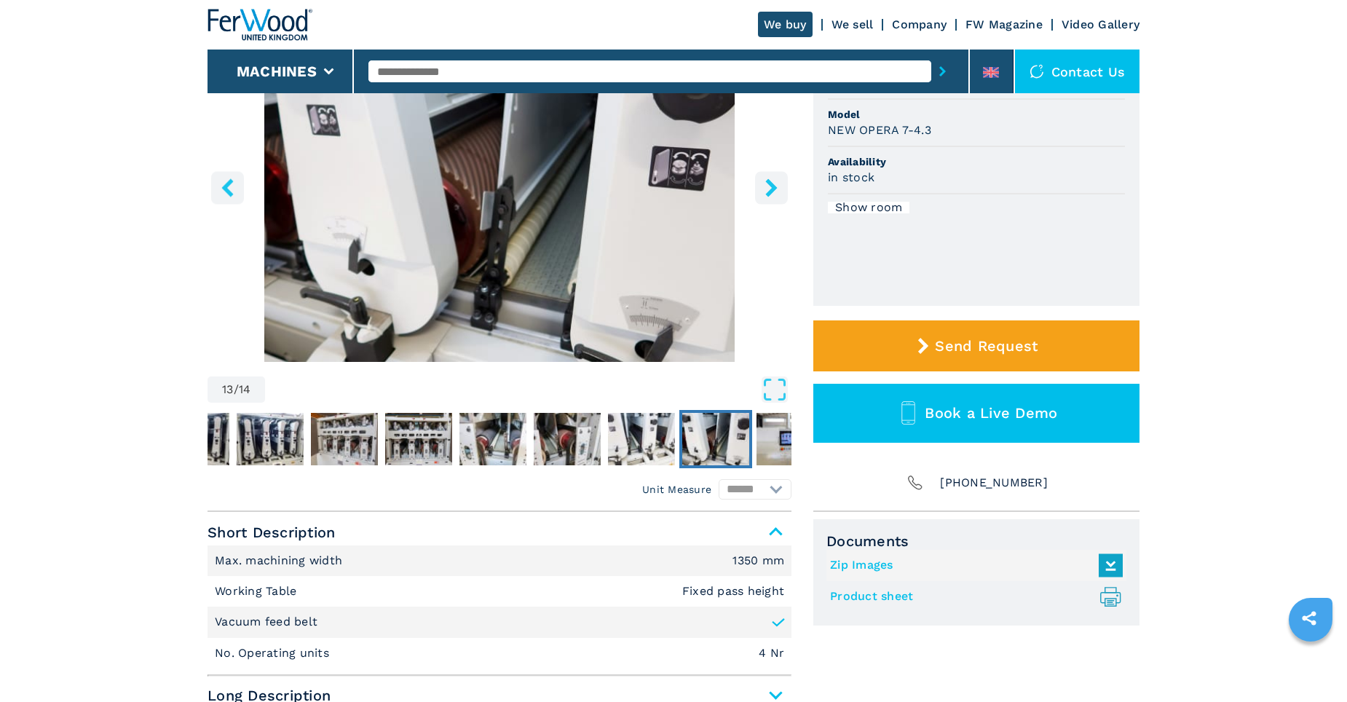
click at [748, 441] on img "Go to Slide 13" at bounding box center [715, 439] width 67 height 52
click at [768, 441] on img "Go to Slide 14" at bounding box center [789, 439] width 67 height 52
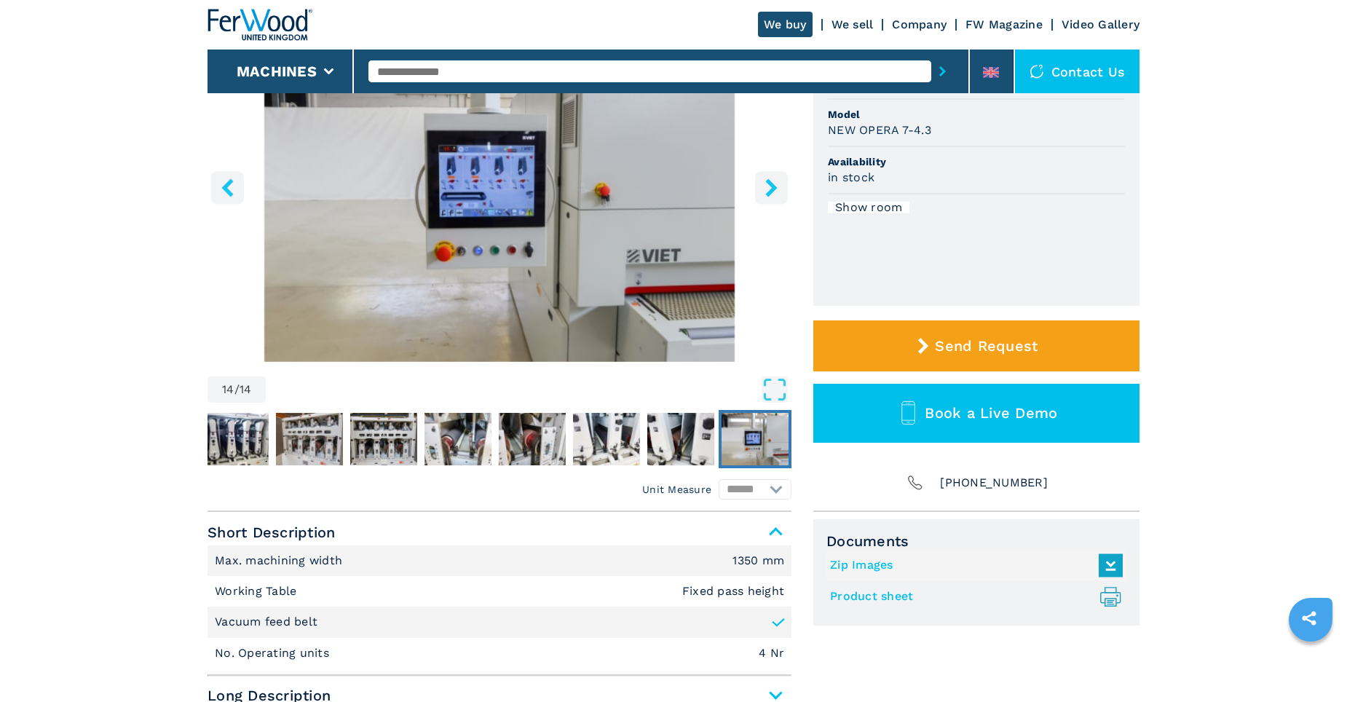
click at [461, 181] on img "Go to Slide 14" at bounding box center [499, 185] width 584 height 353
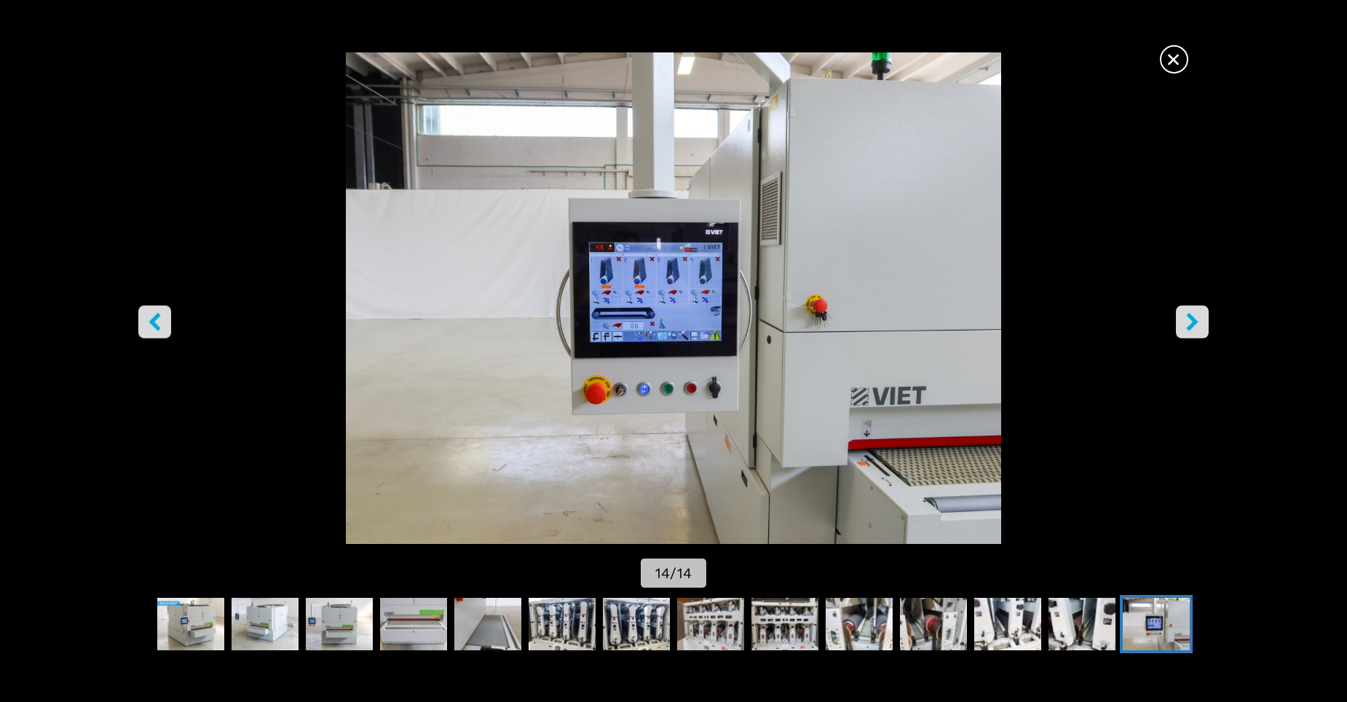
scroll to position [291, 0]
click at [1197, 323] on icon "right-button" at bounding box center [1192, 322] width 18 height 18
